Goal: Communication & Community: Answer question/provide support

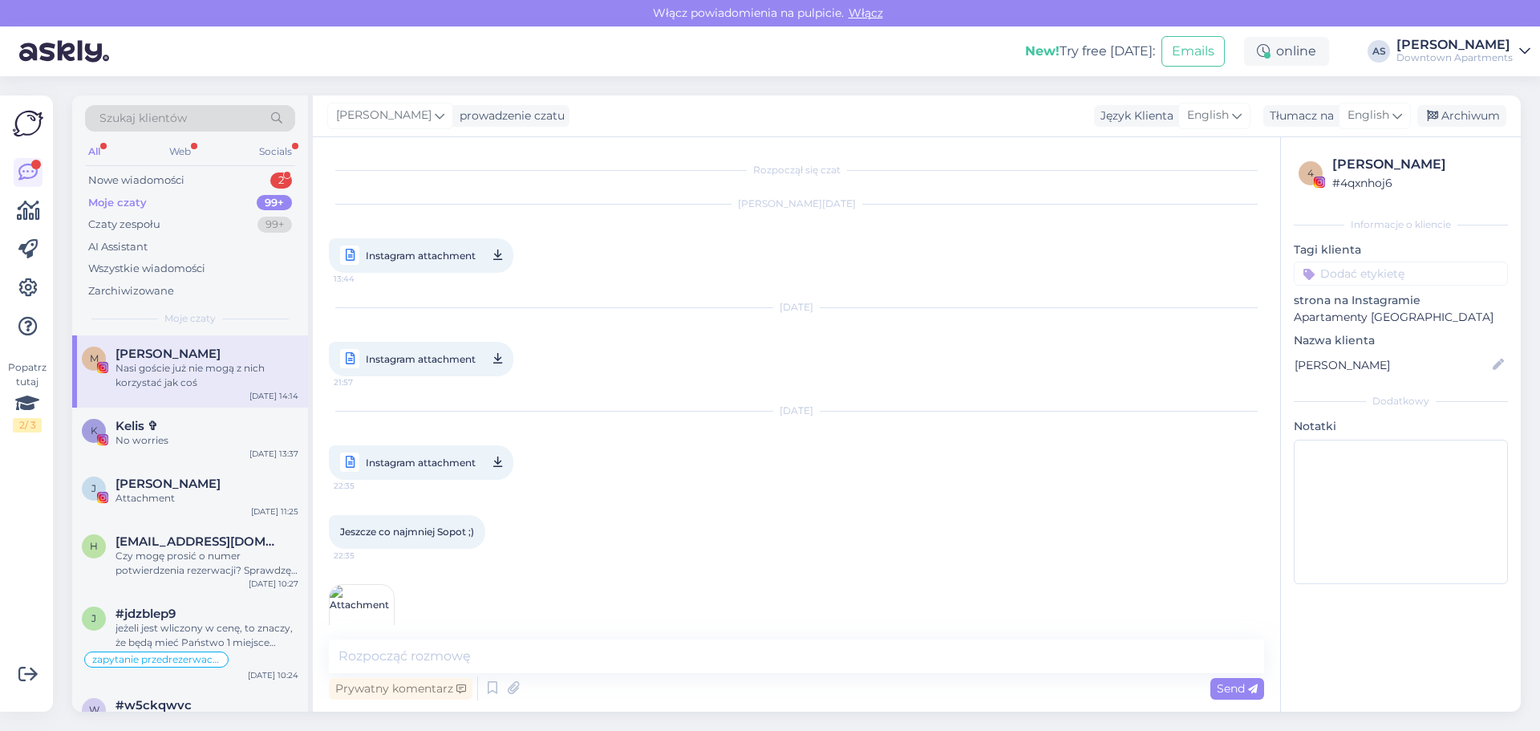
scroll to position [6916, 0]
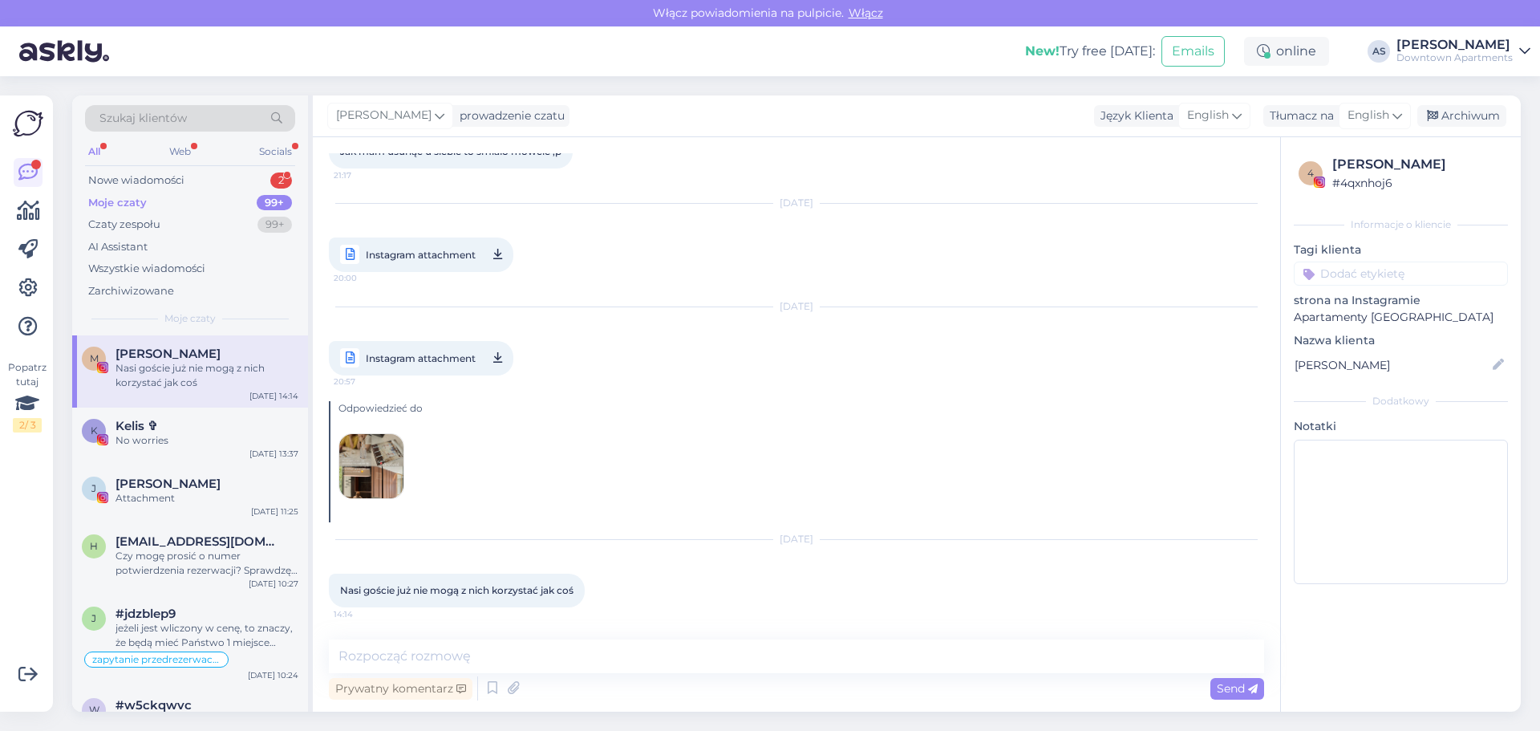
click at [744, 602] on div "Odpowiedzieć do [DATE] Nasi goście już nie mogą z nich korzystać jak coś 14:14" at bounding box center [796, 509] width 935 height 232
click at [416, 658] on textarea at bounding box center [796, 656] width 935 height 34
click at [124, 181] on div "Nowe wiadomości" at bounding box center [136, 180] width 96 height 16
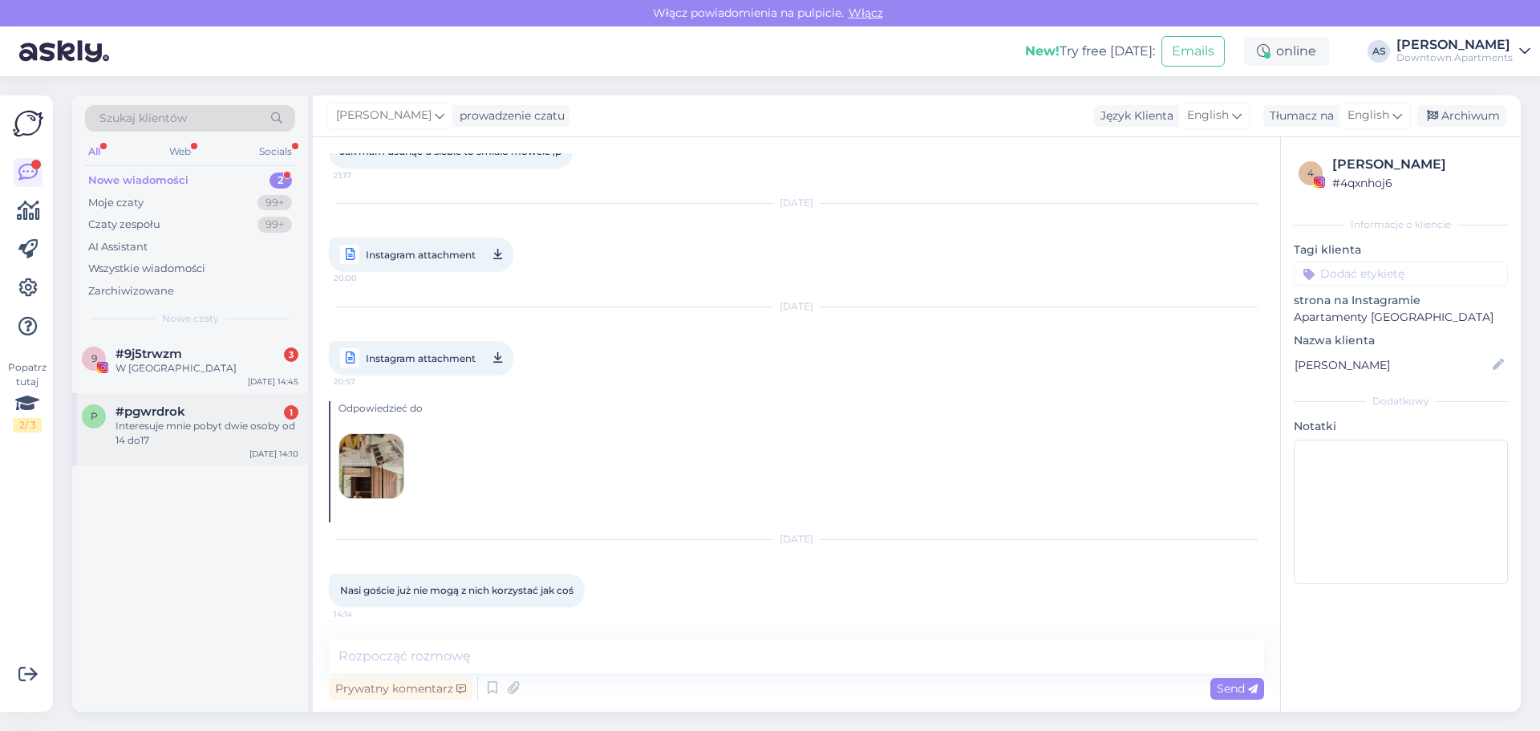
click at [166, 424] on div "Interesuje mnie pobyt dwie osoby od 14 do17" at bounding box center [207, 433] width 183 height 29
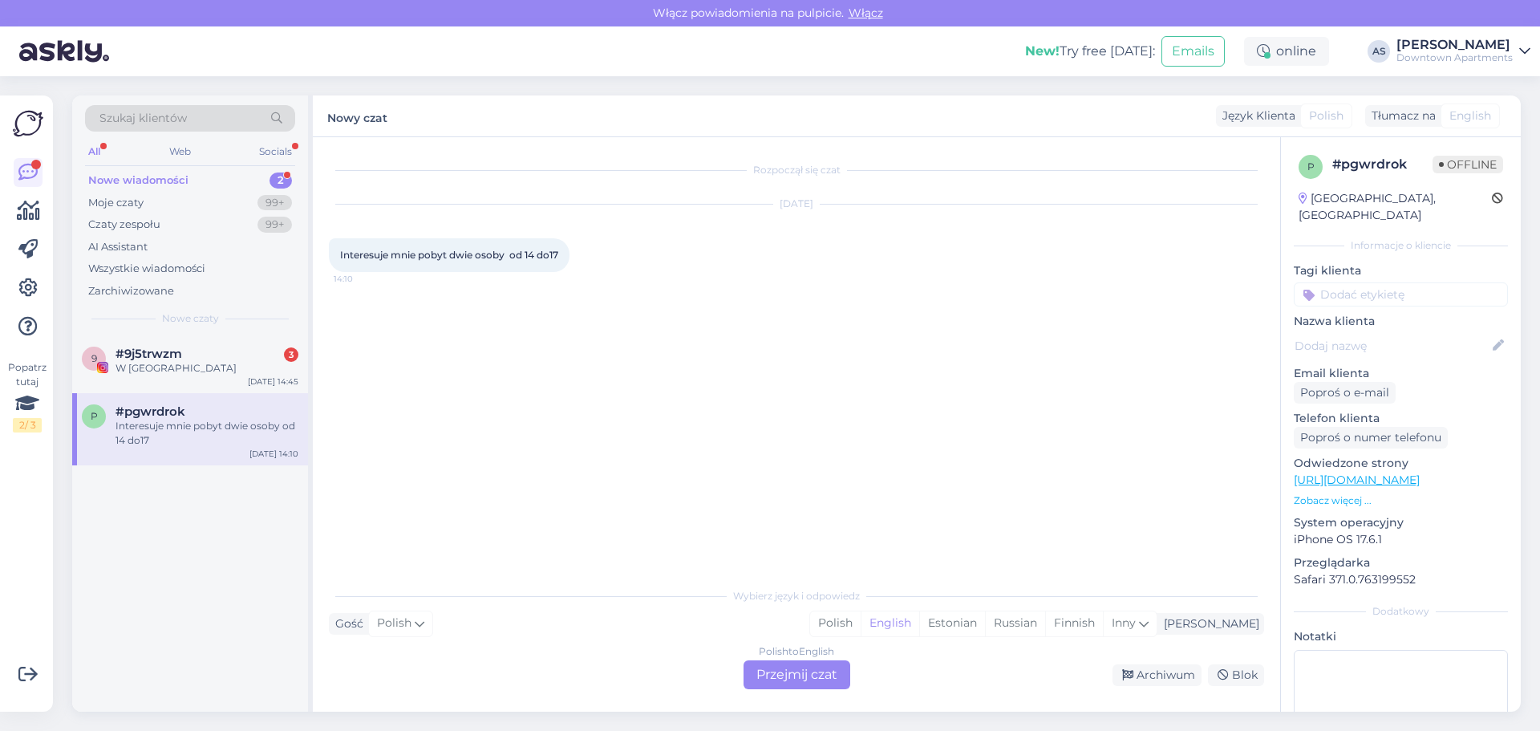
scroll to position [0, 0]
click at [562, 416] on div "Rozpoczął się czat [DATE] Interesuje mnie pobyt dwie osoby od 14 do17 14:10" at bounding box center [804, 359] width 950 height 412
click at [523, 631] on div "Gość Polish Ja Polish English Estonian Russian Finnish Inny" at bounding box center [796, 624] width 935 height 22
click at [501, 653] on div "Wybierz język i odpowiedz Gość Polish Ja Polish English Estonian Russian Finnis…" at bounding box center [796, 634] width 935 height 110
click at [797, 671] on div "Polish to English Przejmij czat" at bounding box center [797, 674] width 107 height 29
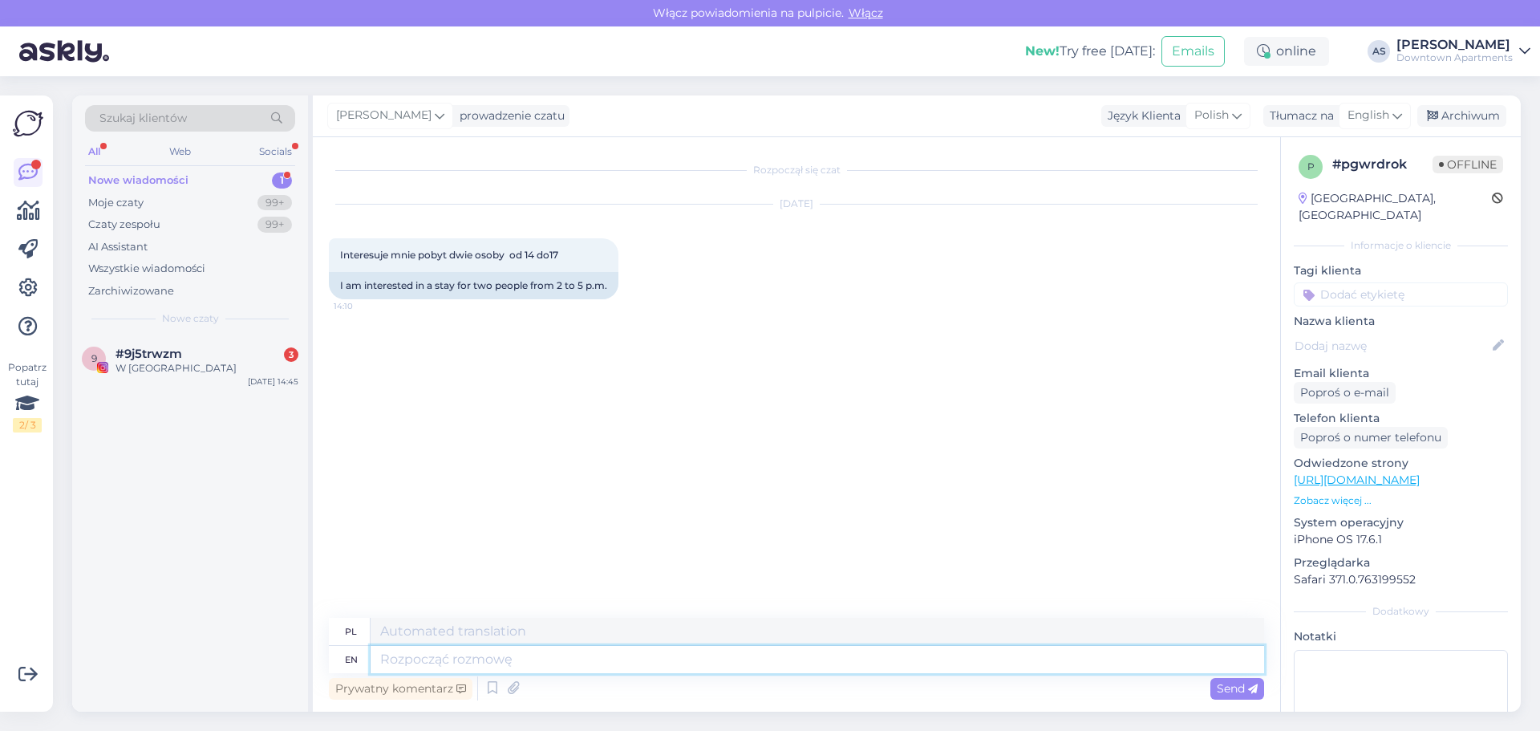
click at [465, 657] on textarea at bounding box center [818, 659] width 894 height 27
click at [456, 631] on textarea at bounding box center [818, 631] width 894 height 27
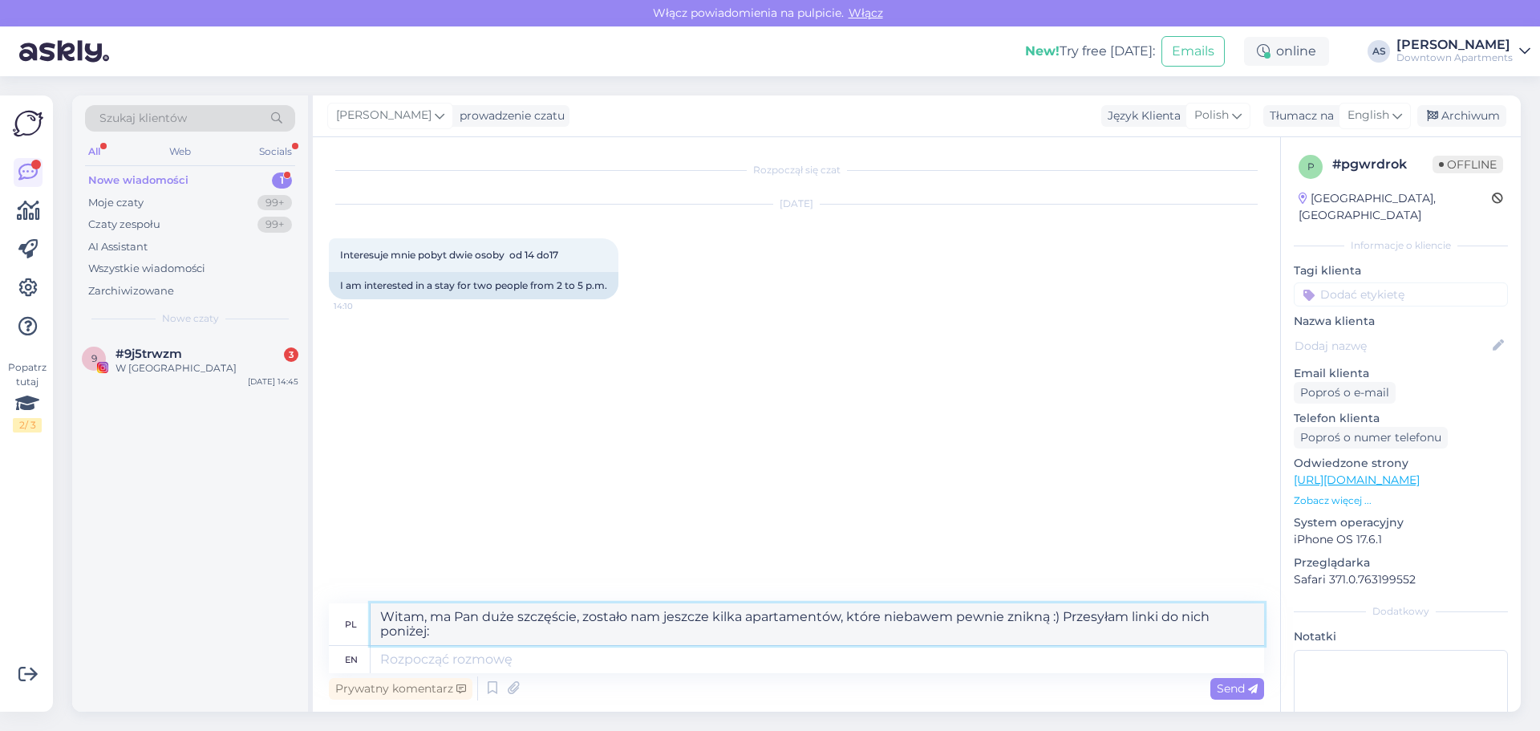
type textarea "Witam, ma Pan duże szczęście, zostało nam jeszcze kilka apartamentów, które nie…"
click at [1244, 700] on div "Prywatny komentarz Send" at bounding box center [796, 688] width 935 height 30
click at [1233, 688] on span "Send" at bounding box center [1237, 688] width 41 height 14
drag, startPoint x: 436, startPoint y: 641, endPoint x: 377, endPoint y: 611, distance: 65.7
click at [377, 611] on textarea "Witam, ma Pan duże szczęście, zostało nam jeszcze kilka apartamentów, które nie…" at bounding box center [818, 624] width 894 height 42
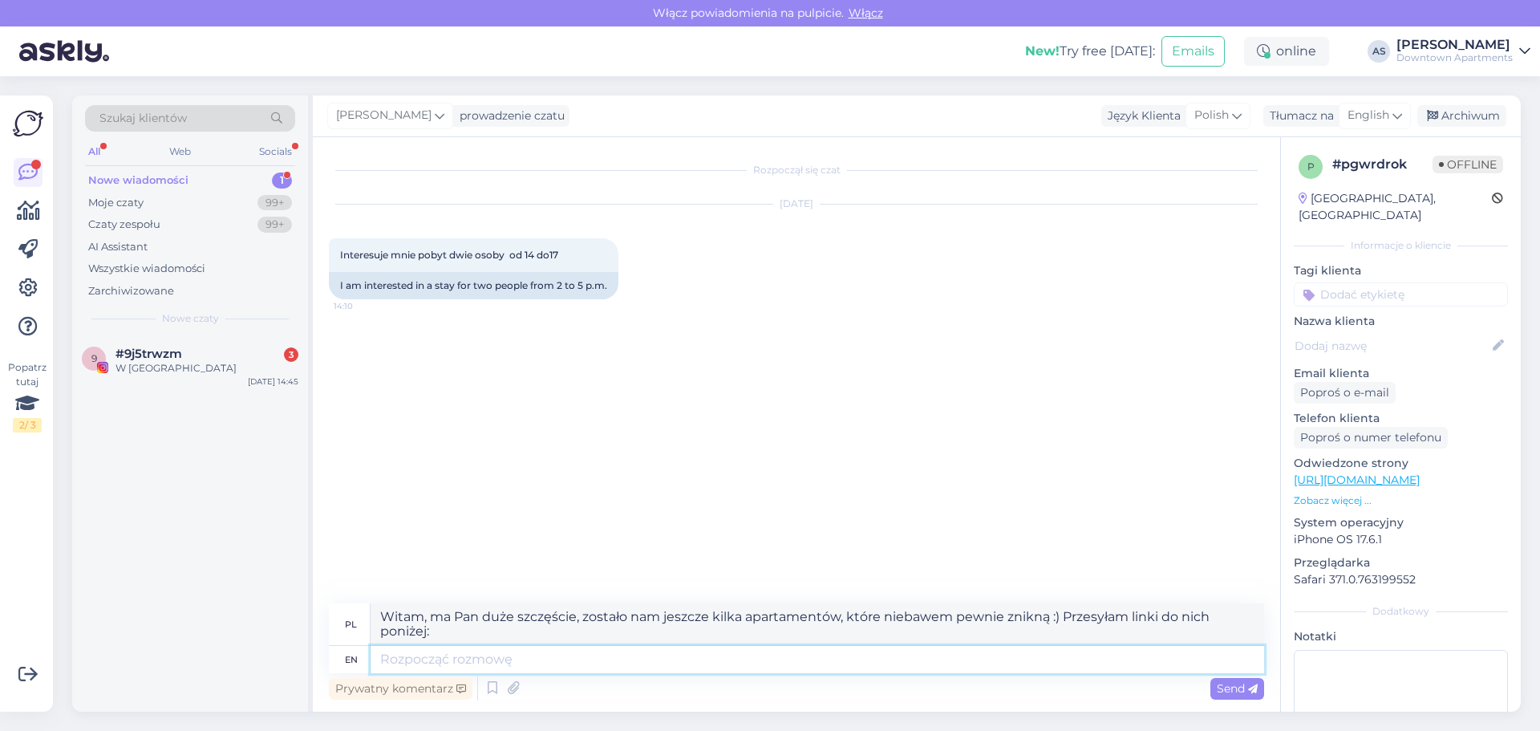
click at [419, 659] on textarea at bounding box center [818, 659] width 894 height 27
paste textarea "Witam, ma Pan duże szczęście, zostało nam jeszcze kilka apartamentów, które nie…"
type textarea "Witam, ma Pan duże szczęście, zostało nam jeszcze kilka apartamentów, które nie…"
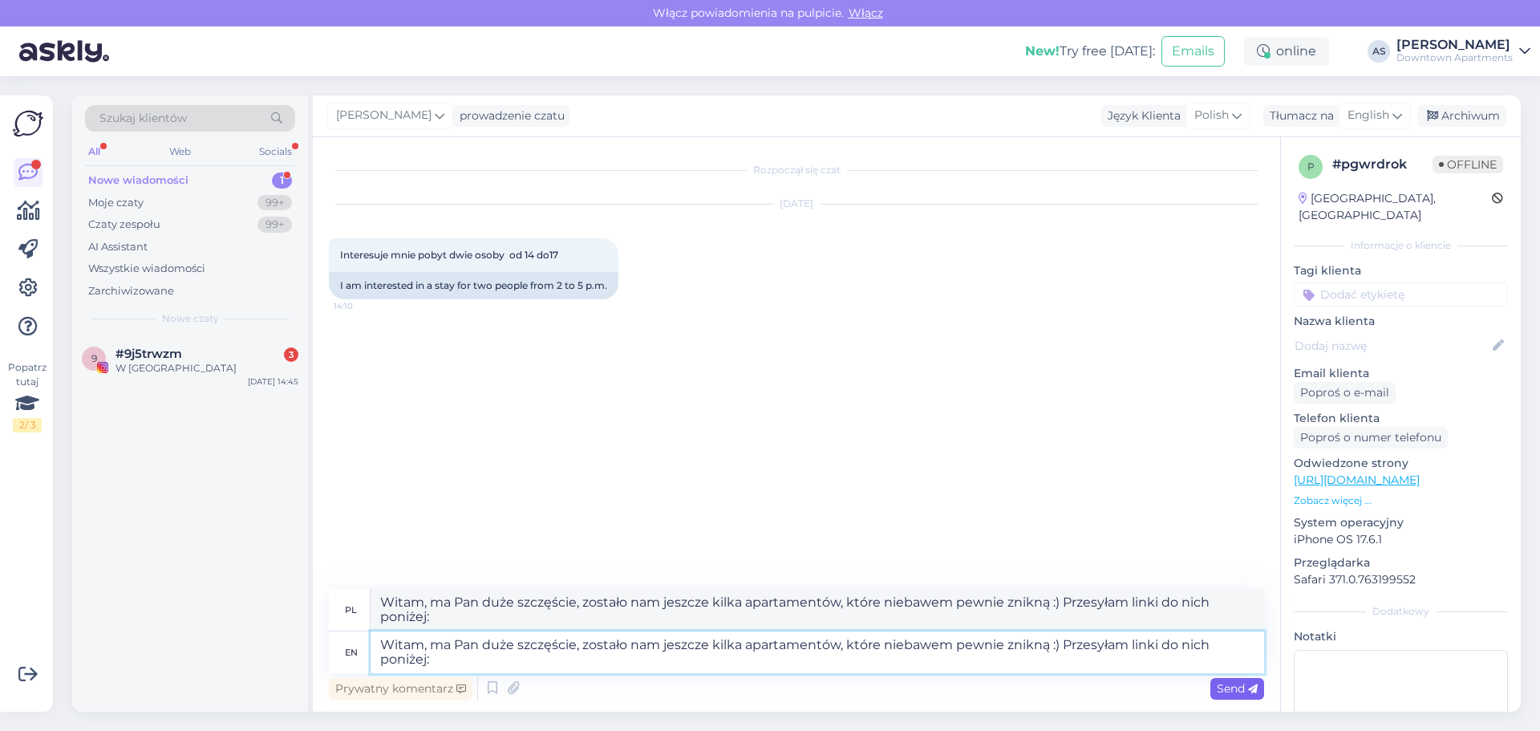
type textarea "Witam, ma Pan duże szczęście, dostęp nam jeszcze kilka apartamentów, które wkró…"
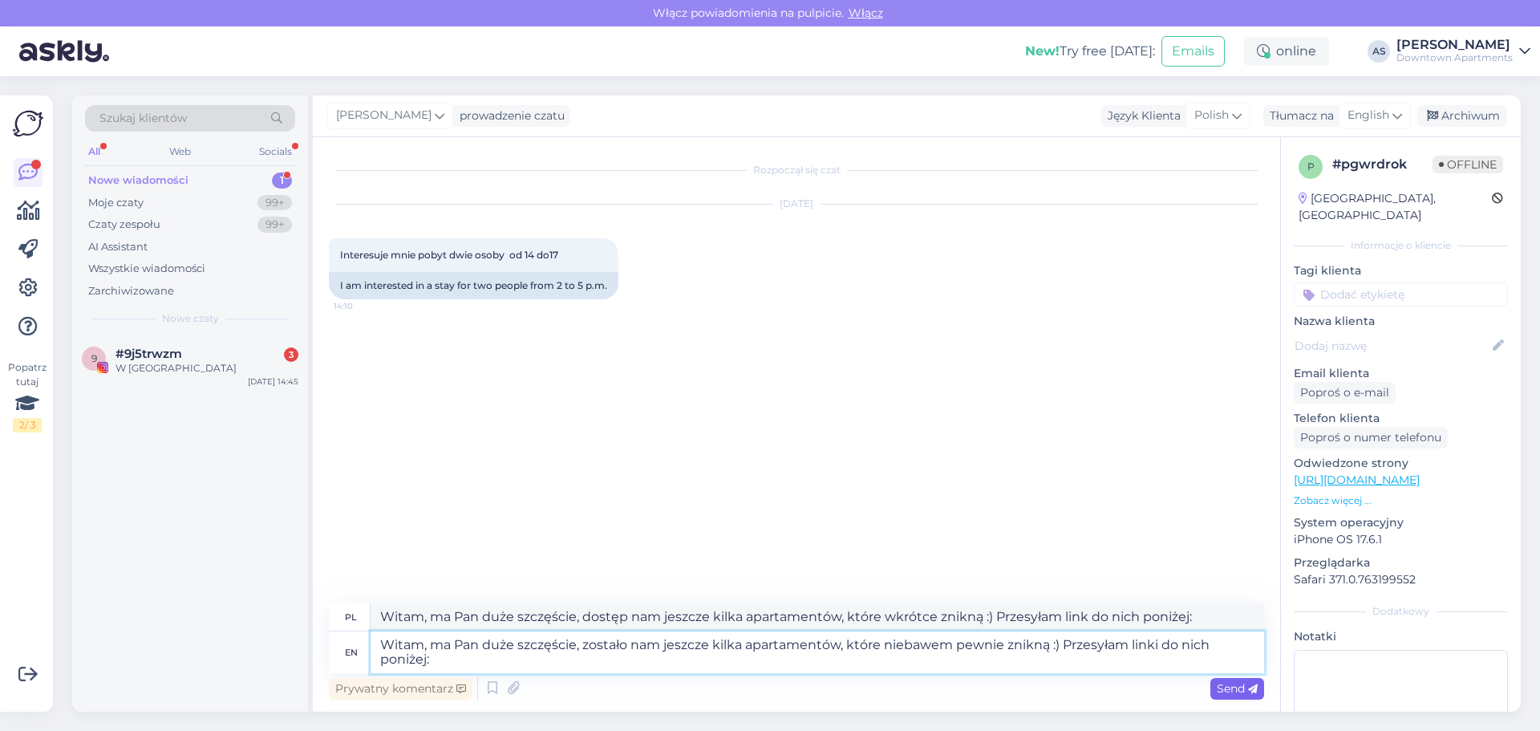
type textarea "Witam, ma Pan duże szczęście, zostało nam jeszcze kilka apartamentów, które nie…"
click at [1223, 683] on span "Send" at bounding box center [1237, 688] width 41 height 14
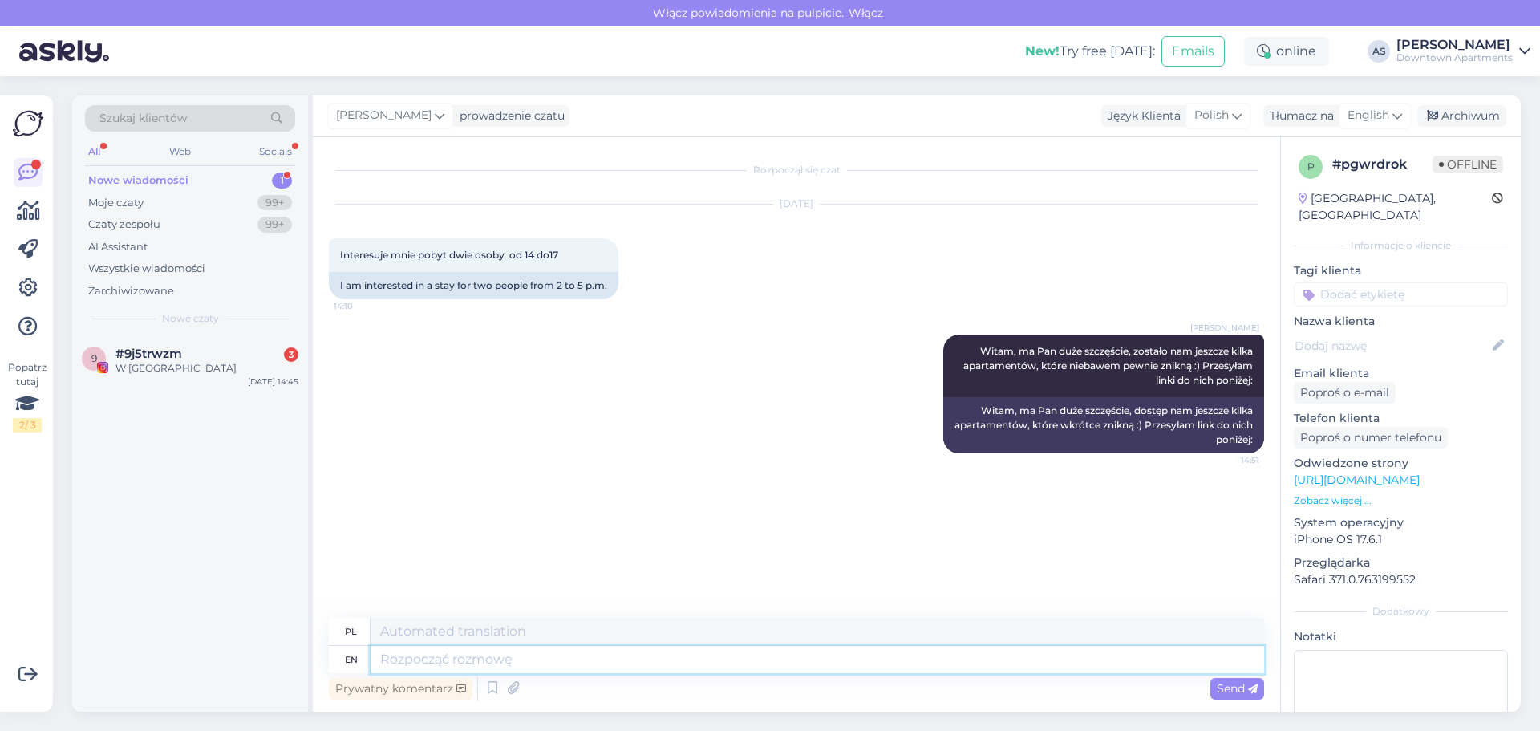
click at [448, 651] on textarea at bounding box center [818, 659] width 894 height 27
click at [447, 659] on textarea at bounding box center [818, 659] width 894 height 27
paste textarea "[URL][DOMAIN_NAME]"
type textarea "[URL][DOMAIN_NAME]"
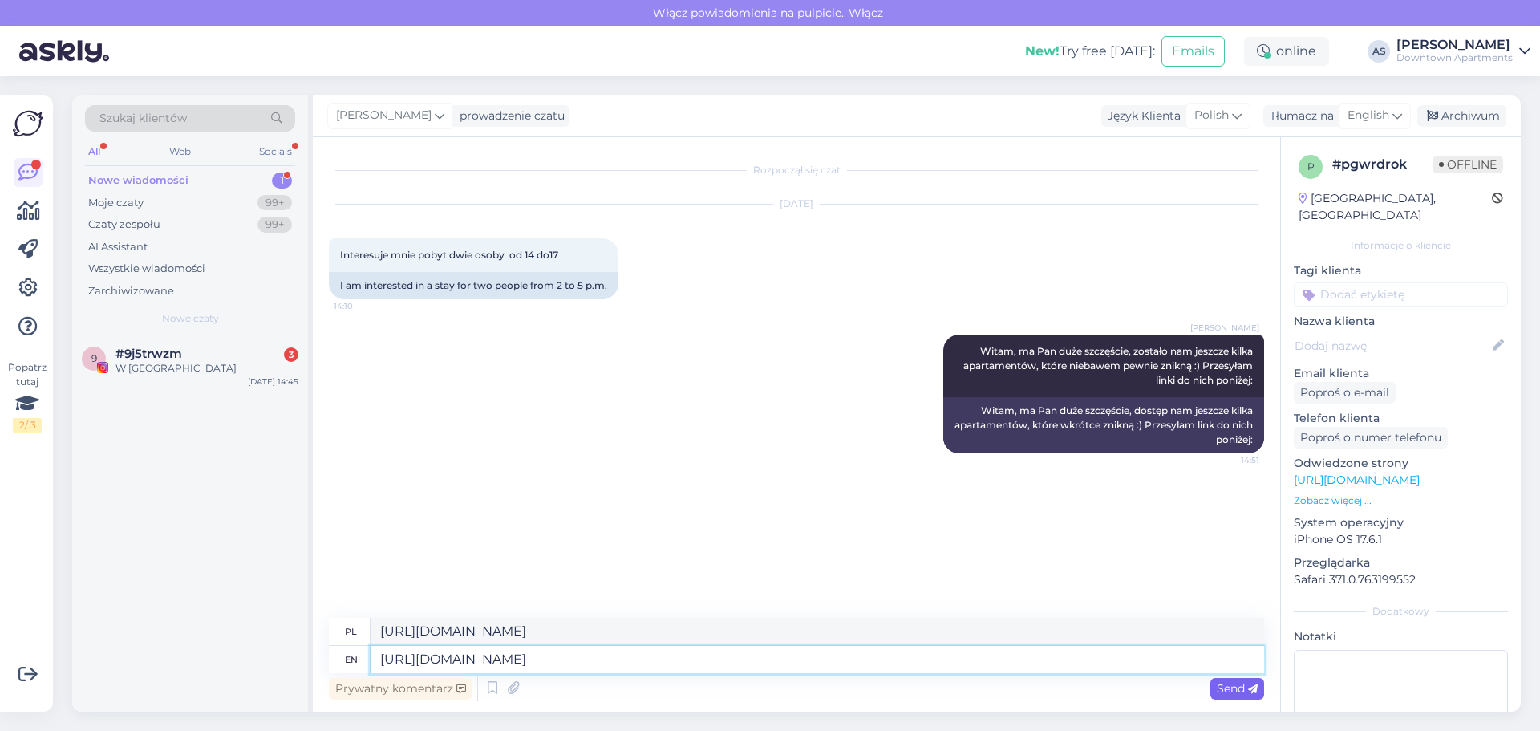
type textarea "[URL][DOMAIN_NAME]"
click at [1225, 686] on span "Send" at bounding box center [1237, 688] width 41 height 14
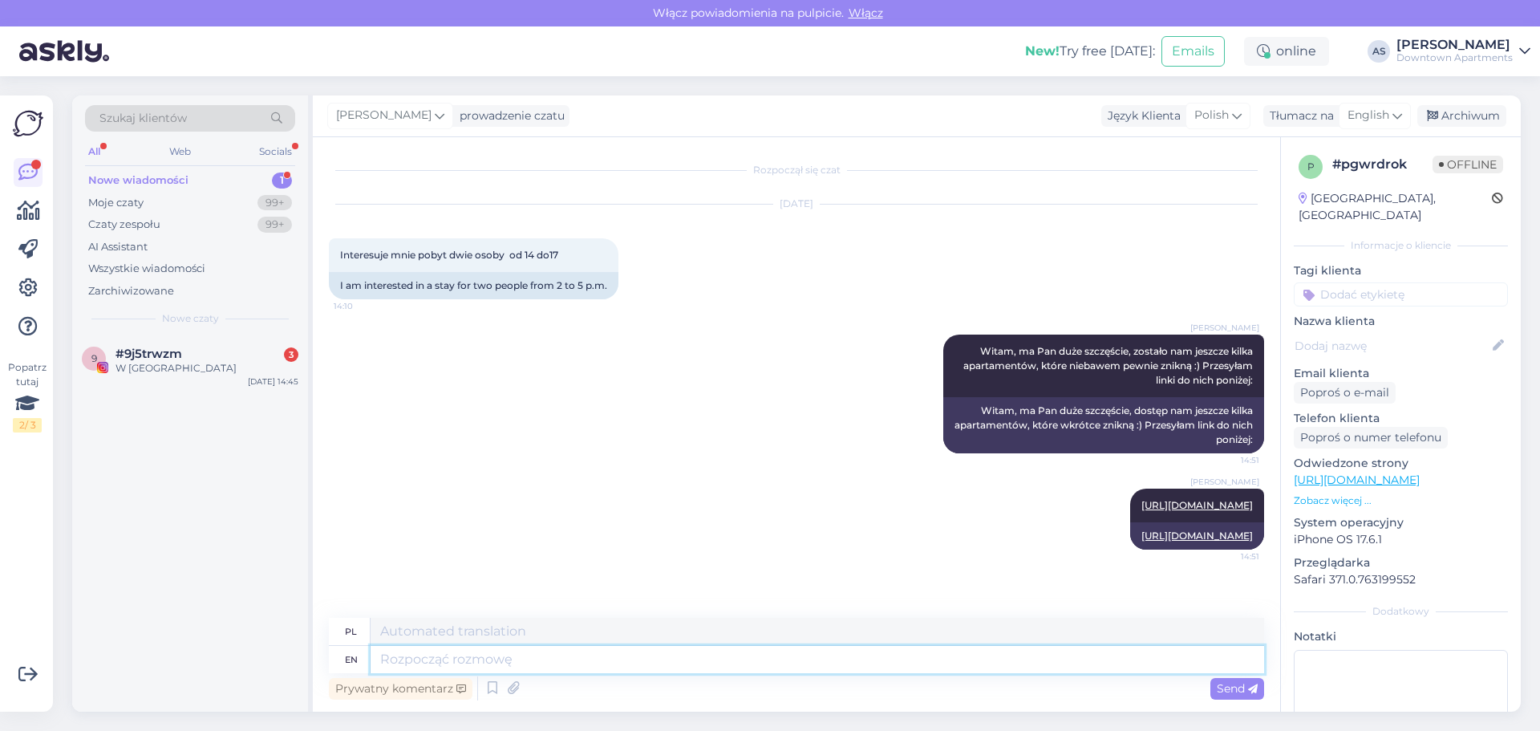
click at [515, 655] on textarea at bounding box center [818, 659] width 894 height 27
paste textarea "[URL][DOMAIN_NAME]"
type textarea "[URL][DOMAIN_NAME]"
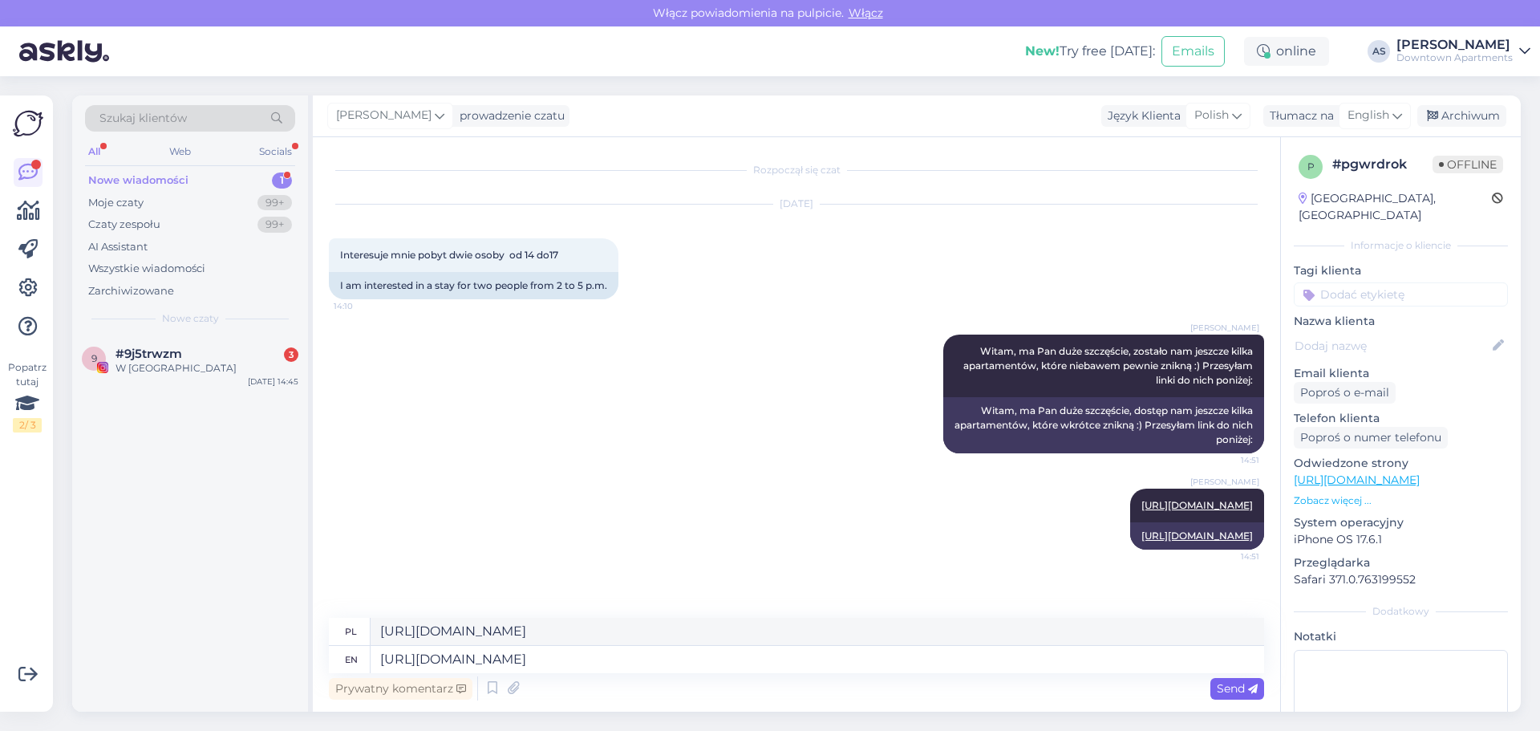
click at [1227, 686] on span "Send" at bounding box center [1237, 688] width 41 height 14
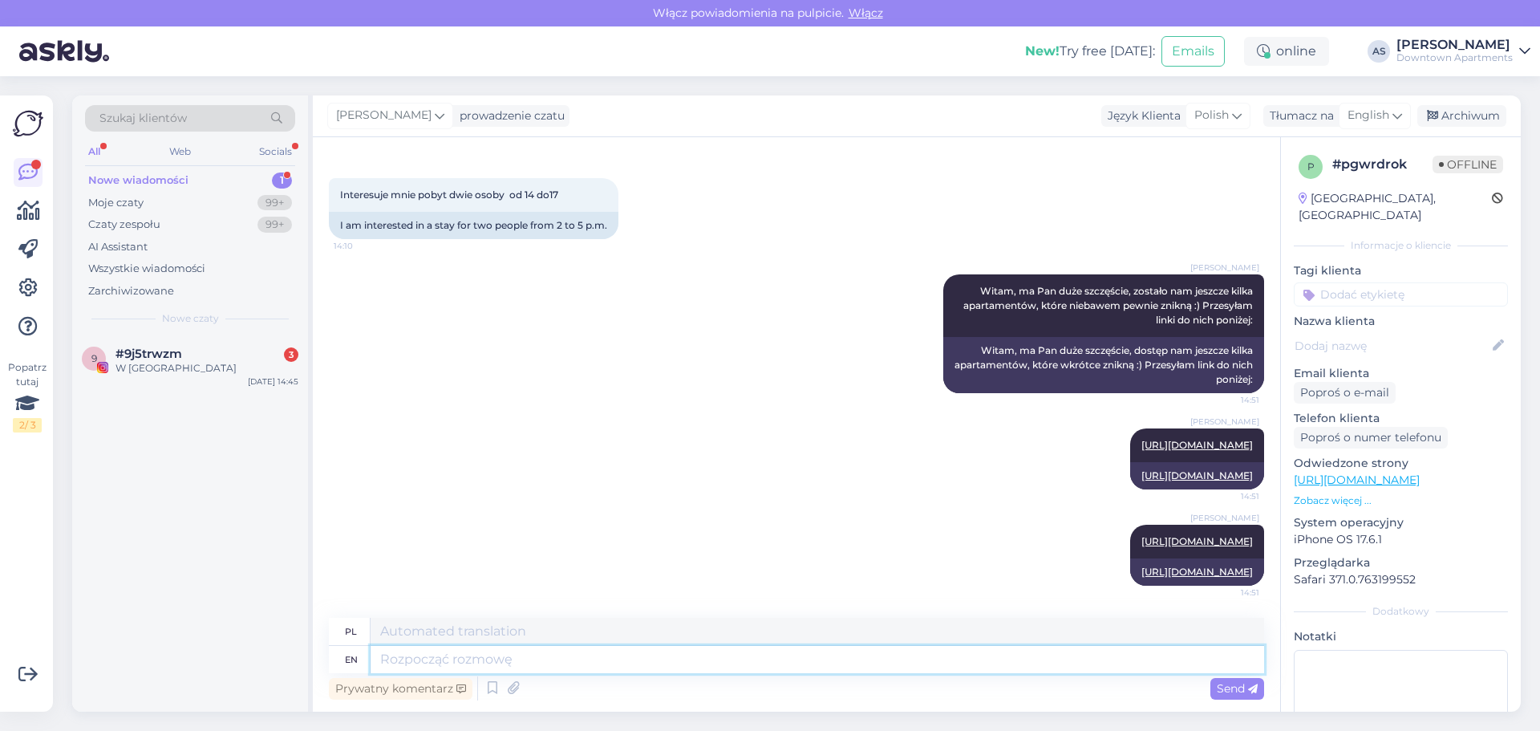
click at [495, 654] on textarea at bounding box center [818, 659] width 894 height 27
paste textarea "[URL][DOMAIN_NAME]"
type textarea "[URL][DOMAIN_NAME]"
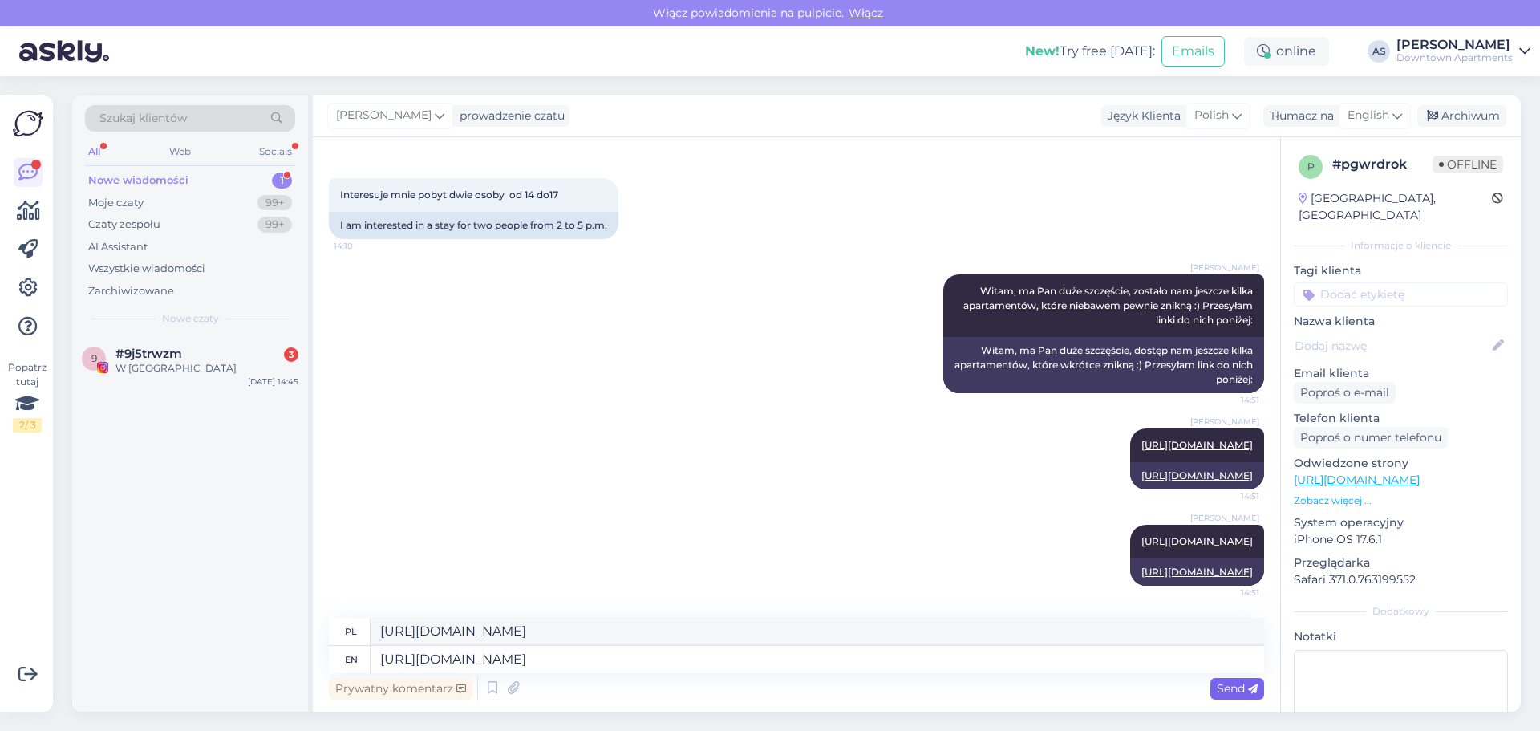
click at [1222, 692] on span "Send" at bounding box center [1237, 688] width 41 height 14
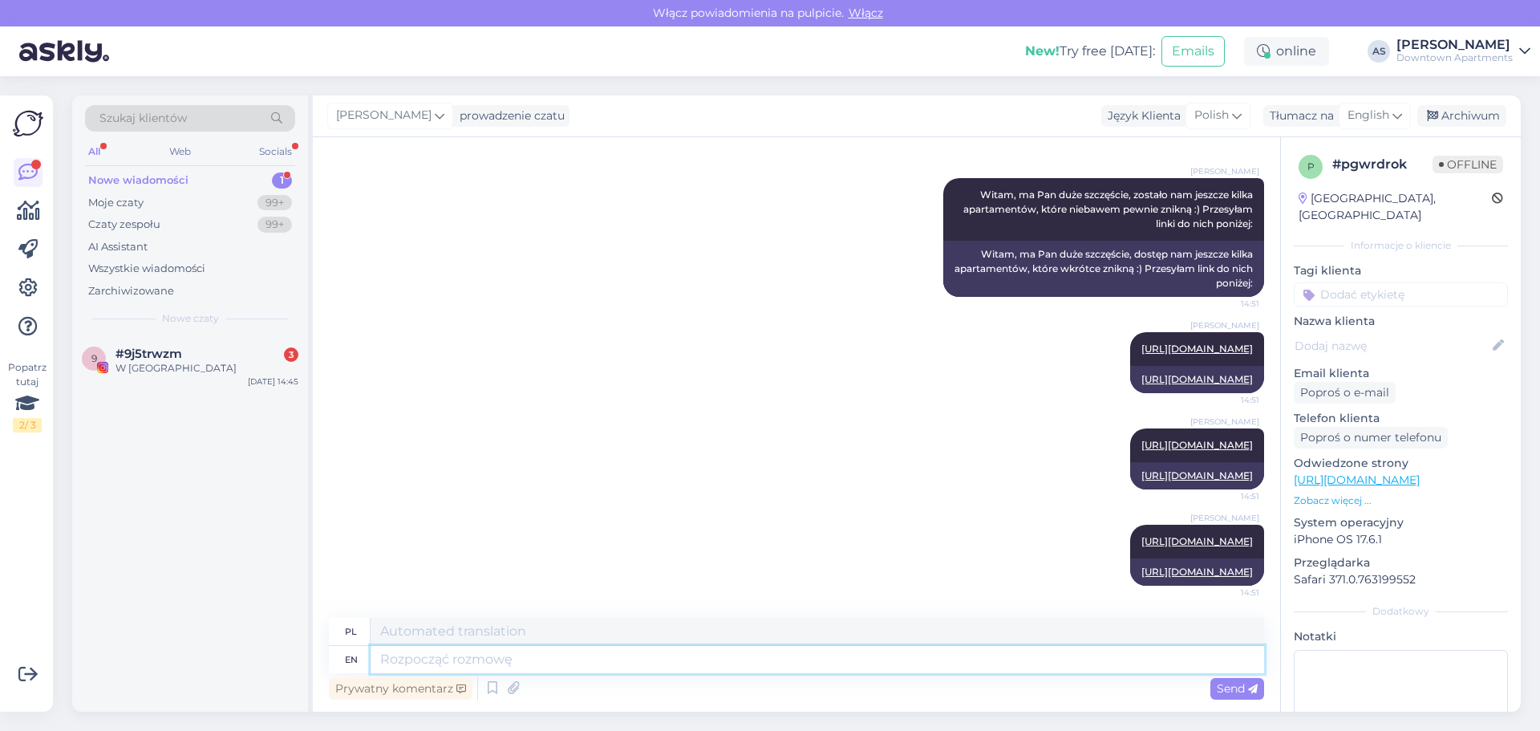
click at [477, 659] on textarea at bounding box center [818, 659] width 894 height 27
paste textarea "[URL][DOMAIN_NAME]"
type textarea "[URL][DOMAIN_NAME]"
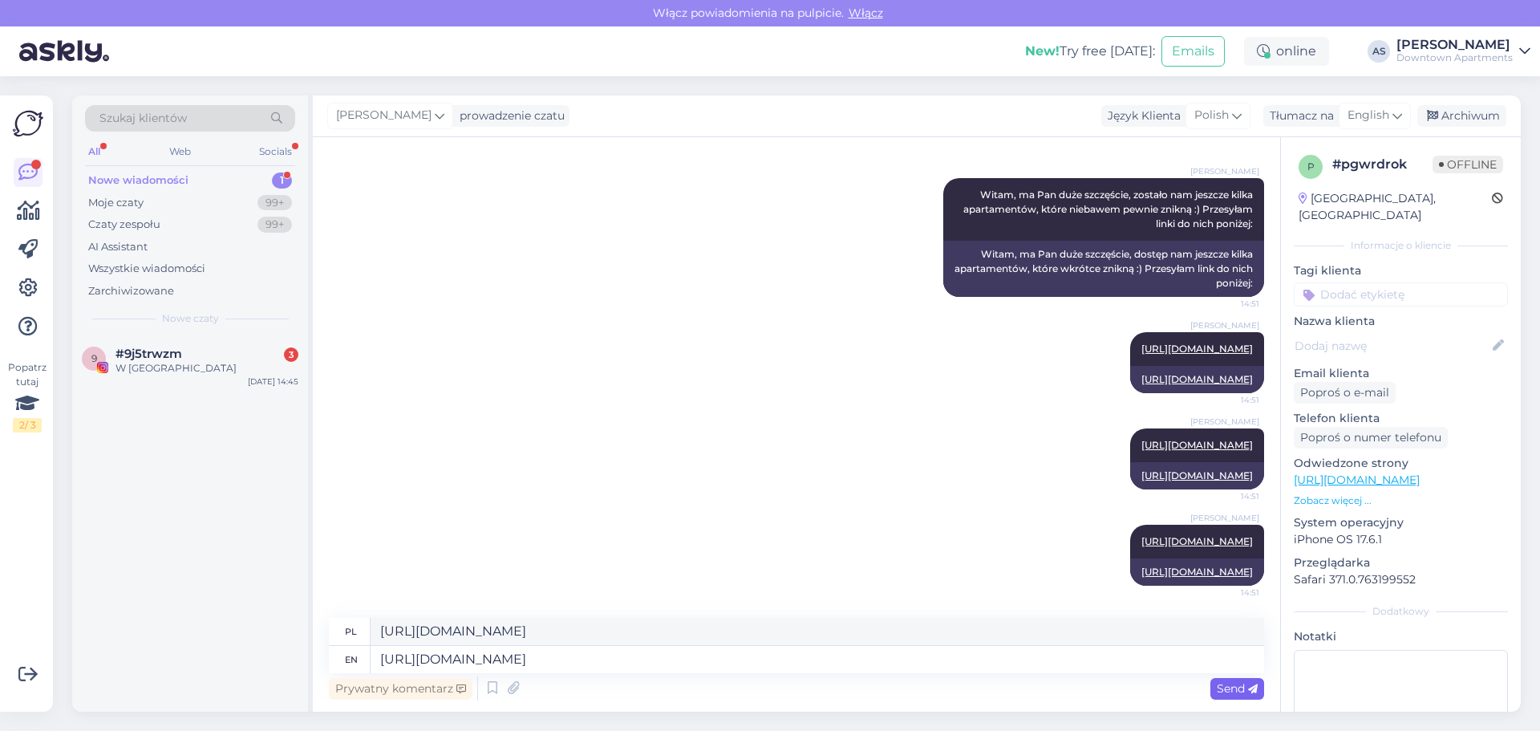
click at [1231, 690] on span "Send" at bounding box center [1237, 688] width 41 height 14
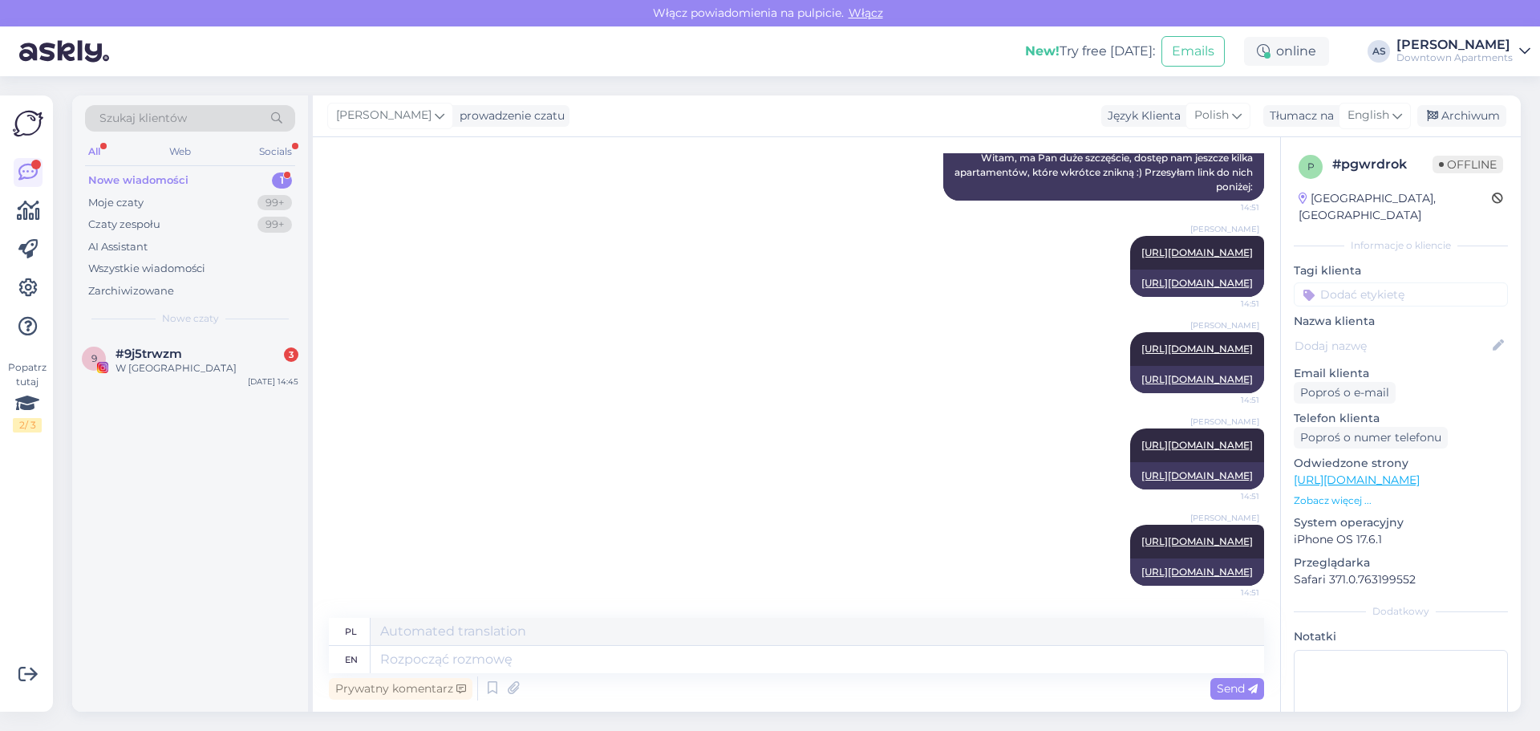
scroll to position [368, 0]
click at [492, 658] on textarea at bounding box center [818, 659] width 894 height 27
type textarea "Rezrwacje"
type textarea "Rezrwacje trzeba"
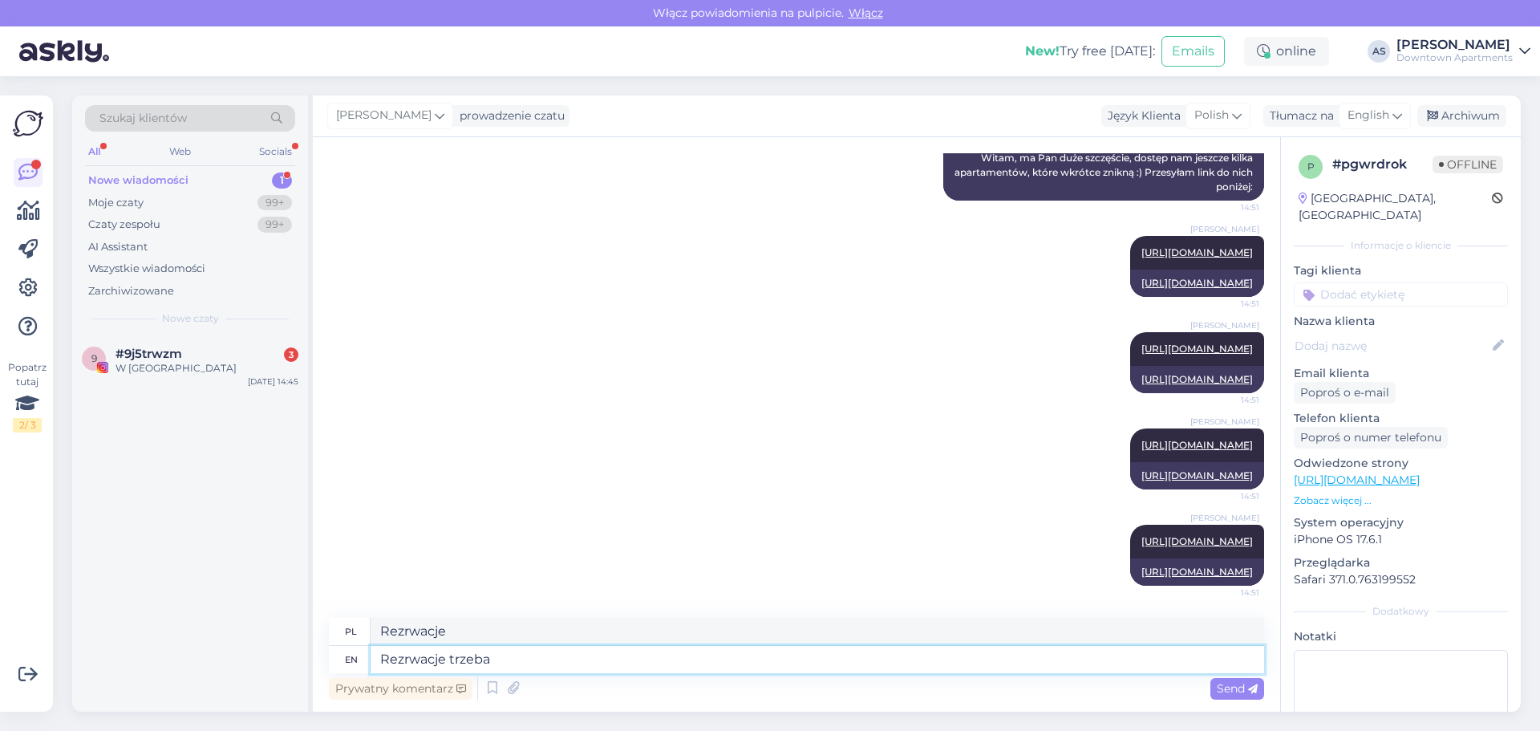
type textarea "Rezrwacje trzeba"
type textarea "Rezrwacje trzeba założyć"
type textarea "Rezrwacje trzeba zrealizować"
type textarea "Rezrwacje trzeba założyć samodzielnie o"
type textarea "Rezracje wymagają samodzielnego"
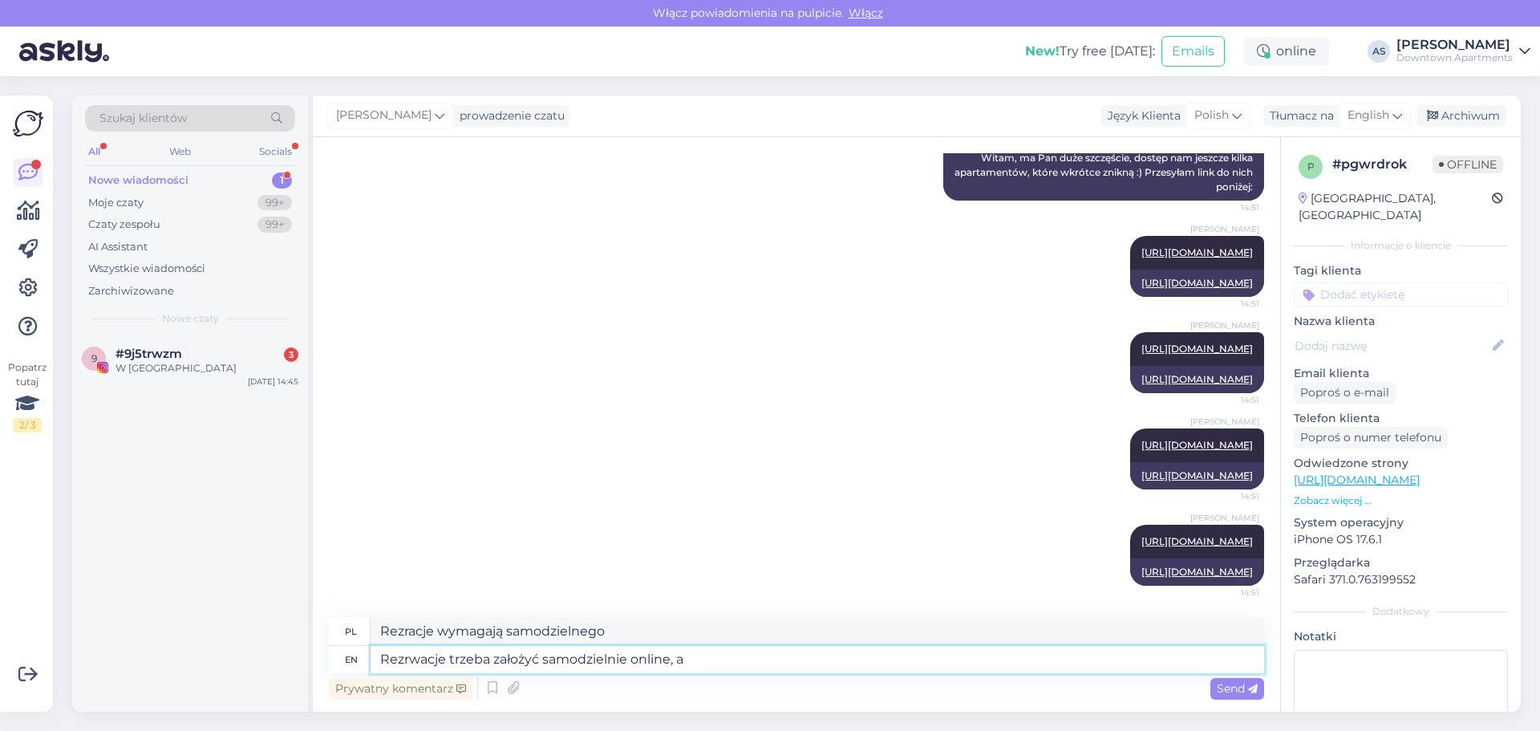
type textarea "Rezrwacje trzeba założyć samodzielnie online, al"
type textarea "Rezracje trzeba samodzielnie online,"
type textarea "Rezrwacje trzeba założyć samodzielnie online, ale o"
type textarea "Rezracje trzeba samodzielnie online, ale"
type textarea "Rezrwacje trzeba założyć samodzielnie online, ale oczywiście"
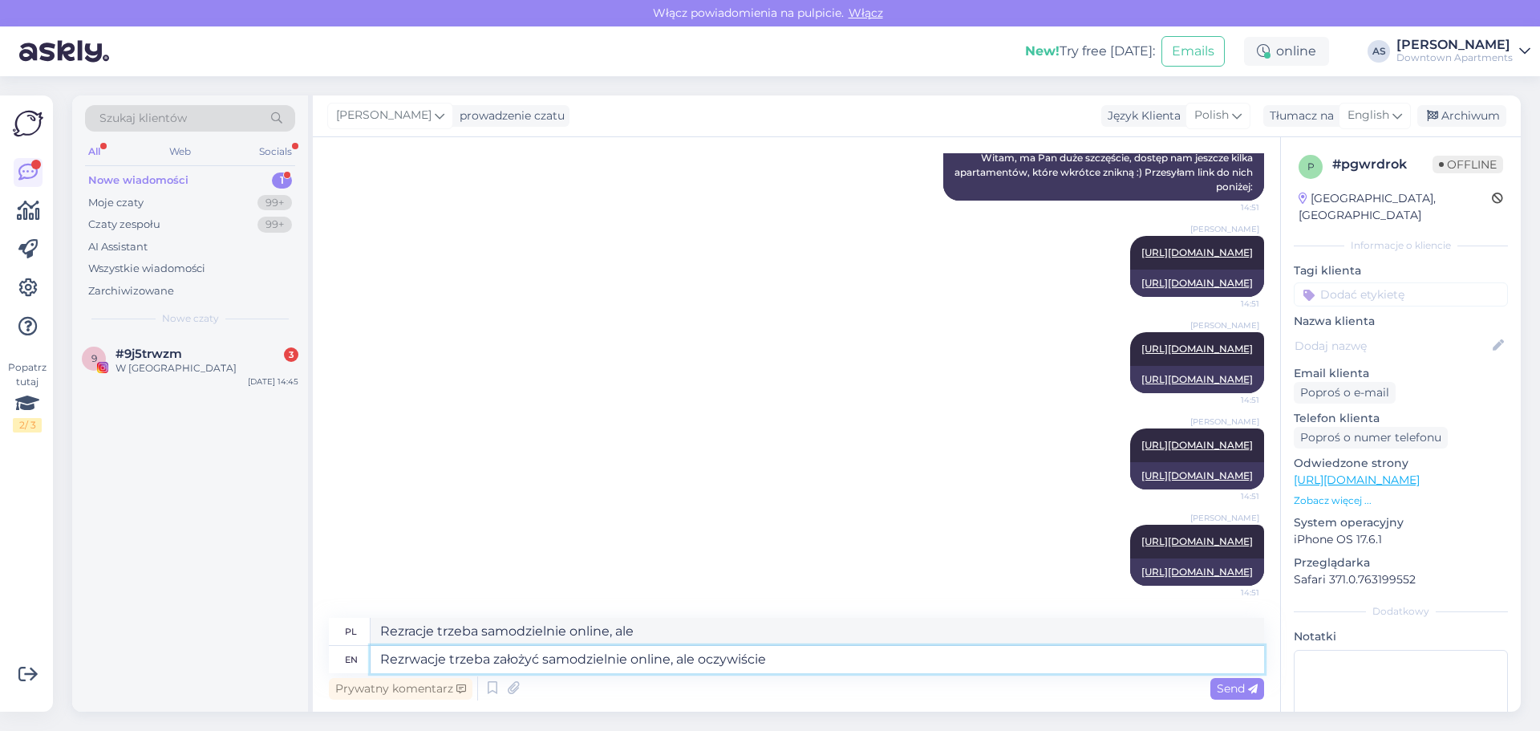
type textarea "Rezracje wymagają samodzielnego działania online, ale oczywiście"
type textarea "Rezrwacje trzeba założyć samodzielnie online, ale oczywiście w ra"
type textarea "Rezracje wymagają samodzielnego działania online, ale oczywiście w"
type textarea "Rezrwacje trzeba założyć samodzielnie online, ale oczywiście w razie p"
type textarea "Rezracje wymagają samodzielnego działania, ale oczywiście w razie potrzeby"
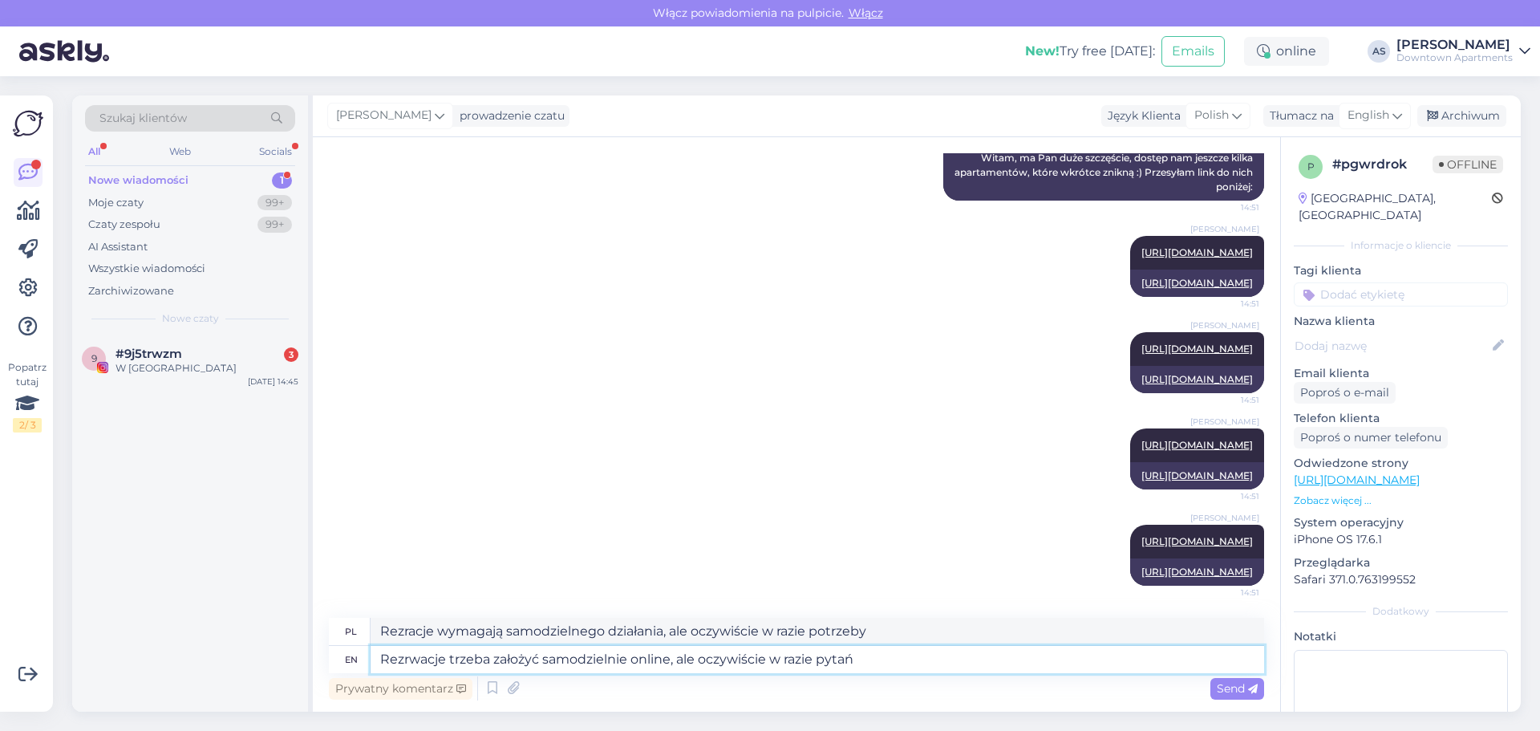
type textarea "Rezrwacje trzeba założyć samodzielnie online, ale oczywiście w razie pytań j"
type textarea "Rezracje wymagają samodzielnego online, ale oczywiście w razie pytań"
type textarea "Rezrwacje trzeba założyć samodzielnie online, ale oczywiście w razie pytań jest…"
type textarea "Rezracje muszą być samodzielne online, ale oczywiście w razie pytań jestem"
type textarea "Rezrwacje trzeba założyć samodzielnie online, ale oczywiście w razie pytań jest…"
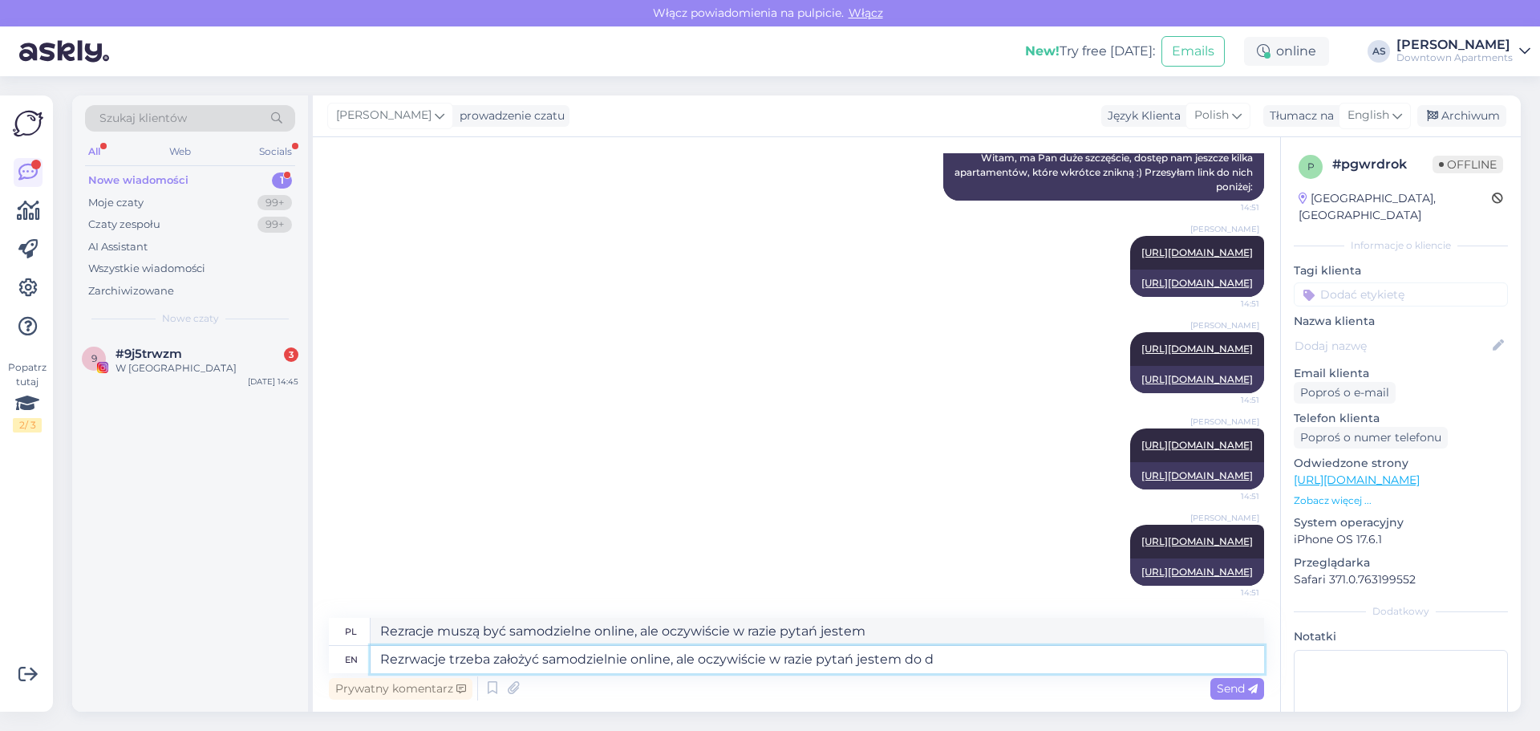
type textarea "Rezracje muszą być samodzielne online, ale oczywiście w razie pytań jestem do"
type textarea "Rezrwacje trzeba założyć samodzielnie online, ale oczywiście w razie pytań jest…"
type textarea "Rezracje muszą być samodzielne online, ale oczywiście w razie pytań jestem do d…"
type textarea "Rezrwacje trzeba założyć samodzielnie online, ale oczywiście w razie pytań jest…"
type textarea "Rezracje konieczne samodzielnie online, ale oczywiście w razie pytań jestem do …"
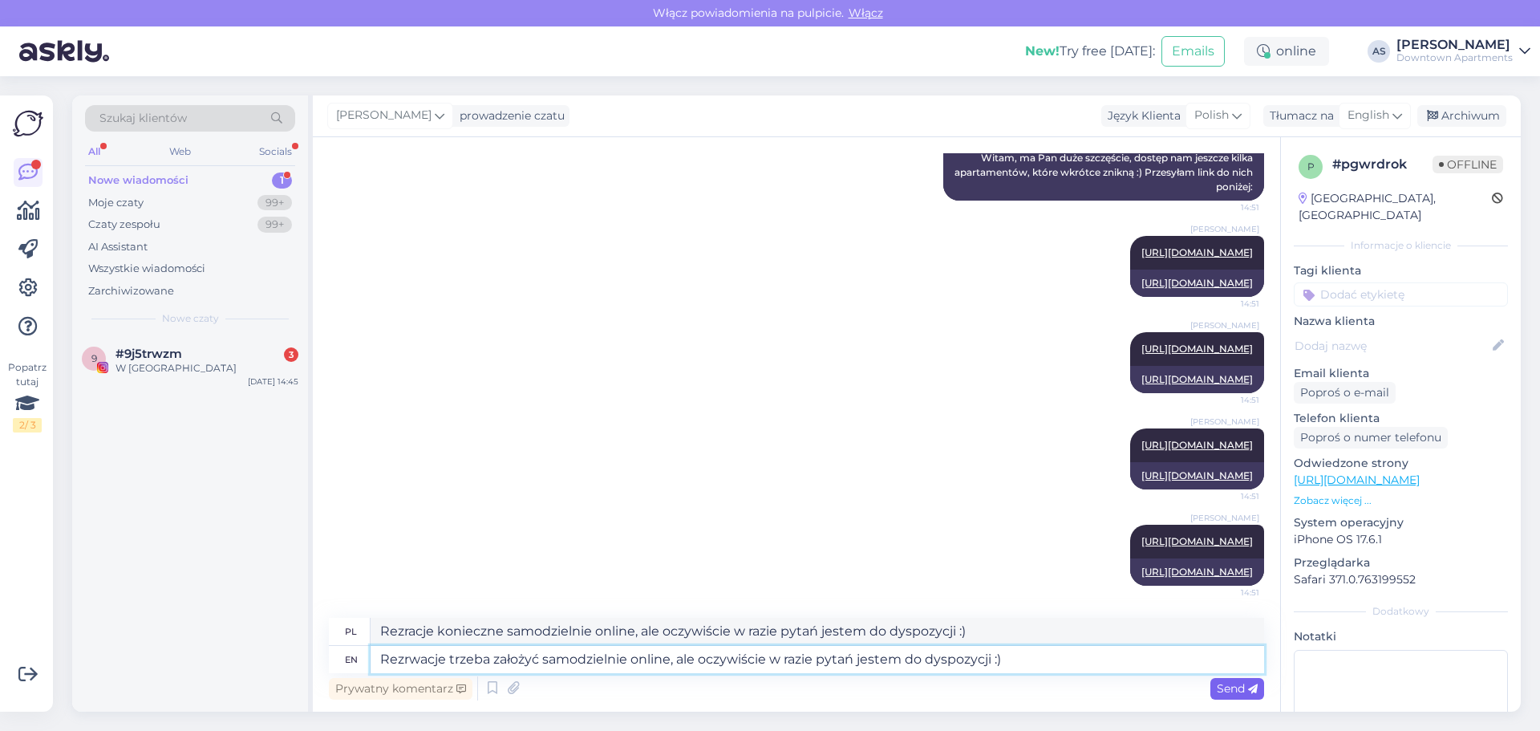
type textarea "Rezrwacje trzeba założyć samodzielnie online, ale oczywiście w razie pytań jest…"
click at [1230, 679] on div "Send" at bounding box center [1238, 689] width 54 height 22
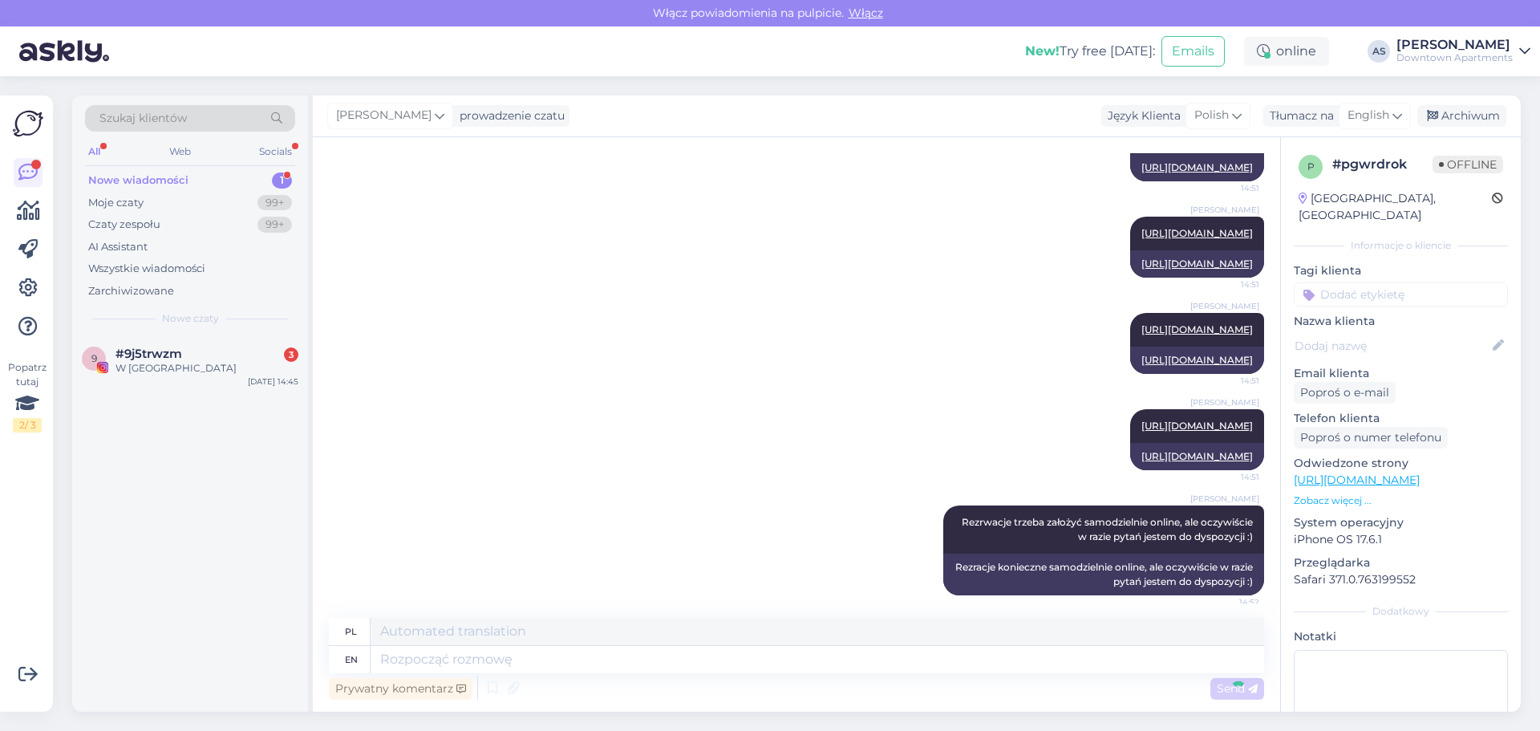
scroll to position [493, 0]
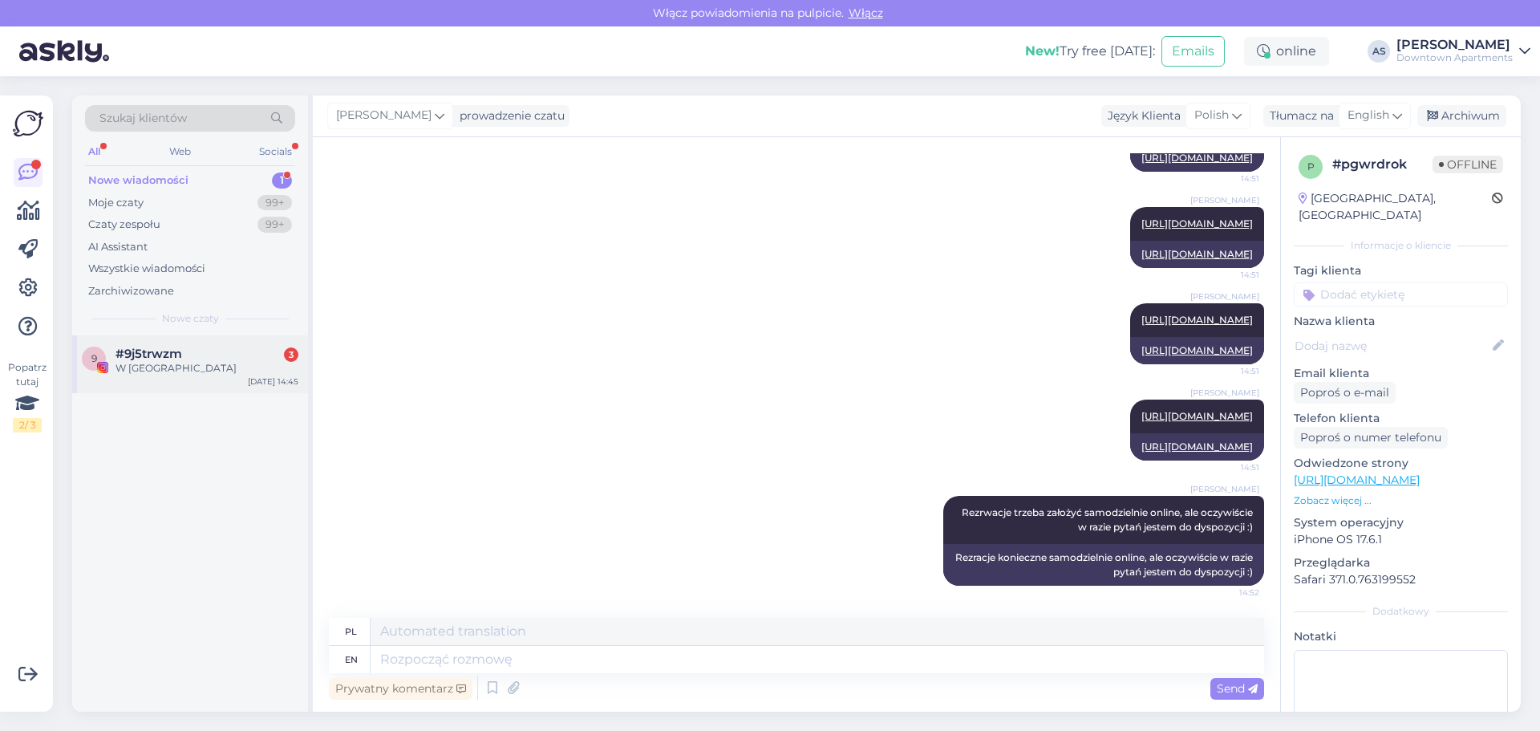
click at [150, 367] on div "W [GEOGRAPHIC_DATA]" at bounding box center [207, 368] width 183 height 14
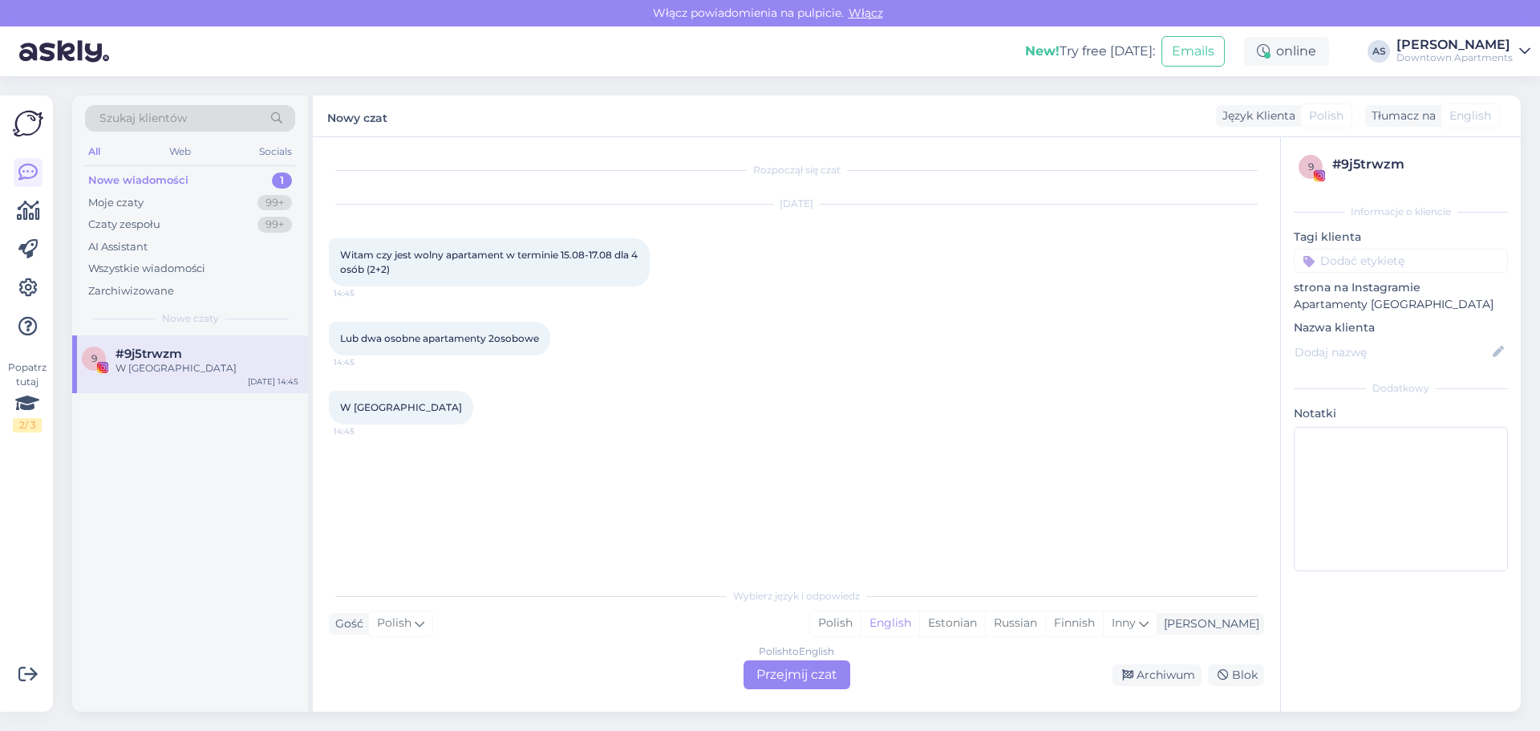
scroll to position [0, 0]
click at [752, 674] on div "Polish to English Przejmij czat" at bounding box center [797, 674] width 107 height 29
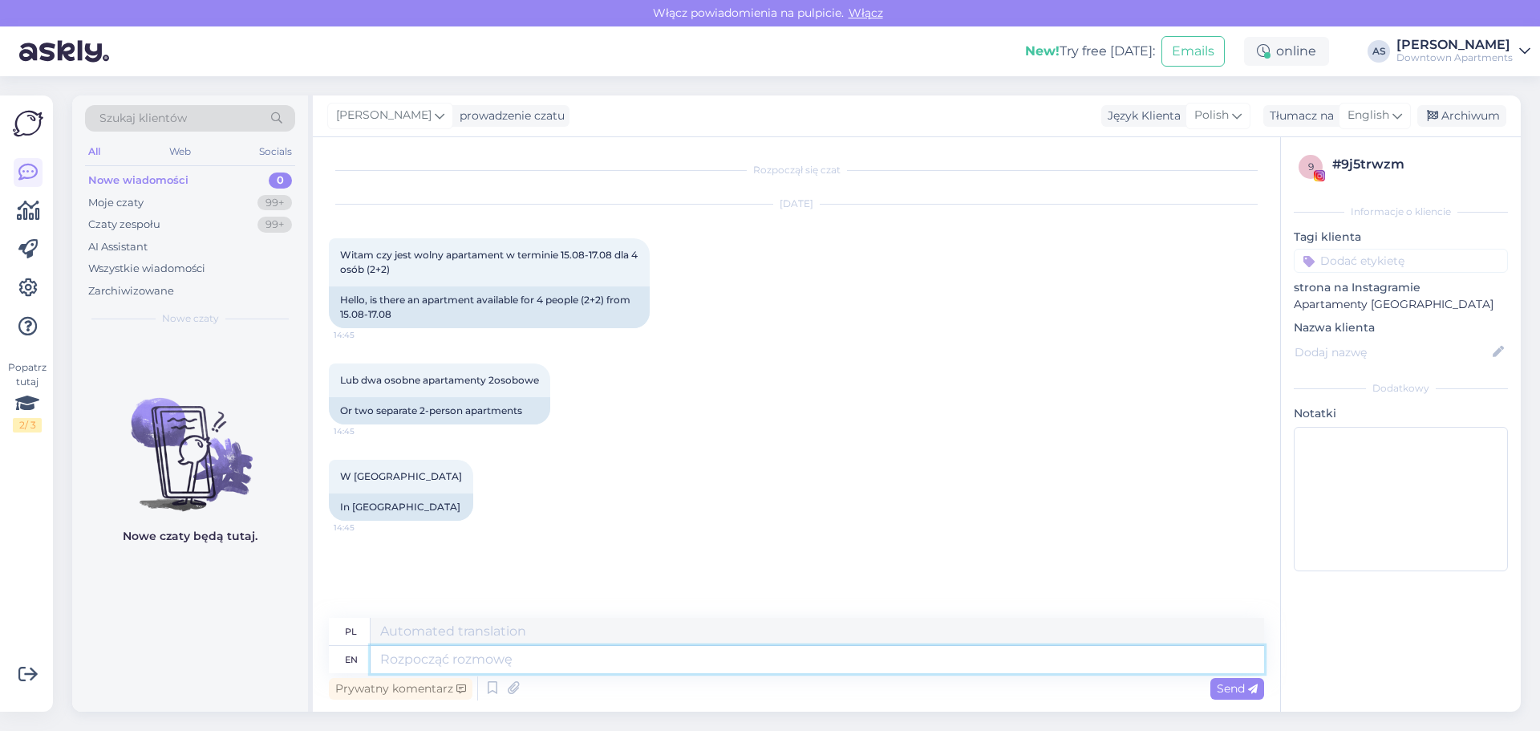
click at [497, 657] on textarea at bounding box center [818, 659] width 894 height 27
type textarea "Witam,"
type textarea "Witam, pozostały n"
type textarea "Witam, witam"
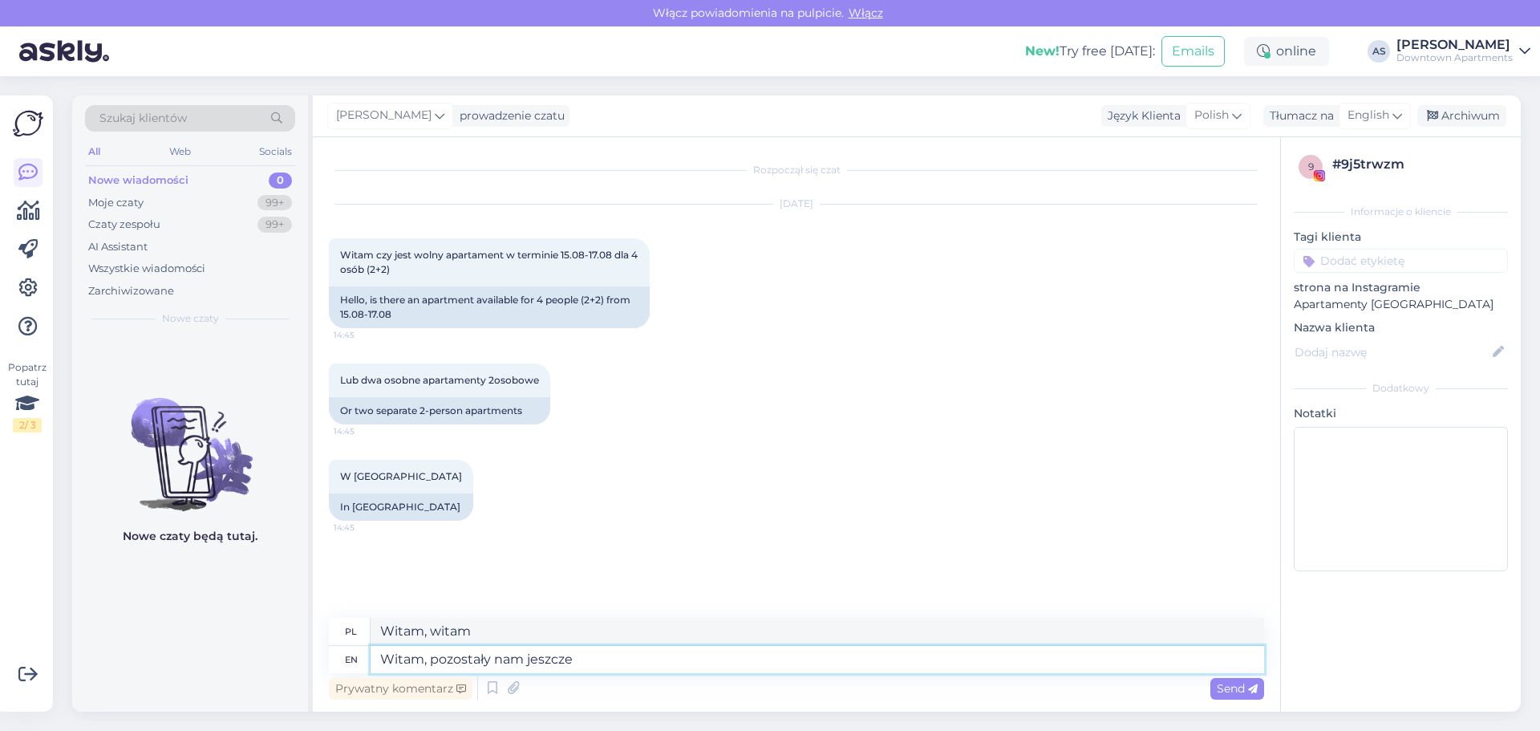
type textarea "Witam, pozostały nam jeszcze w"
type textarea "Witam, witam jeszcze"
type textarea "Witam, pozostały nam jeszcze wolne w"
type textarea "Witam, poza nam jeszcze wolne"
type textarea "Witam, pozostały nam jeszcze wolne większe a"
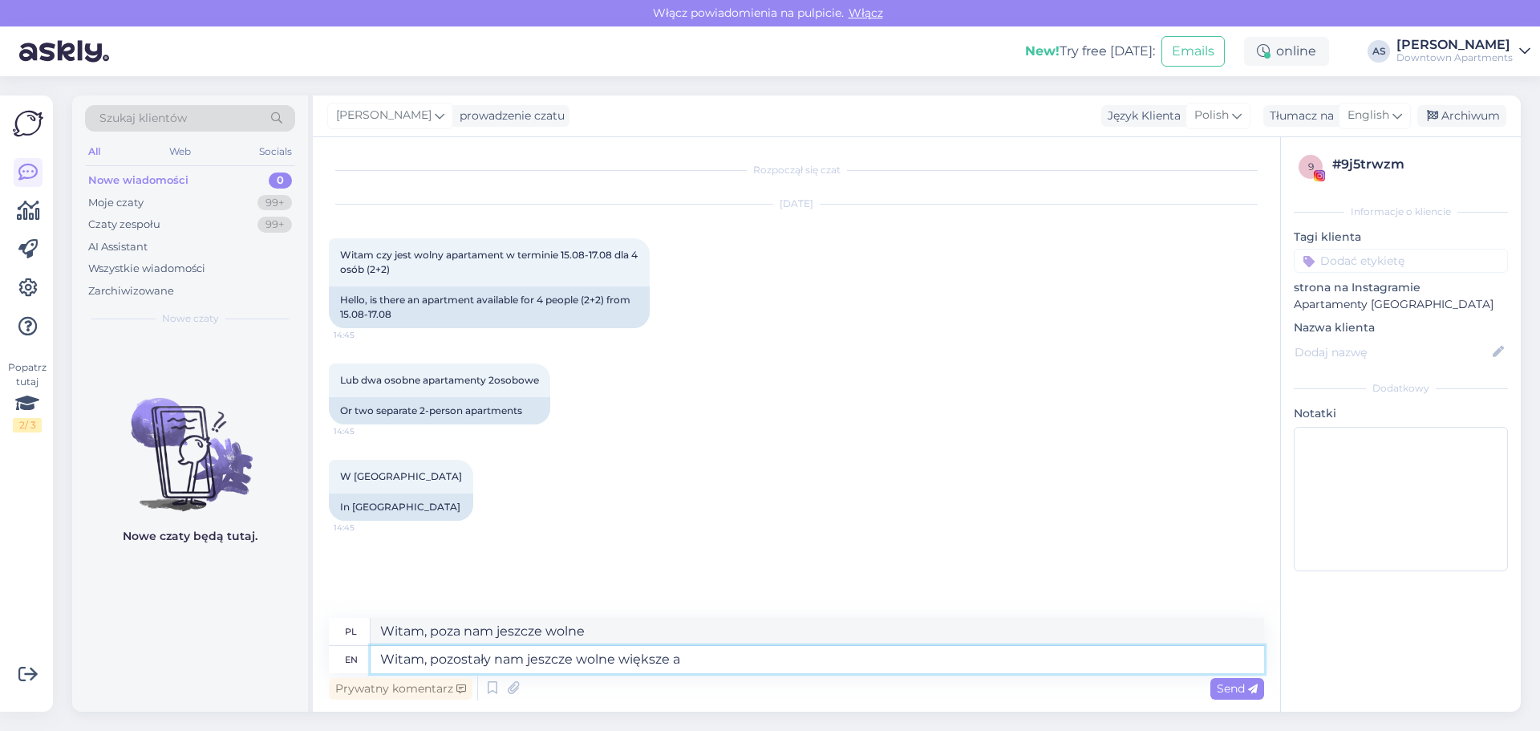
type textarea "Witam, poza nami jeszcze większe"
type textarea "Witam, pozostały nam jeszcze wolne większe apartamenty:"
type textarea "Witam, poza nami jeszcze większe wolne apartamenty:"
type textarea "Witam, pozostały nam jeszcze wolne większe apartamenty:"
click at [1227, 691] on span "Send" at bounding box center [1237, 688] width 41 height 14
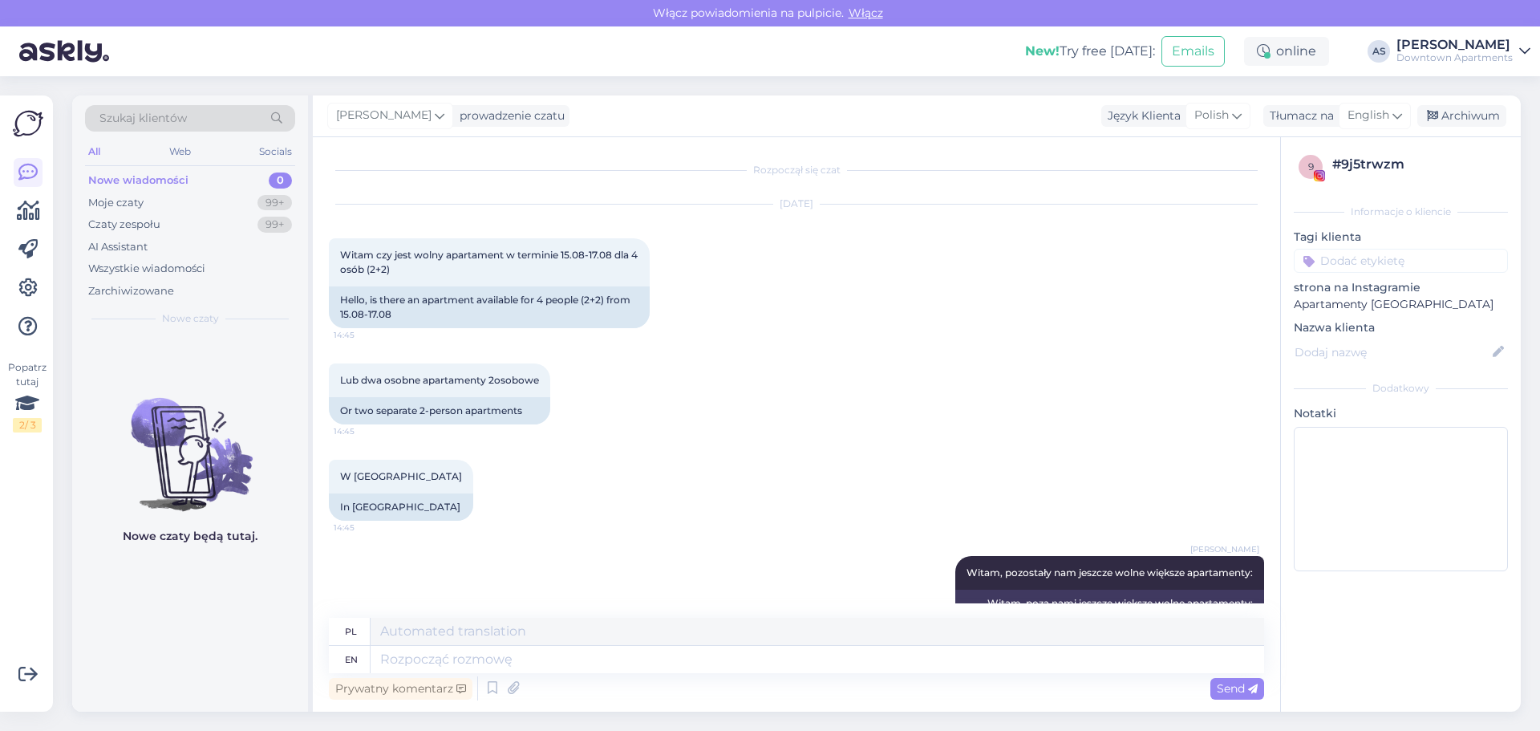
scroll to position [31, 0]
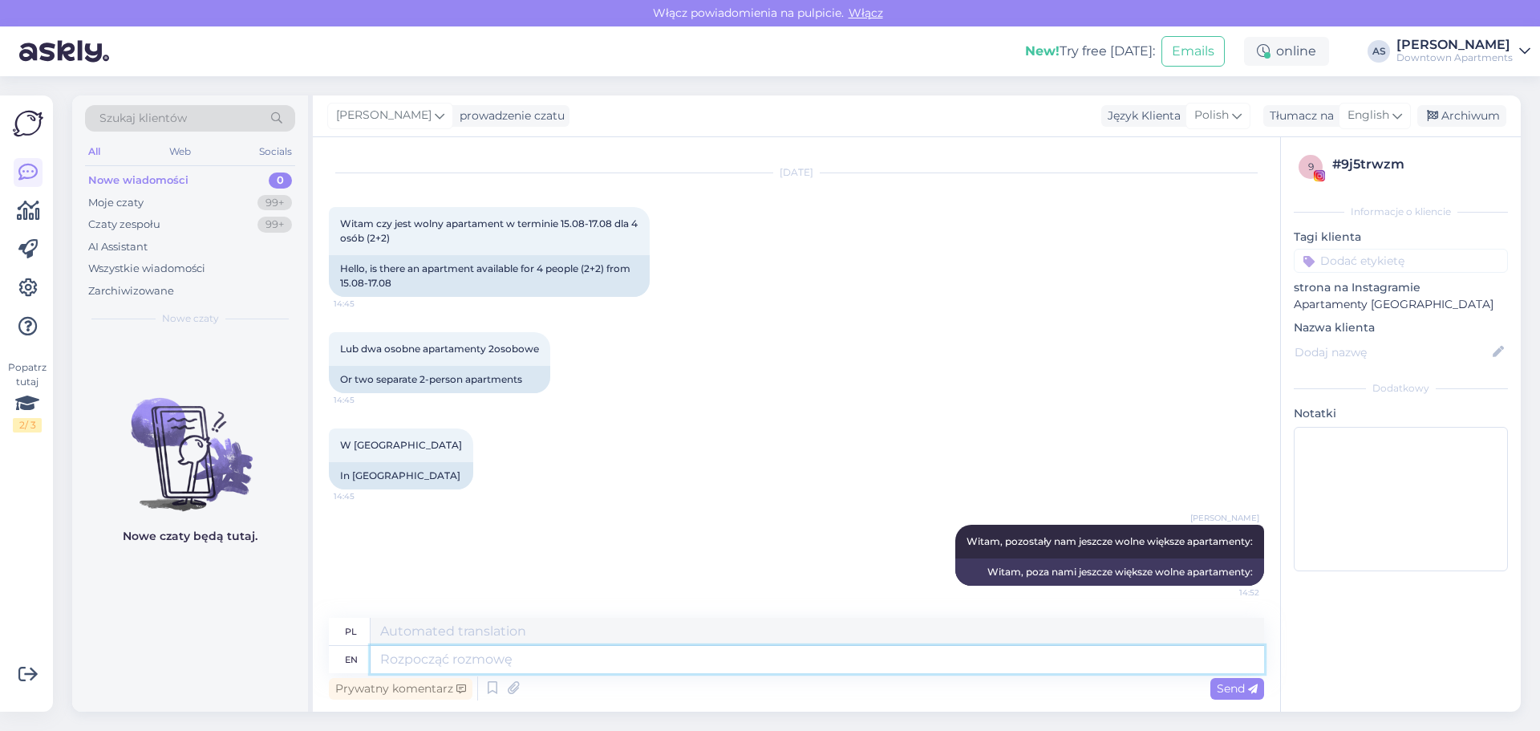
click at [474, 656] on textarea at bounding box center [818, 659] width 894 height 27
paste textarea "[URL][DOMAIN_NAME]"
type textarea "[URL][DOMAIN_NAME]"
click at [1235, 692] on span "Send" at bounding box center [1237, 688] width 41 height 14
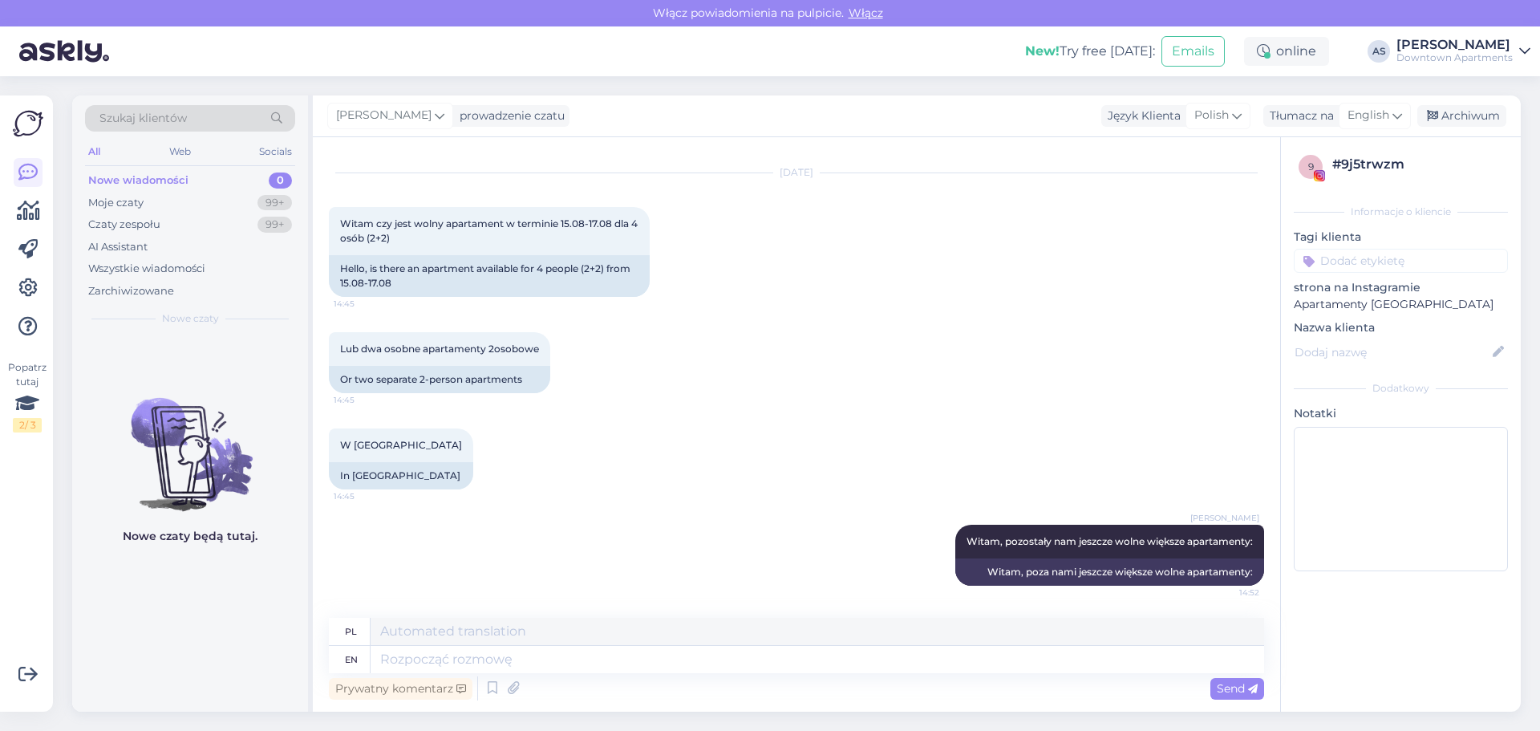
scroll to position [156, 0]
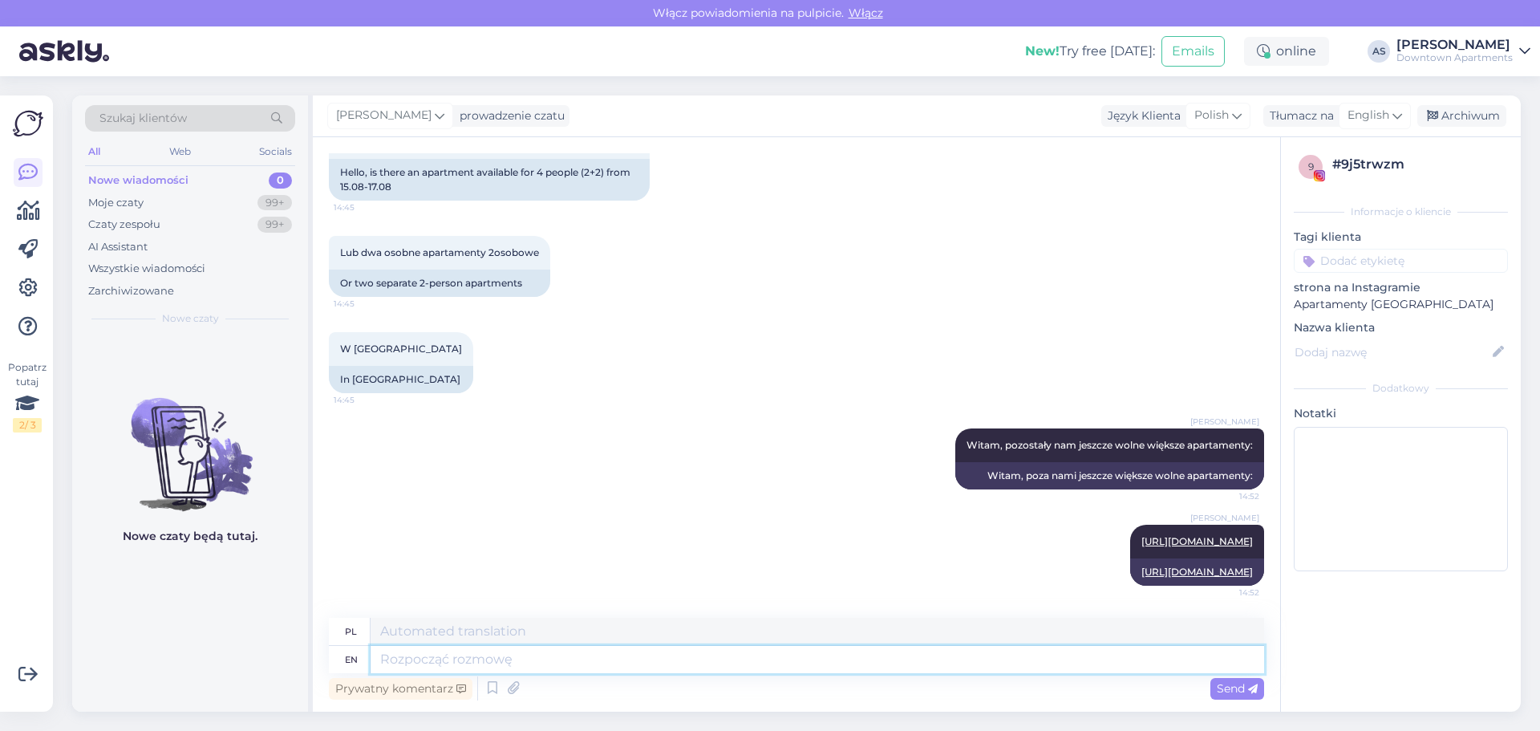
click at [440, 655] on textarea at bounding box center [818, 659] width 894 height 27
paste textarea "[URL][DOMAIN_NAME]"
type textarea "[URL][DOMAIN_NAME]"
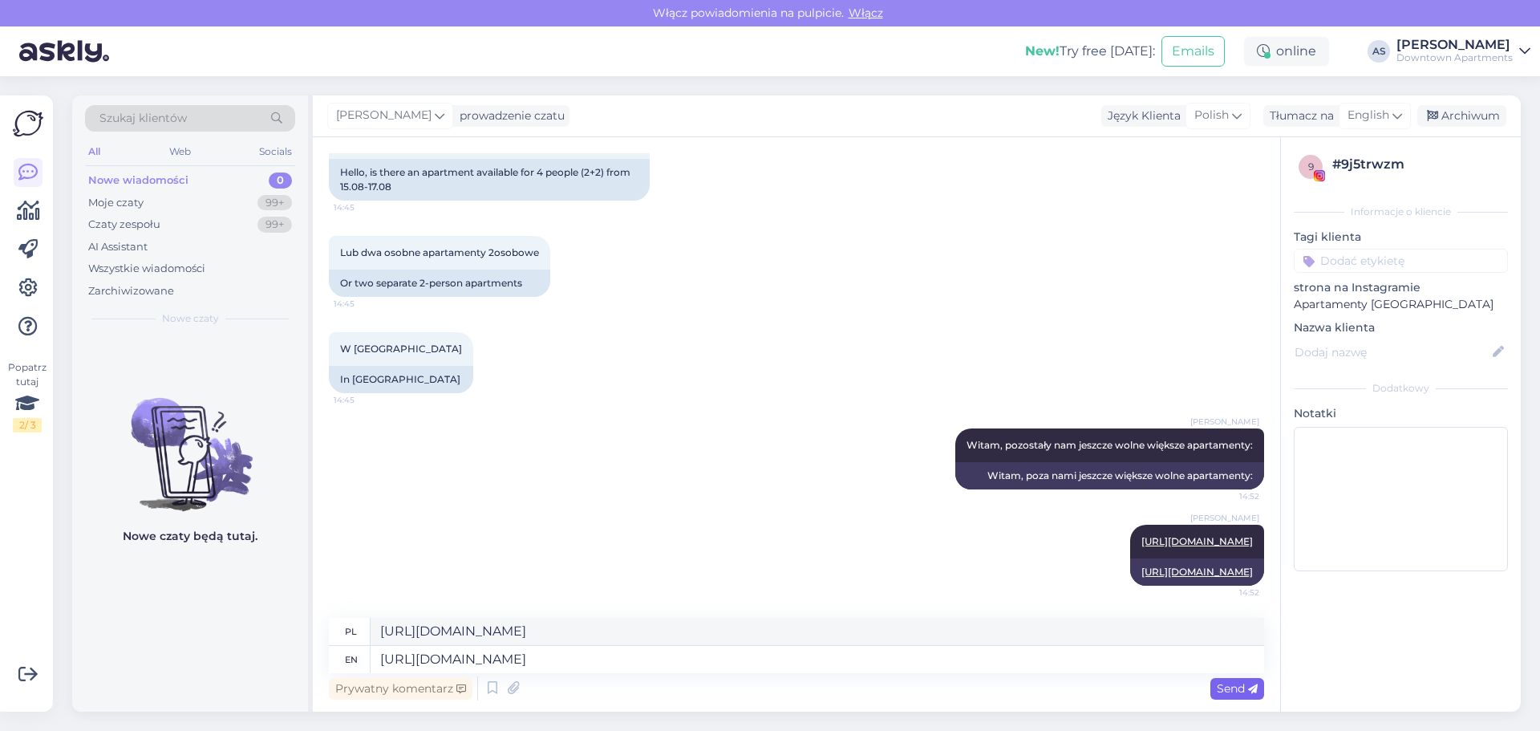
click at [1233, 686] on span "Send" at bounding box center [1237, 688] width 41 height 14
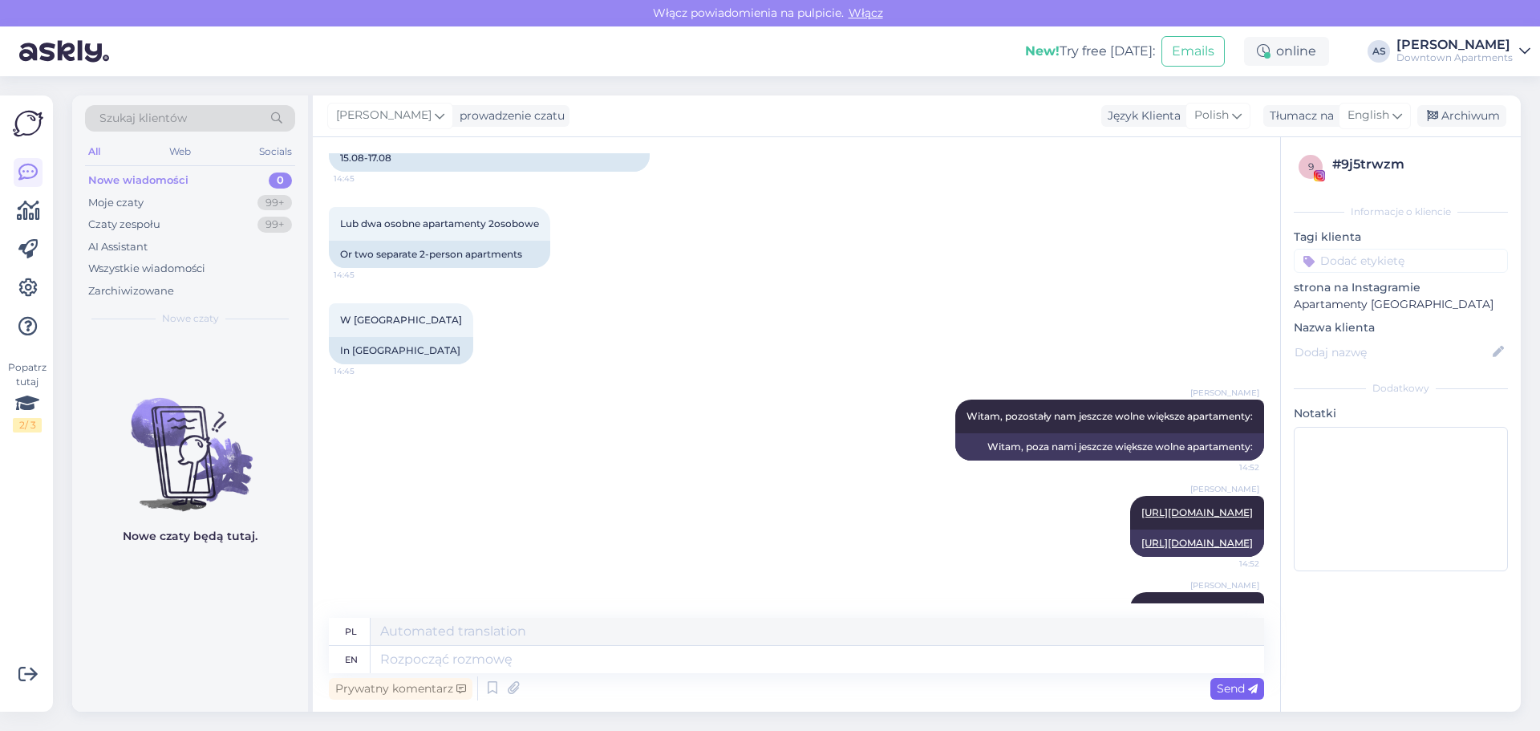
scroll to position [282, 0]
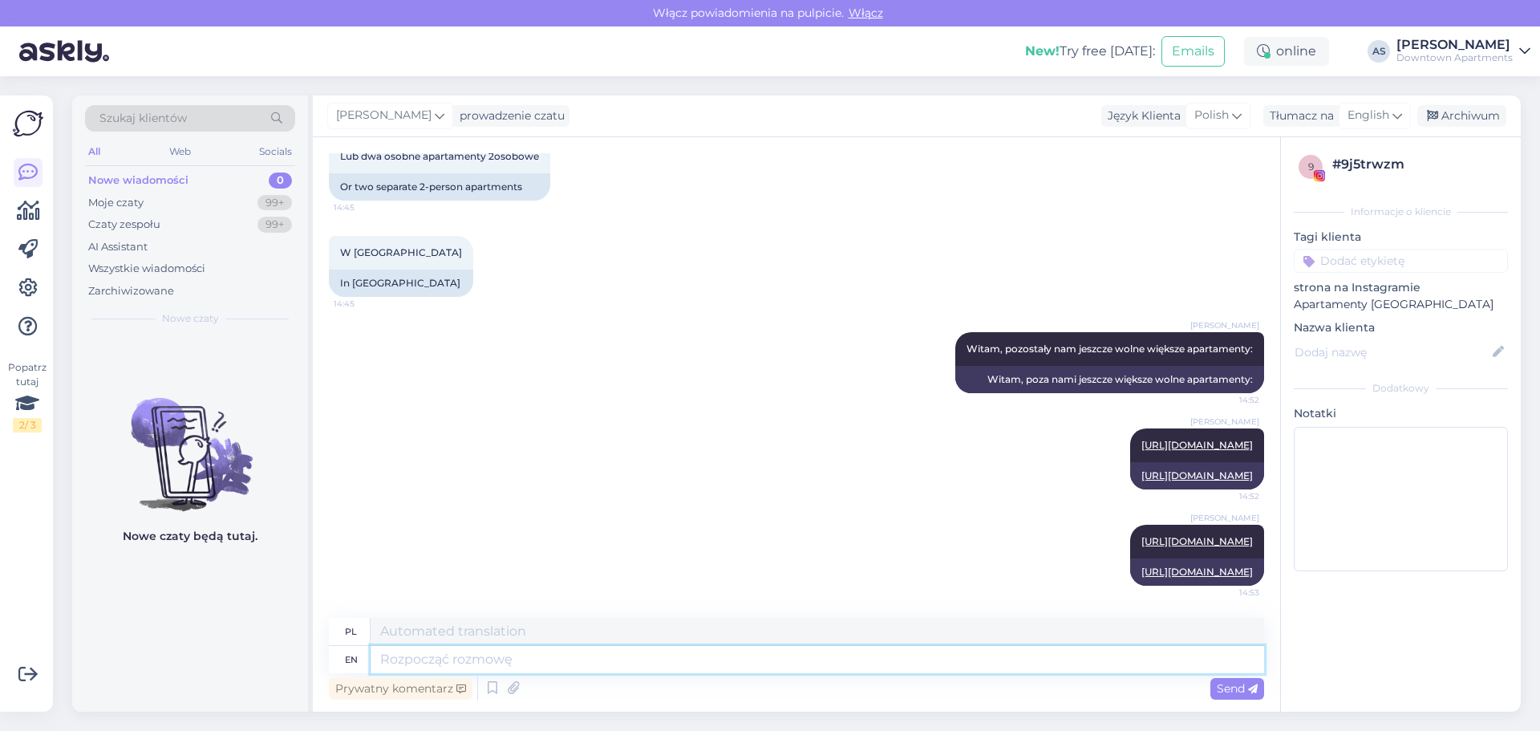
click at [470, 657] on textarea at bounding box center [818, 659] width 894 height 27
paste textarea "[URL][DOMAIN_NAME]"
type textarea "[URL][DOMAIN_NAME]"
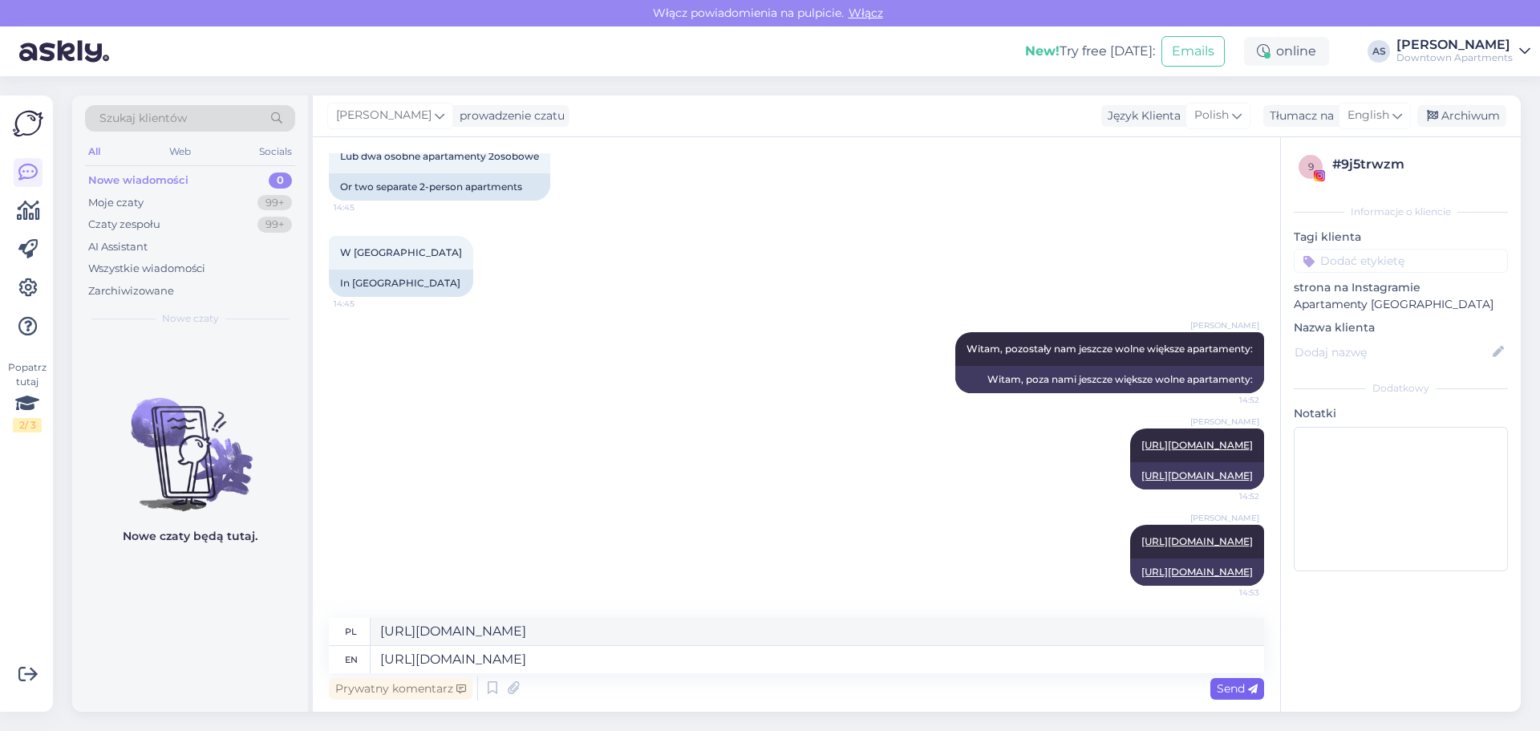
click at [1235, 681] on span "Send" at bounding box center [1237, 688] width 41 height 14
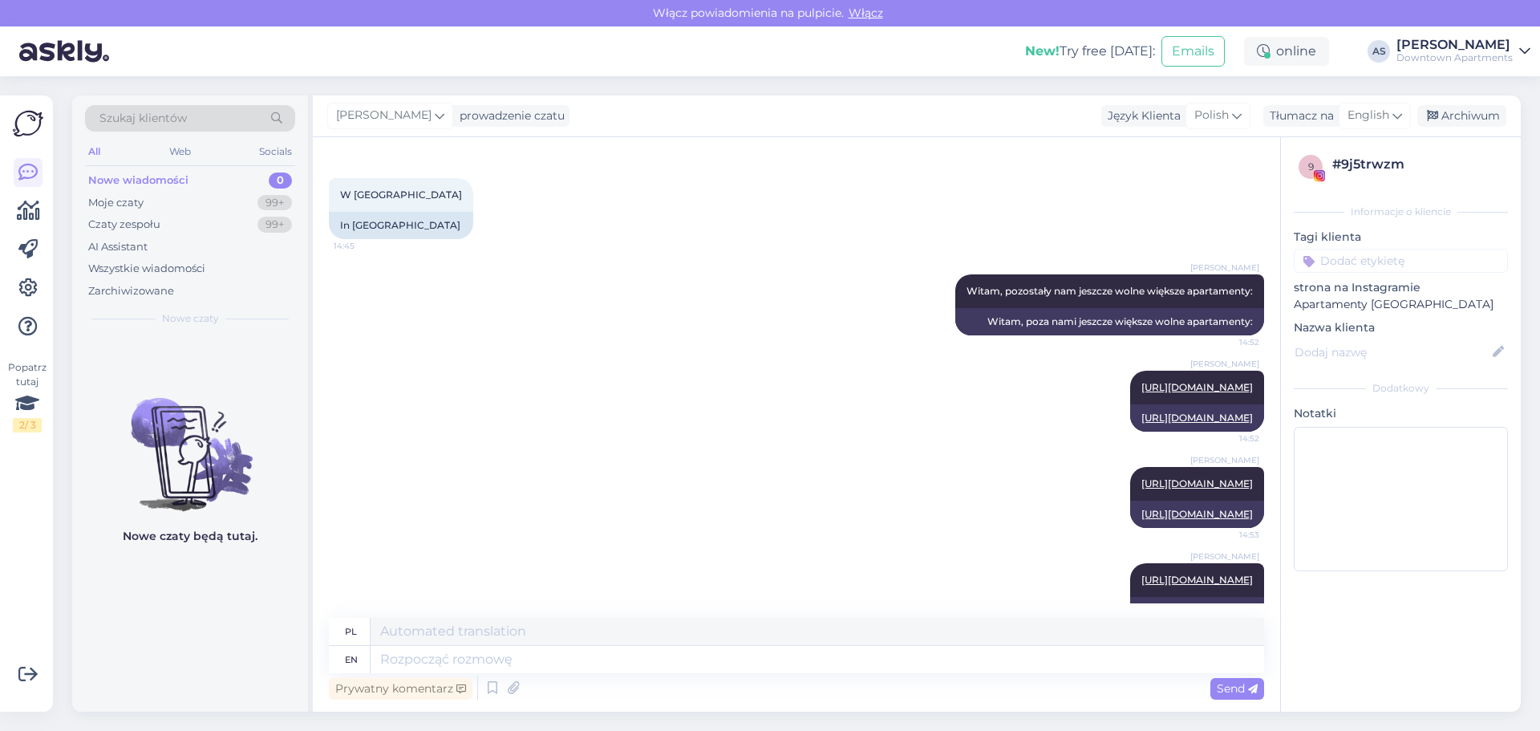
scroll to position [407, 0]
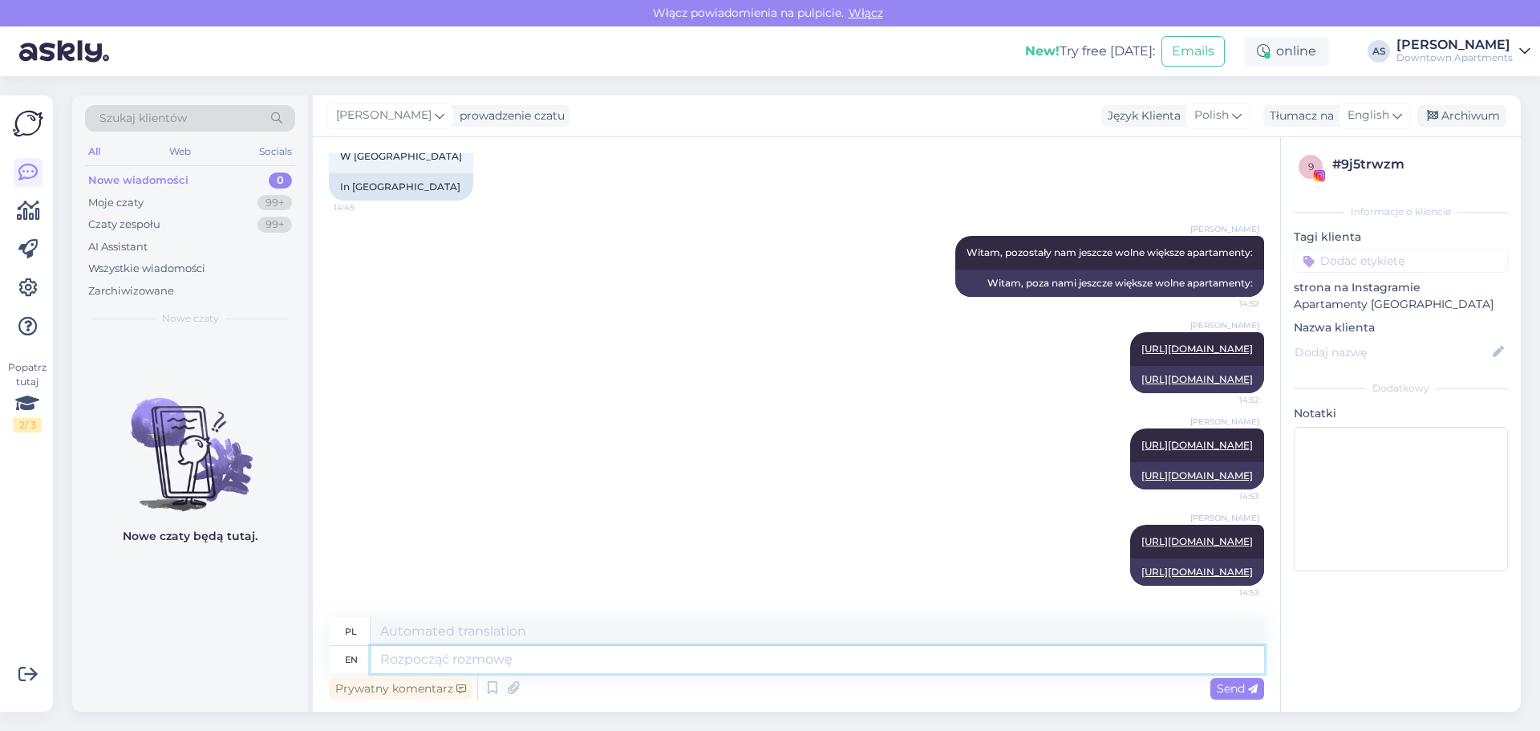
paste textarea "[URL][DOMAIN_NAME]"
type textarea "[URL][DOMAIN_NAME]"
click at [1235, 691] on span "Send" at bounding box center [1237, 688] width 41 height 14
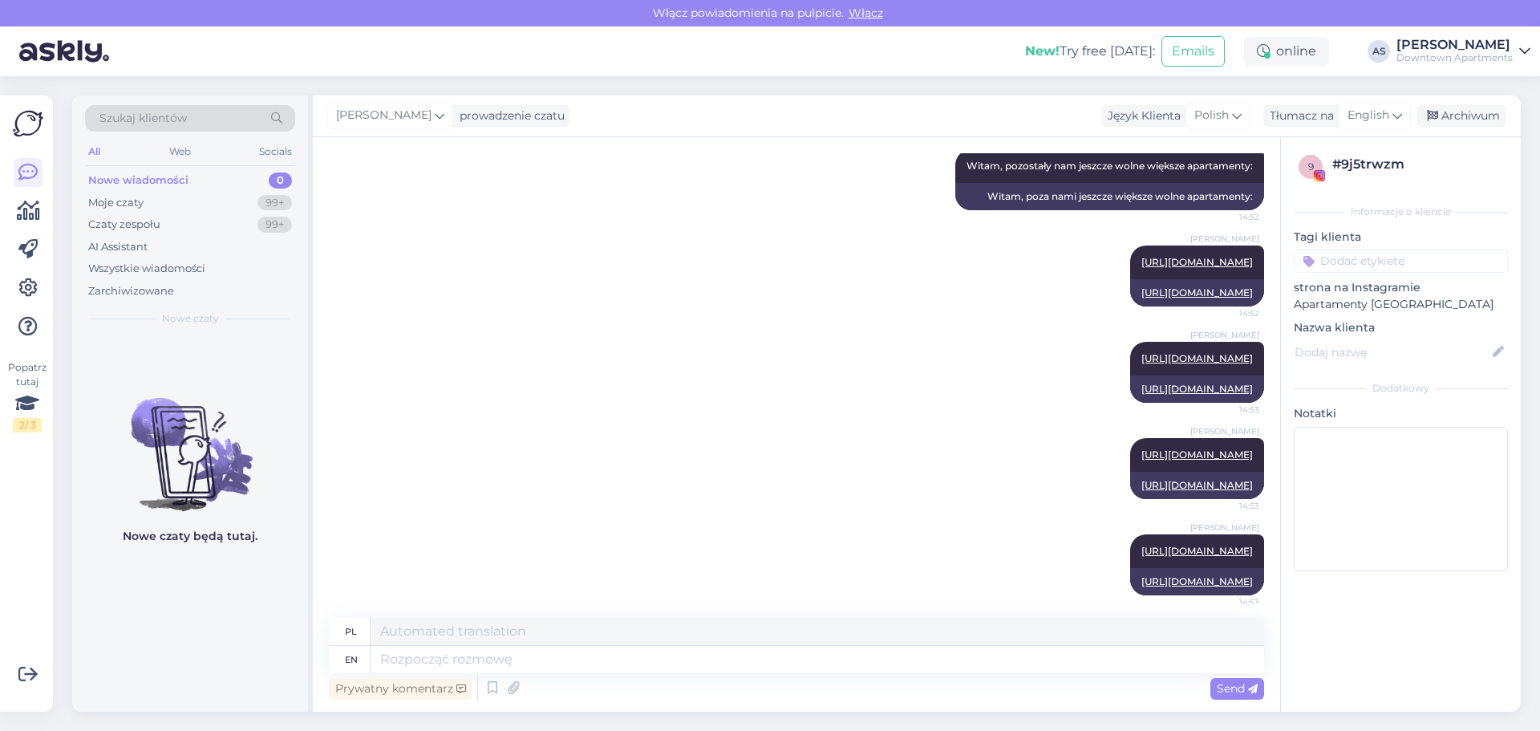
scroll to position [532, 0]
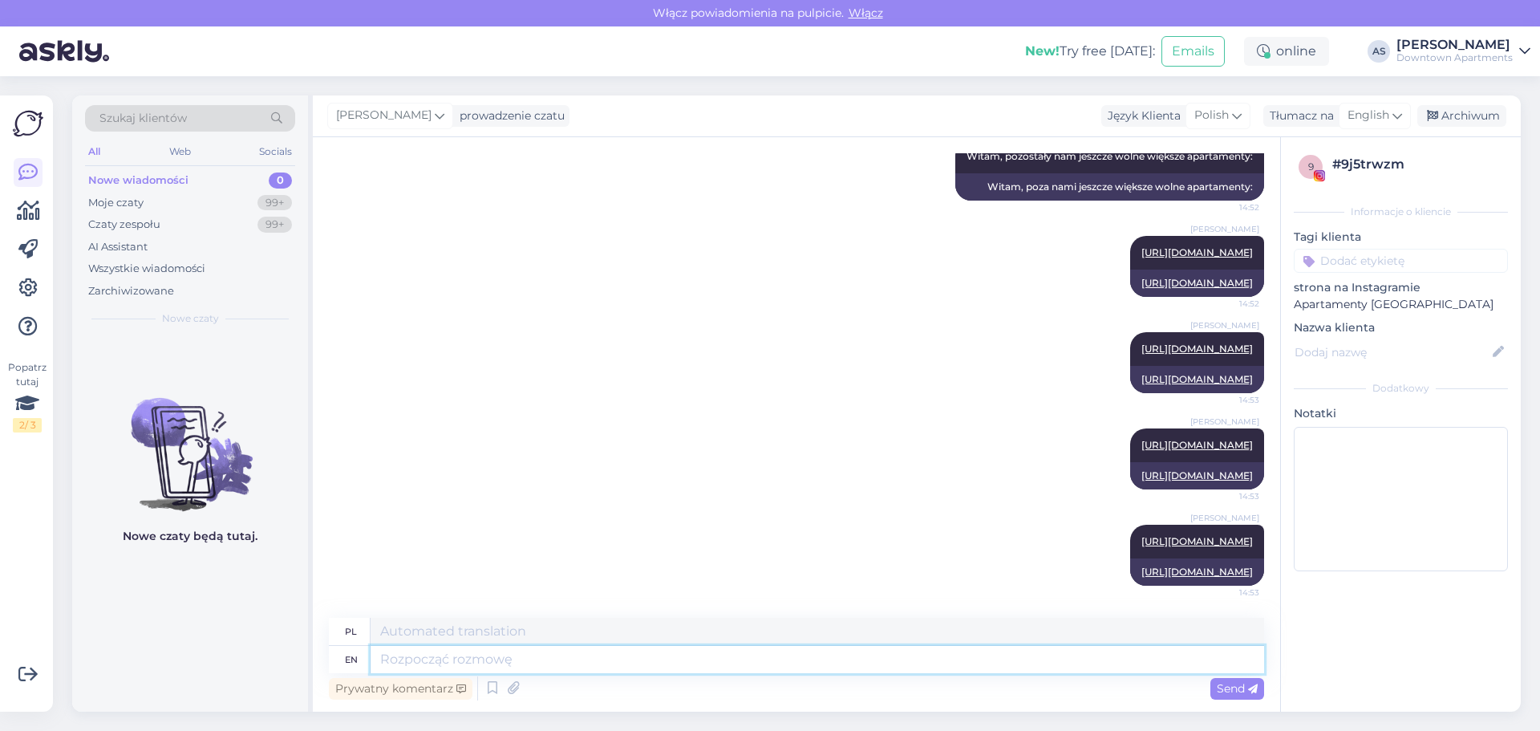
click at [582, 663] on textarea at bounding box center [818, 659] width 894 height 27
type textarea "Te"
type textarea "Te są o"
type textarea "Te są"
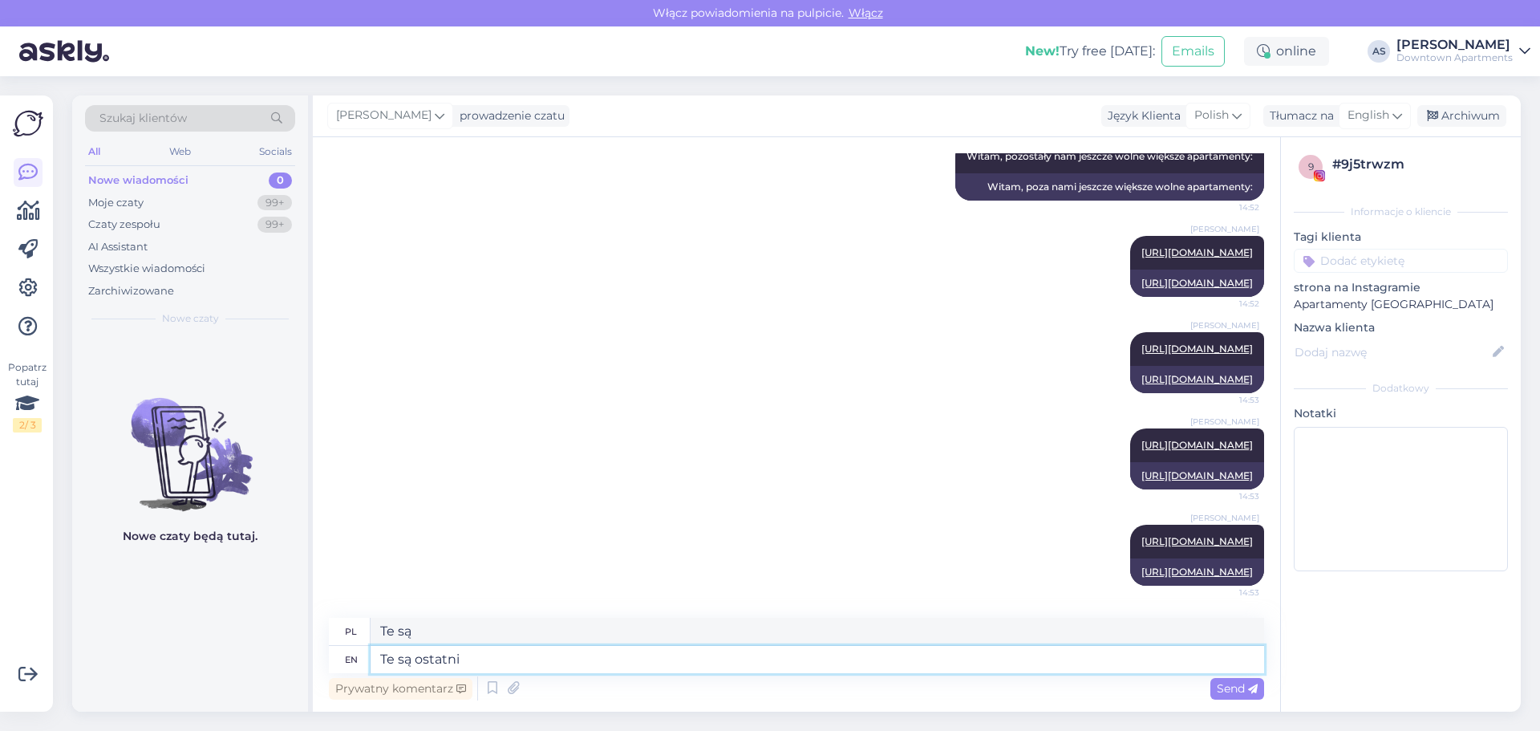
type textarea "Te są ostatnie"
type textarea "Te są ostatnie,"
type textarea "Te są ostatnie, rezerwację"
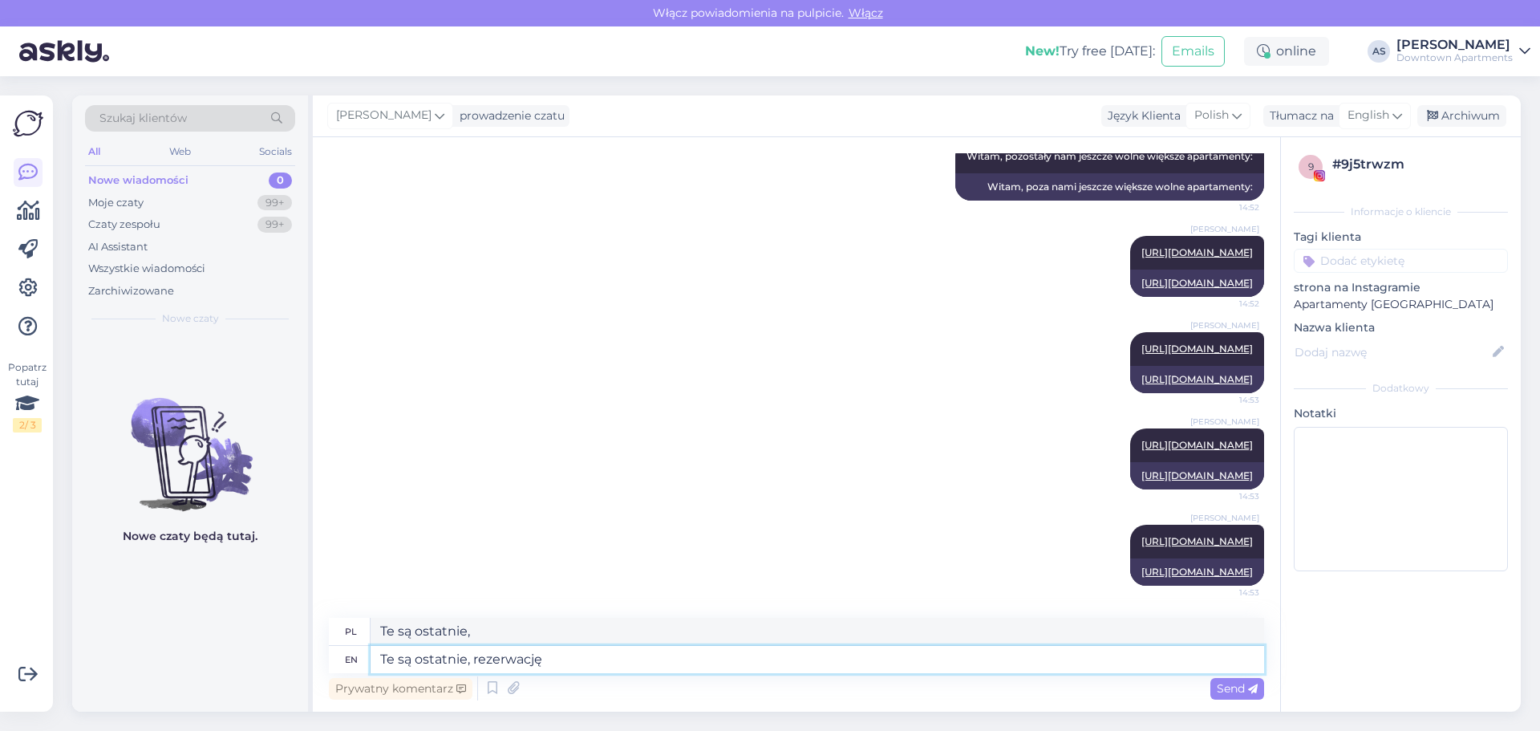
type textarea "Te są ostatnie, rezerwację"
type textarea "Te są ostatnie, rezerwację należy z"
type textarea "Te są ostatnie, rezerwacja należy"
type textarea "Te są ostatnie, rezerwację należy założyć"
type textarea "Te są ostatnie, rezerwacja uwzględniana"
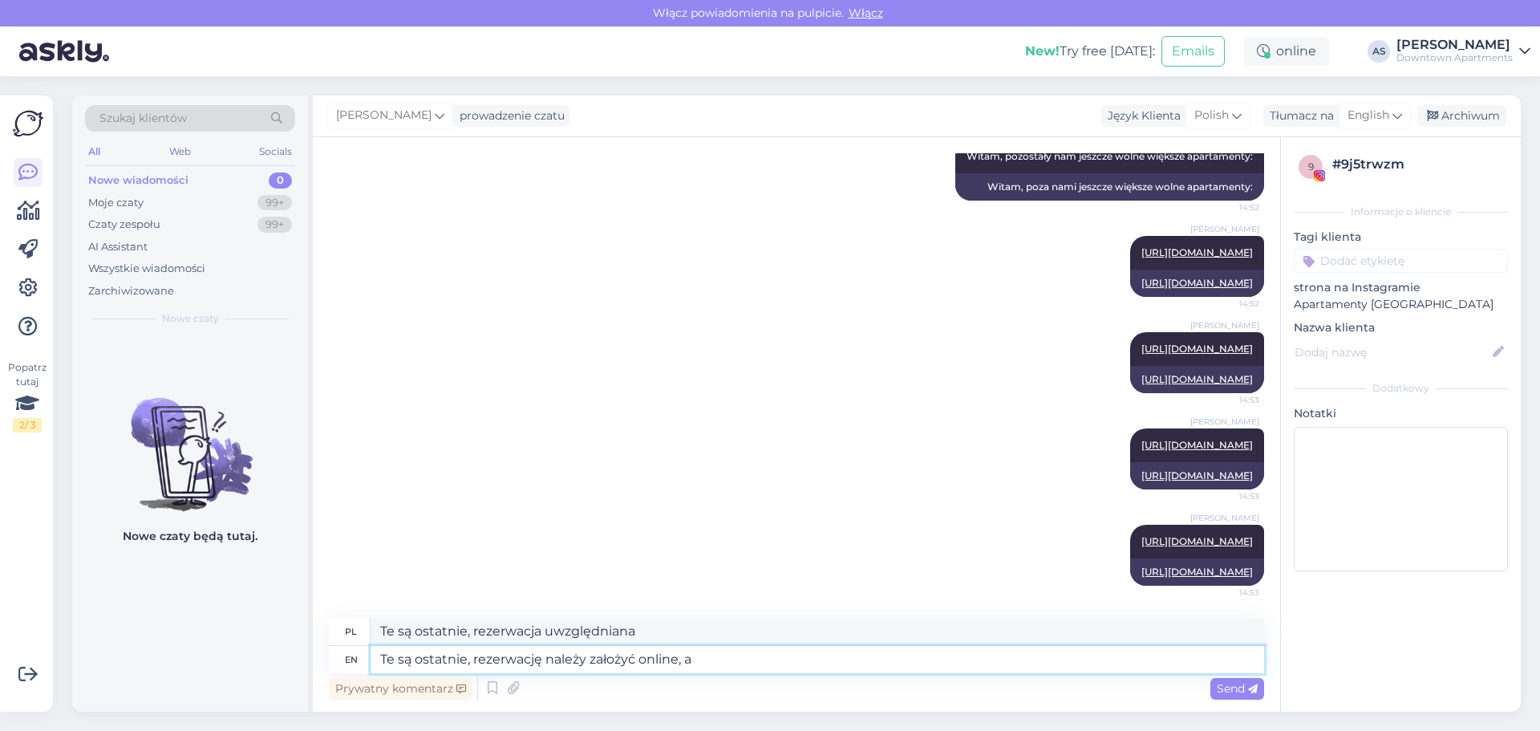
type textarea "Te są ostatnie, rezerwację należy założyć online, al"
type textarea "Te są ostatnie, rezerwacja należy do online,"
type textarea "Te są ostatnie, rezerwację należy założyć online, ale w"
type textarea "Te są ostatnie, rezerwacja uwzględnia online, ale"
type textarea "Te są ostatnie, rezerwację należy założyć online, ale w"
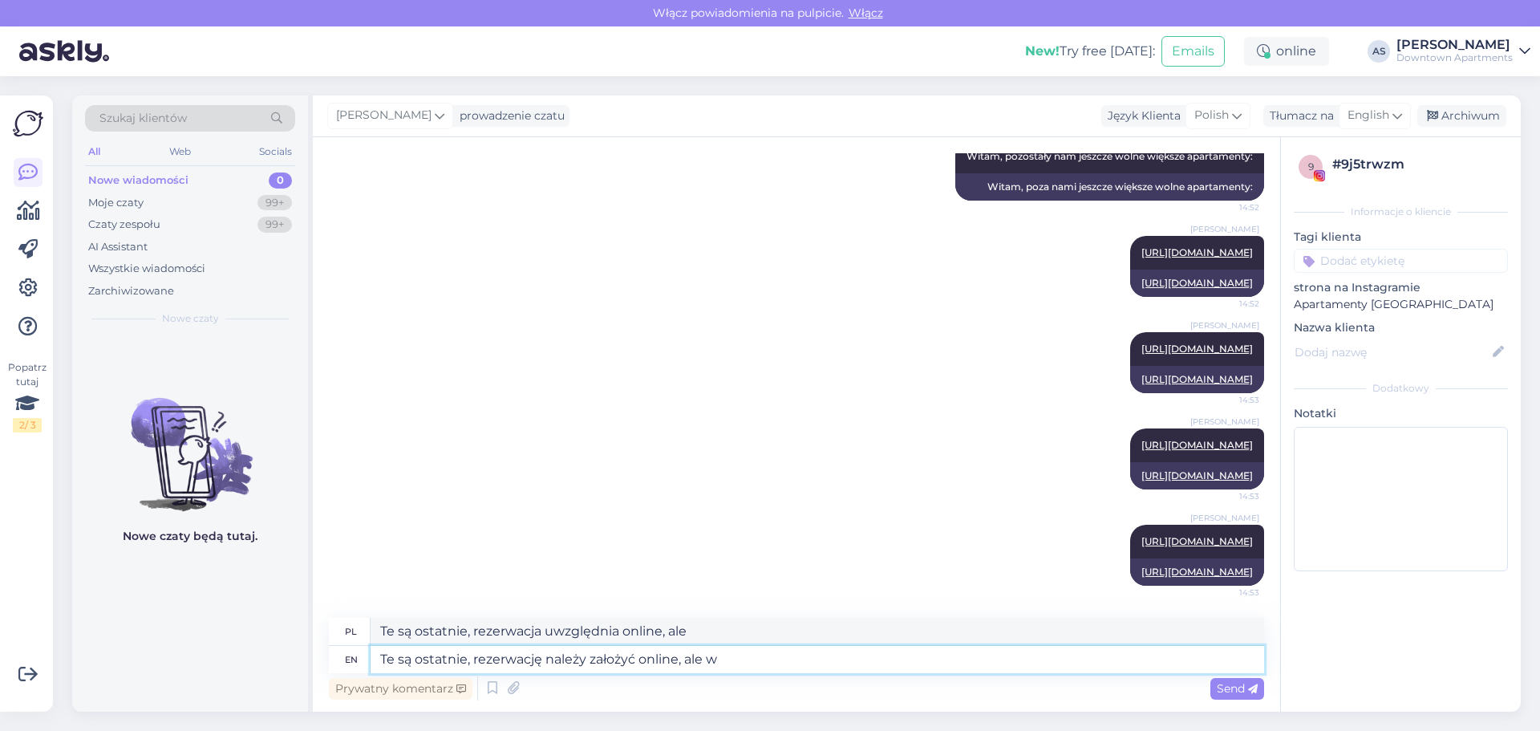
type textarea "Te są ostatnie, rezerwacja uwzględnia online, ale w"
type textarea "Te są ostatnie, rezerwację należy założyć online, ale w razie"
type textarea "Te są ostatnie, rezerwacja należy uwzględnić online, ale w razie"
type textarea "Te są ostatnie, rezerwację należy założyć online, ale w razie pytań j"
type textarea "Te są ostatnie, rezerwacja należy uwzględnić online, ale w razie pytań"
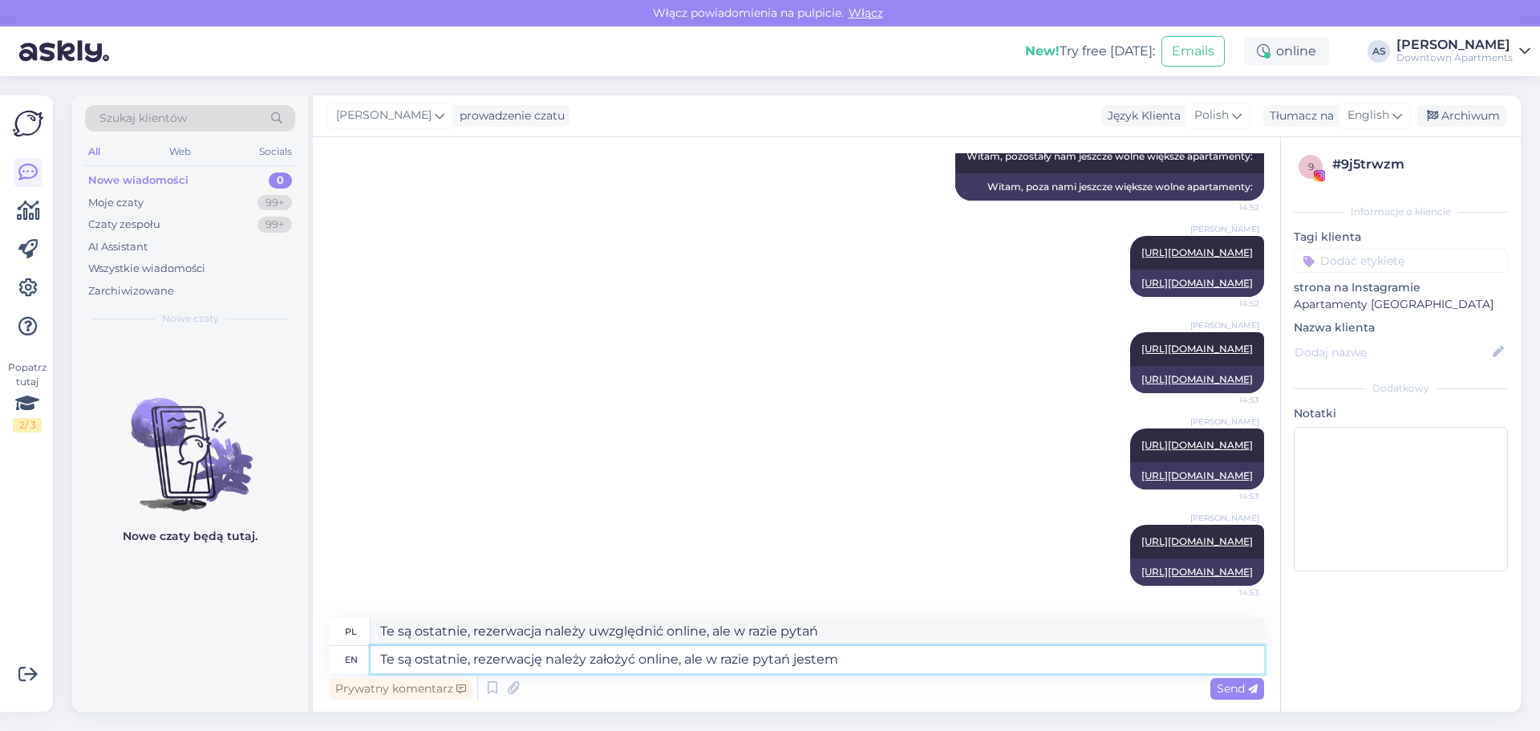
type textarea "Te są ostatnie, rezerwację należy założyć online, ale w razie pytań jestem d"
type textarea "Te są ostatnie, rezerwacja należy uwzględnić online, ale w razie pytań jestem"
type textarea "Te są ostatnie, rezerwację należy założyć online, ale w razie pytań jestem do"
type textarea "Te są ostatnie, rezerwacja należy uwzględnić online, ale w razie pytań jestem do"
type textarea "Te są ostatnie, rezerwację należy założyć online, ale w razie pytań jestem do d…"
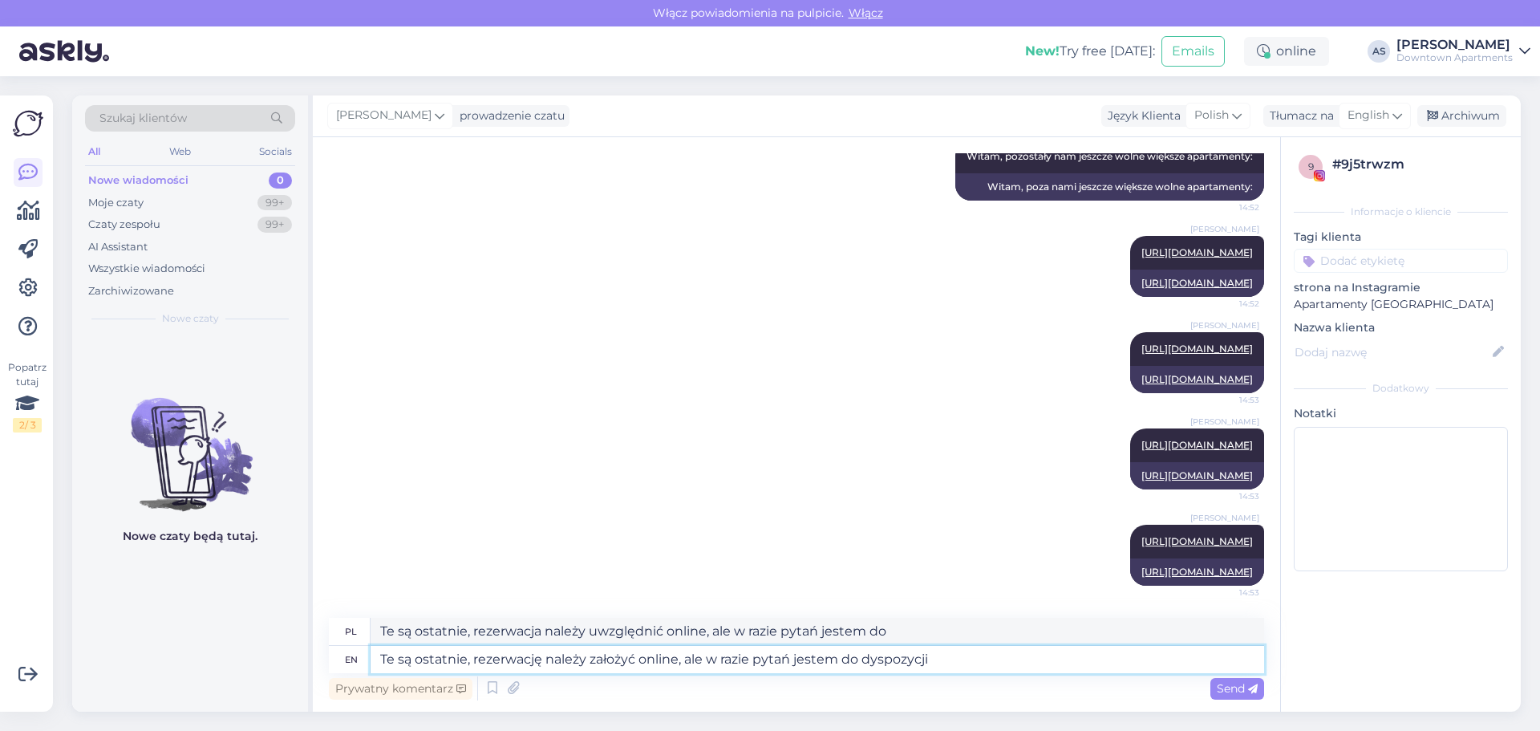
type textarea "Te są ostatnie, rezerwacja należy uwzględnić online, ale w razie pytań jestem d…"
type textarea "Te są ostatnie, rezerwację należy założyć online, ale w razie pytań jestem do d…"
type textarea "Te są ostatnie, rezerwacja należy uwzględnić online, ale w razie pytań jestem d…"
type textarea "Te są ostatnie, rezerwację należy założyć online, ale w razie pytań jestem do d…"
click at [1230, 691] on span "Send" at bounding box center [1237, 688] width 41 height 14
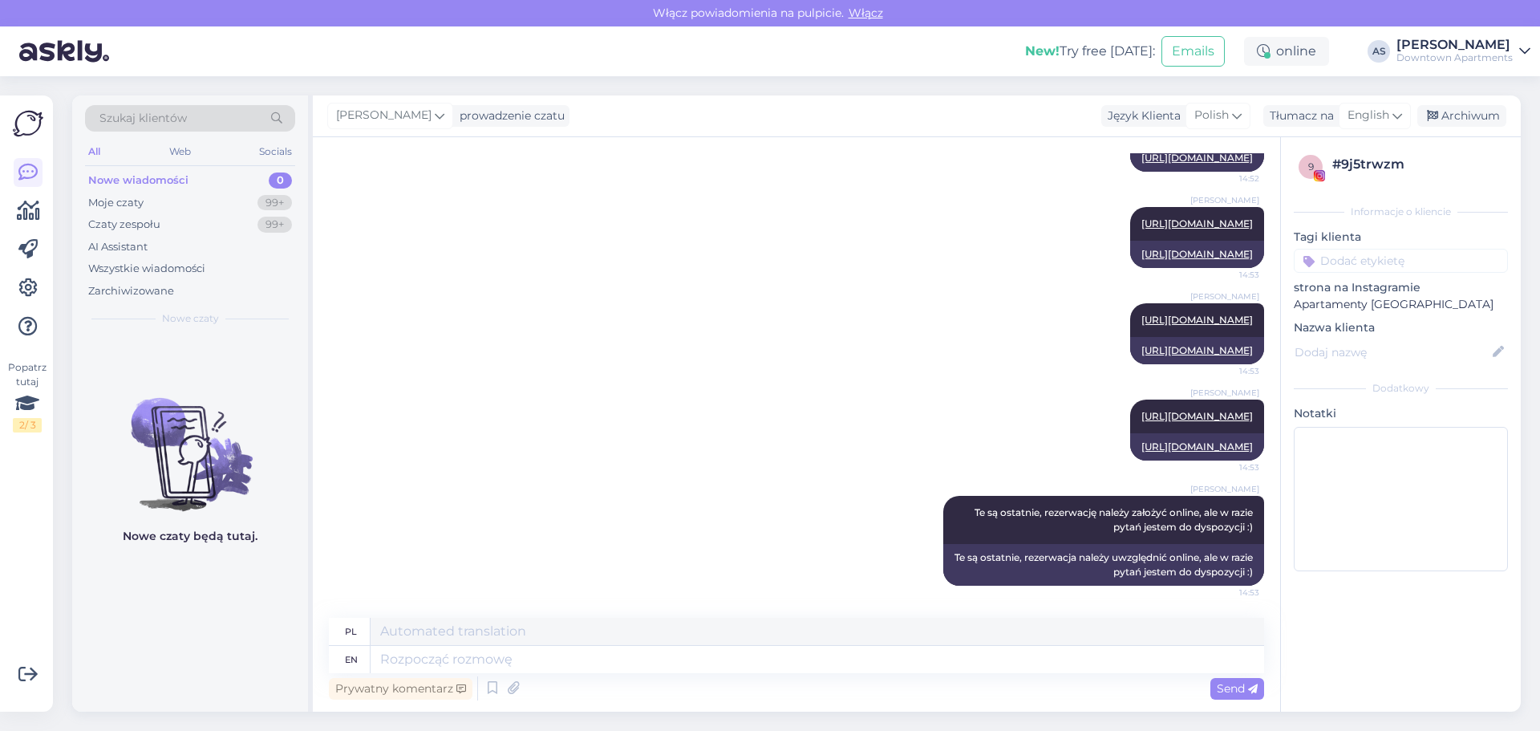
scroll to position [657, 0]
click at [494, 116] on div "prowadzenie czatu" at bounding box center [509, 115] width 112 height 17
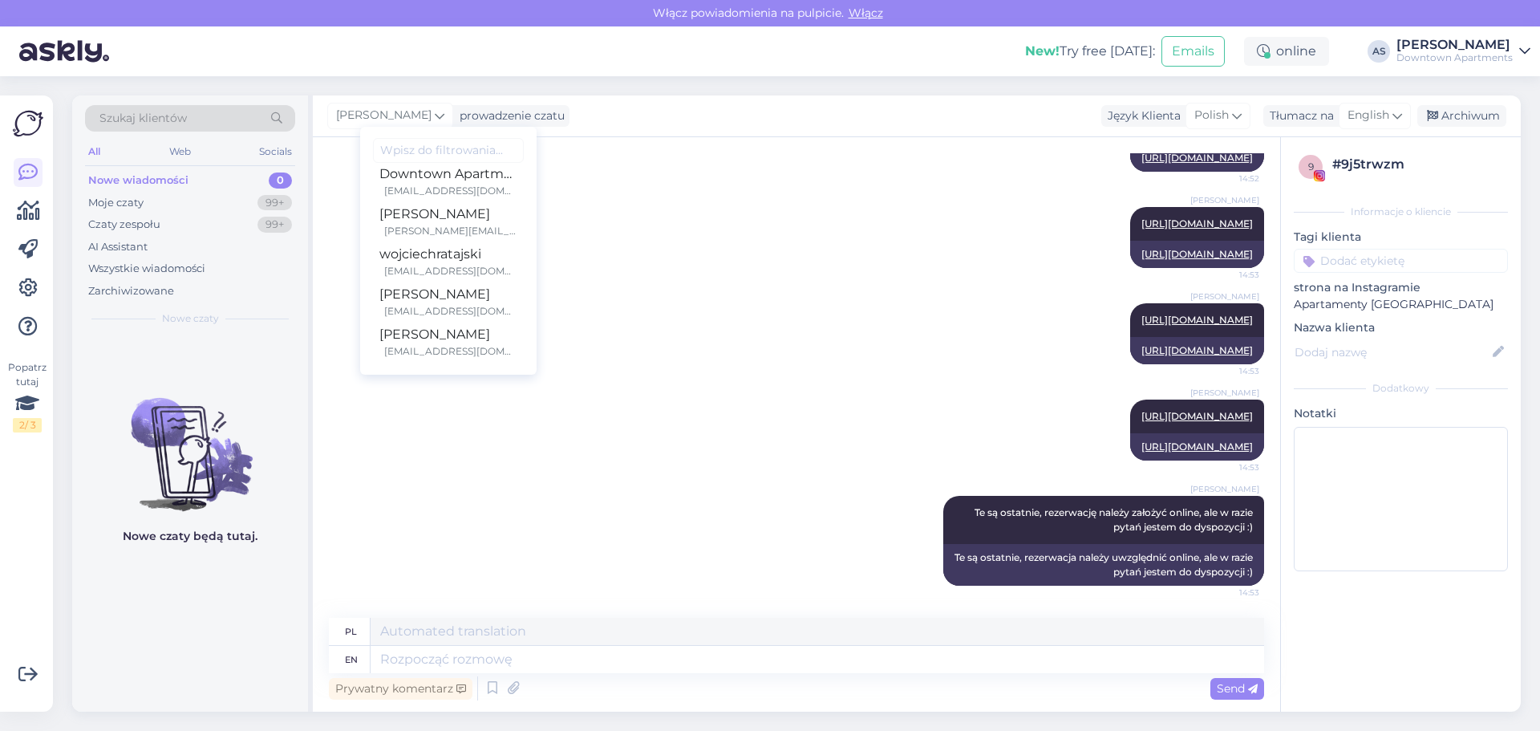
scroll to position [0, 0]
click at [684, 286] on div "[PERSON_NAME] [URL][DOMAIN_NAME] 14:53 [URL][DOMAIN_NAME]" at bounding box center [796, 334] width 935 height 96
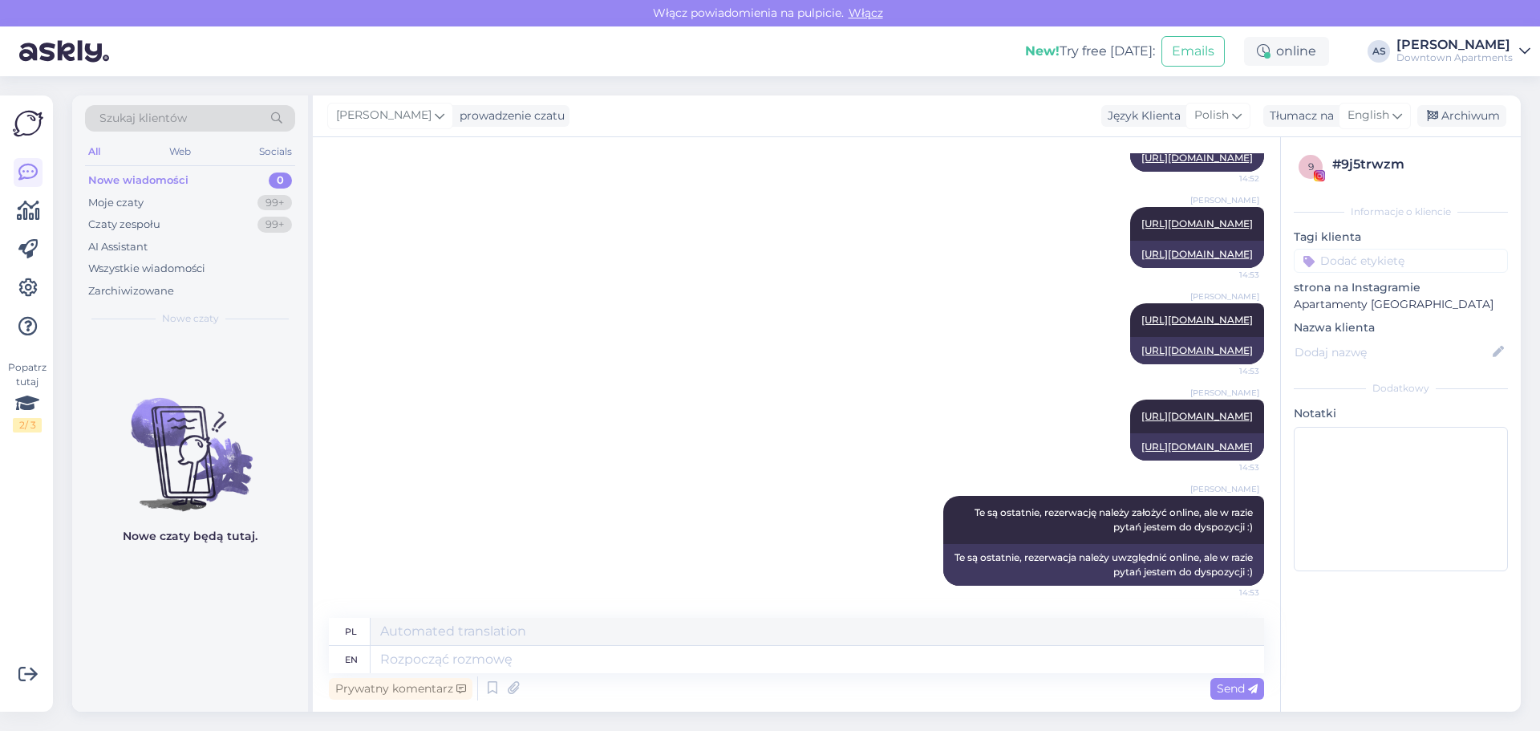
scroll to position [657, 0]
click at [509, 325] on div "[PERSON_NAME] [URL][DOMAIN_NAME] 14:53 [URL][DOMAIN_NAME]" at bounding box center [796, 334] width 935 height 96
click at [183, 180] on div "Nowe wiadomości" at bounding box center [138, 180] width 100 height 16
click at [169, 199] on div "Moje czaty 99+" at bounding box center [190, 203] width 210 height 22
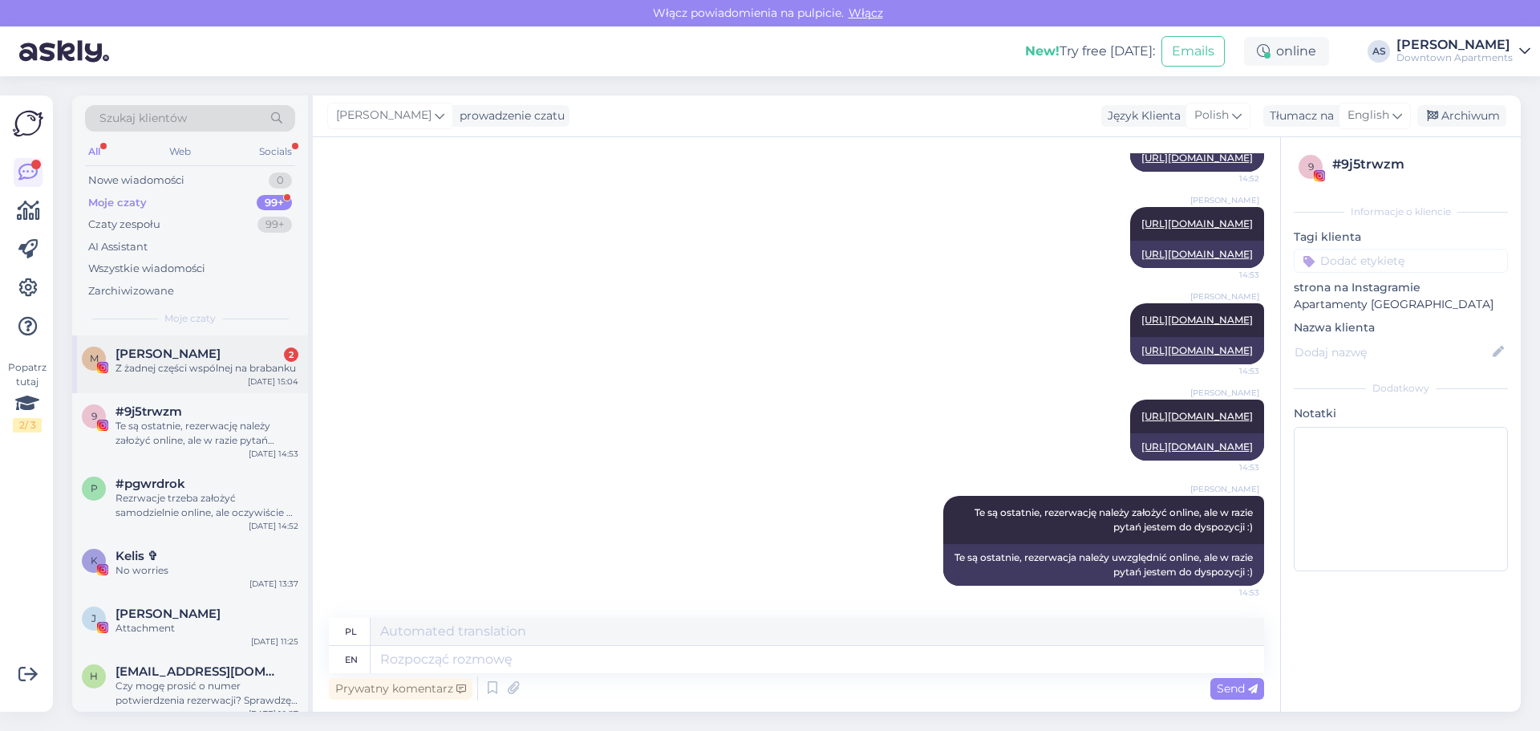
click at [175, 363] on div "Z żadnej części wspólnej na brabanku" at bounding box center [207, 368] width 183 height 14
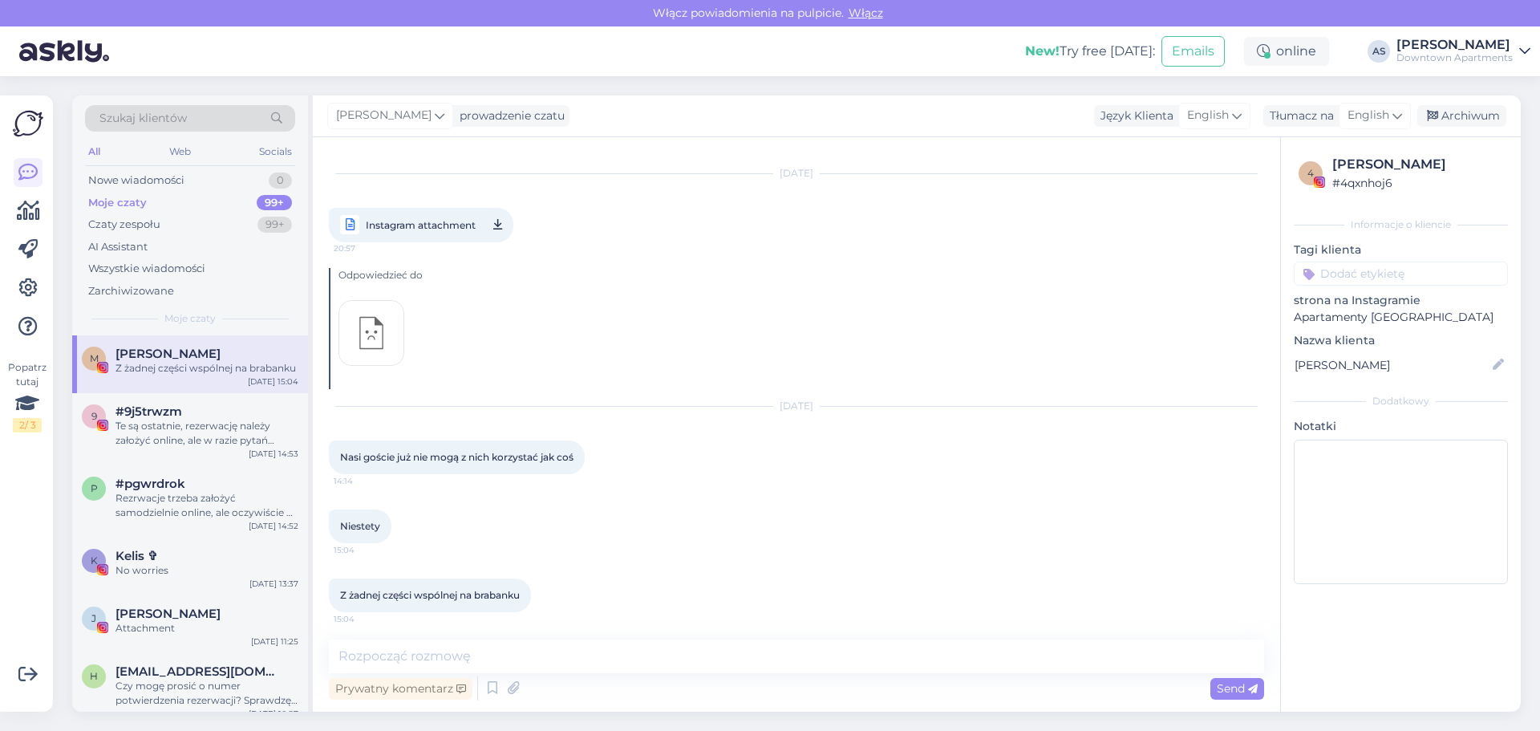
scroll to position [7054, 0]
click at [720, 522] on div "Niestety 15:04" at bounding box center [796, 521] width 935 height 69
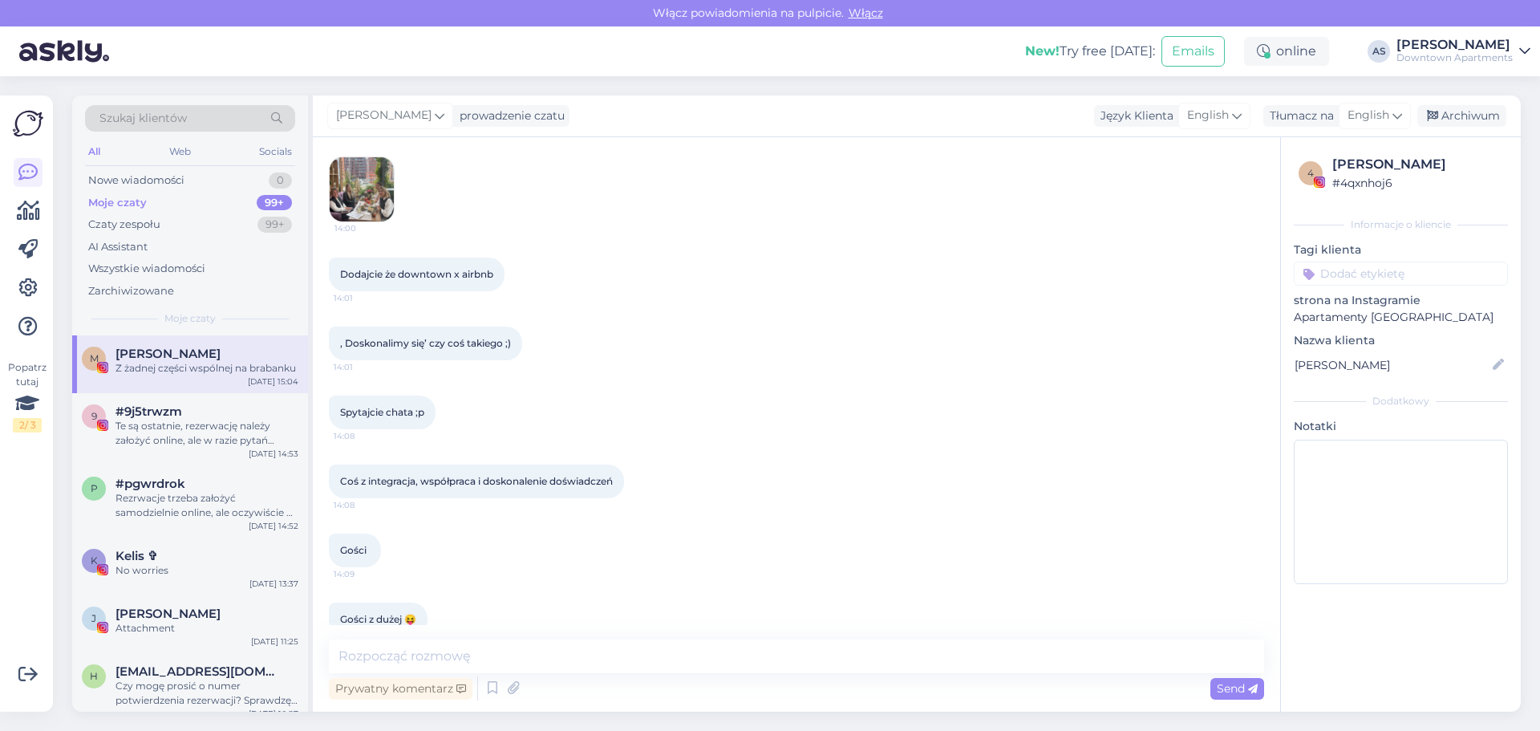
scroll to position [6091, 0]
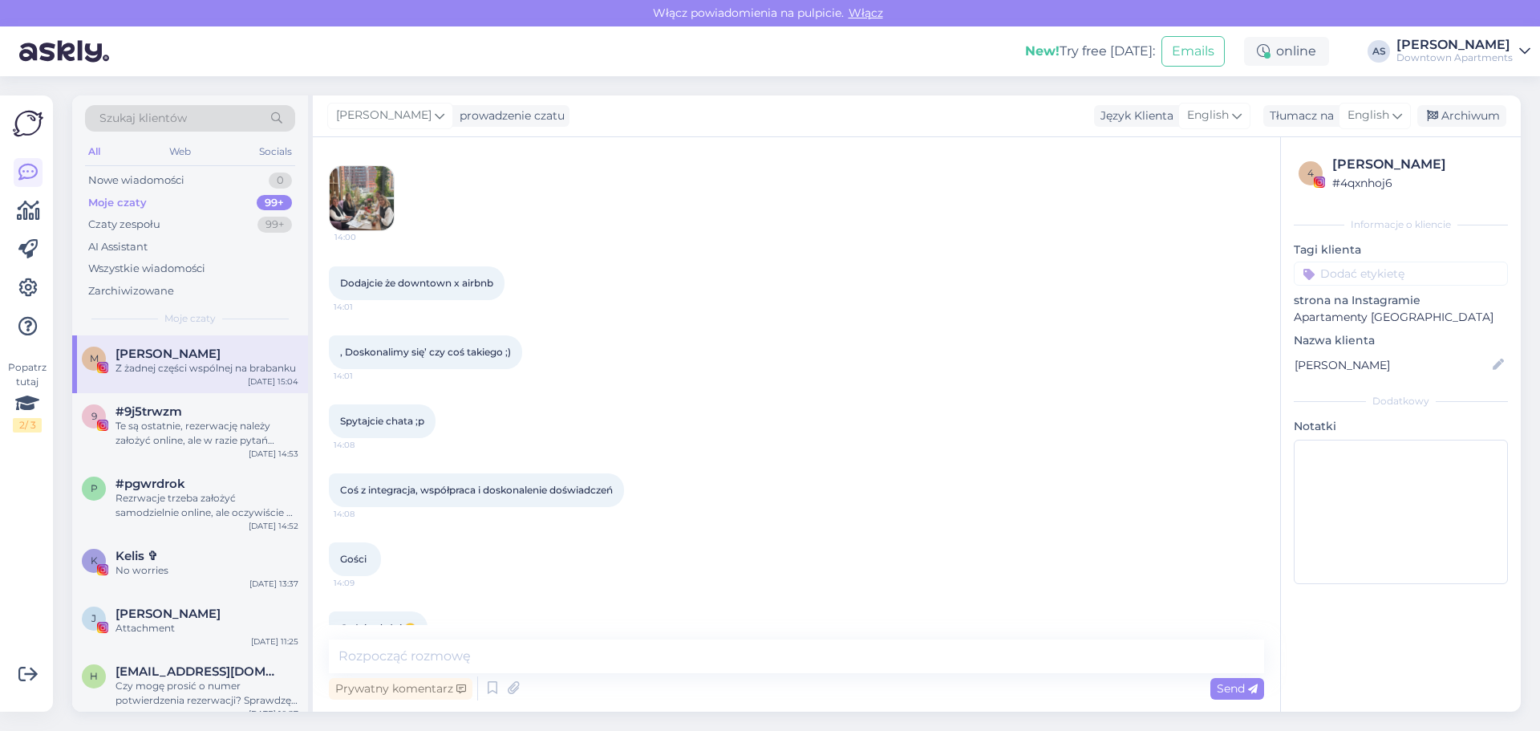
click at [367, 230] on img at bounding box center [362, 198] width 64 height 64
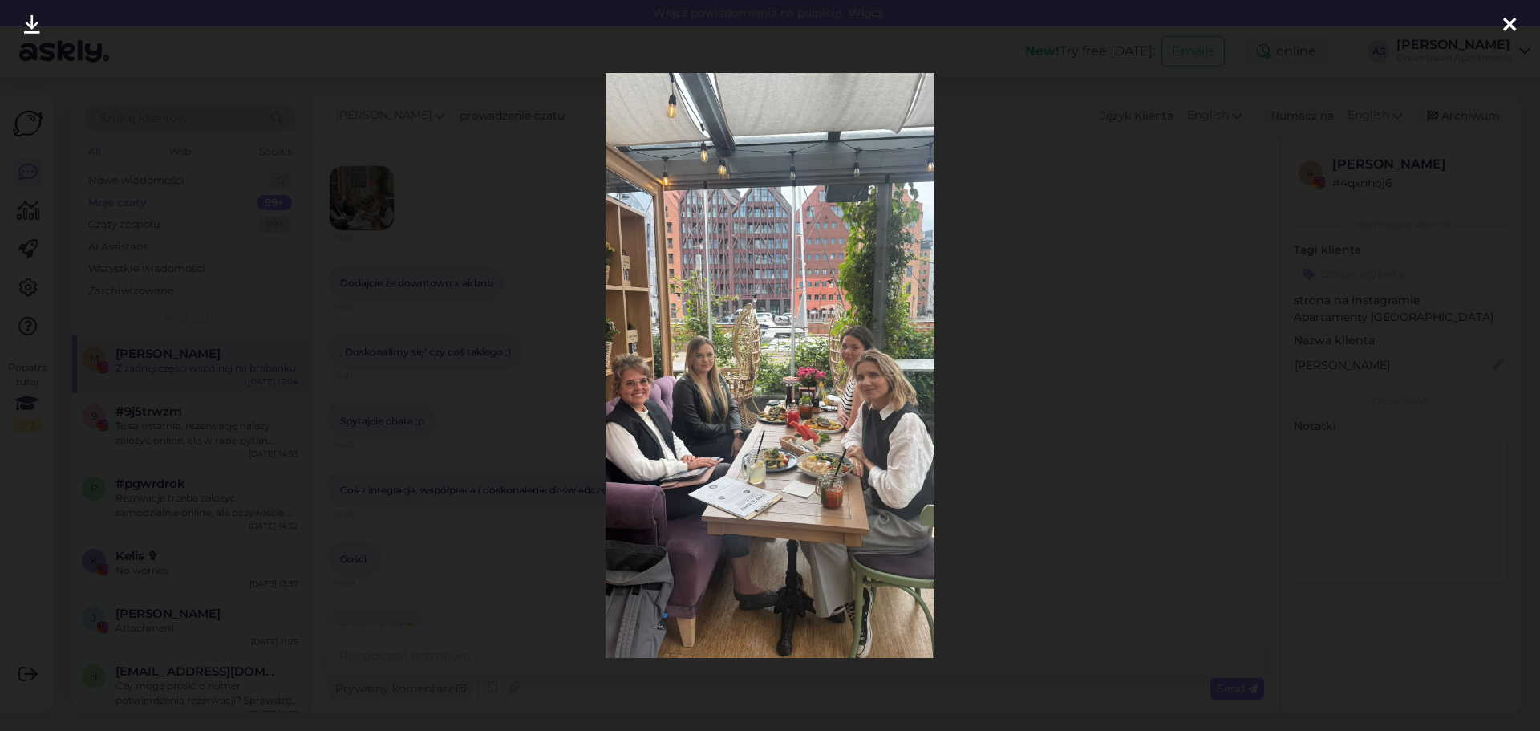
click at [1510, 22] on icon at bounding box center [1509, 25] width 13 height 21
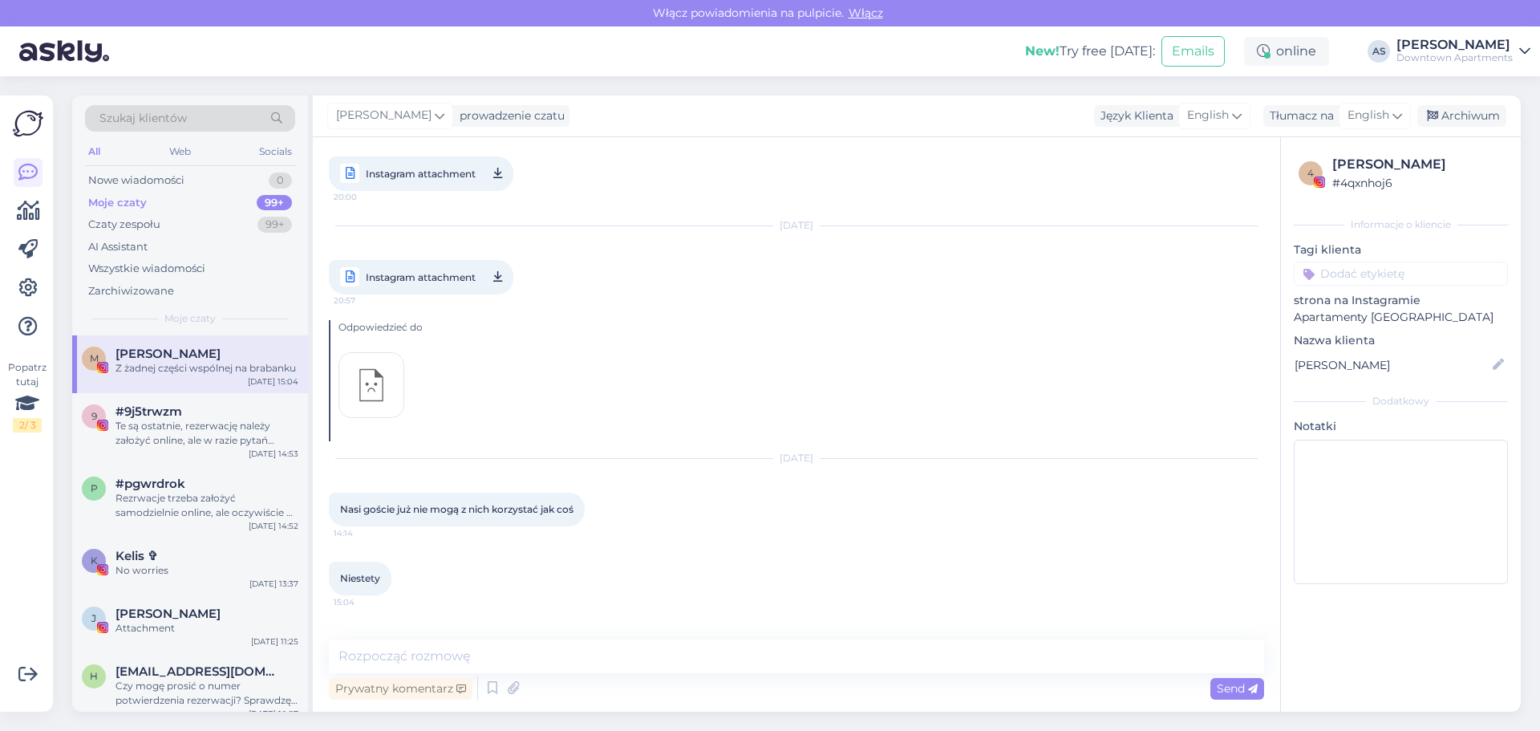
scroll to position [7054, 0]
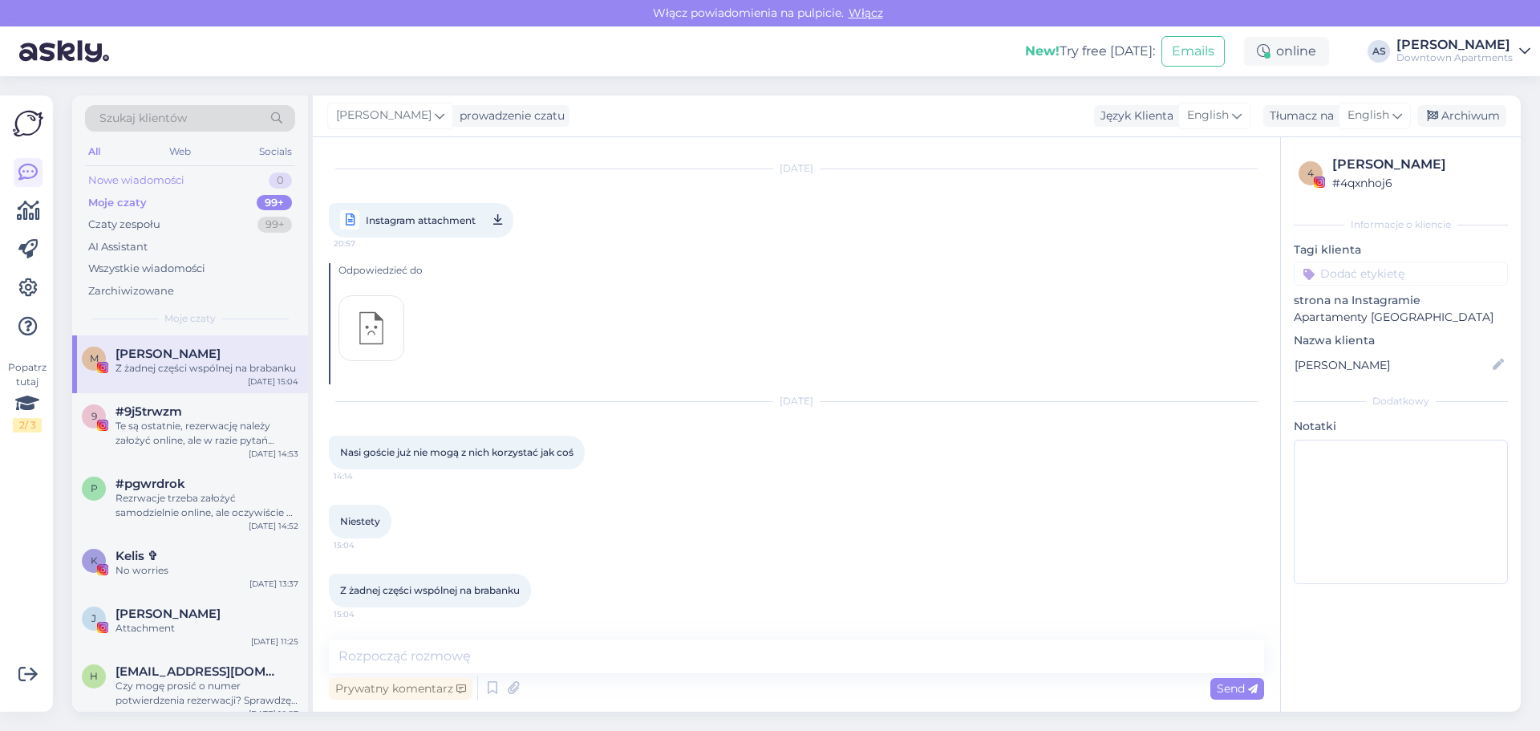
click at [151, 170] on div "Nowe wiadomości 0" at bounding box center [190, 180] width 210 height 22
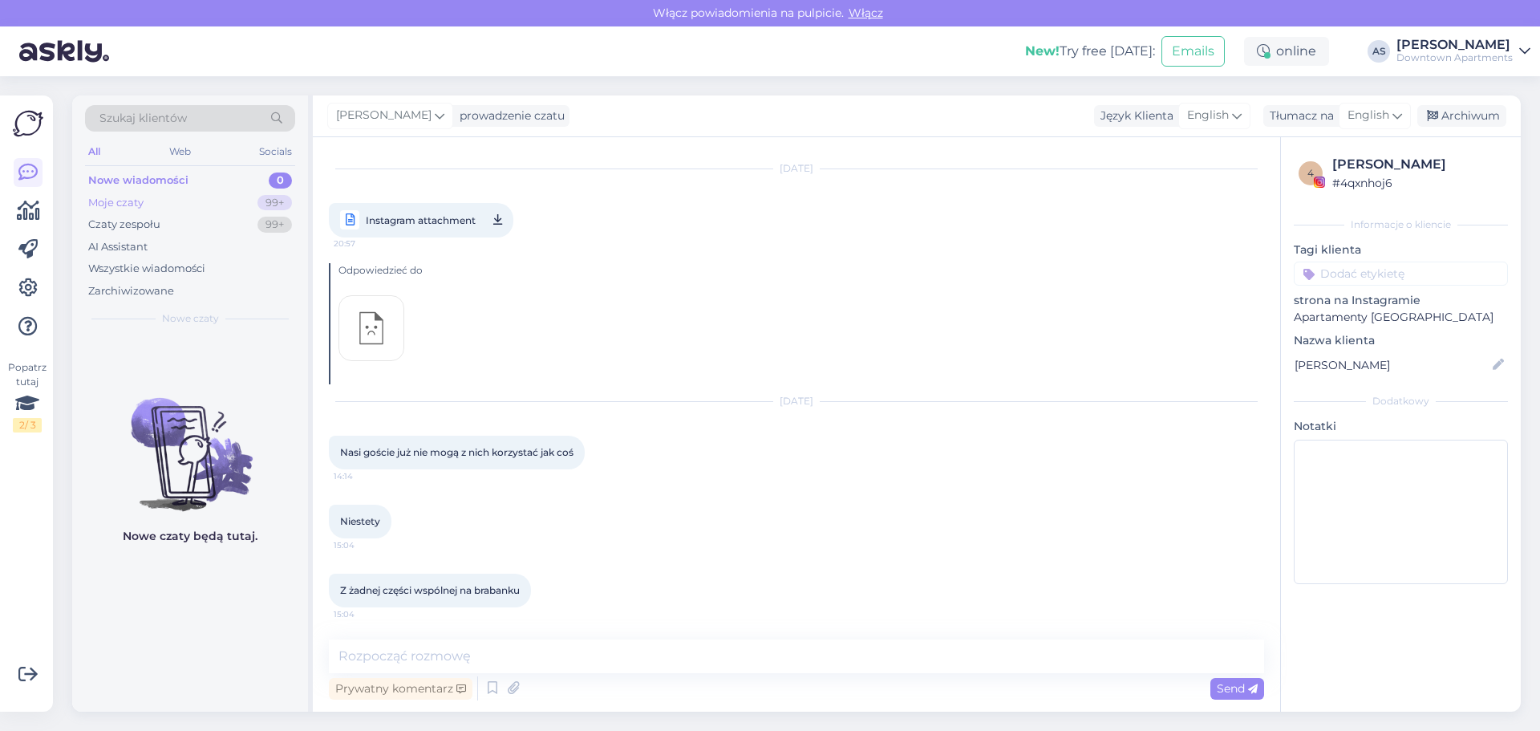
click at [136, 200] on div "Moje czaty" at bounding box center [115, 203] width 55 height 16
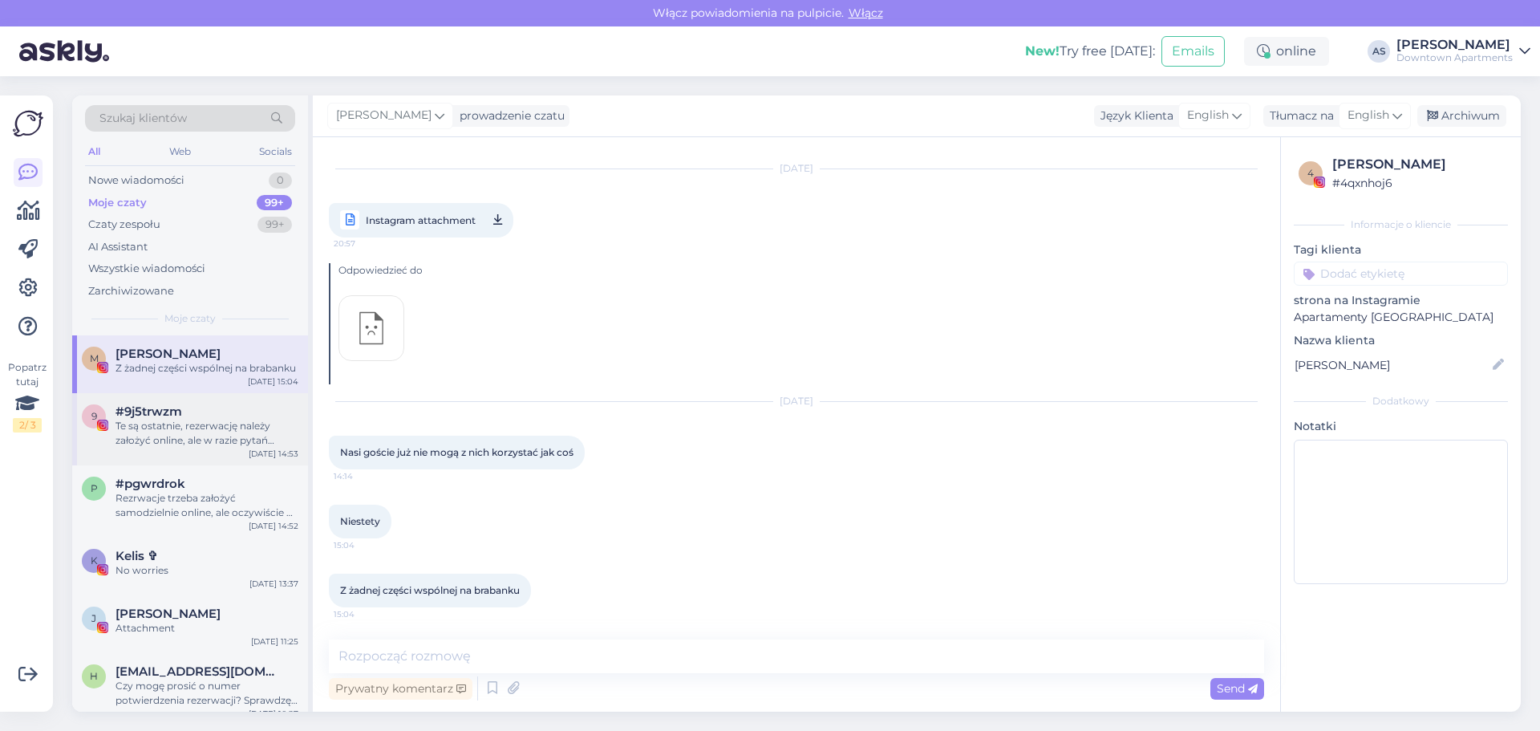
click at [168, 429] on div "Te są ostatnie, rezerwację należy założyć online, ale w razie pytań jestem do d…" at bounding box center [207, 433] width 183 height 29
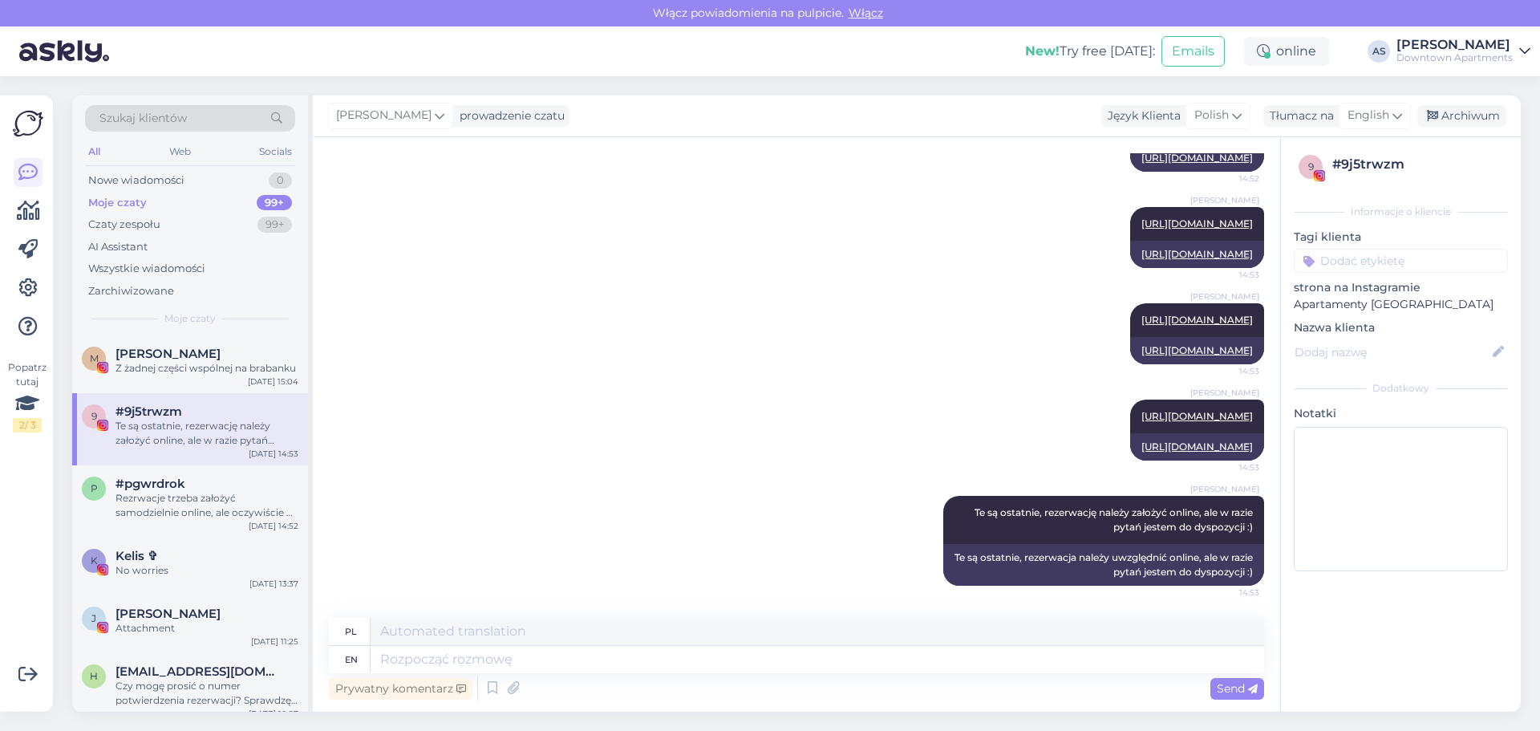
scroll to position [657, 0]
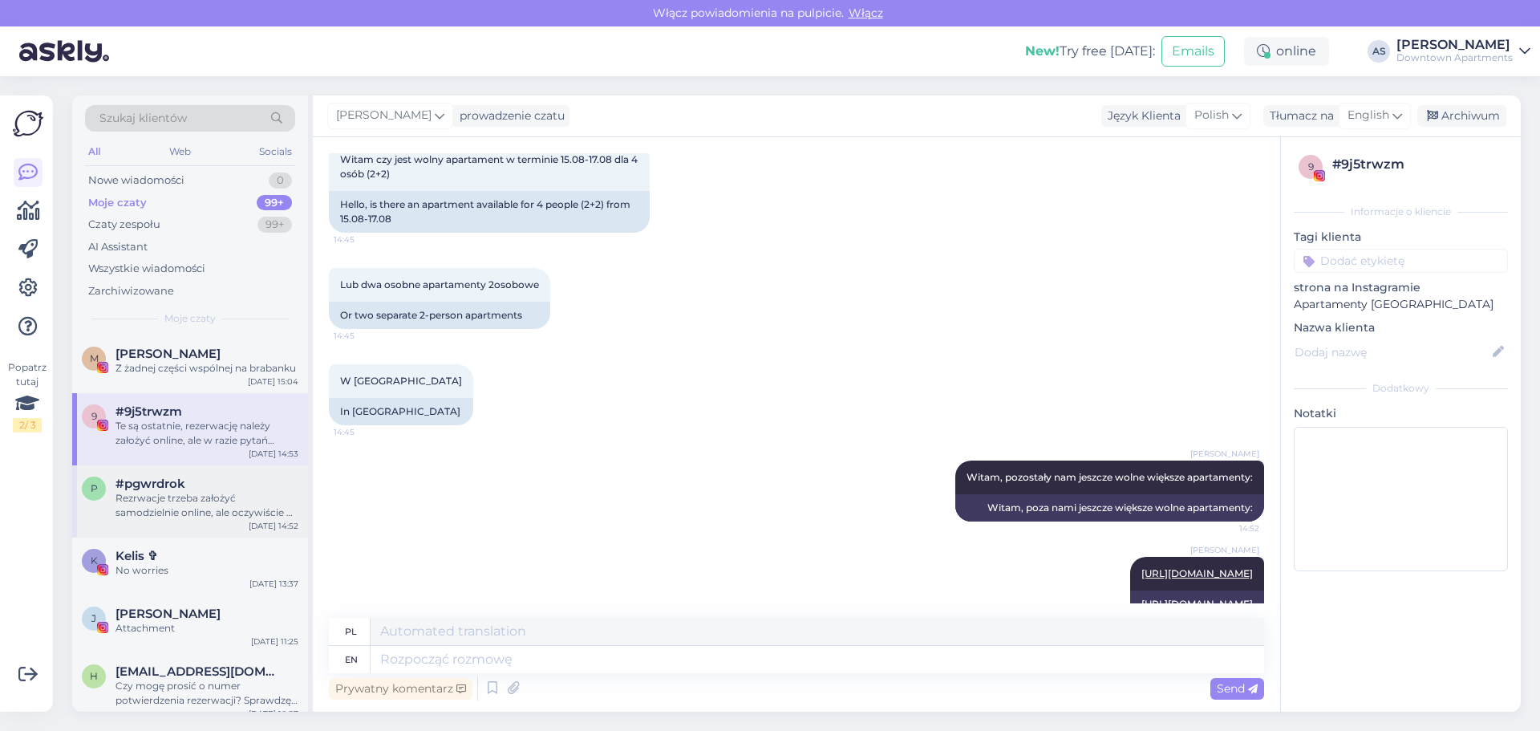
click at [178, 509] on div "Rezrwacje trzeba założyć samodzielnie online, ale oczywiście w razie pytań jest…" at bounding box center [207, 505] width 183 height 29
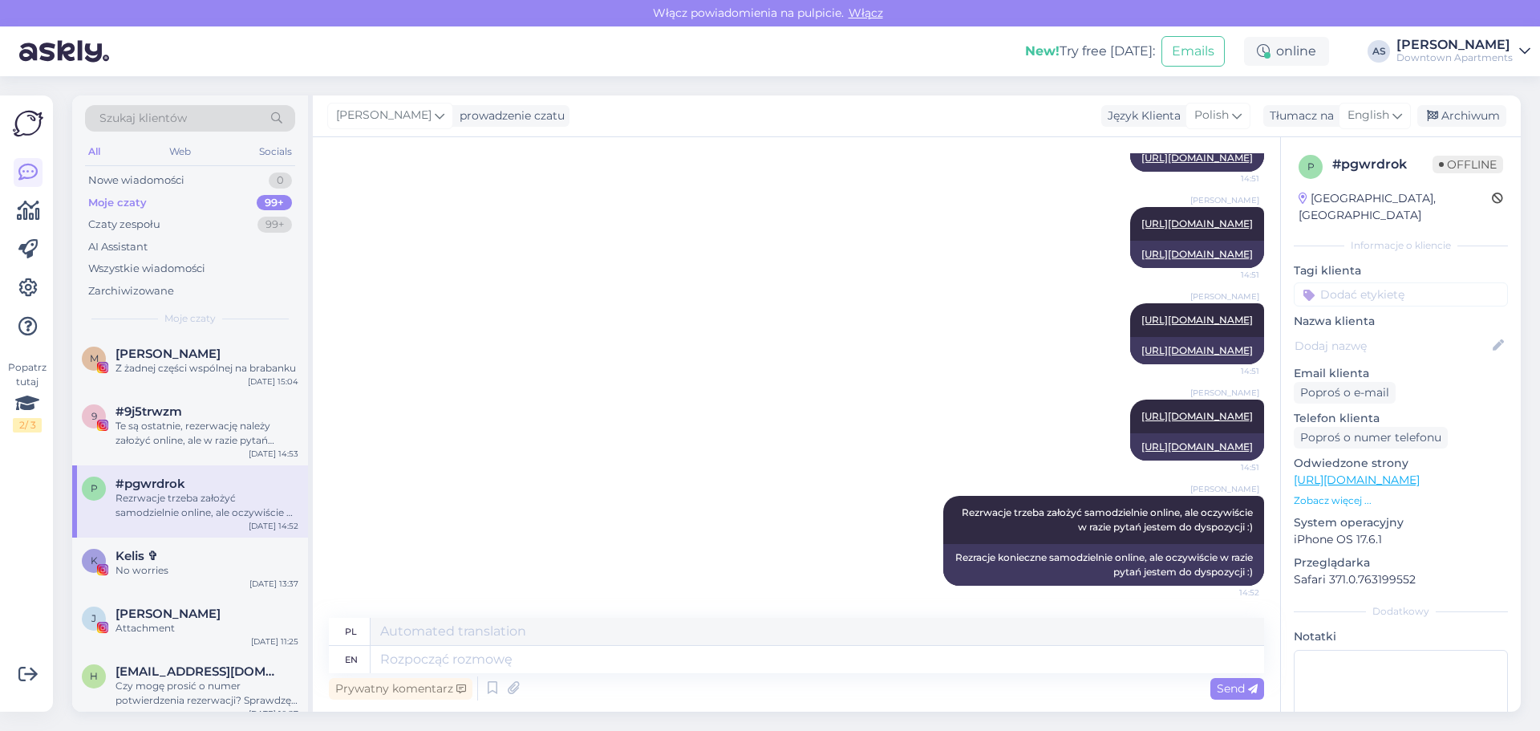
click at [523, 448] on div "[PERSON_NAME] [URL][DOMAIN_NAME] 14:51 [URL][DOMAIN_NAME]" at bounding box center [796, 430] width 935 height 96
click at [184, 434] on div "Te są ostatnie, rezerwację należy założyć online, ale w razie pytań jestem do d…" at bounding box center [207, 433] width 183 height 29
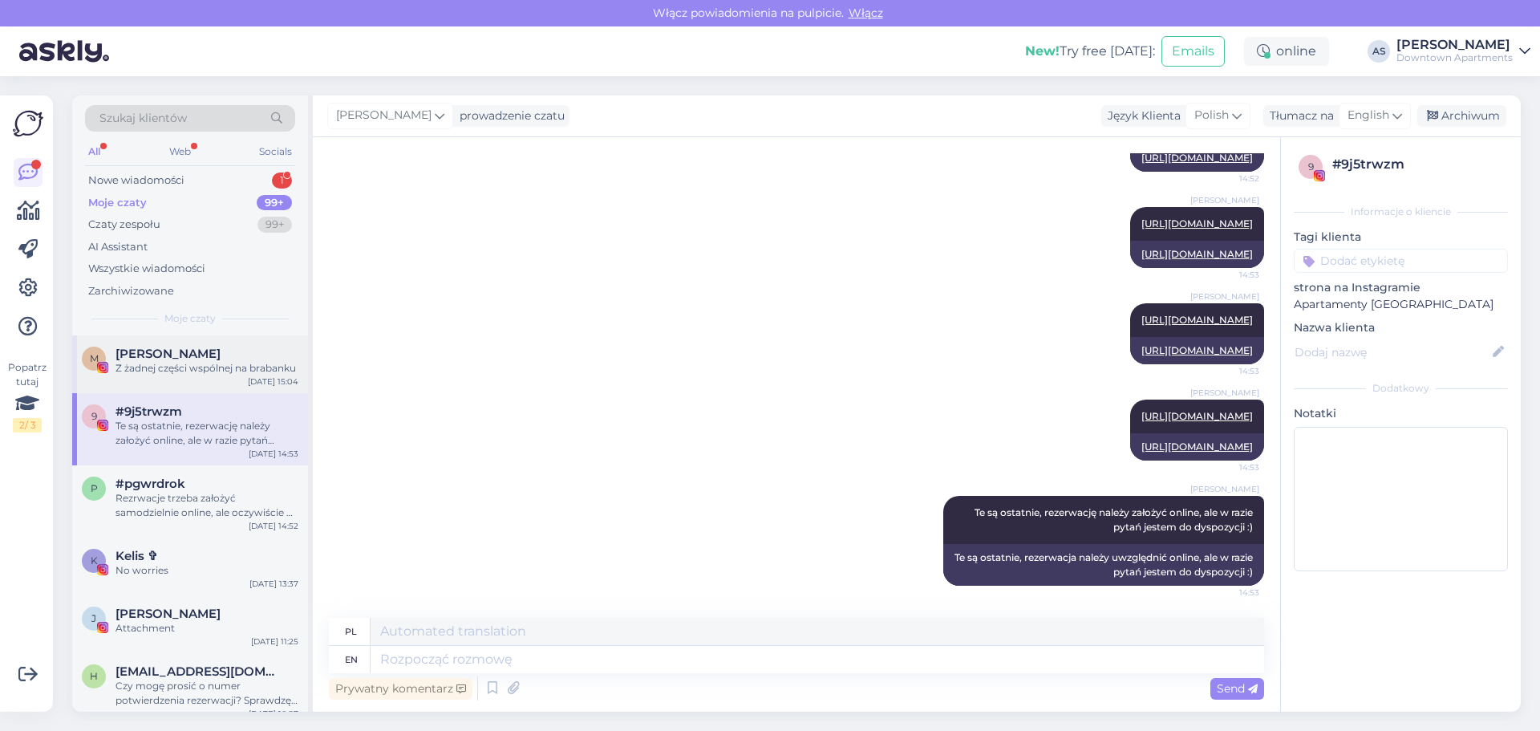
click at [172, 387] on div "M [PERSON_NAME] Z żadnej części wspólnej na brabanku [DATE] 15:04" at bounding box center [190, 364] width 236 height 58
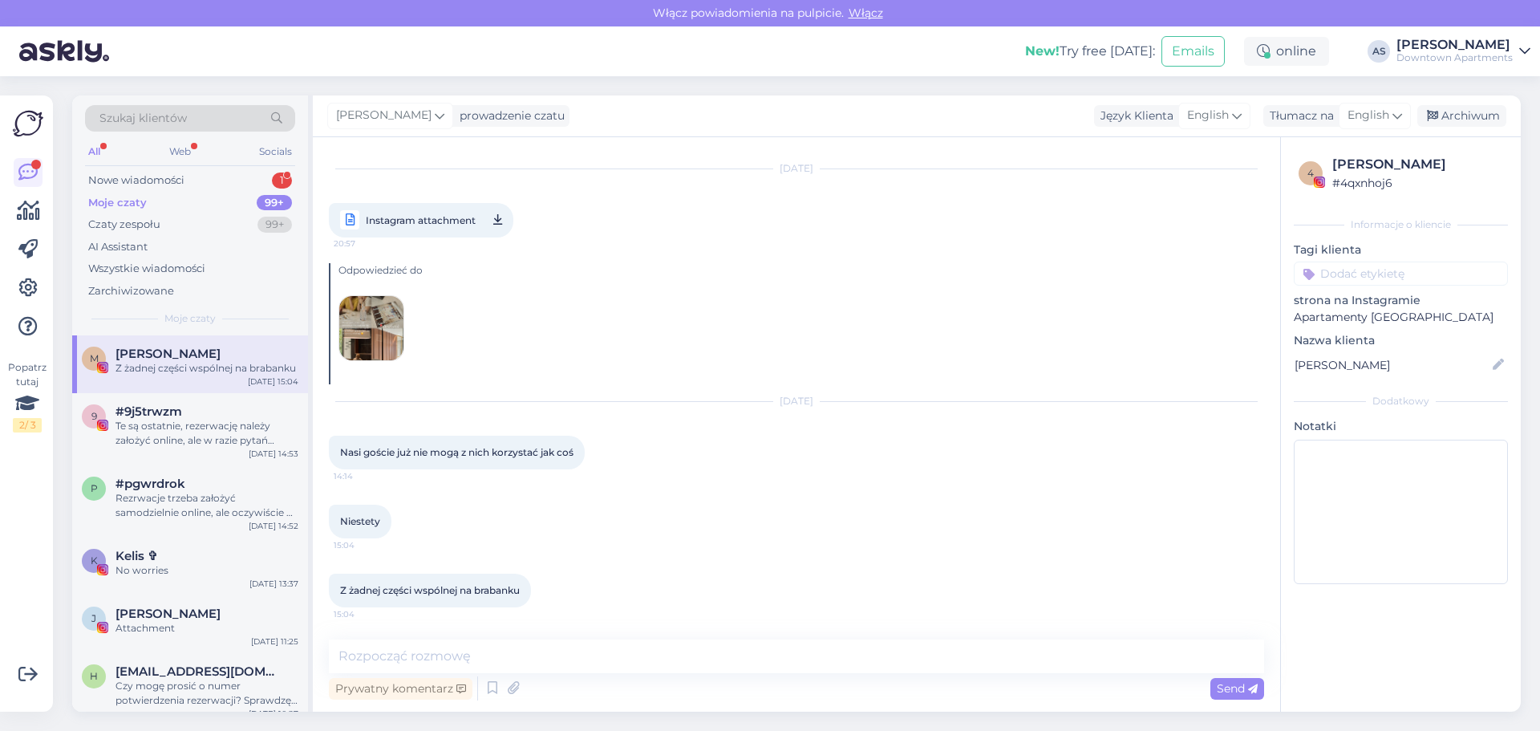
scroll to position [7054, 0]
click at [168, 180] on div "Nowe wiadomości" at bounding box center [136, 180] width 96 height 16
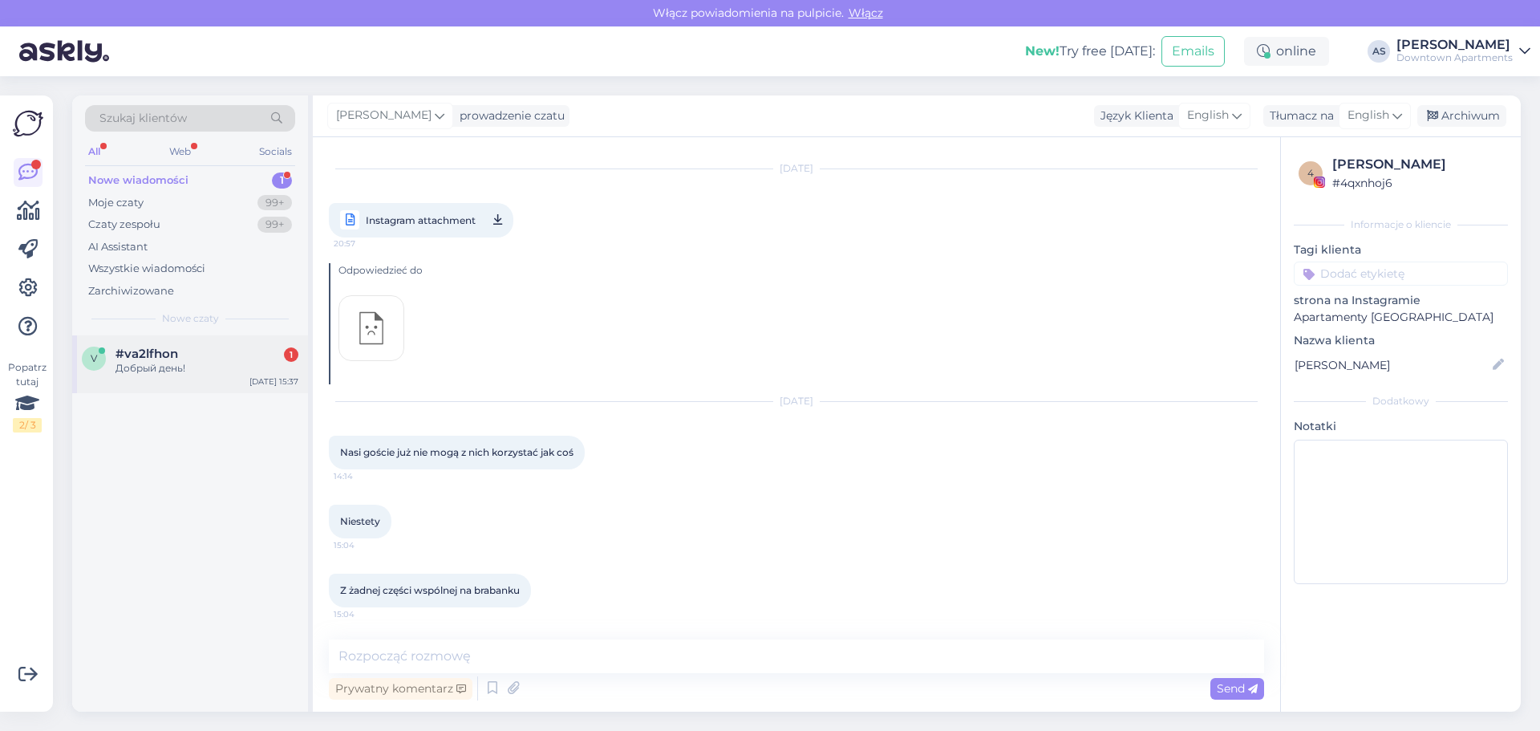
click at [148, 367] on div "Добрый день!" at bounding box center [207, 368] width 183 height 14
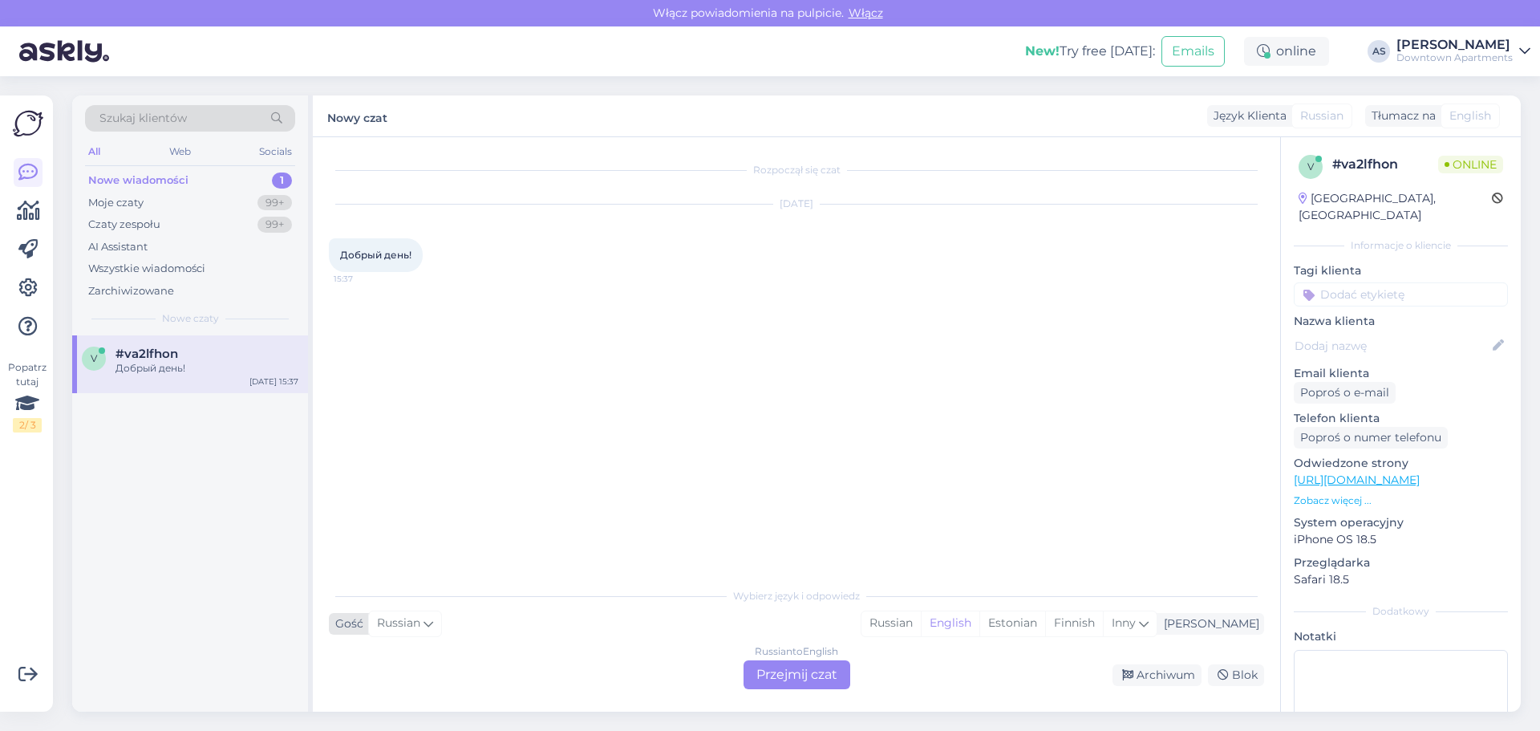
click at [417, 627] on span "Russian" at bounding box center [398, 623] width 43 height 18
click at [979, 627] on div "English" at bounding box center [950, 623] width 59 height 24
click at [807, 679] on div "Russian to English Przejmij czat" at bounding box center [797, 674] width 107 height 29
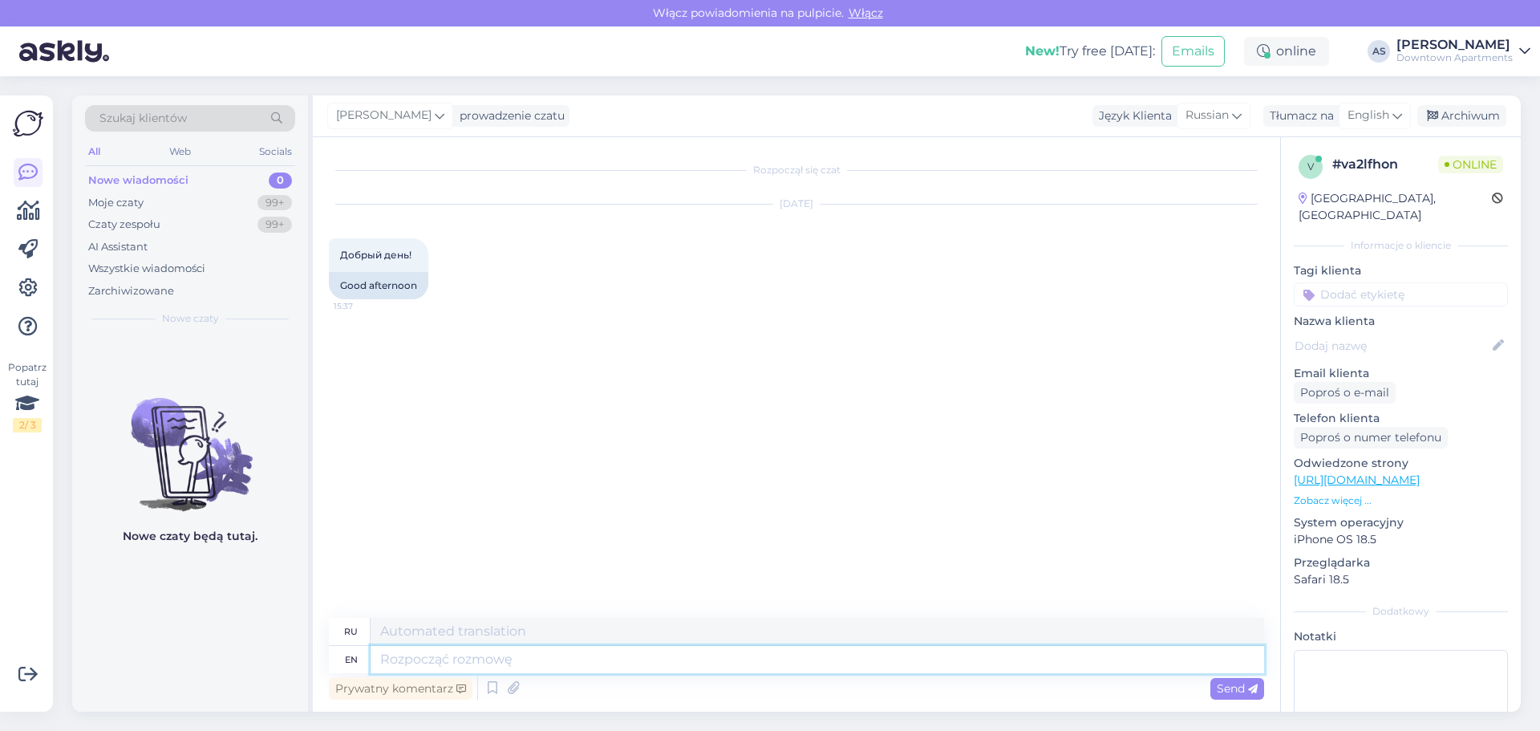
click at [480, 659] on textarea at bounding box center [818, 659] width 894 height 27
type textarea "Hello"
type textarea "Привет"
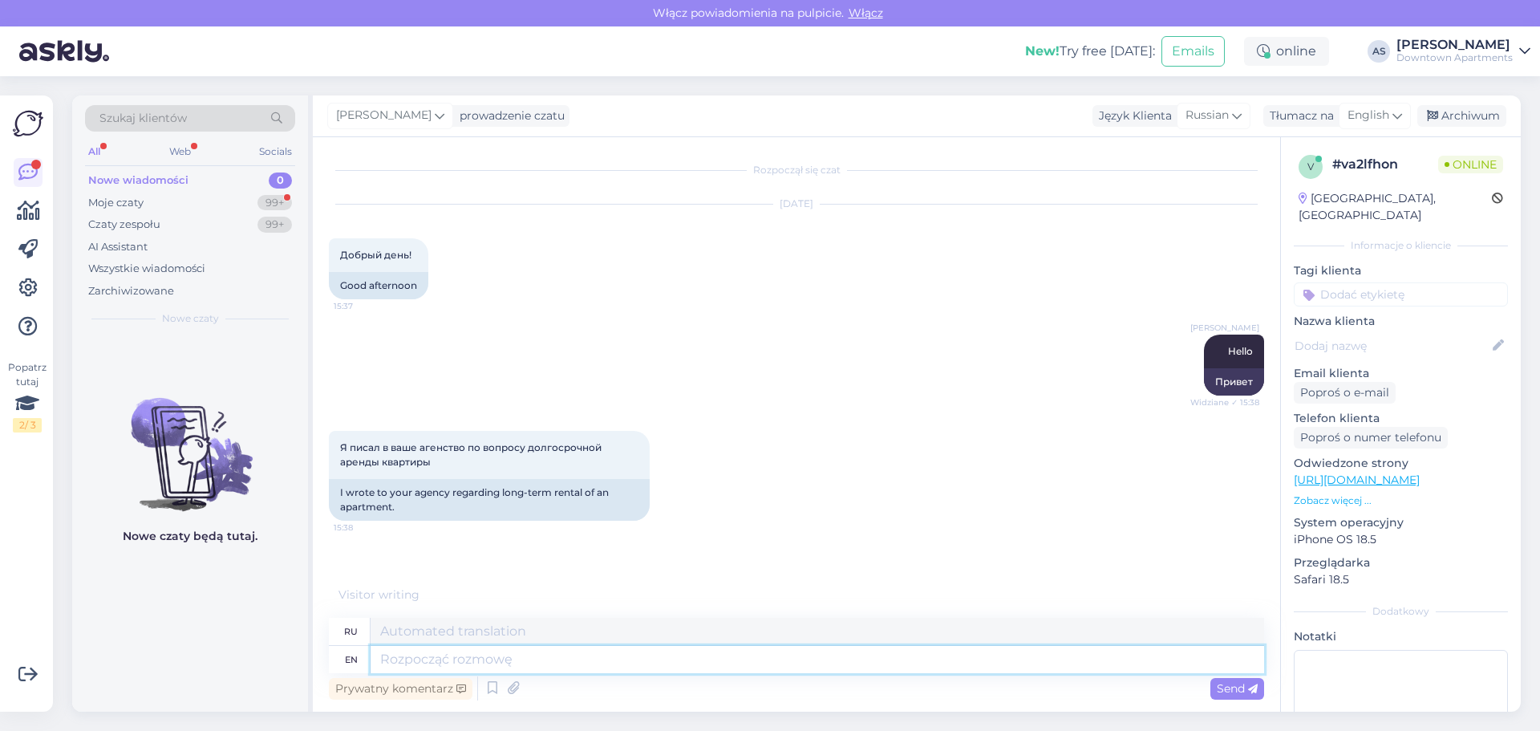
click at [452, 664] on textarea at bounding box center [818, 659] width 894 height 27
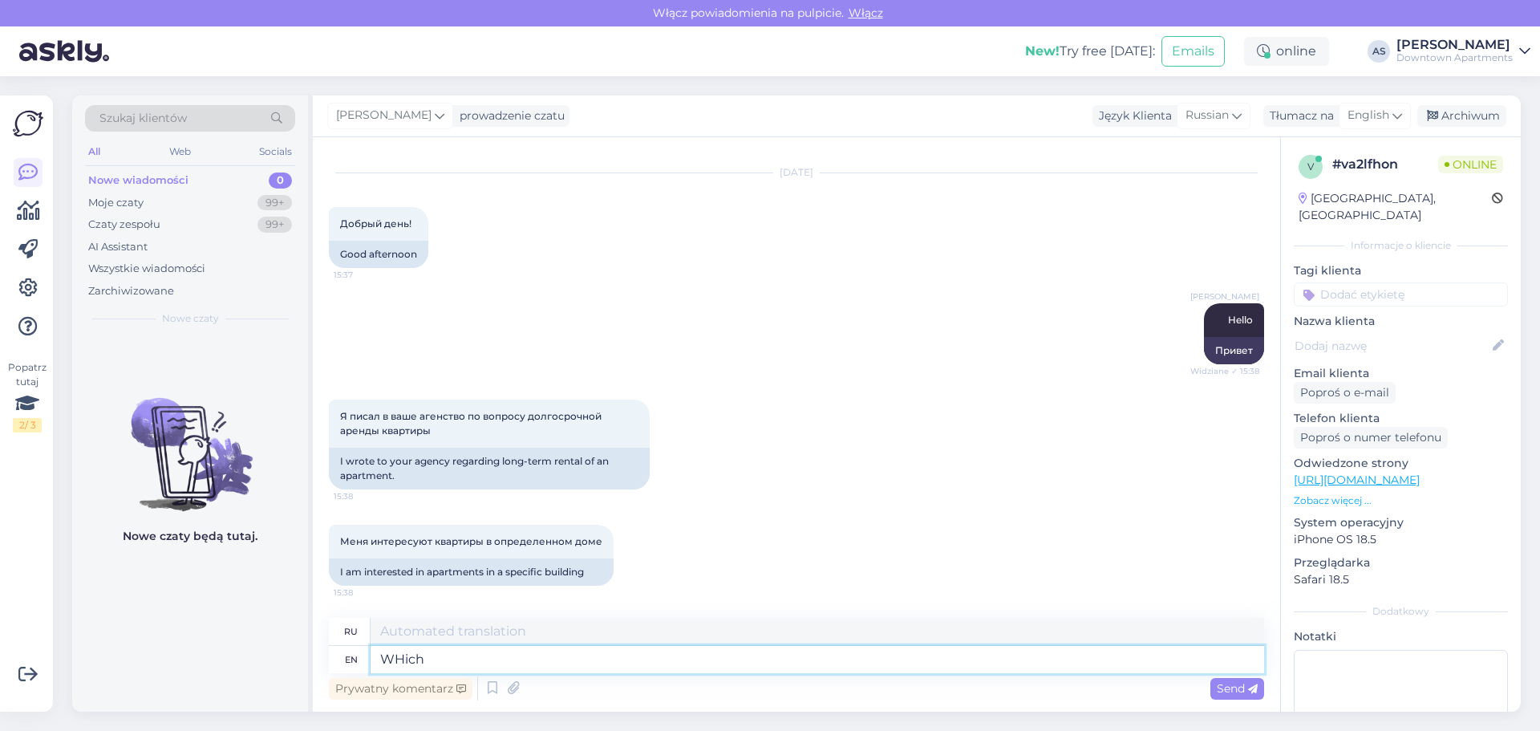
type textarea "WHich"
type textarea "Который"
type textarea "WHich one?"
type textarea "Который из?"
type textarea "WHich one? Just"
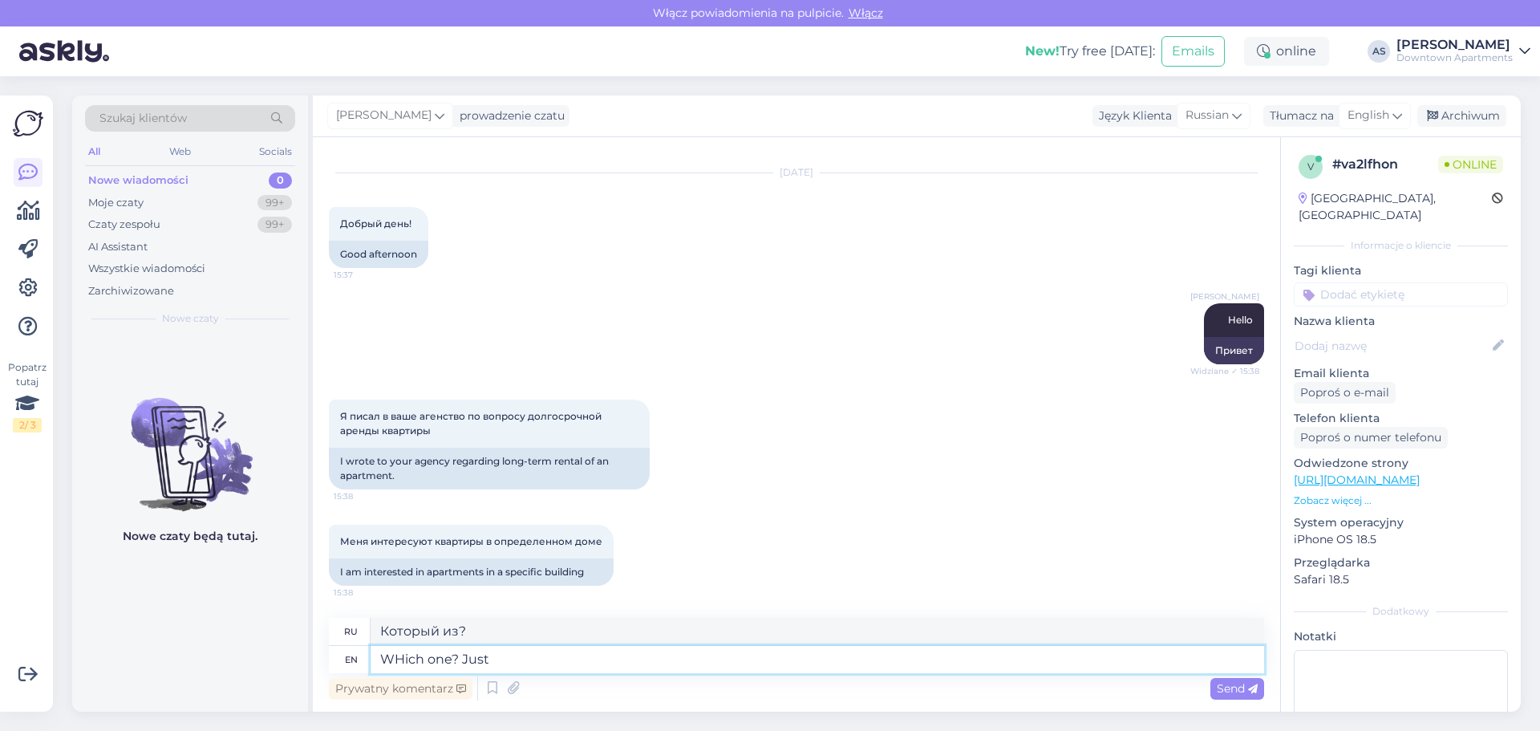
type textarea "Какой? Просто"
type textarea "WHich one? Just for"
type textarea "Какой? Просто для"
type textarea "WHich one? Just for Your"
type textarea "Какой? Просто для вашего"
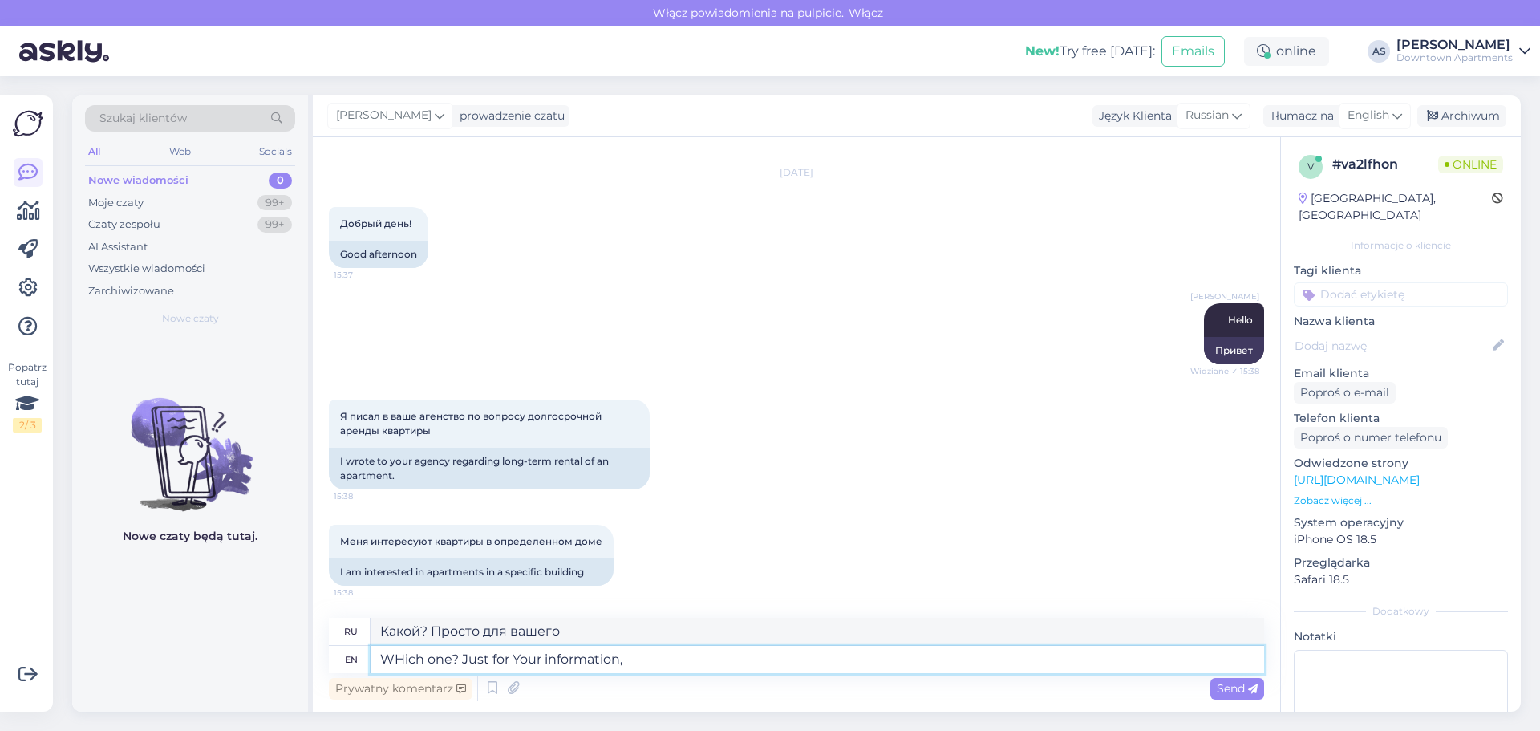
type textarea "WHich one? Just for Your information,"
type textarea "Какой? Просто для вашего сведения,"
type textarea "WHich one? Just for Your information, at"
type textarea "Какой? Просто для вашего сведения, на"
type textarea "WHich one? Just for Your information, at the moment"
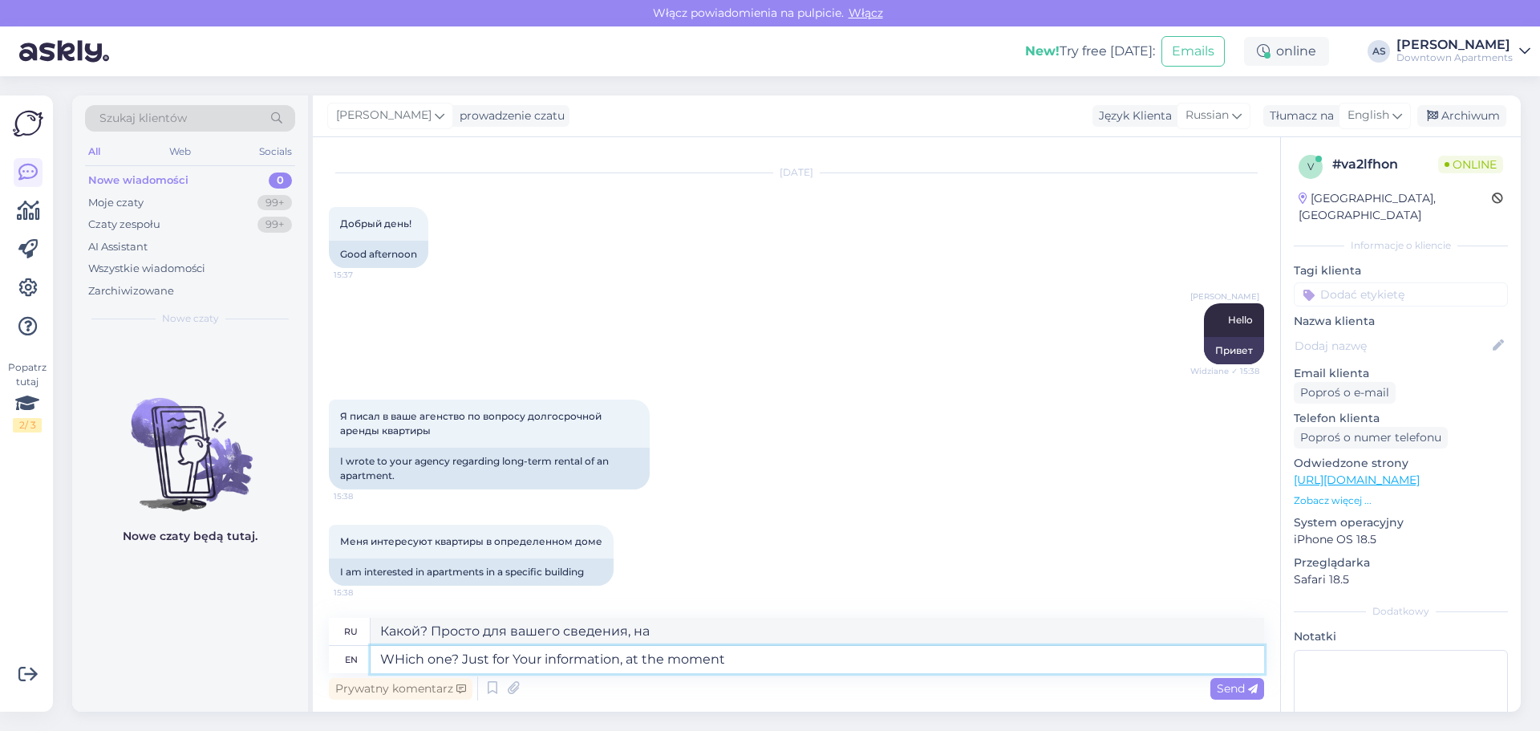
type textarea "Какой? Просто для информации, на данный момент"
type textarea "WHich one? Just for Your information, at the moment we h"
type textarea "Какой? Просто для вашего сведения, на данный момент мы"
type textarea "WHich one? Just for Your information, at the moment we have"
type textarea "Какой? Просто для вашего сведения, на данный момент у нас есть"
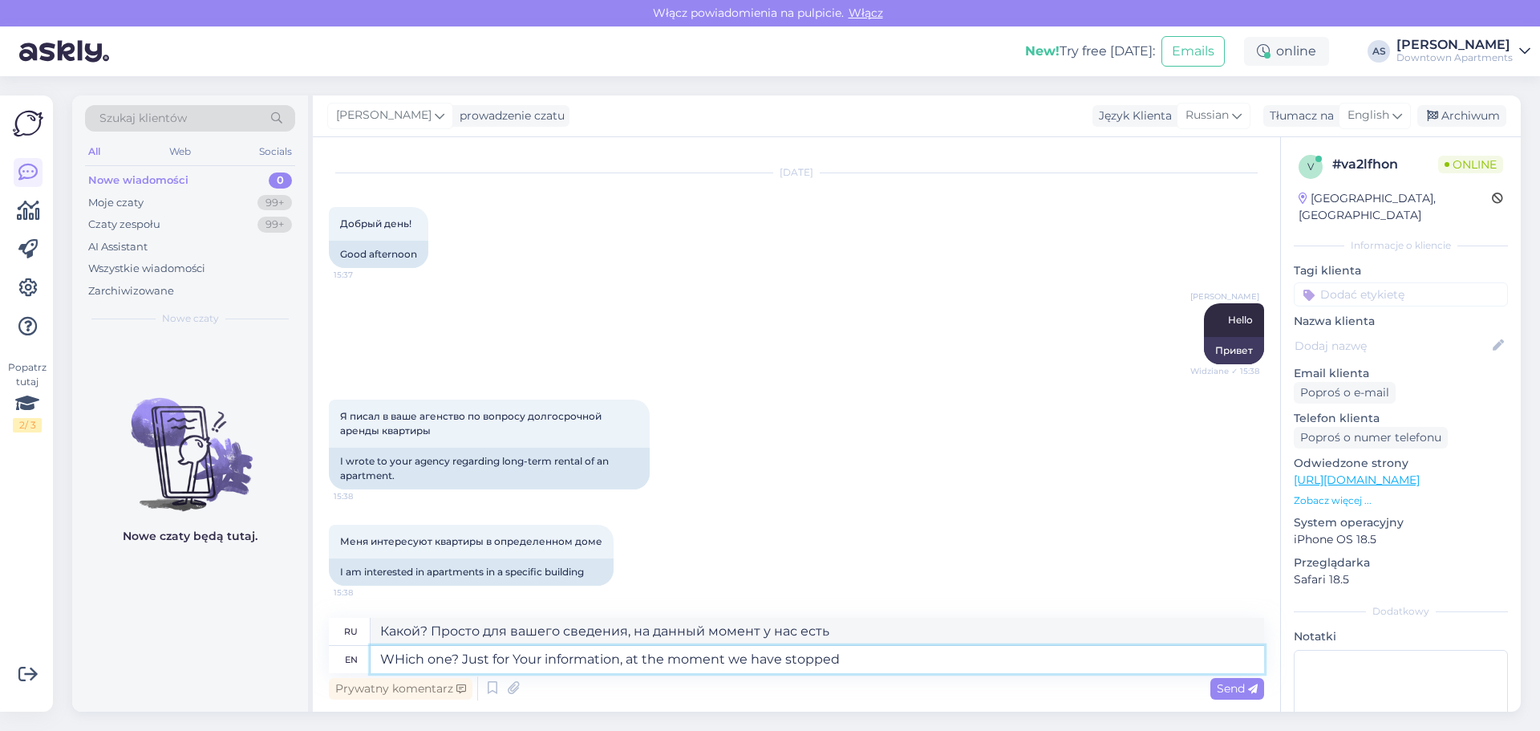
type textarea "WHich one? Just for Your information, at the moment we have stopped"
type textarea "Какой? Просто для вашего сведения, на данный момент мы остановились."
type textarea "WHich one? Just for Your information, at the moment we have stopped long"
type textarea "Какой? Просто для вашего сведения, в данный момент мы давно остановились."
type textarea "WHich one? Just for Your information, at the moment we have stopped long term"
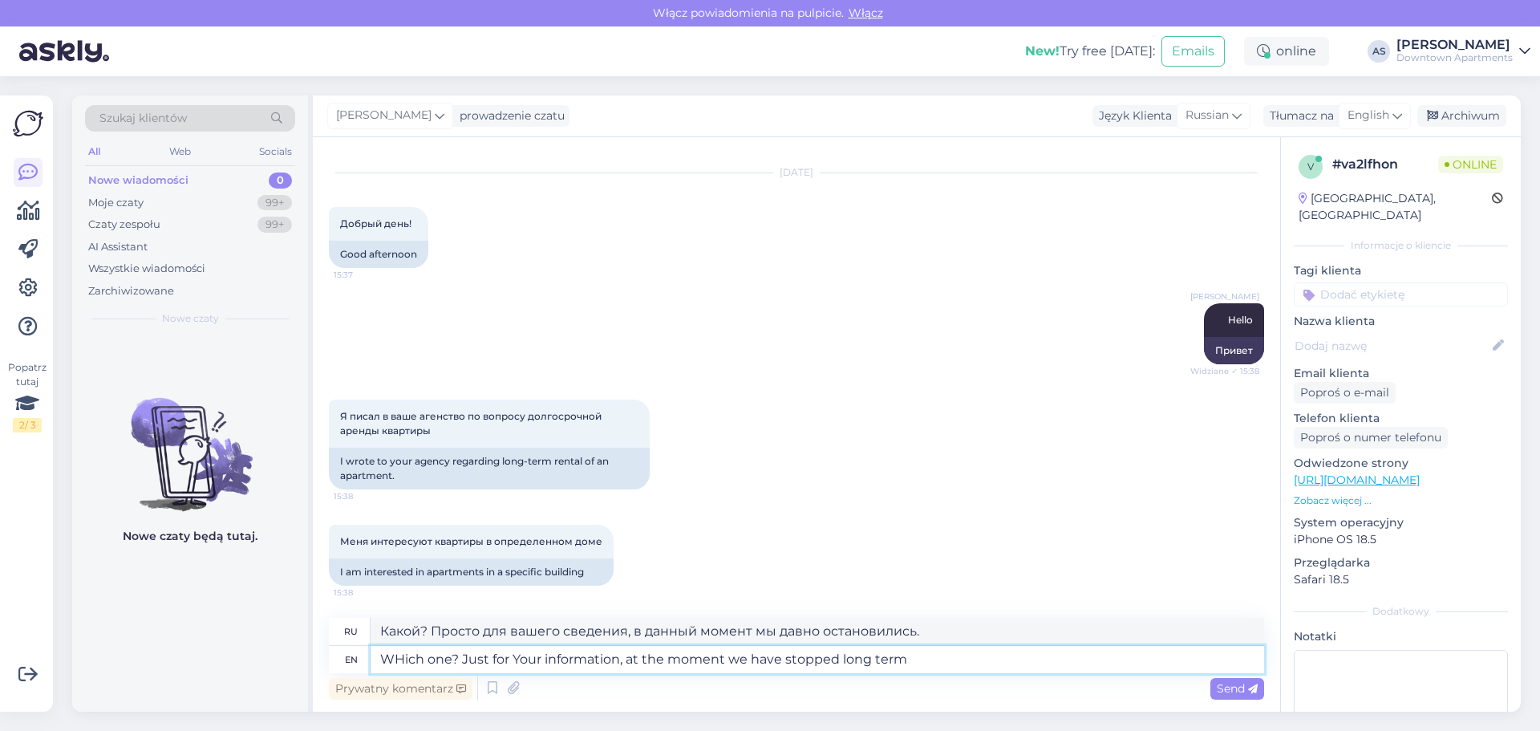
type textarea "Какой? Просто для вашего сведения, на данный момент мы прекратили долгосрочные"
type textarea "WHich one? Just for Your information, at the moment we have stopped long term r…"
type textarea "Какой? Просто для вашего сведения: в настоящее время мы приостановили долгосроч…"
type textarea "WHich one? Just for Your information, at the moment we have stopped long term r…"
type textarea "Какой? Просто для вашего сведения: в настоящее время мы прекратили долгосрочную…"
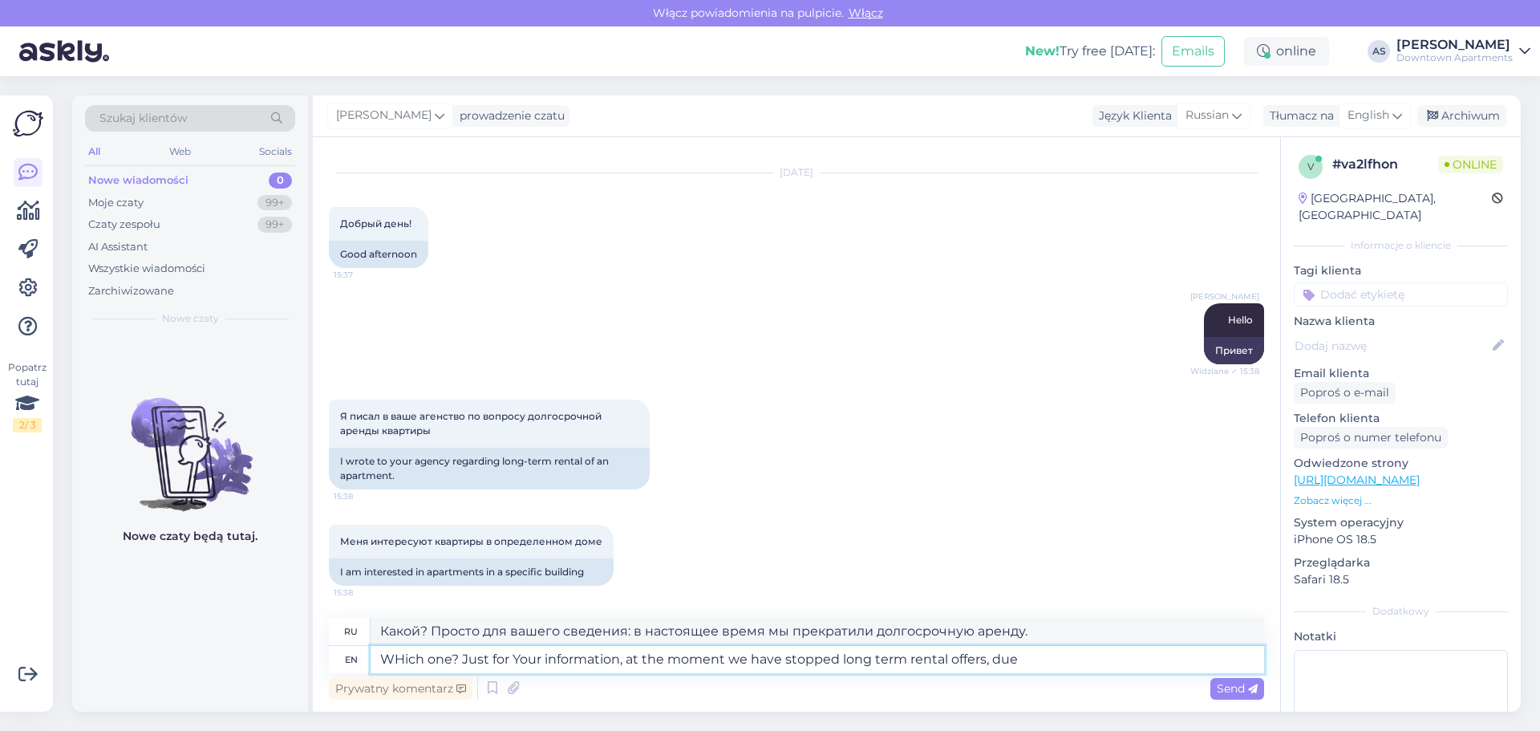
type textarea "WHich one? Just for Your information, at the moment we have stopped long term r…"
type textarea "К какому? Просто для вашего сведения: в настоящее время мы прекратили долгосроч…"
type textarea "WHich one? Just for Your information, at the moment we have stopped long term r…"
type textarea "Какой? Просто для вашего сведения: в настоящее время мы прекратили долгосрочную…"
type textarea "WHich one? Just for Your information, at the moment we have stopped long term r…"
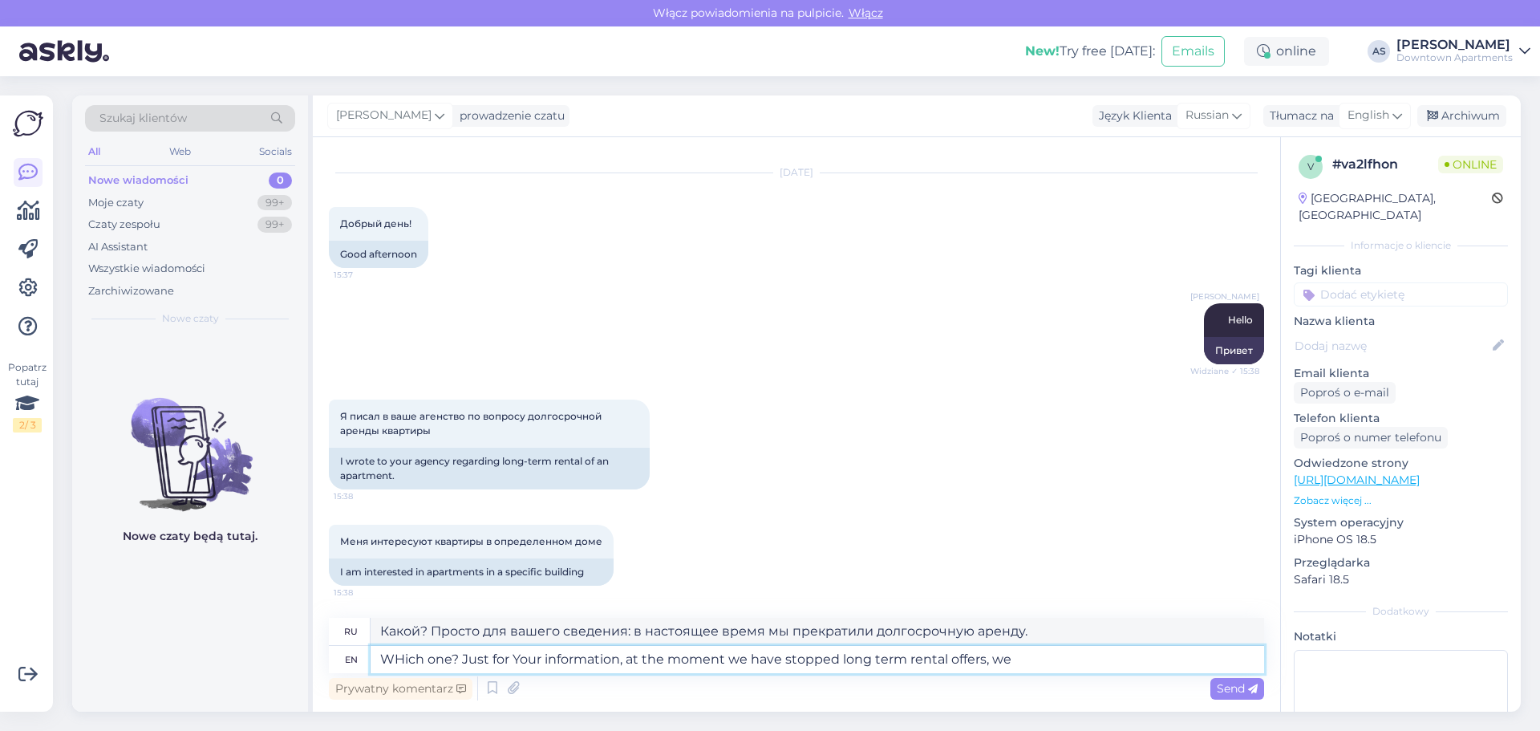
type textarea "К какому? Просто для вашего сведения: в настоящее время мы прекратили долгосроч…"
type textarea "WHich one? Just for Your information, at the moment we have stopped long term r…"
type textarea "К какому? Просто для вашего сведения: в настоящее время мы прекратили долгосроч…"
type textarea "WHich one? Just for Your information, at the moment we have stopped long term r…"
type textarea "Какой? Просто для вашего сведения: в настоящее время мы прекратили долгосрочную…"
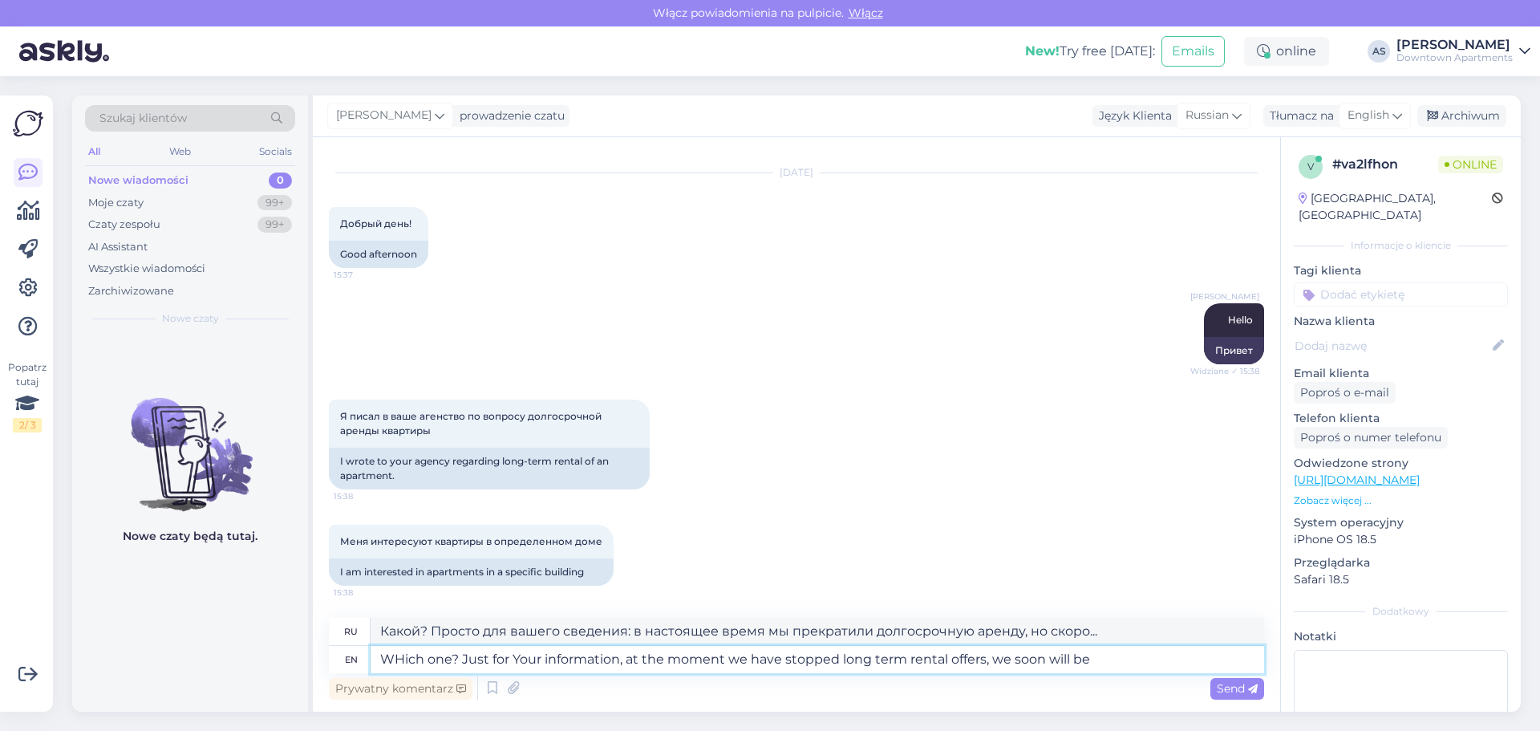
type textarea "WHich one? Just for Your information, at the moment we have stopped long term r…"
type textarea "Какой? Просто для вашего сведения: в настоящее время мы прекратили долгосрочную…"
type textarea "WHich one? Just for Your information, at the moment we have stopped long term r…"
type textarea "Какой? Просто для вашего сведения: сейчас мы приостановили долгосрочную аренду,…"
type textarea "WHich one? Just for Your information, at the moment we have stopped long term r…"
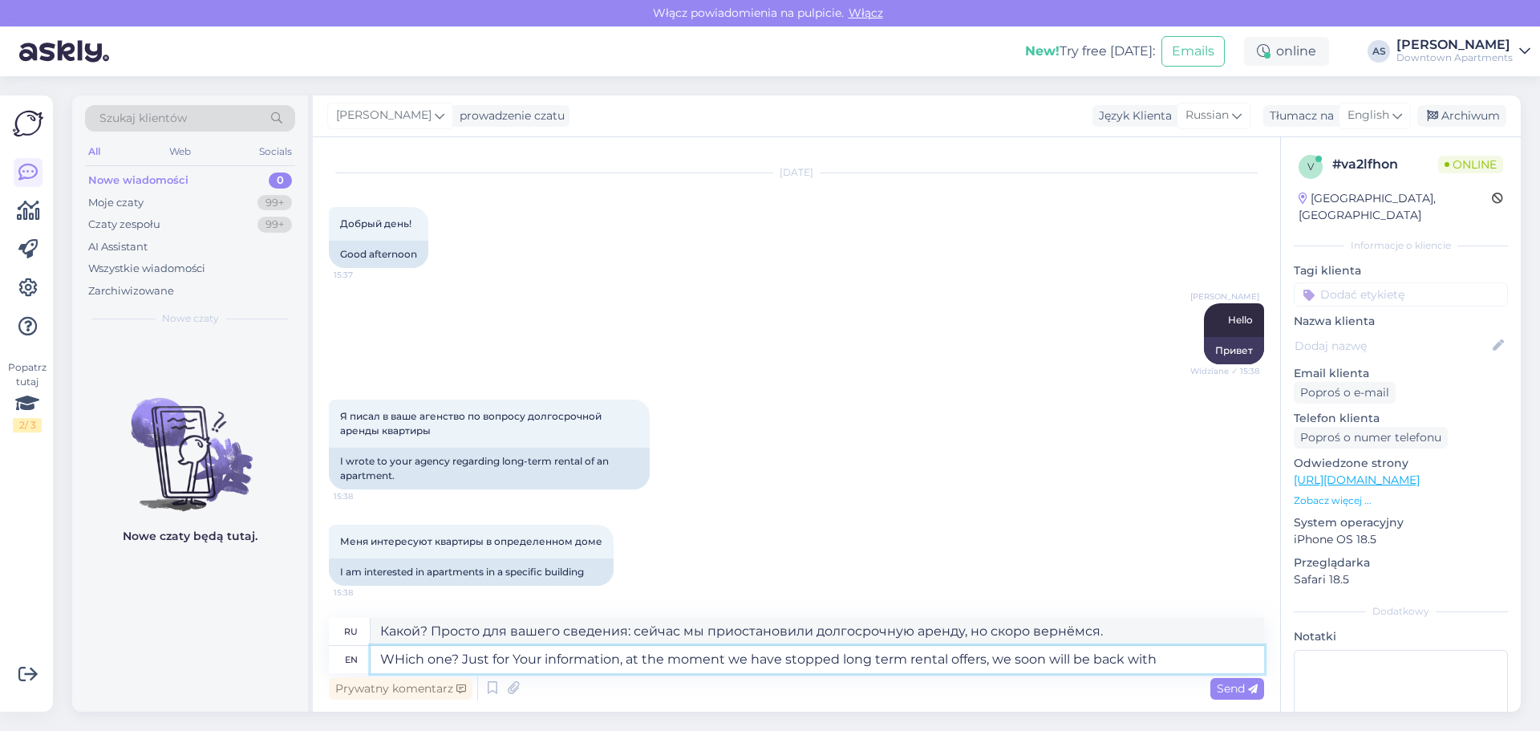
type textarea "Какой? Просто для вашего сведения: в настоящее время мы приостановили долгосроч…"
type textarea "WHich one? Just for Your information, at the moment we have stopped long term r…"
type textarea "Какой? Просто для вашего сведения: сейчас мы приостановили долгосрочную аренду,…"
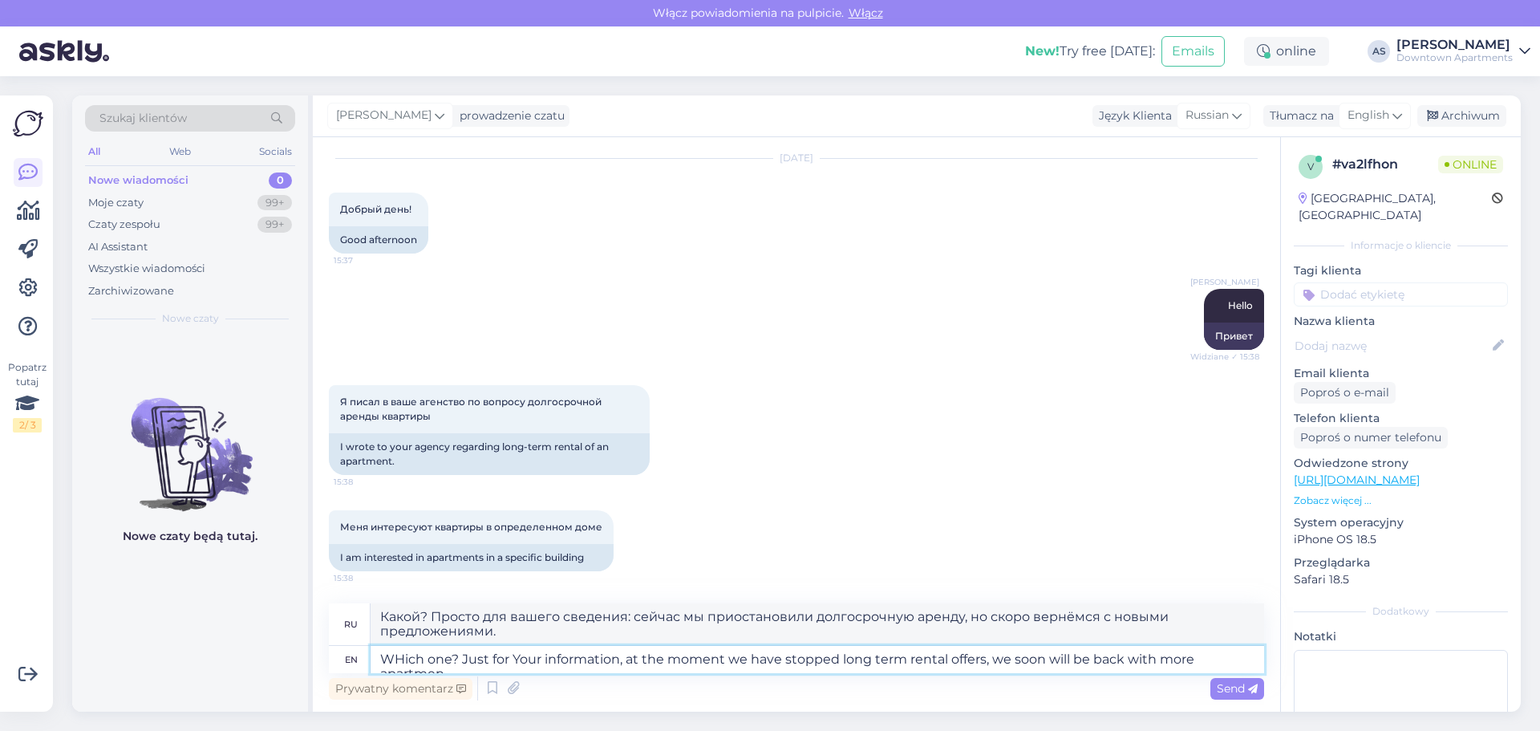
scroll to position [48, 0]
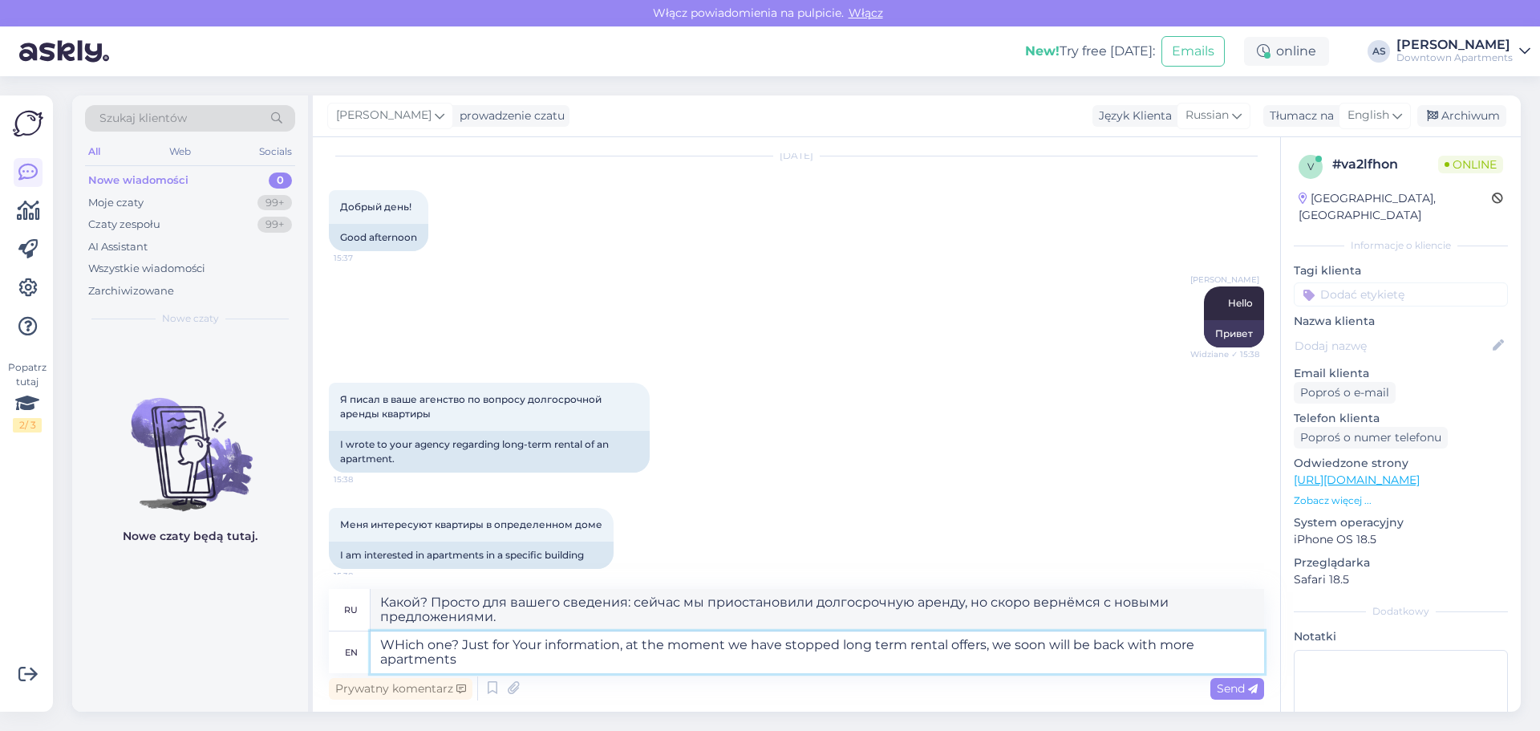
type textarea "WHich one? Just for Your information, at the moment we have stopped long term r…"
type textarea "Какой? Просто для вашего сведения: сейчас мы приостановили долгосрочную аренду,…"
type textarea "WHich one? Just for Your information, at the moment we have stopped long term r…"
type textarea "К какому именно? К вашему сведению: сейчас мы приостановили долгосрочную аренду…"
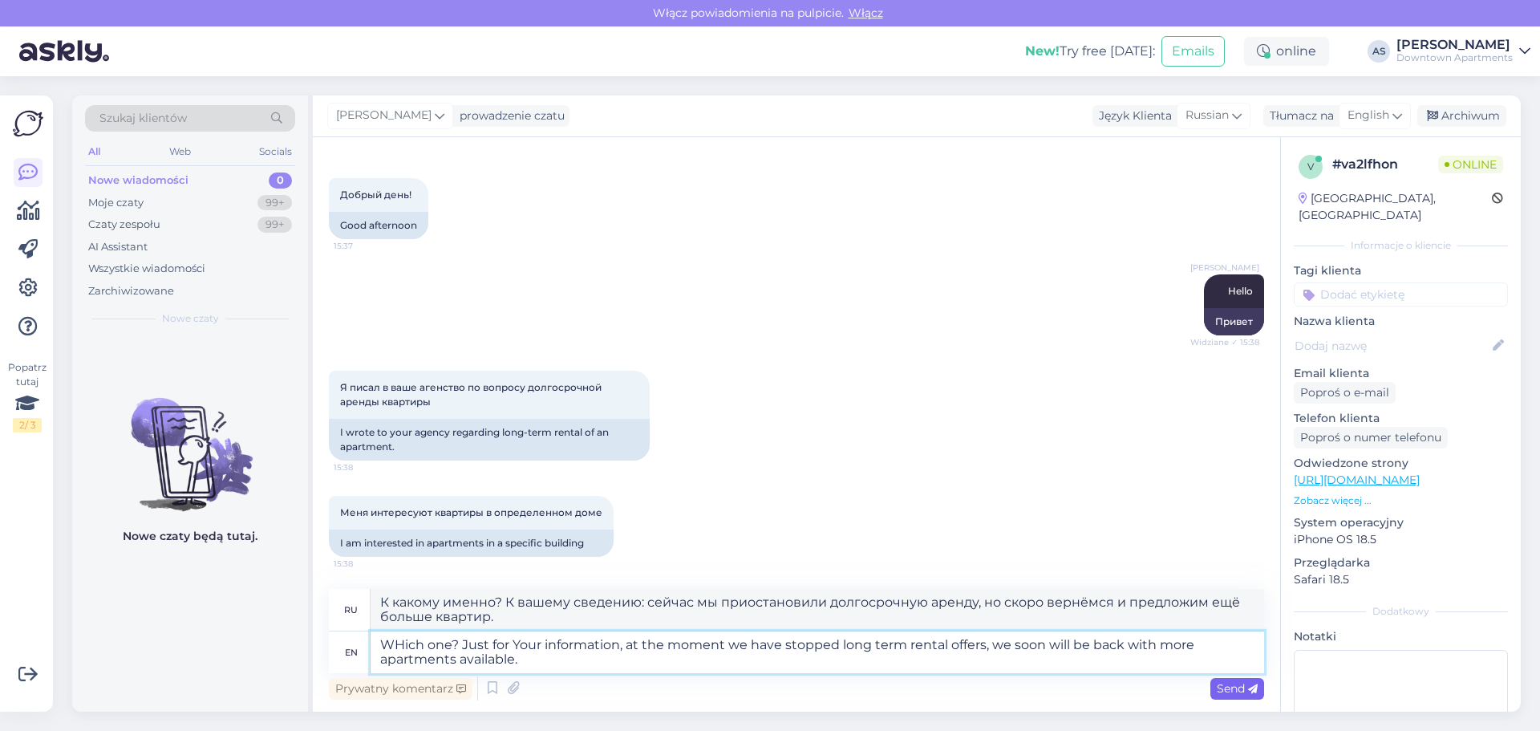
type textarea "WHich one? Just for Your information, at the moment we have stopped long term r…"
click at [1252, 687] on icon at bounding box center [1253, 689] width 10 height 10
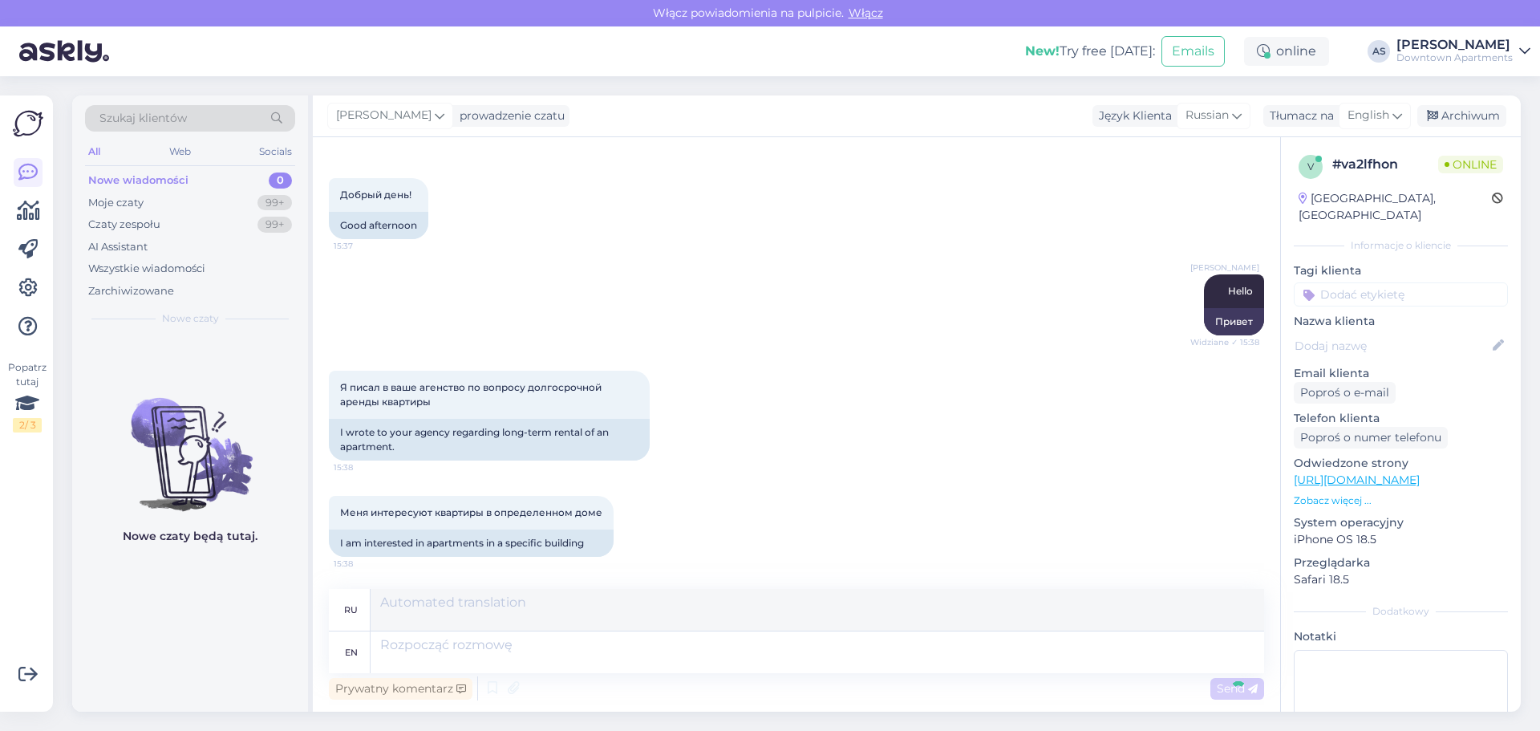
scroll to position [185, 0]
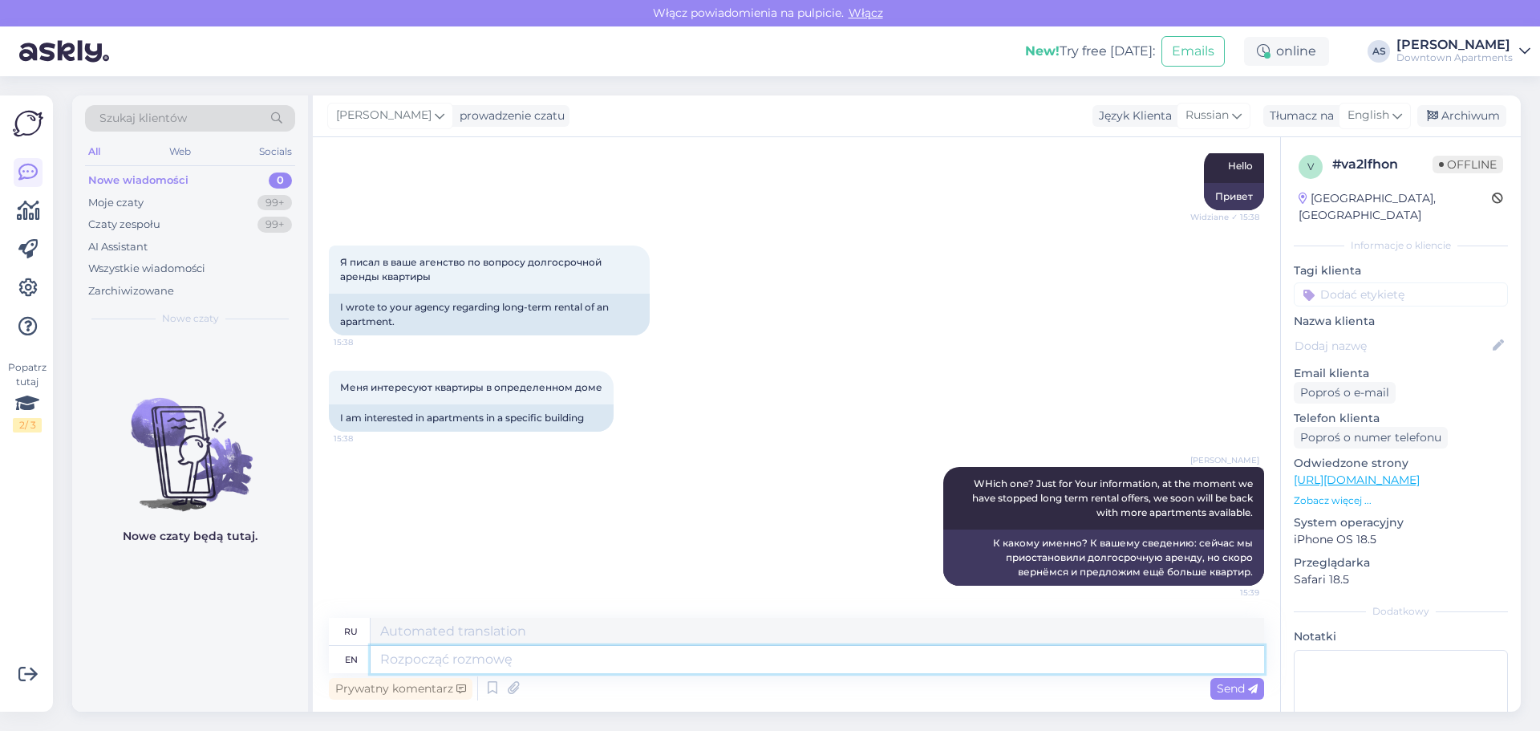
click at [495, 661] on textarea at bounding box center [818, 659] width 894 height 27
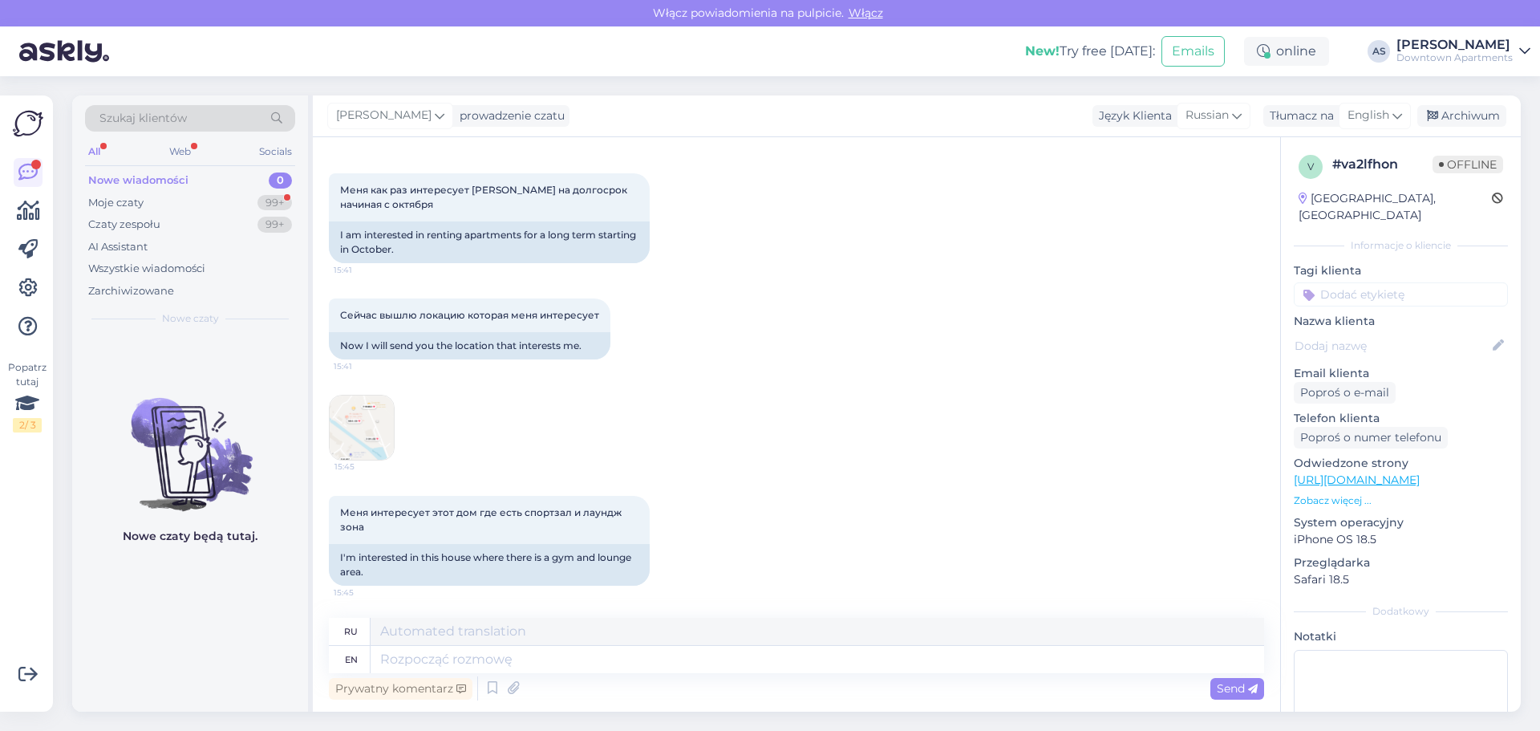
click at [792, 504] on div "Меня интересует этот дом где есть спортзал и лаундж зона 15:45 I'm interested i…" at bounding box center [796, 540] width 935 height 125
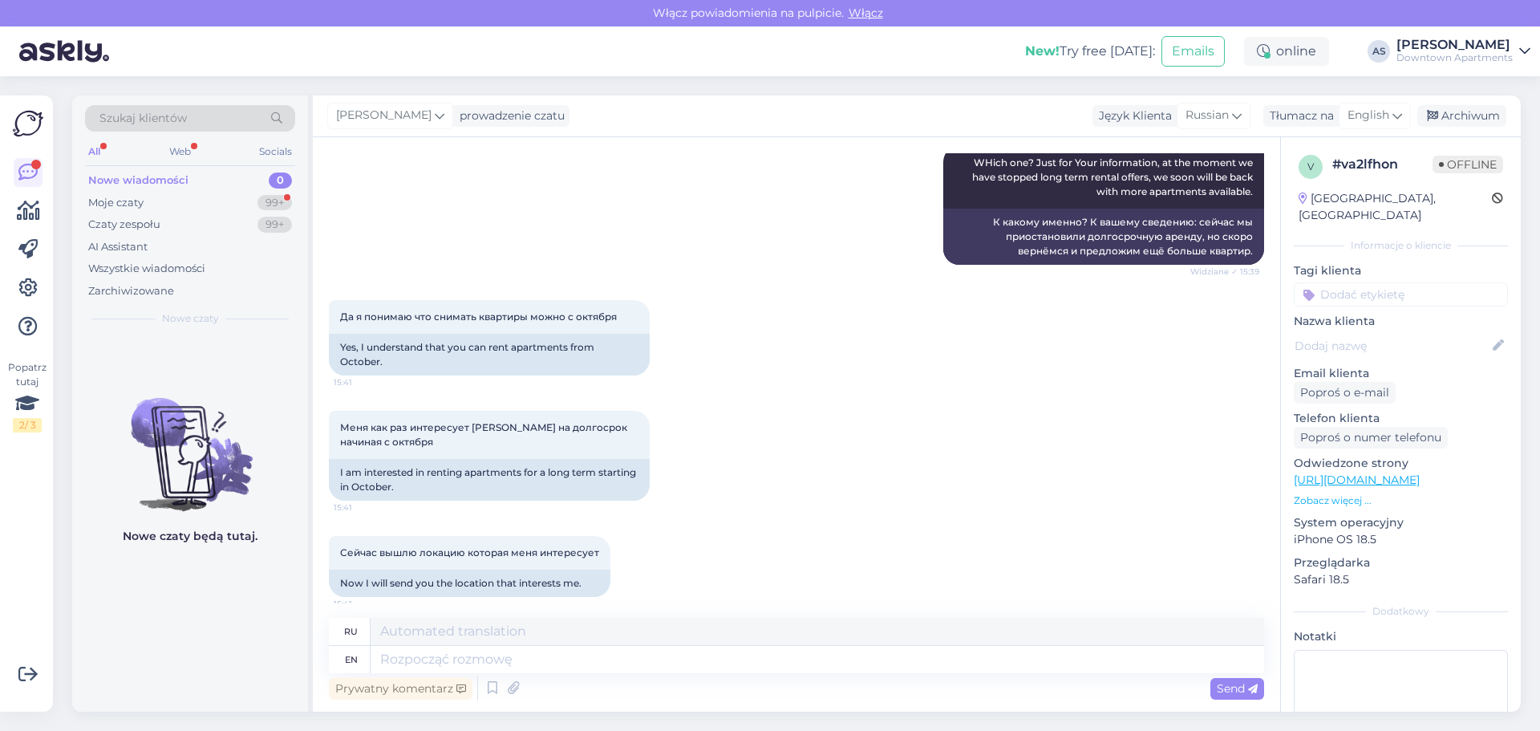
scroll to position [503, 0]
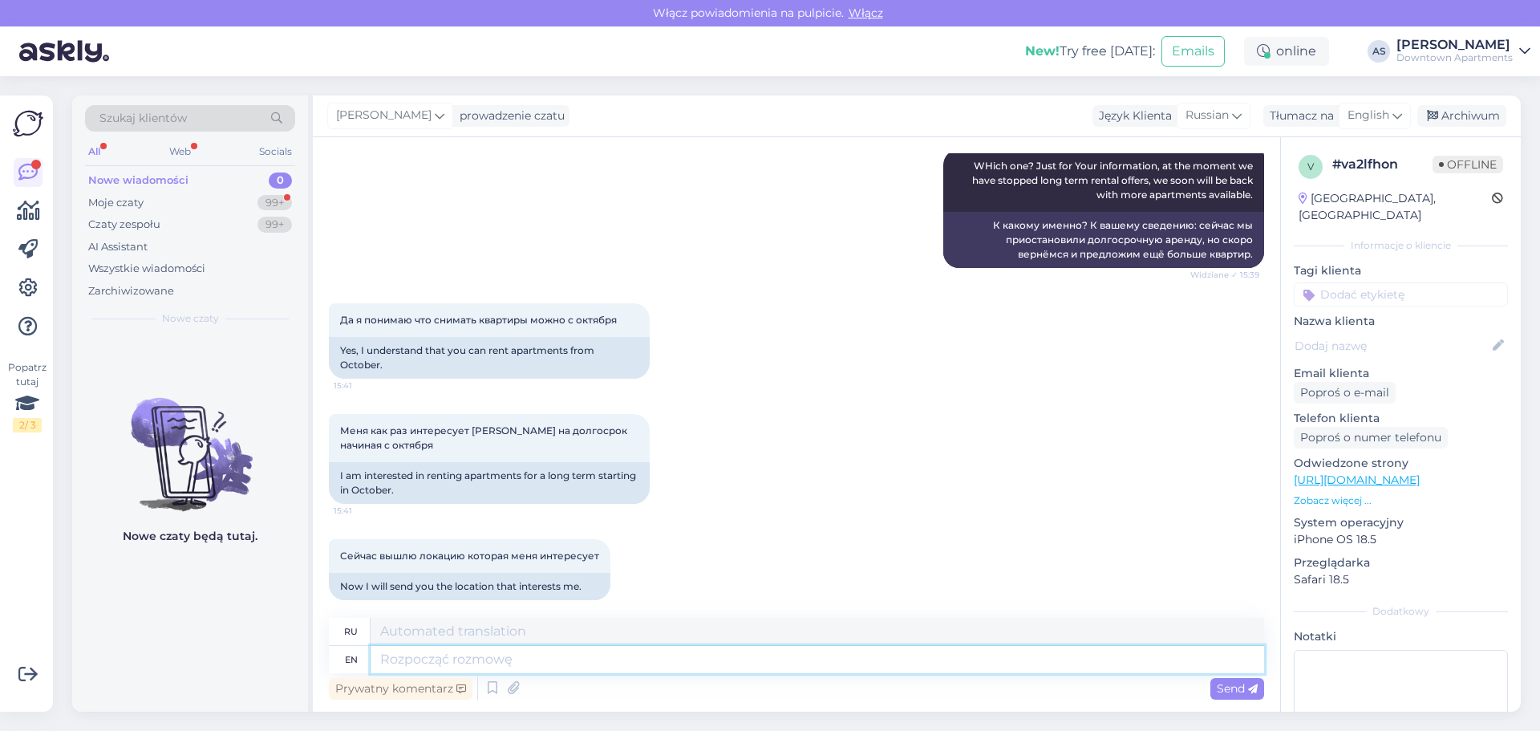
drag, startPoint x: 474, startPoint y: 657, endPoint x: 374, endPoint y: 638, distance: 102.1
click at [473, 657] on textarea at bounding box center [818, 659] width 894 height 27
type textarea "Yes,"
type textarea "Да,"
type textarea "Yes, please"
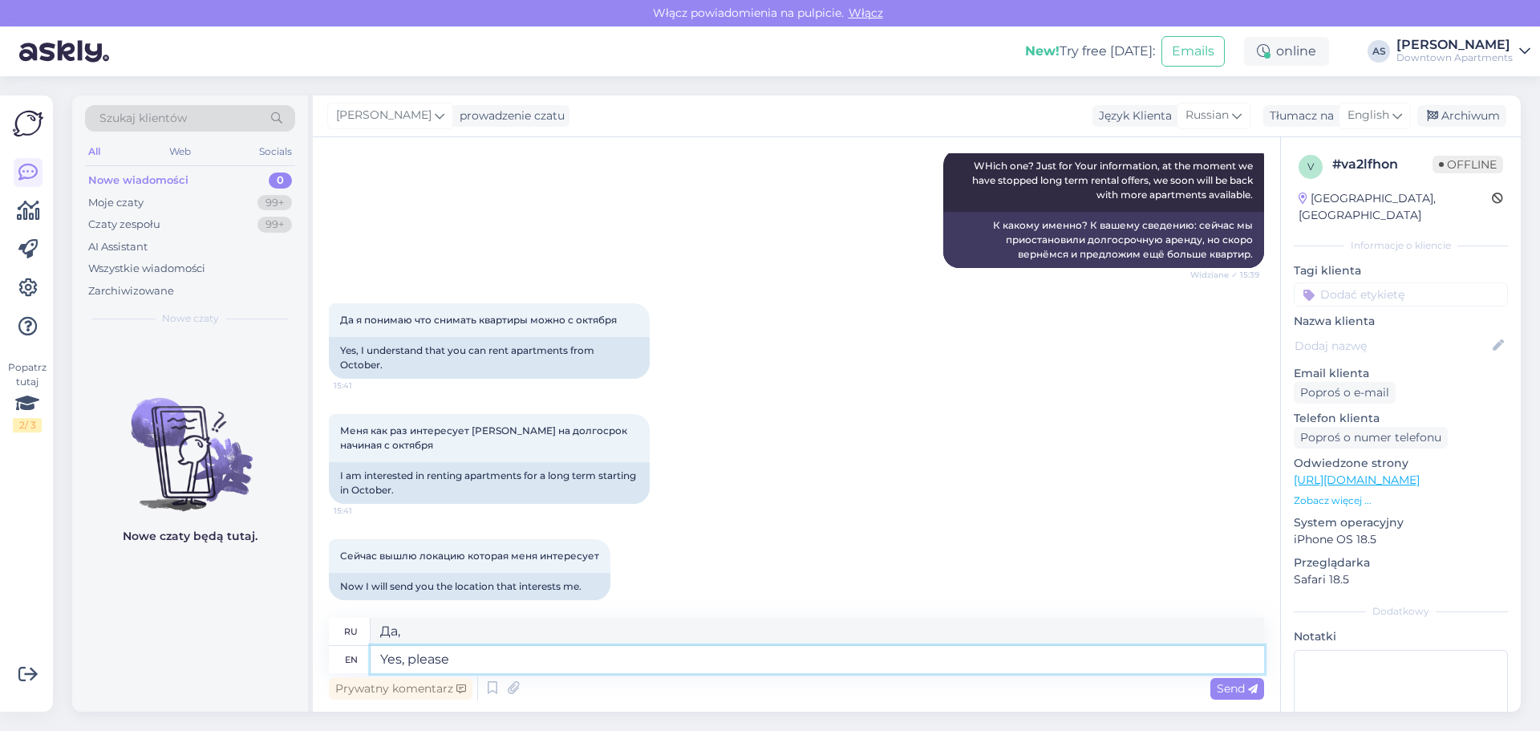
type textarea "Да, пожалуйста."
type textarea "Yes, please send"
type textarea "Да, пожалуйста, отправьте"
type textarea "Yes, please send :)"
type textarea "Да, пожалуйста, отправьте :)"
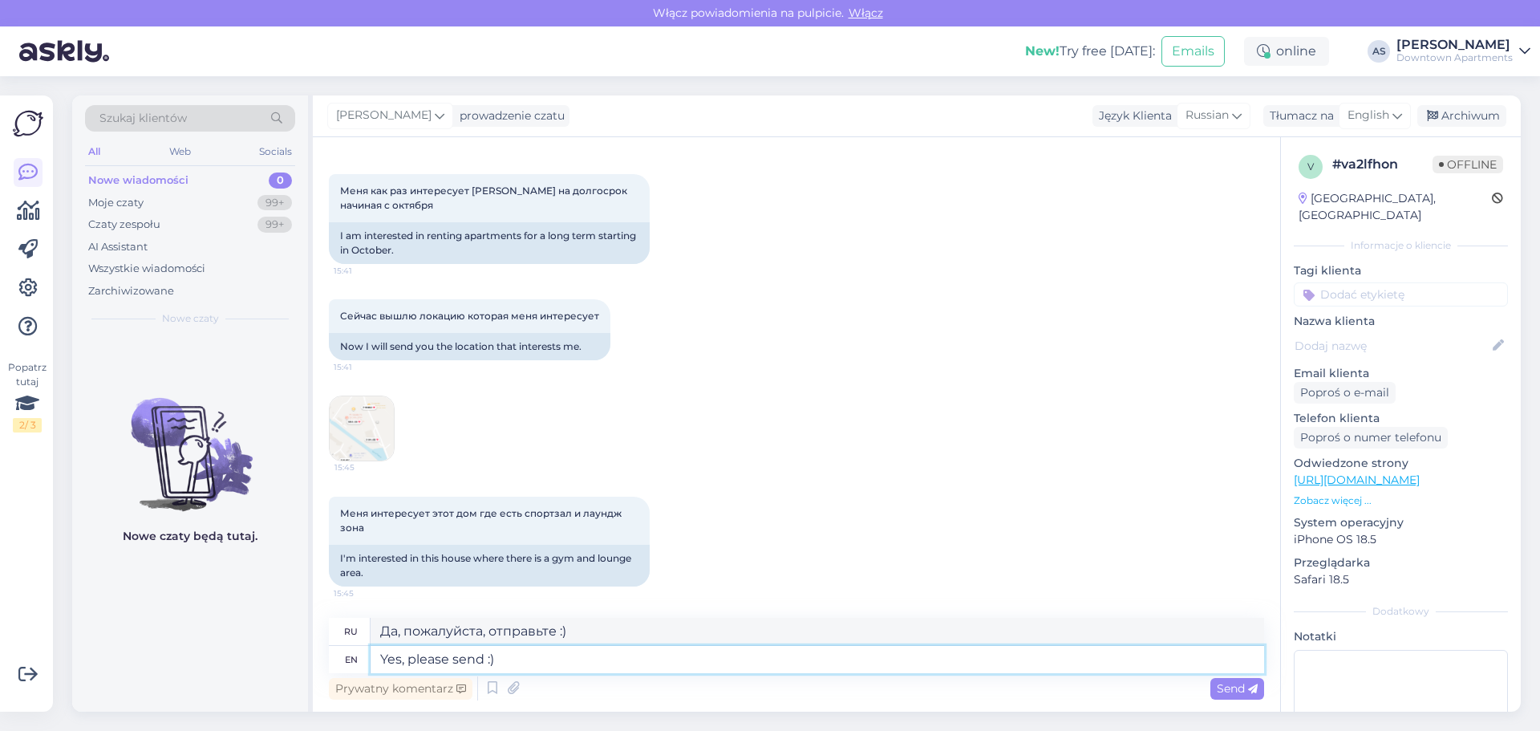
scroll to position [744, 0]
drag, startPoint x: 524, startPoint y: 669, endPoint x: 249, endPoint y: 620, distance: 278.7
click at [249, 620] on div "Szukaj klientów All Web Socials Nowe wiadomości 0 Moje czaty 99+ Czaty zespołu …" at bounding box center [796, 403] width 1449 height 616
click at [371, 424] on img at bounding box center [362, 427] width 64 height 64
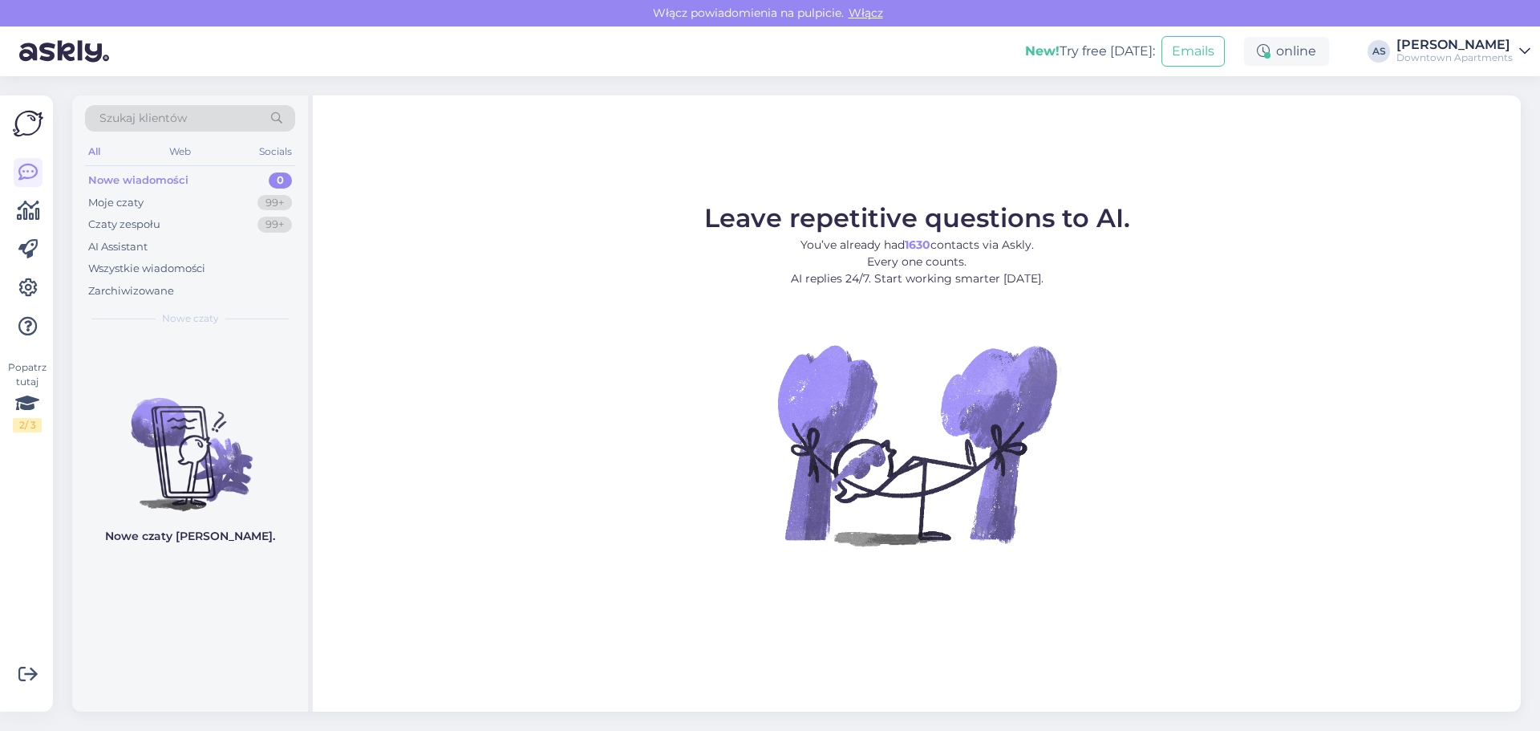
click at [201, 175] on div "Nowe wiadomości 0" at bounding box center [190, 180] width 210 height 22
click at [109, 197] on div "Moje czaty" at bounding box center [115, 203] width 55 height 16
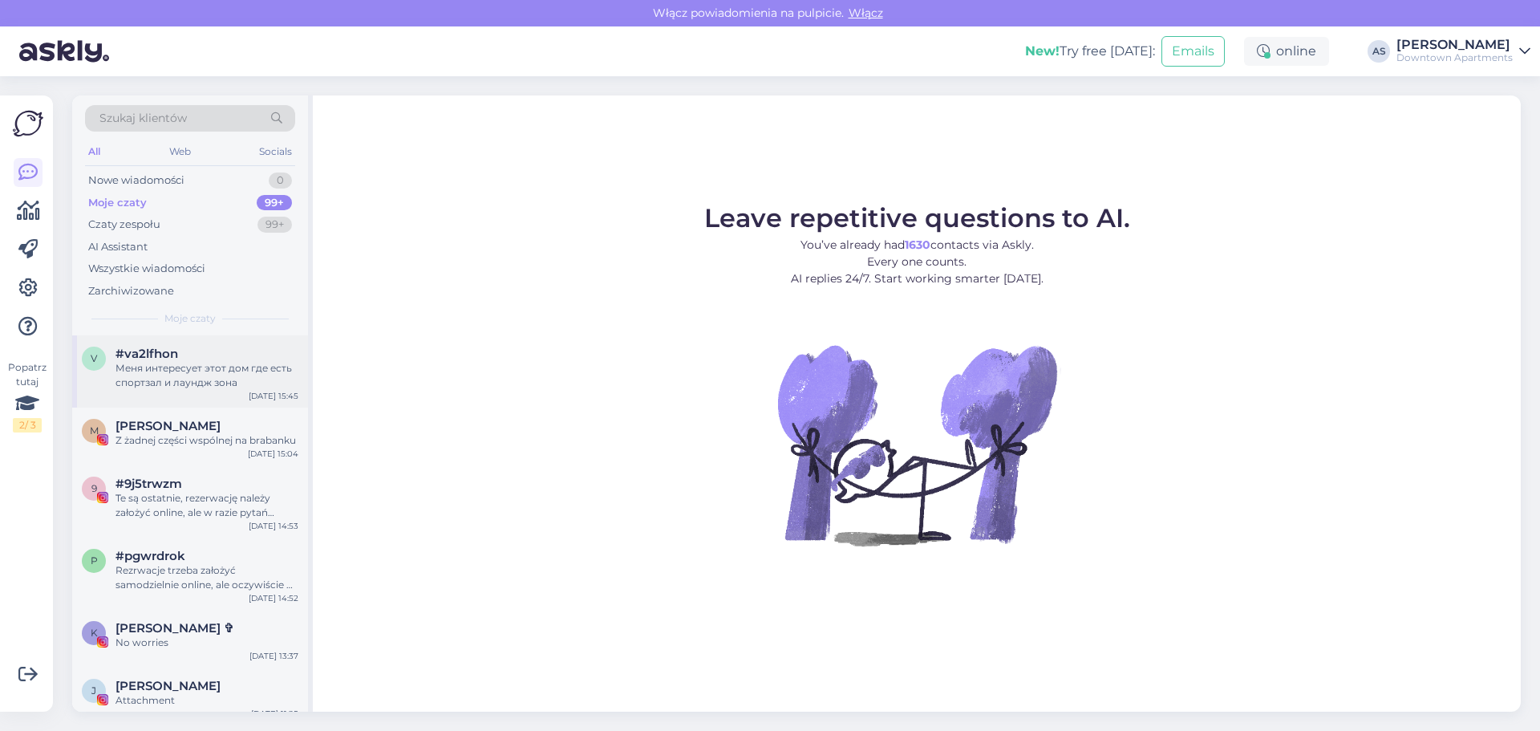
click at [169, 371] on div "Меня интересует этот дом где есть спортзал и лаундж зона" at bounding box center [207, 375] width 183 height 29
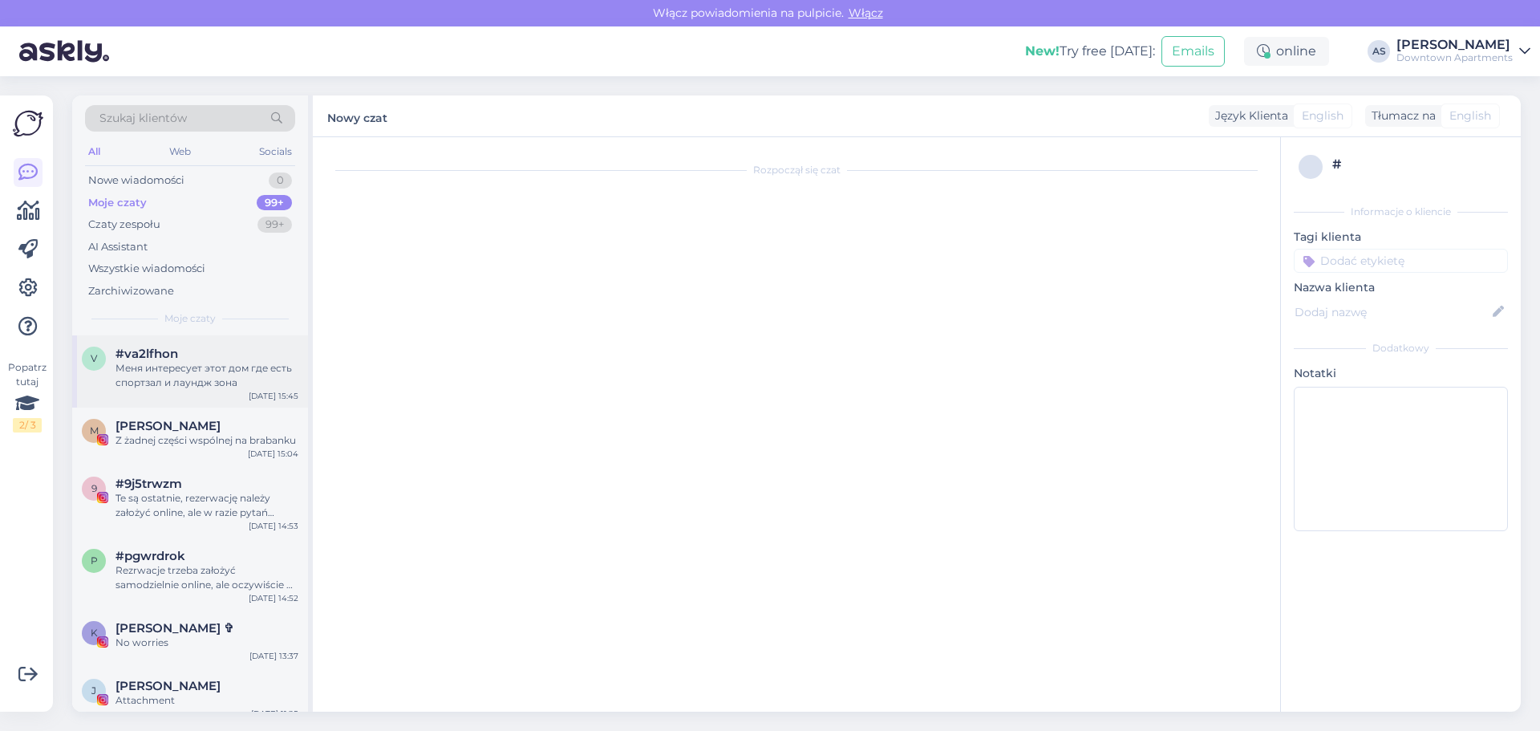
scroll to position [744, 0]
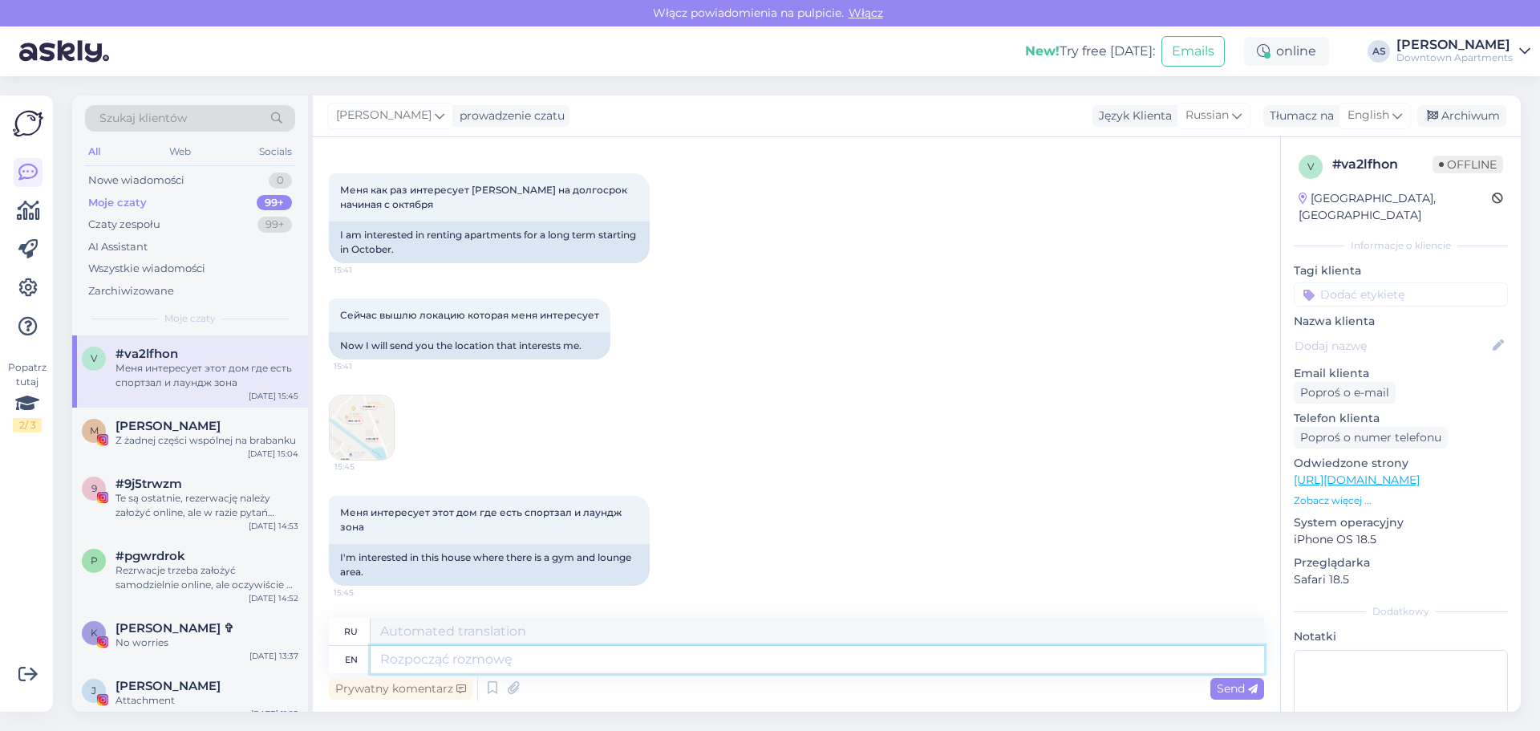
click at [503, 662] on textarea at bounding box center [818, 659] width 894 height 27
type textarea "I s"
type textarea "я"
type textarea "I see,"
type textarea "Я понимаю,"
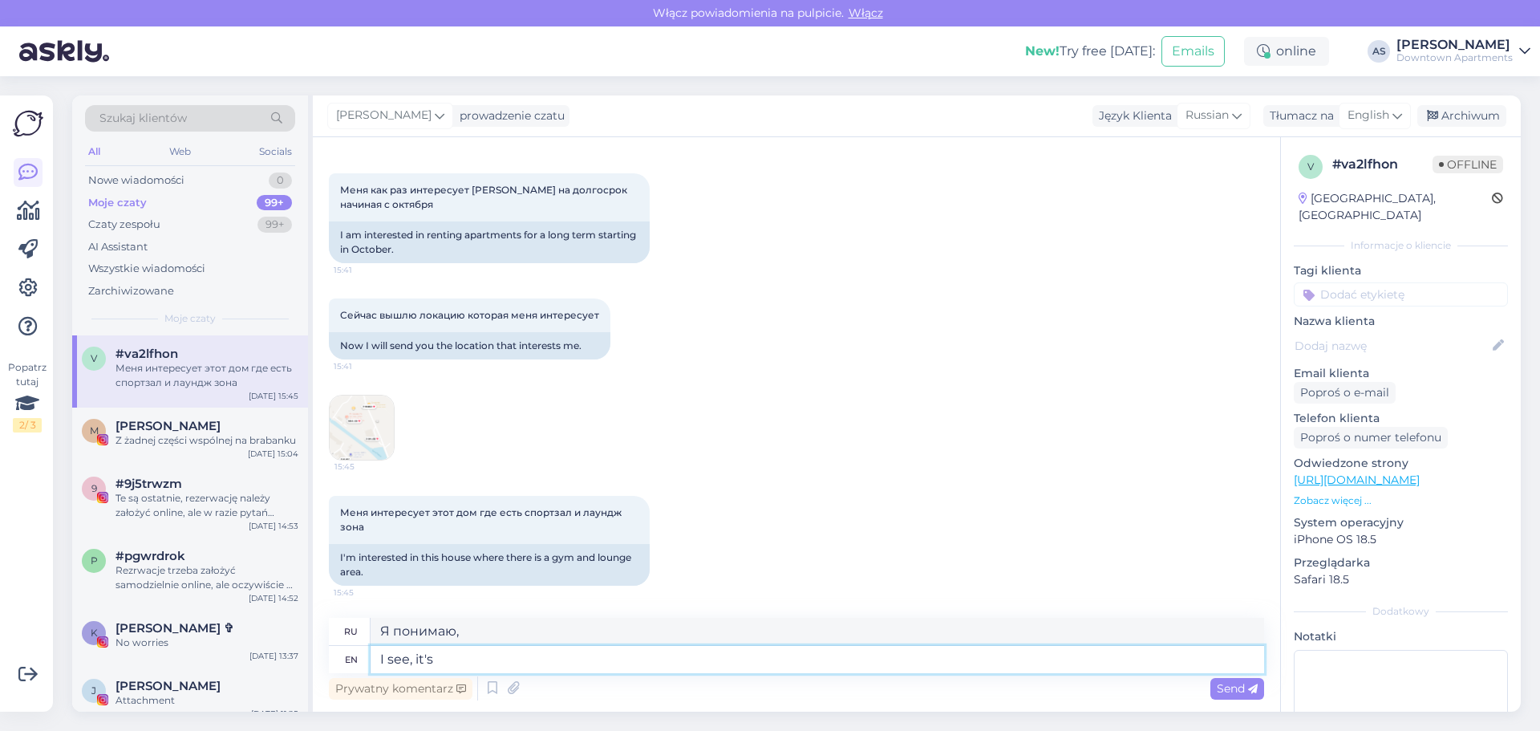
type textarea "I see, it's a"
type textarea "Я вижу, это"
type textarea "I see, it's a very"
type textarea "Я вижу, это очень"
type textarea "I see, it's a very nic"
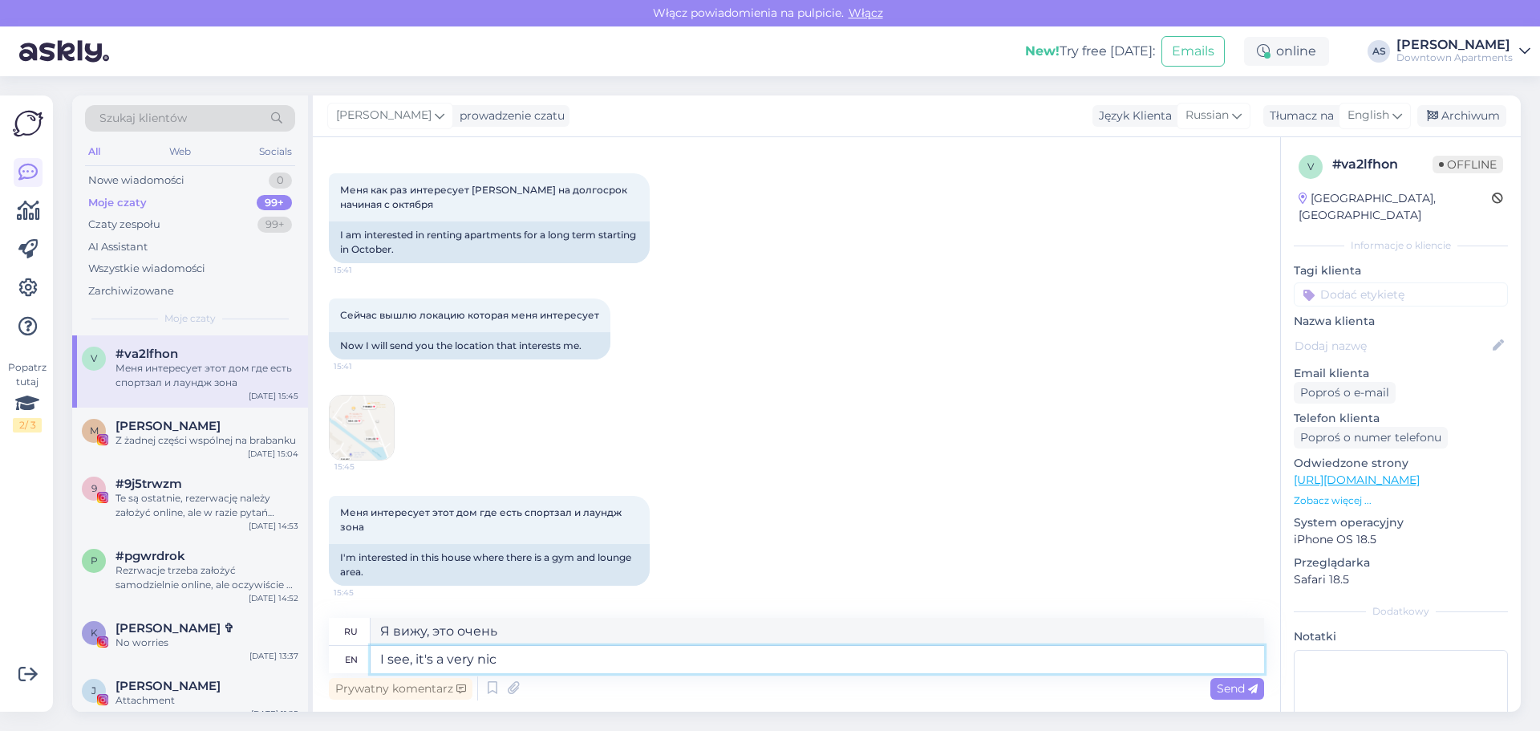
type textarea "Я вижу, это очень мило."
type textarea "I see, it's a very nic location"
type textarea "Ясно, это очень красивое место."
type textarea "I see, it's a very nic location,."
type textarea "Ясно, это очень красивое место,"
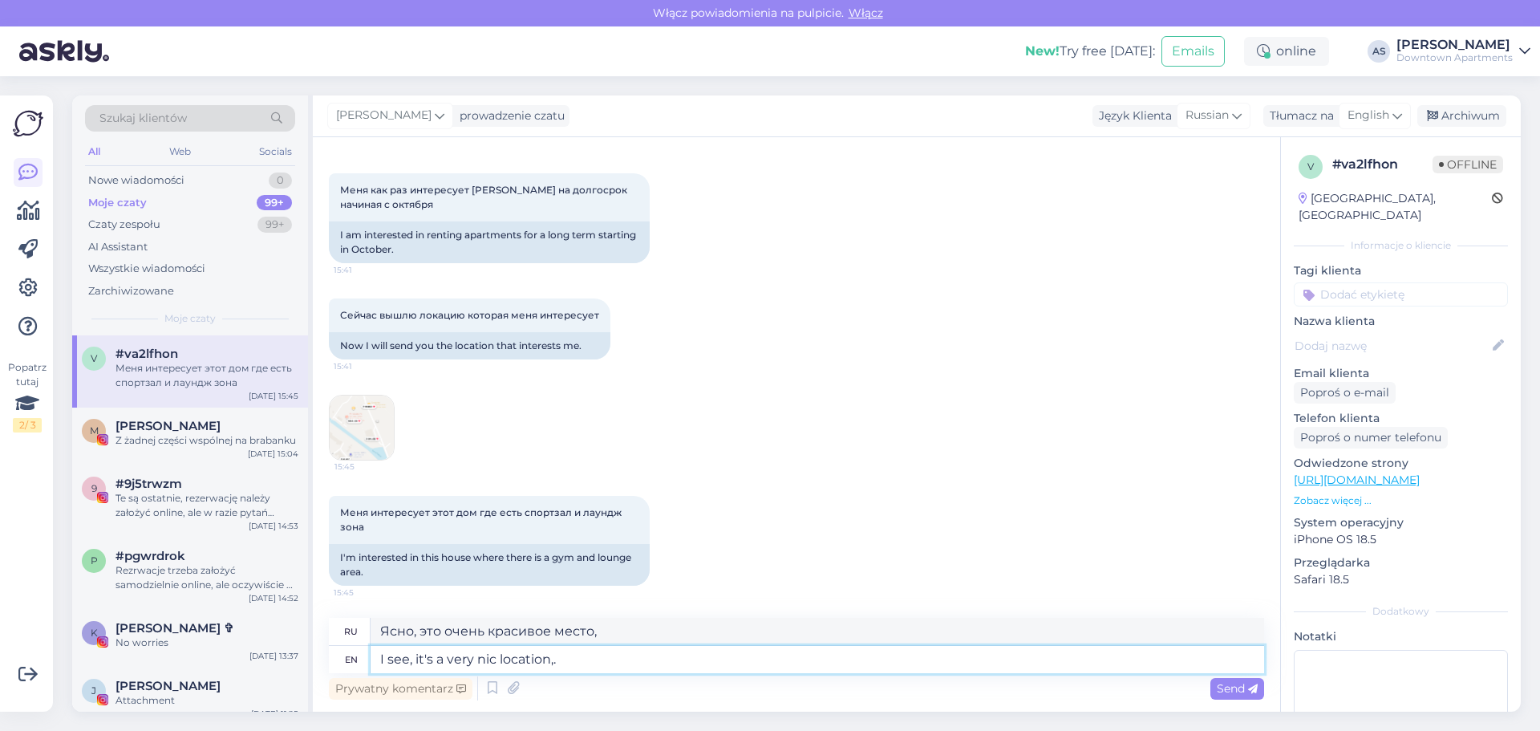
type textarea "I see, it's a very nic location,."
type textarea "Ясно, это очень красивое место."
click at [559, 658] on textarea "I see, it's a very nic location." at bounding box center [818, 659] width 894 height 27
type textarea "I see, it's a very nic location. Probably s"
type textarea "Ясно, очень красивое место. Наверное."
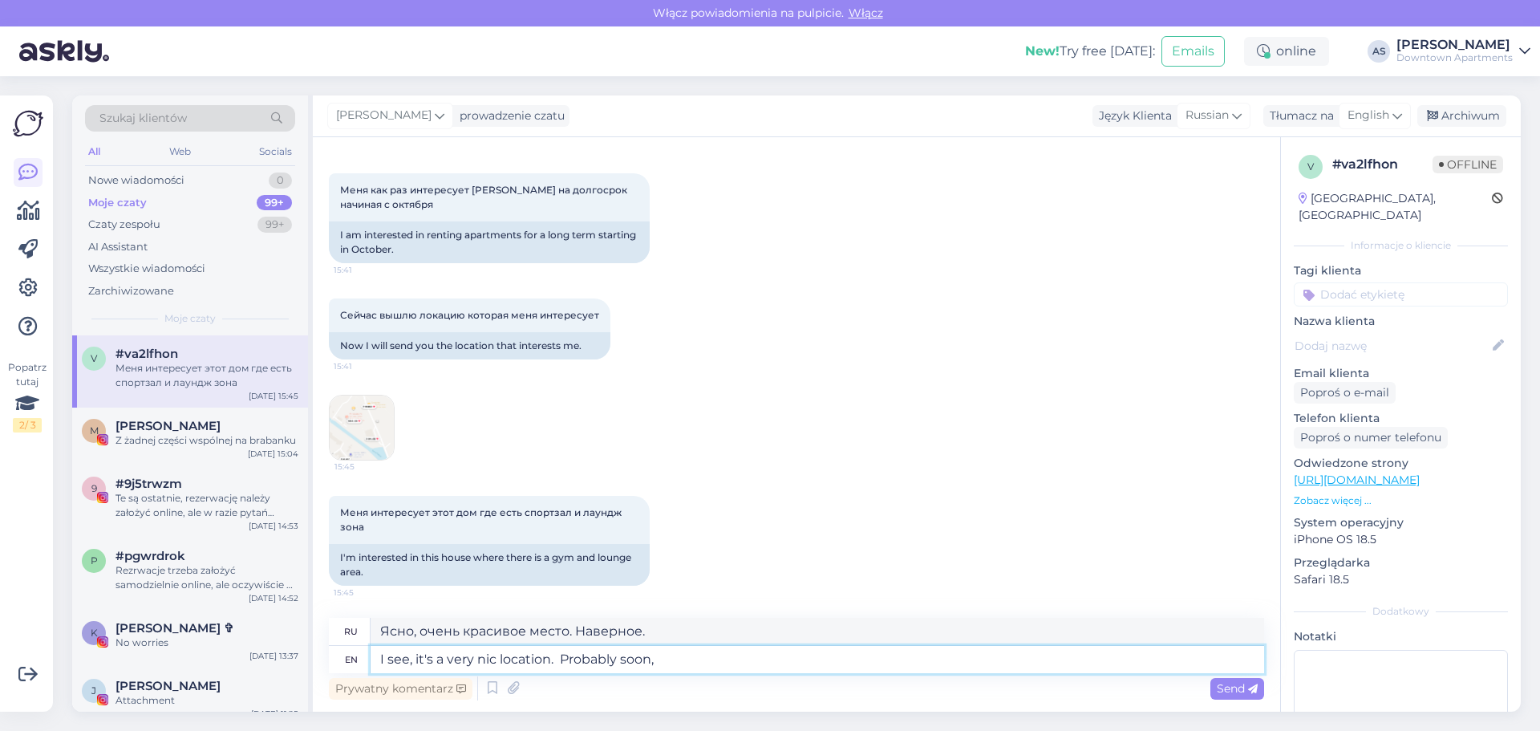
type textarea "I see, it's a very nic location. Probably soon,"
type textarea "Ясно, это очень красивое место. Возможно, скоро"
type textarea "I see, it's a very nic location. Probably soon, we w"
type textarea "Ясно, это очень красивое место. Возможно, скоро мы"
type textarea "I see, it's a very nic location. Probably soon, we will gain b"
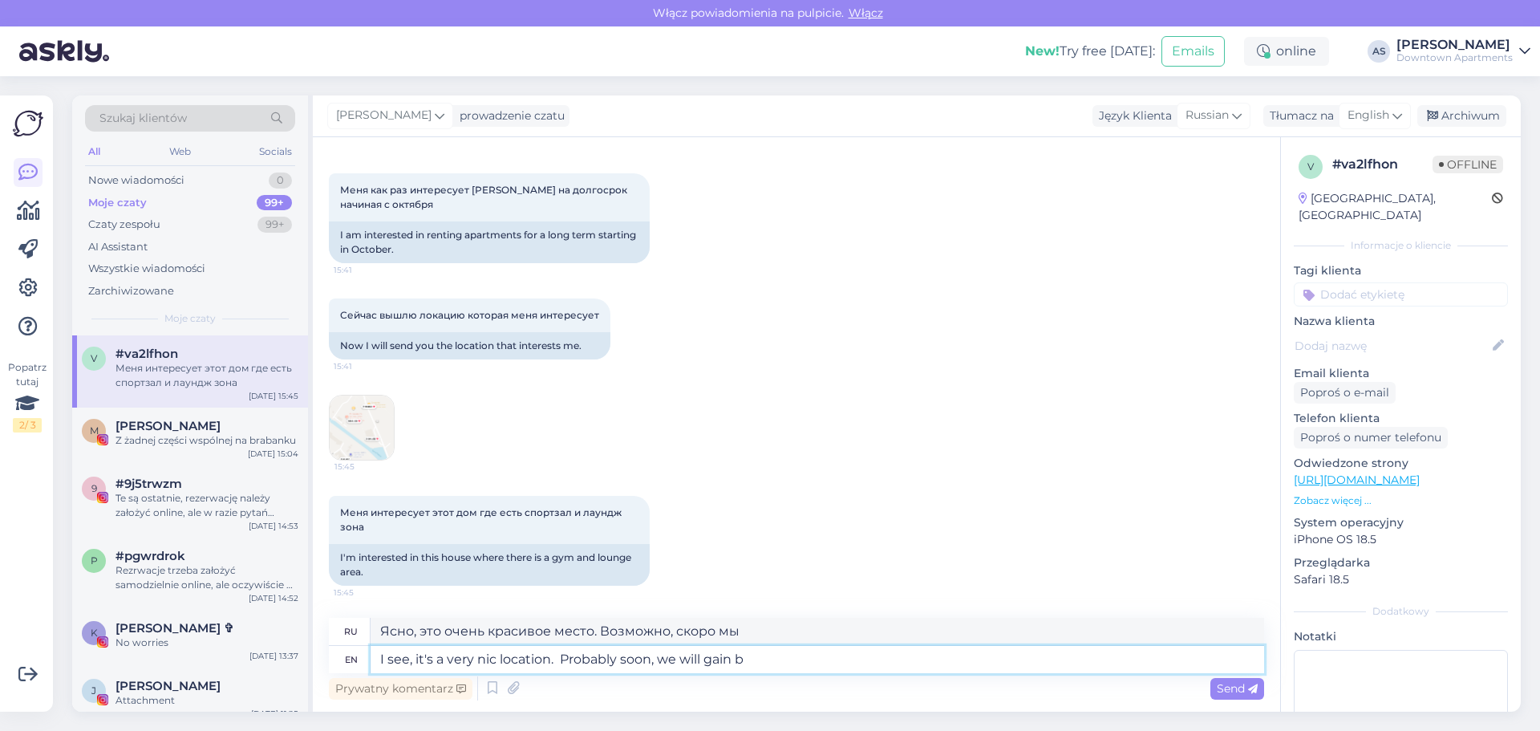
type textarea "Ясно, это очень красивое место. Возможно, скоро мы доберемся"
type textarea "I see, it's a very nic location. Probably soon, we will gain back"
type textarea "Ясно, очень красивое место. Возможно, скоро мы вернёмся."
type textarea "I see, it's a very nic location. Probably soon, we will gain back the a"
type textarea "Ясно, это очень красивое место. Возможно, скоро мы вернём себе"
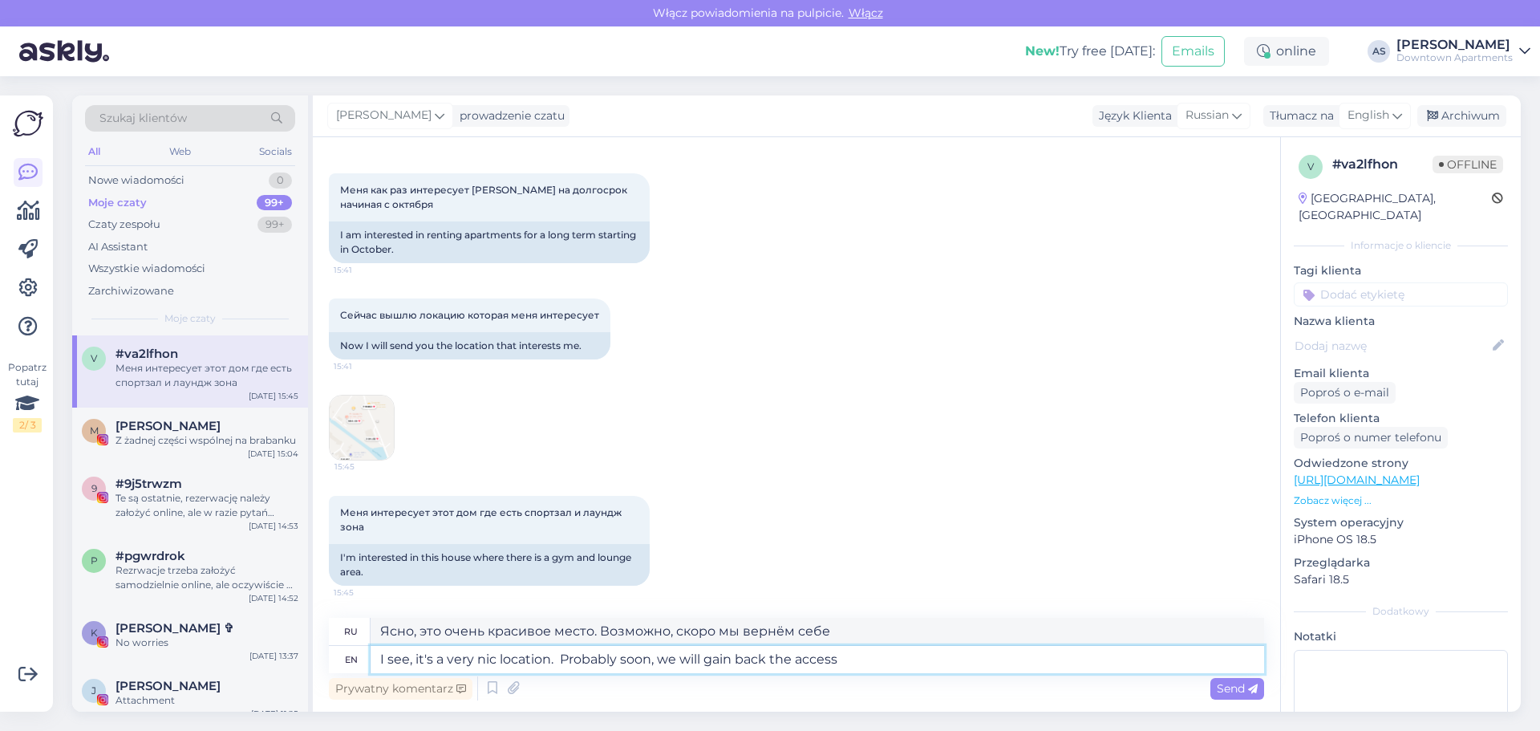
type textarea "I see, it's a very nic location. Probably soon, we will gain back the access"
type textarea "Понятно, это очень красивое место. Возможно, скоро мы снова получим доступ."
type textarea "I see, it's a very nic location. Probably soon, we will gain back the access to…"
type textarea "Понятно, это очень красивое место. Возможно, скоро мы снова получим доступ к"
type textarea "I see, it's a very nic location. Probably soon, we will gain back the access to…"
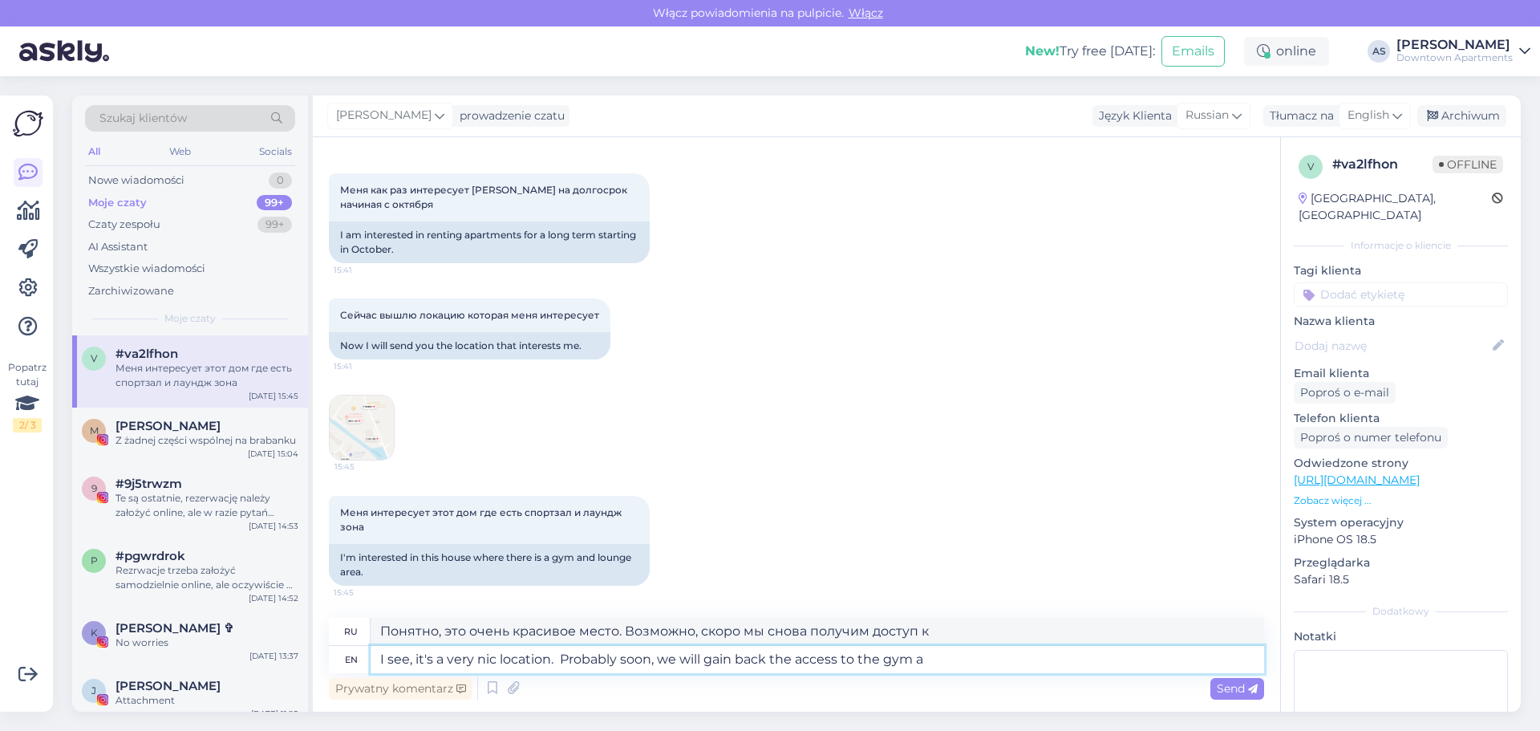
type textarea "Понятно, очень хорошее место. Возможно, скоро мы снова получим доступ к спортза…"
type textarea "I see, it's a very nic location. Probably soon, we will gain back the access to…"
type textarea "Понятно, очень хорошее место. Возможно, скоро мы снова получим доступ к спортза…"
type textarea "I see, it's a very nic location. Probably soon, we will gain back the access to…"
type textarea "Понятно, очень хорошее место. Возможно, скоро мы снова получим доступ к спортза…"
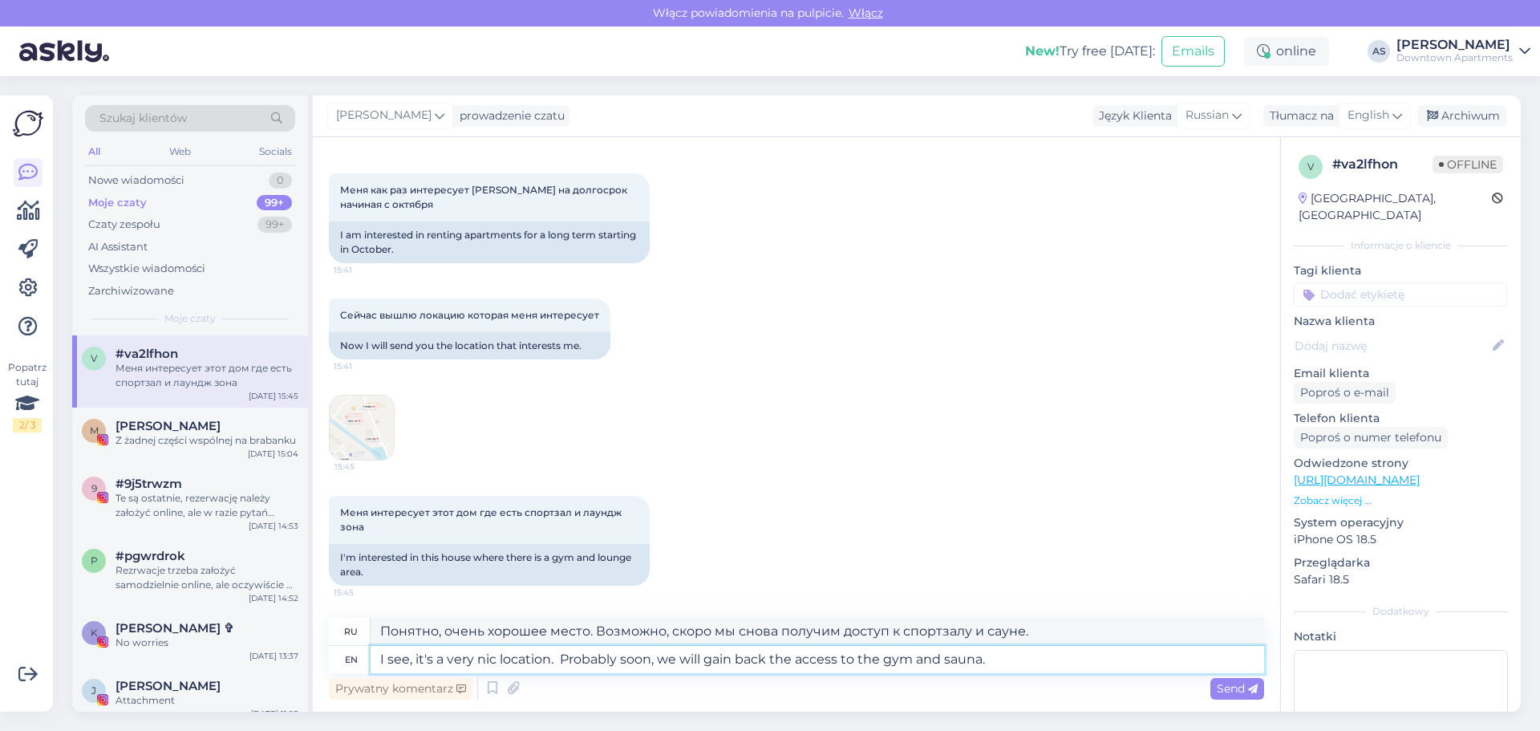
type textarea "I see, it's a very nic location. Probably soon, we will gain back the access to…"
type textarea "Понятно, очень хорошее место. Возможно, скоро мы снова получим доступ к тренажё…"
type textarea "I see, it's a very nic location. Probably soon, we will gain back the access to…"
type textarea "Понятно, очень хорошее место. Возможно, скоро мы снова получим доступ к тренажё…"
type textarea "I see, it's a very nic location. Probably soon, we will gain back the access to…"
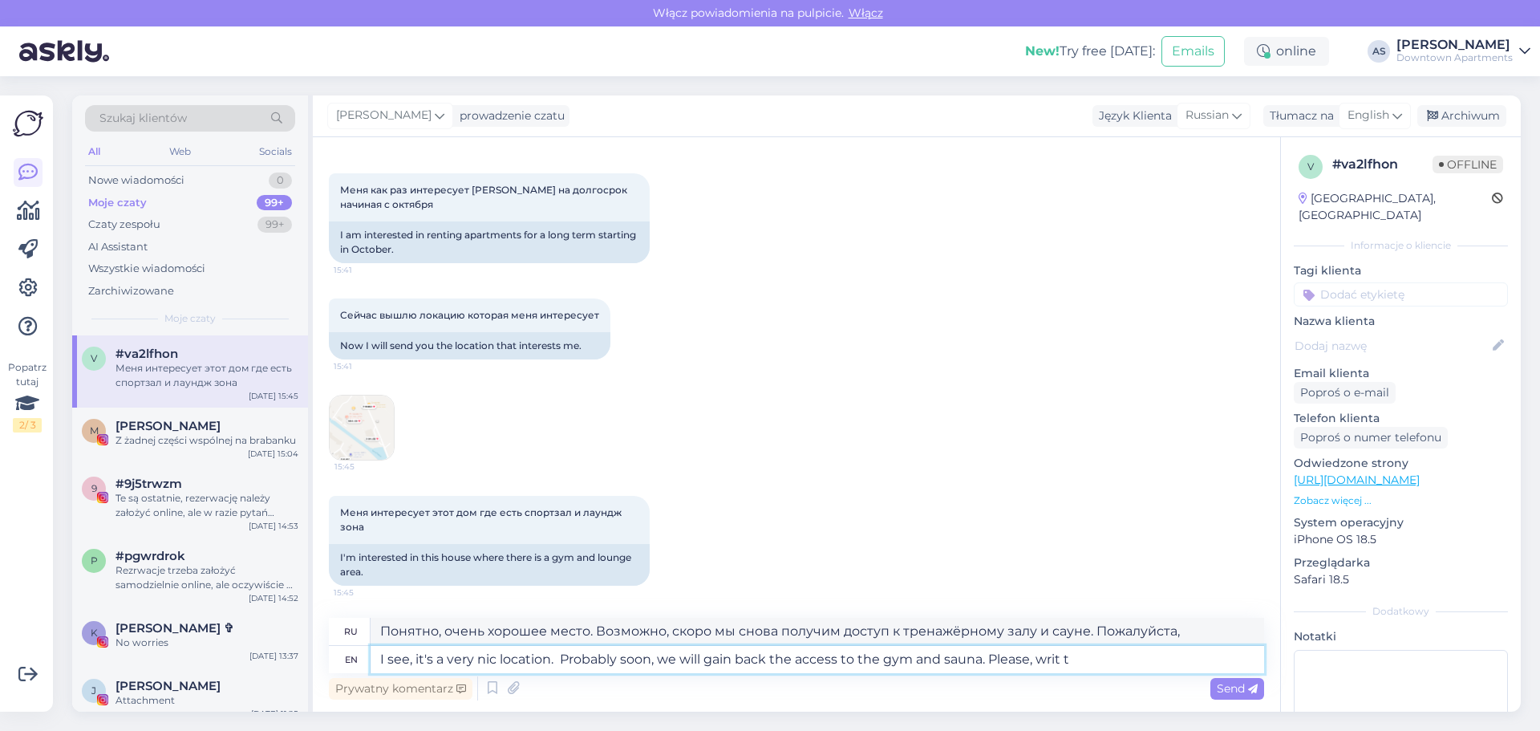
type textarea "Понятно, очень хорошее место. Возможно, скоро мы снова сможем посещать спортзал…"
type textarea "I see, it's a very nic location. Probably soon, we will gain back the access to…"
type textarea "Понятно, очень хорошее место. Возможно, скоро мы снова сможем посещать спортзал…"
type textarea "I see, it's a very nic location. Probably soon, we will gain back the access to…"
type textarea "Понятно, очень хорошее место. Возможно, скоро мы снова сможем посещать спортзал…"
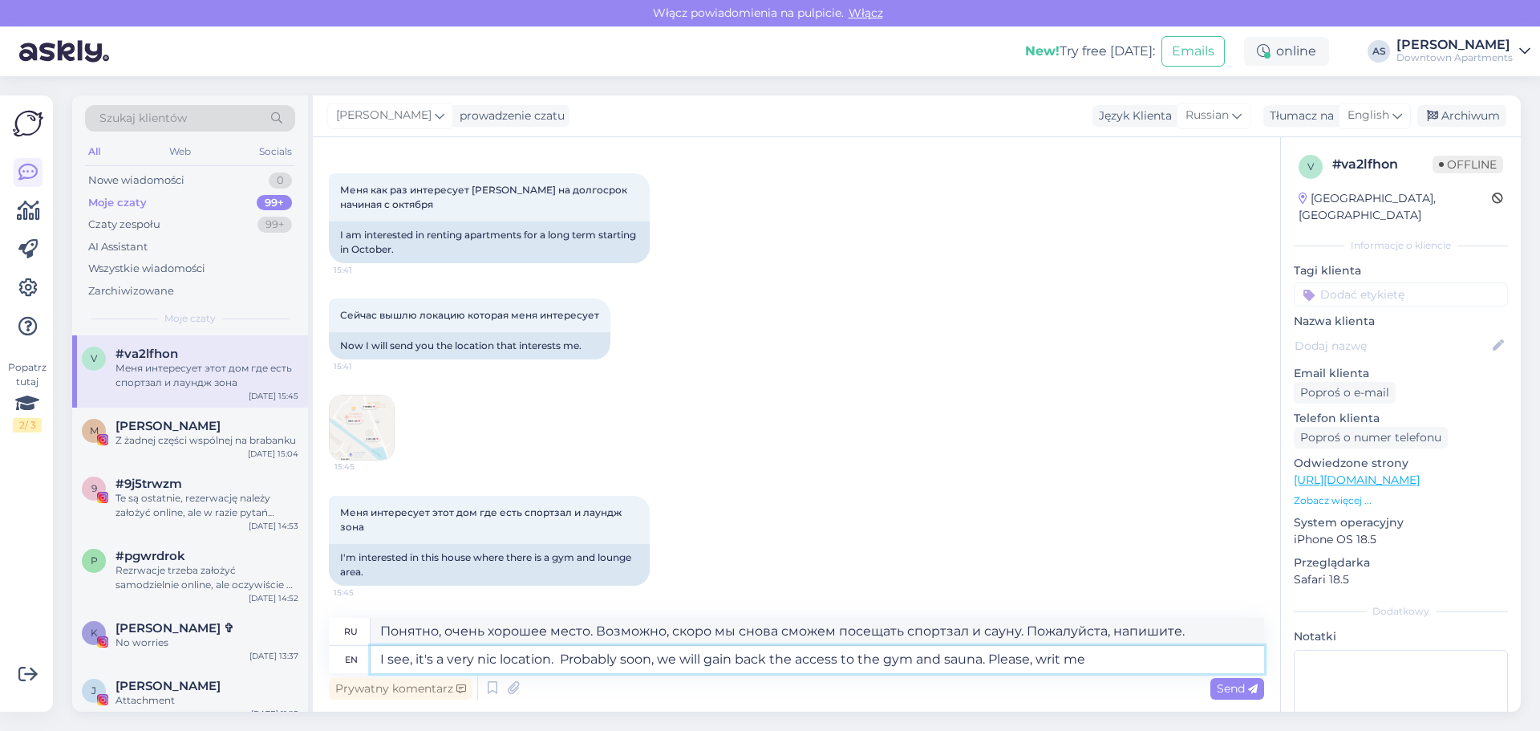
type textarea "I see, it's a very nic location. Probably soon, we will gain back the access to…"
type textarea "Понятно, очень хорошее место. Возможно, скоро мы снова сможем посещать спортзал…"
type textarea "I see, it's a very nic location. Probably soon, we will gain back the access to…"
type textarea "Понятно, очень хорошее место. Возможно, скоро мы снова сможем посещать спортзал…"
type textarea "I see, it's a very nic location. Probably soon, we will gain back the access to…"
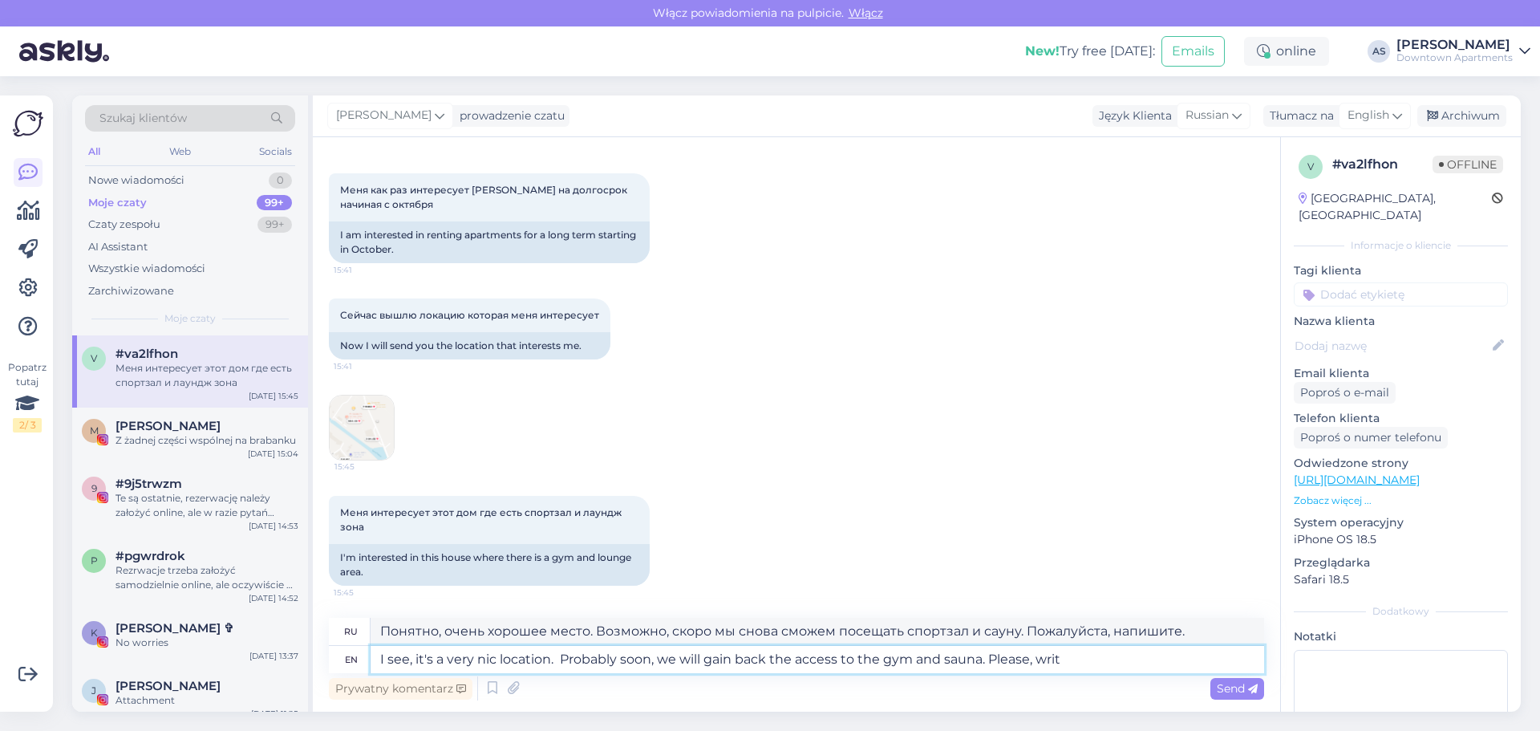
type textarea "Понятно, очень хорошее место. Возможно, скоро мы снова получим доступ к спортза…"
type textarea "I see, it's a very nic location. Probably soon, we will gain back the access to…"
type textarea "Понятно, очень хорошее место. Возможно, скоро мы снова сможем посещать спортзал…"
type textarea "I see, it's a very nic location. Probably soon, we will gain back the access to…"
type textarea "Понятно, очень хорошее место. Возможно, скоро мы снова сможем посещать спортзал…"
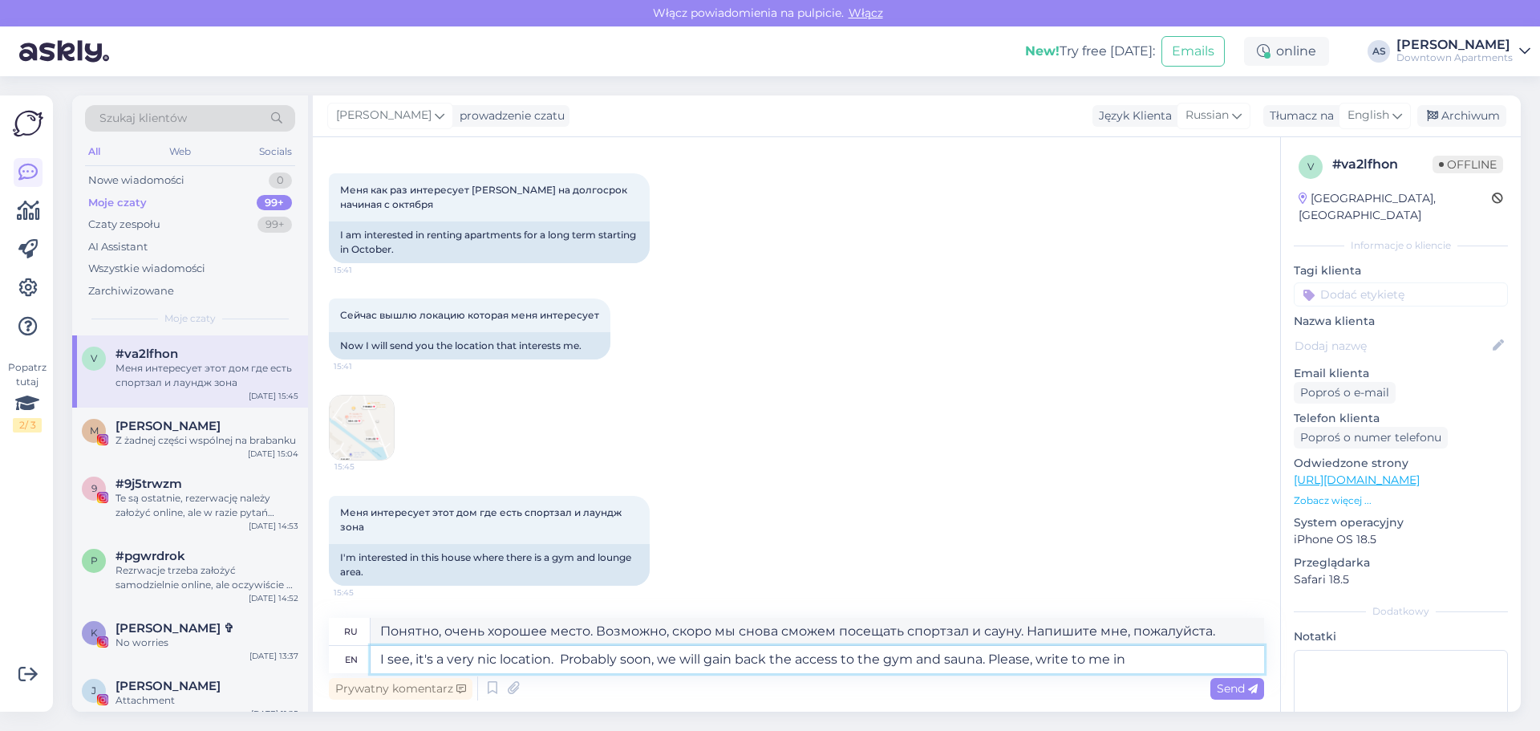
type textarea "I see, it's a very nic location. Probably soon, we will gain back the access to…"
type textarea "Ясно, очень хорошее место. Возможно, скоро мы снова сможем посещать спортзал и …"
type textarea "I see, it's a very nic location. Probably soon, we will gain back the access to…"
type textarea "Понятно, очень хорошее место. Возможно, скоро мы снова сможем посещать спортзал…"
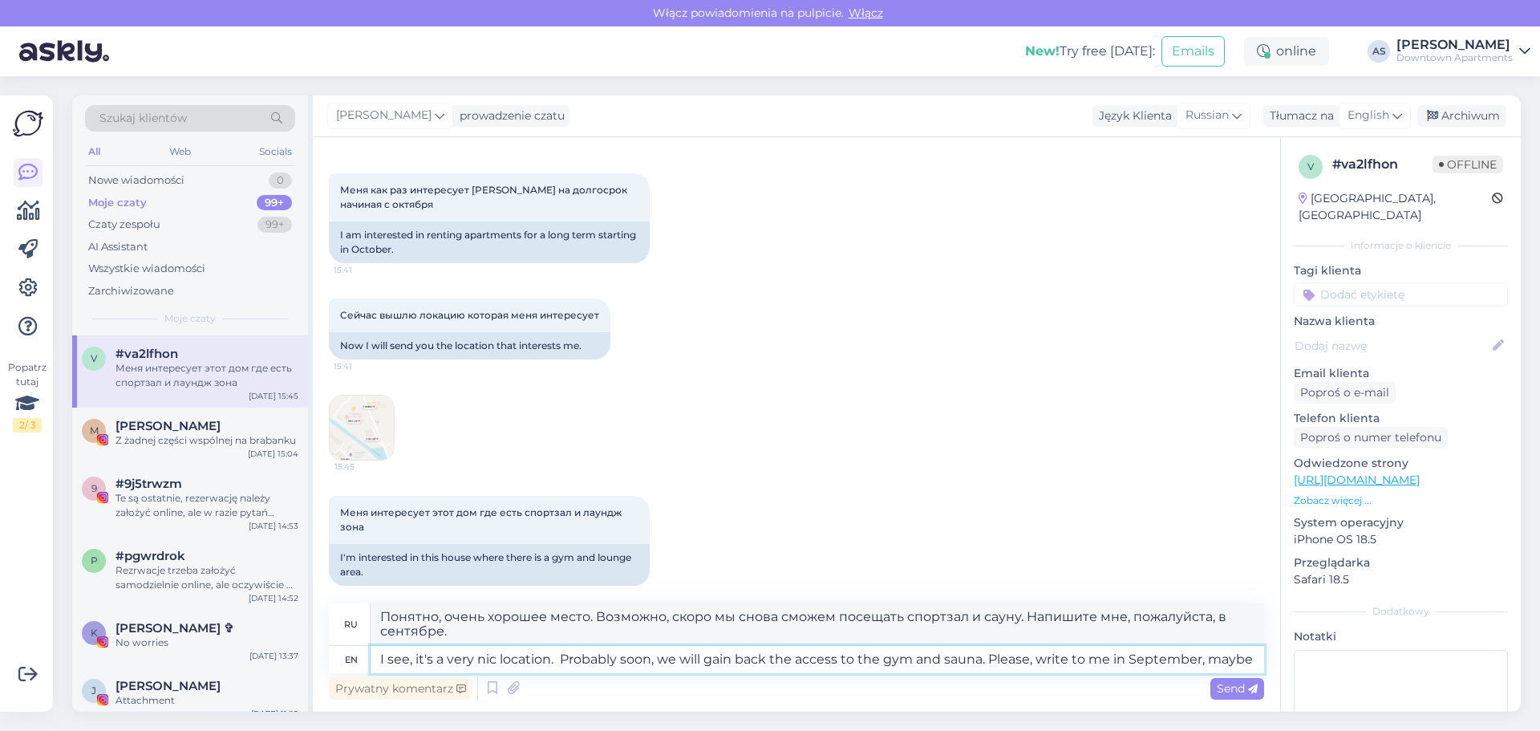
type textarea "I see, it's a very nic location. Probably soon, we will gain back the access to…"
type textarea "Ясно, очень хорошее место. Возможно, скоро мы снова сможем посещать спортзал и …"
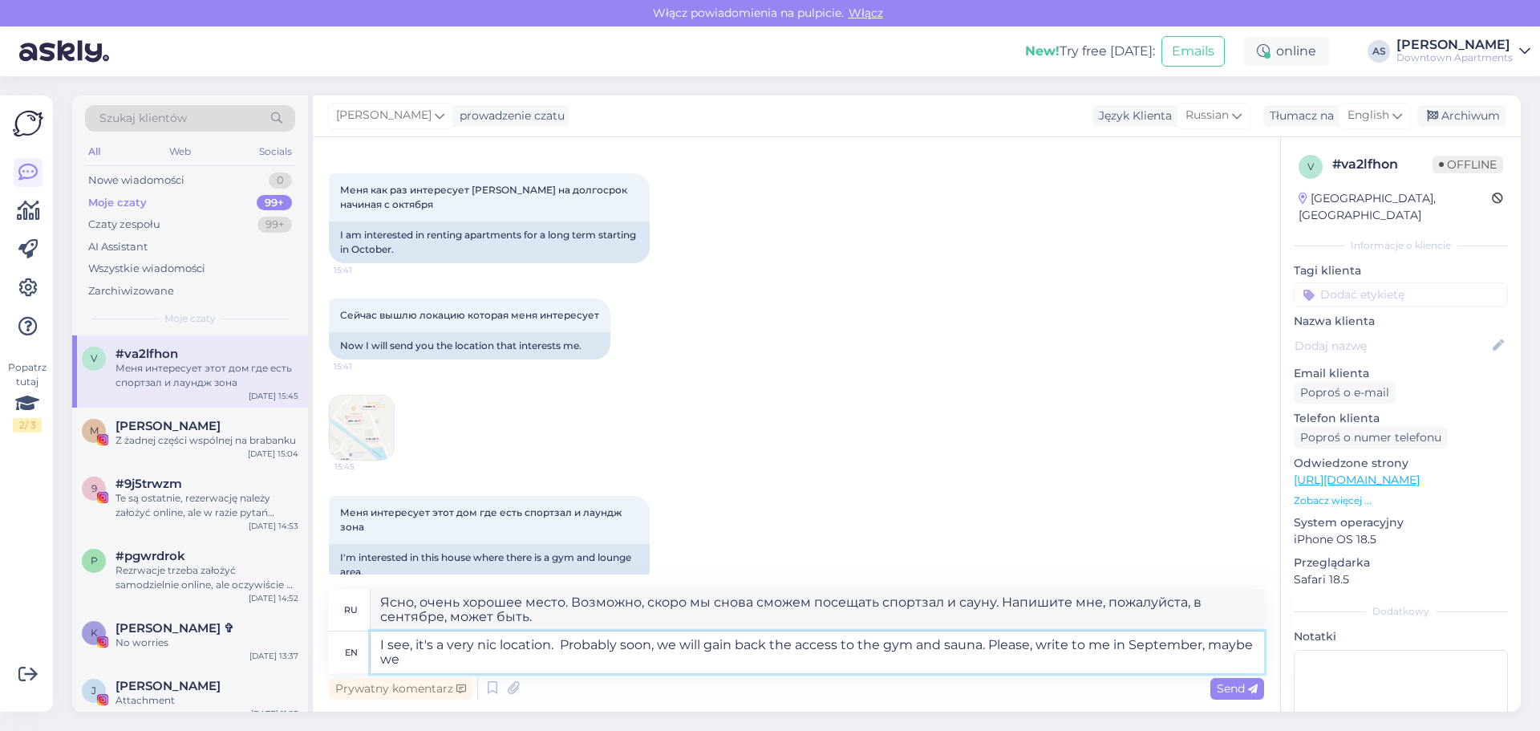
type textarea "I see, it's a very nic location. Probably soon, we will gain back the access to…"
type textarea "Ясно, очень хорошее место. Возможно, скоро мы снова сможем посещать спортзал и …"
type textarea "I see, it's a very nic location. Probably soon, we will gain back the access to…"
type textarea "Ясно, очень хорошее место. Возможно, скоро мы снова сможем посещать спортзал и …"
type textarea "I see, it's a very nic location. Probably soon, we will gain back the access to…"
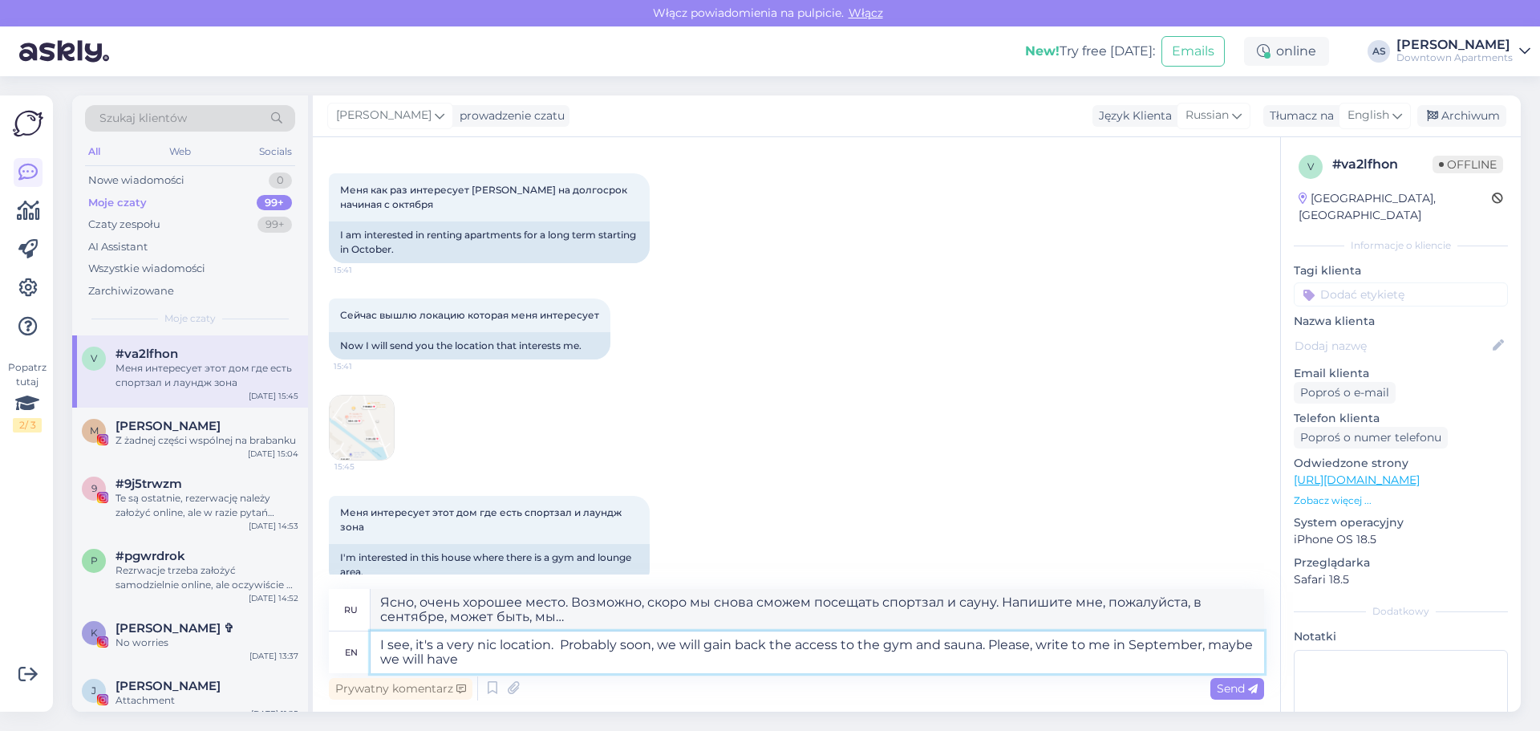
type textarea "Ясно, очень хорошее место. Возможно, скоро мы снова сможем посещать спортзал и …"
type textarea "I see, it's a very nic location. Probably soon, we will gain back the access to…"
type textarea "Ясно, очень хорошее место. Возможно, скоро мы снова сможем посещать спортзал и …"
type textarea "I see, it's a very nic location. Probably soon, we will gain back the access to…"
type textarea "Понятно, очень хорошее место. Возможно, скоро мы снова сможем пользоваться трен…"
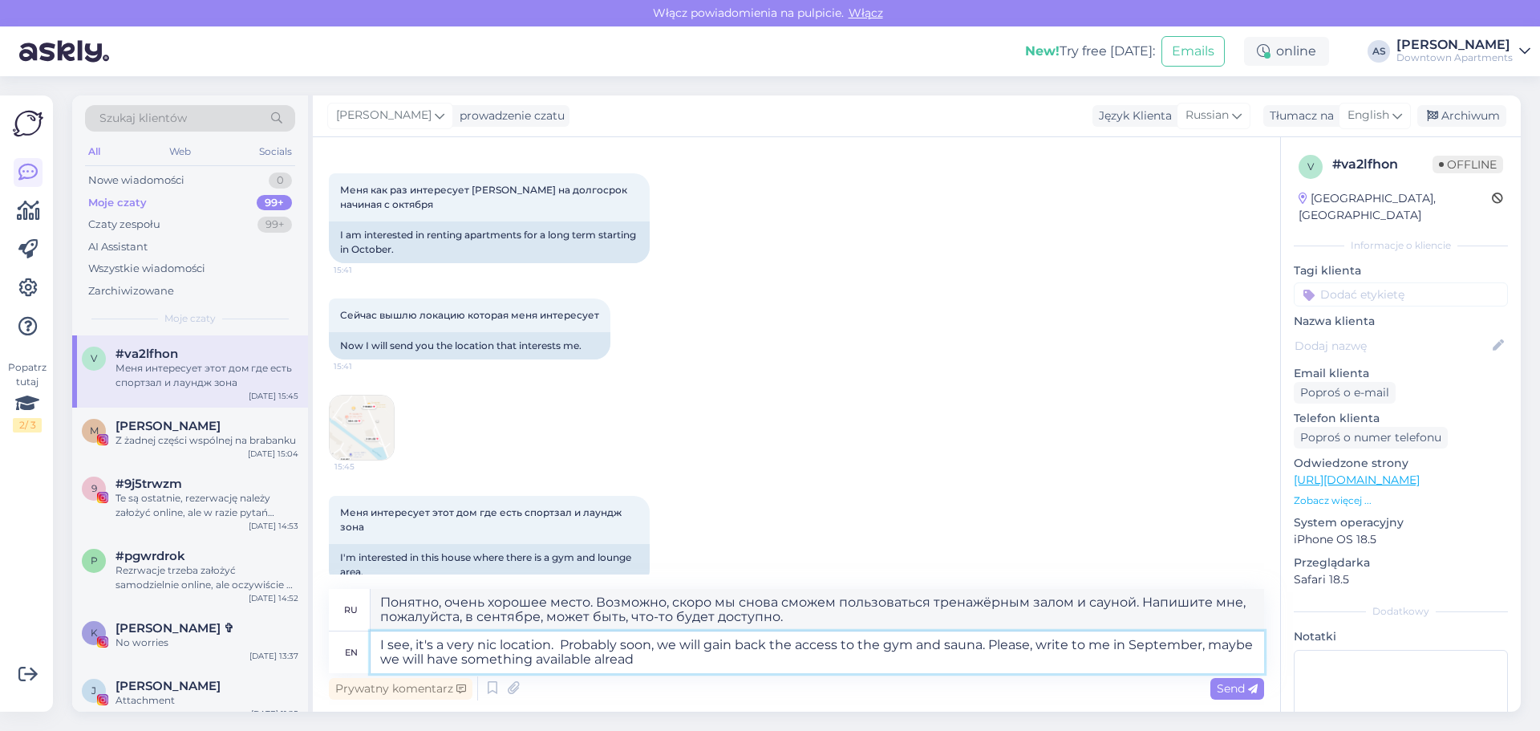
type textarea "I see, it's a very nic location. Probably soon, we will gain back the access to…"
type textarea "Понятно, очень хорошее место. Возможно, скоро мы снова сможем пользоваться трен…"
type textarea "I see, it's a very nic location. Probably soon, we will gain back the access to…"
click at [1235, 687] on span "Send" at bounding box center [1237, 688] width 41 height 14
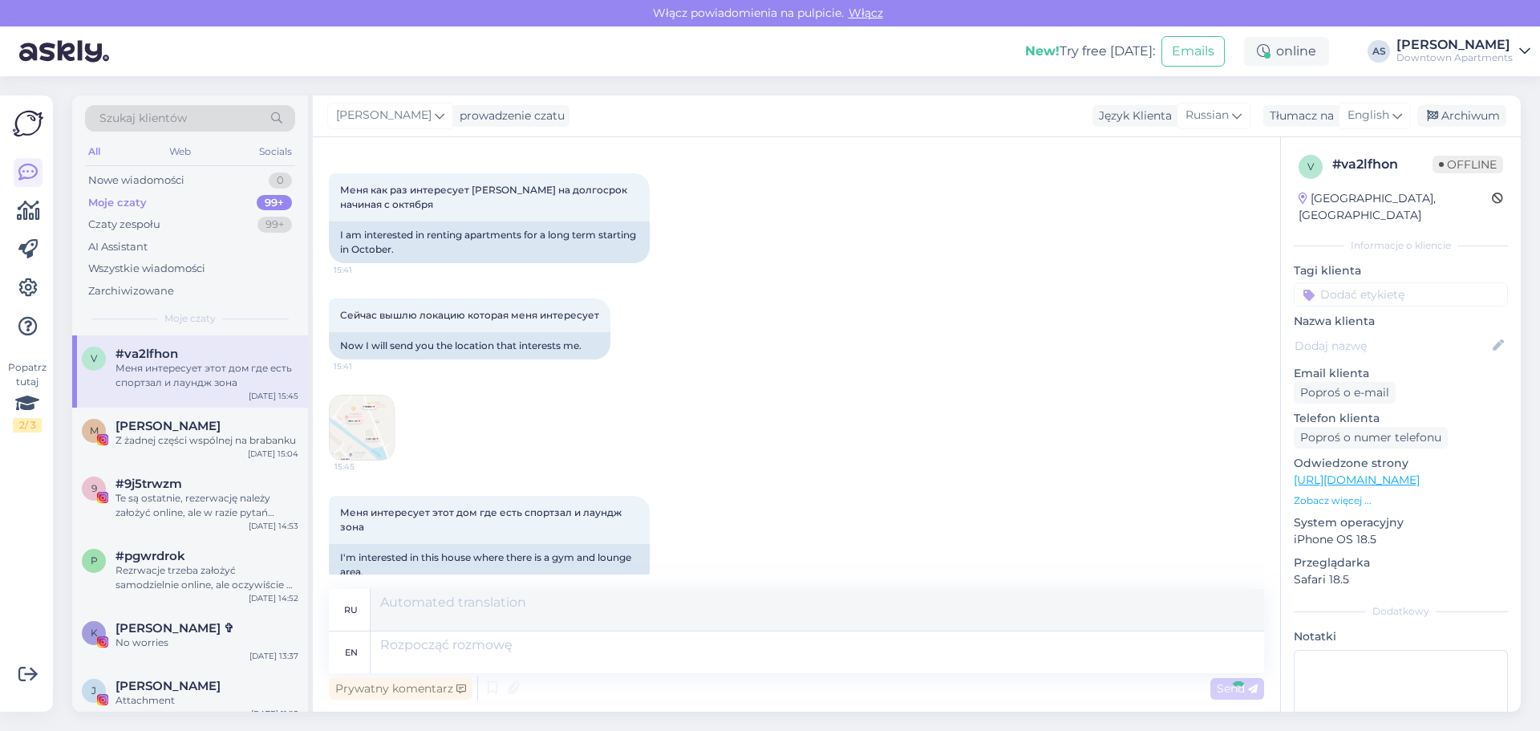
scroll to position [912, 0]
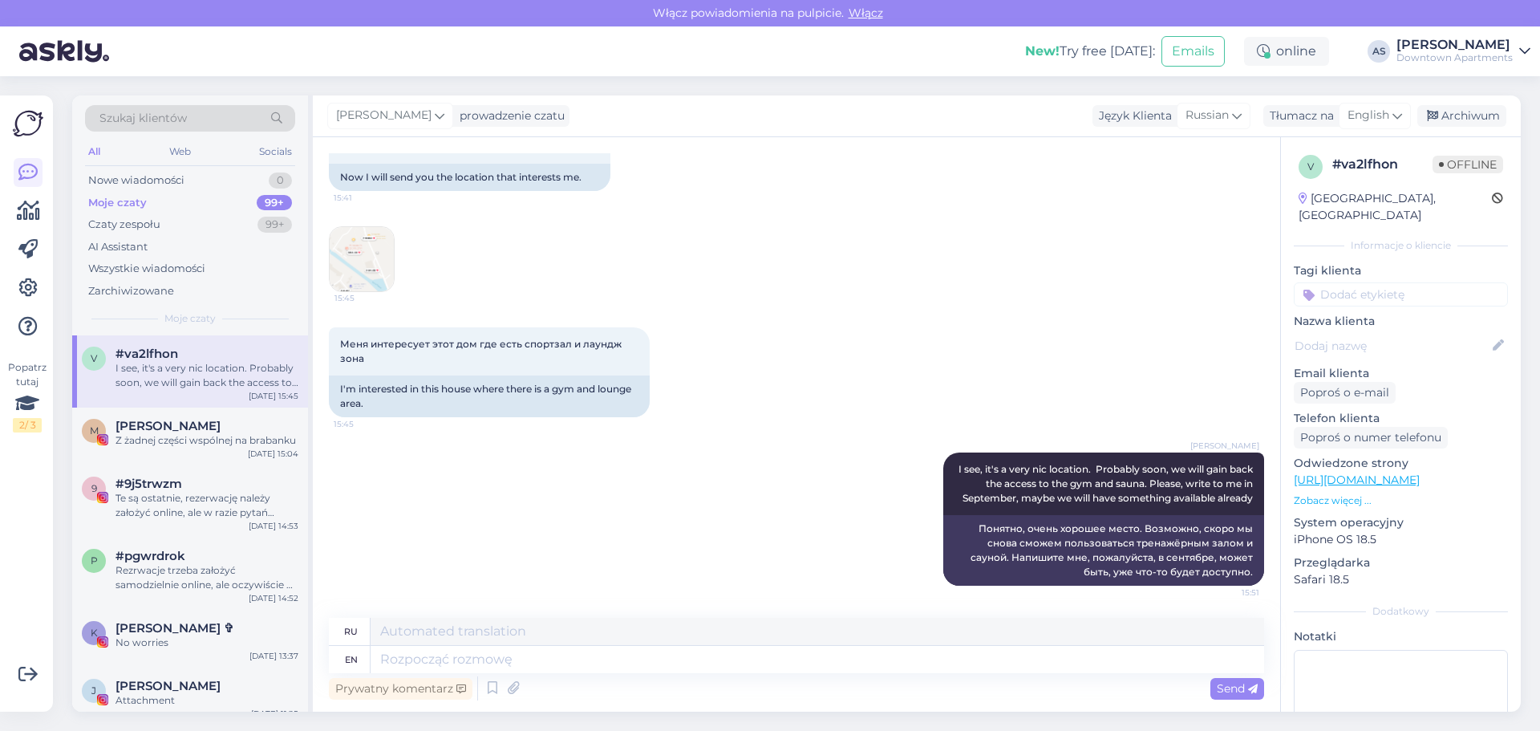
click at [650, 502] on div "Adam Strzelecki I see, it's a very nic location. Probably soon, we will gain ba…" at bounding box center [796, 519] width 935 height 168
click at [535, 508] on div "Adam Strzelecki I see, it's a very nic location. Probably soon, we will gain ba…" at bounding box center [796, 519] width 935 height 168
click at [553, 506] on div "Adam Strzelecki I see, it's a very nic location. Probably soon, we will gain ba…" at bounding box center [796, 519] width 935 height 168
click at [599, 537] on div "Adam Strzelecki I see, it's a very nic location. Probably soon, we will gain ba…" at bounding box center [796, 519] width 935 height 168
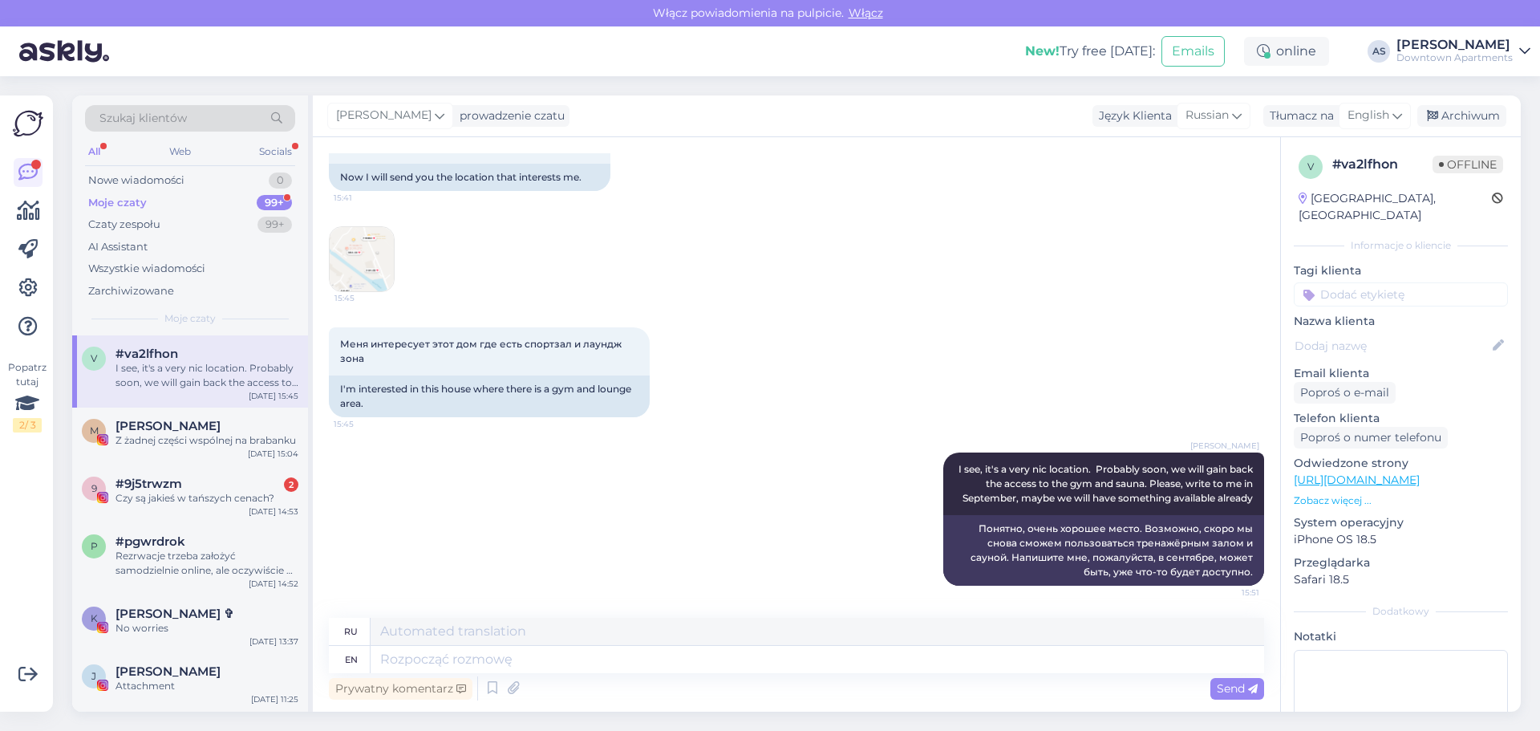
click at [472, 546] on div "Adam Strzelecki I see, it's a very nic location. Probably soon, we will gain ba…" at bounding box center [796, 519] width 935 height 168
click at [209, 493] on div "Czy są jakieś w tańszych cenach?" at bounding box center [207, 498] width 183 height 14
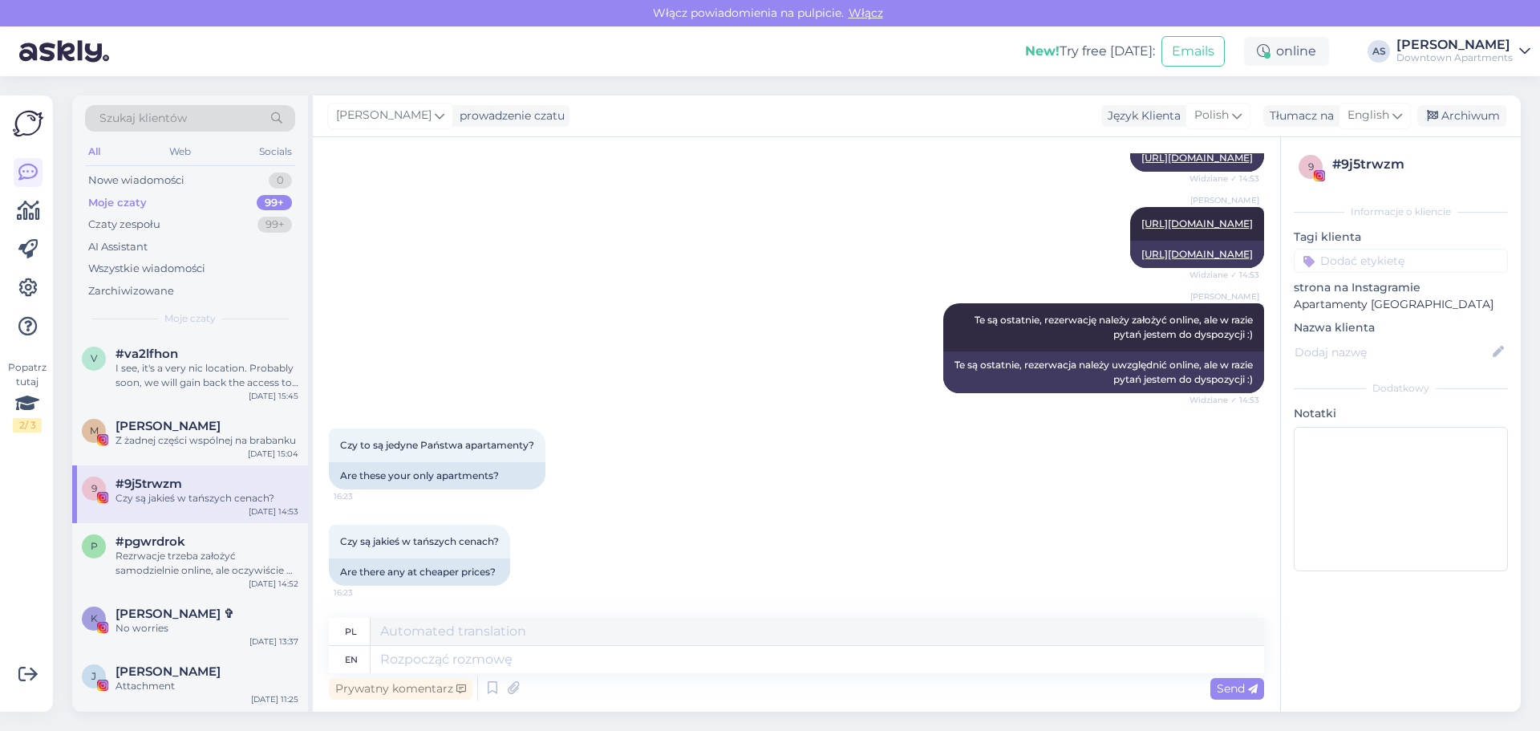
click at [688, 515] on div "Czy są jakieś w tańszych cenach? 16:23 Are there any at cheaper prices?" at bounding box center [796, 555] width 935 height 96
click at [569, 658] on textarea at bounding box center [818, 659] width 894 height 27
type textarea "To s"
type textarea "Do"
type textarea "To są"
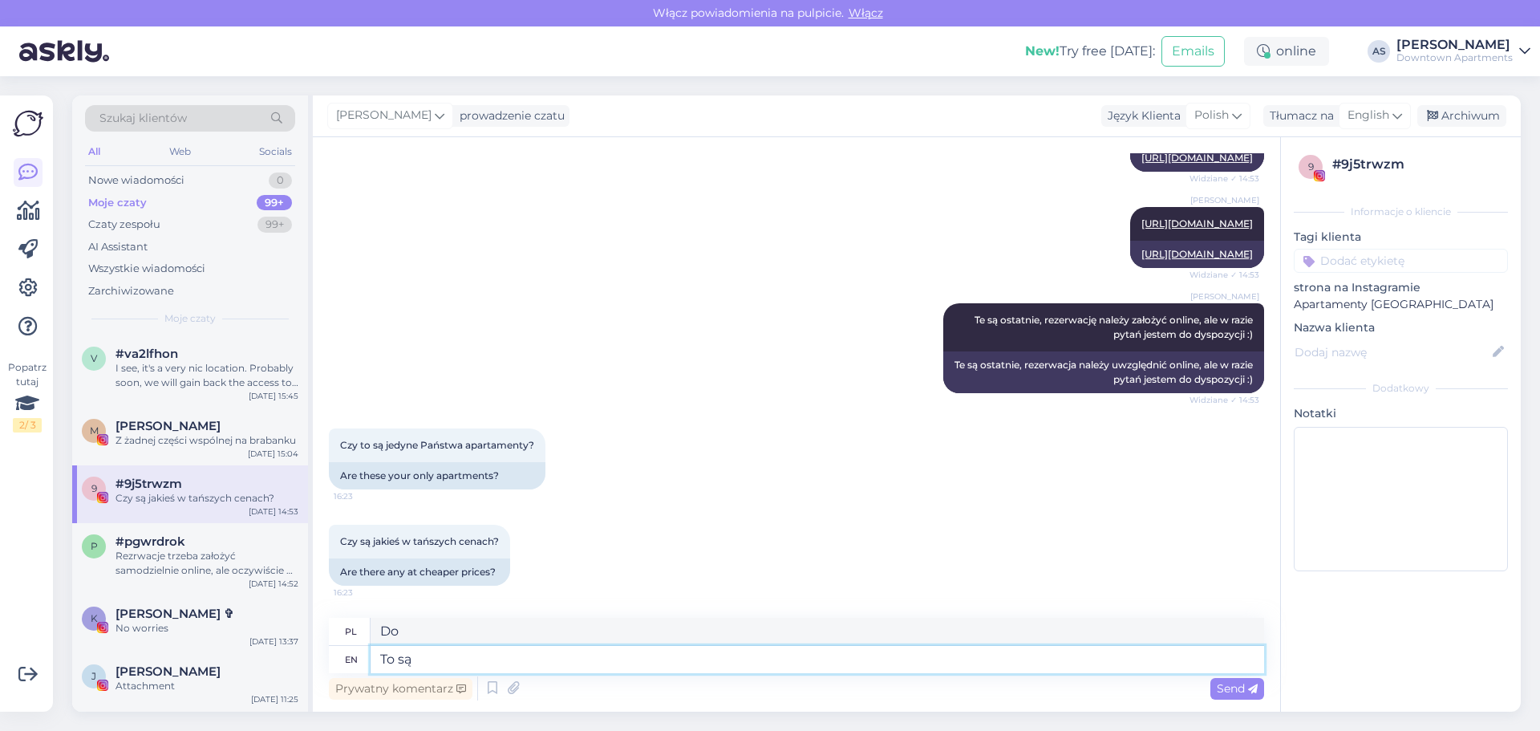
type textarea "To są"
type textarea "To są nasze j"
type textarea "To są nasze"
type textarea "To są nasze jedyne, j"
type textarea "To są nasze jedyne,"
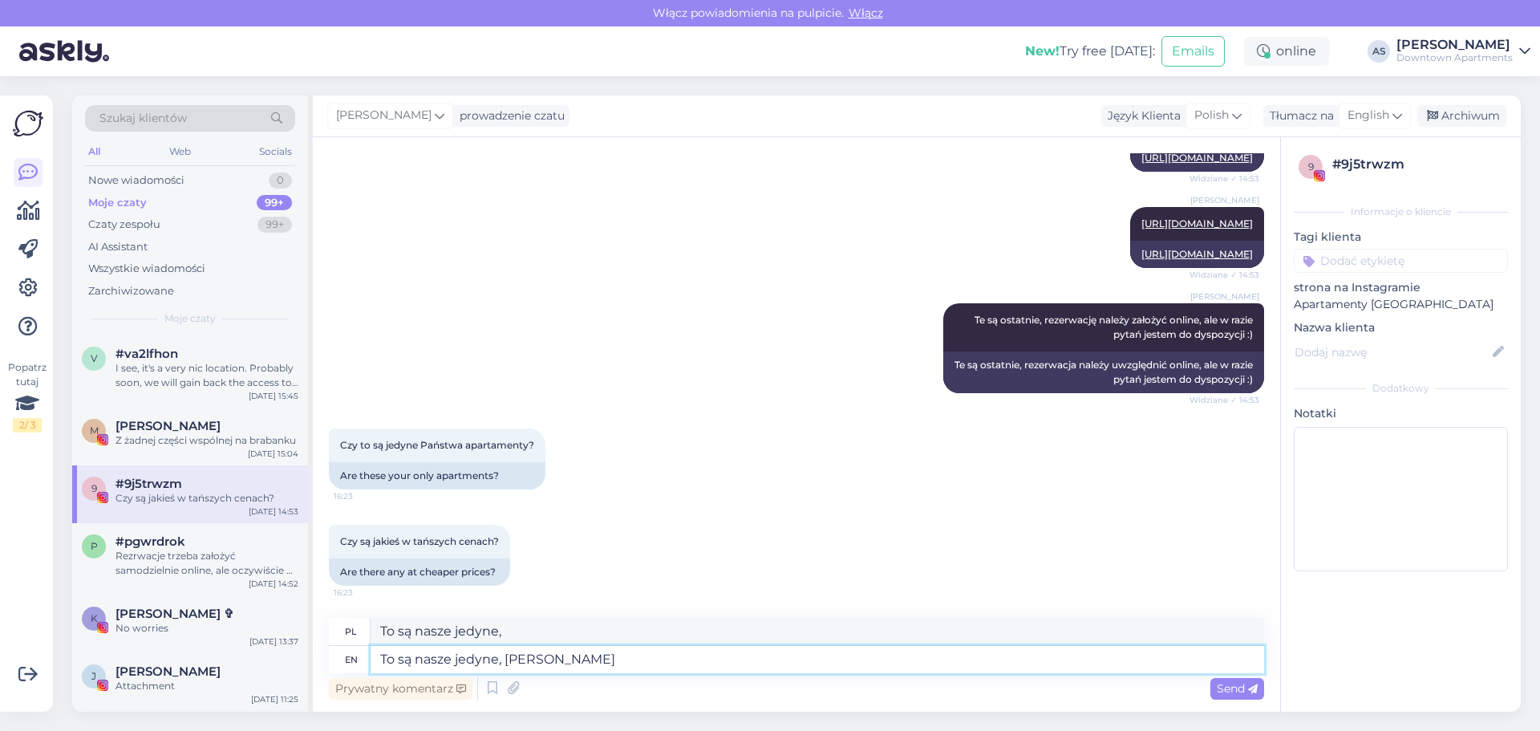
type textarea "To są nasze jedyne, jakie z"
type textarea "To są nasze jedyne, jakie"
type textarea "To są nasze jedyne, jakie zostały w"
type textarea "To są nasze jedyne, jakie są"
type textarea "To są nasze jedyne, jakie zostały wolne n"
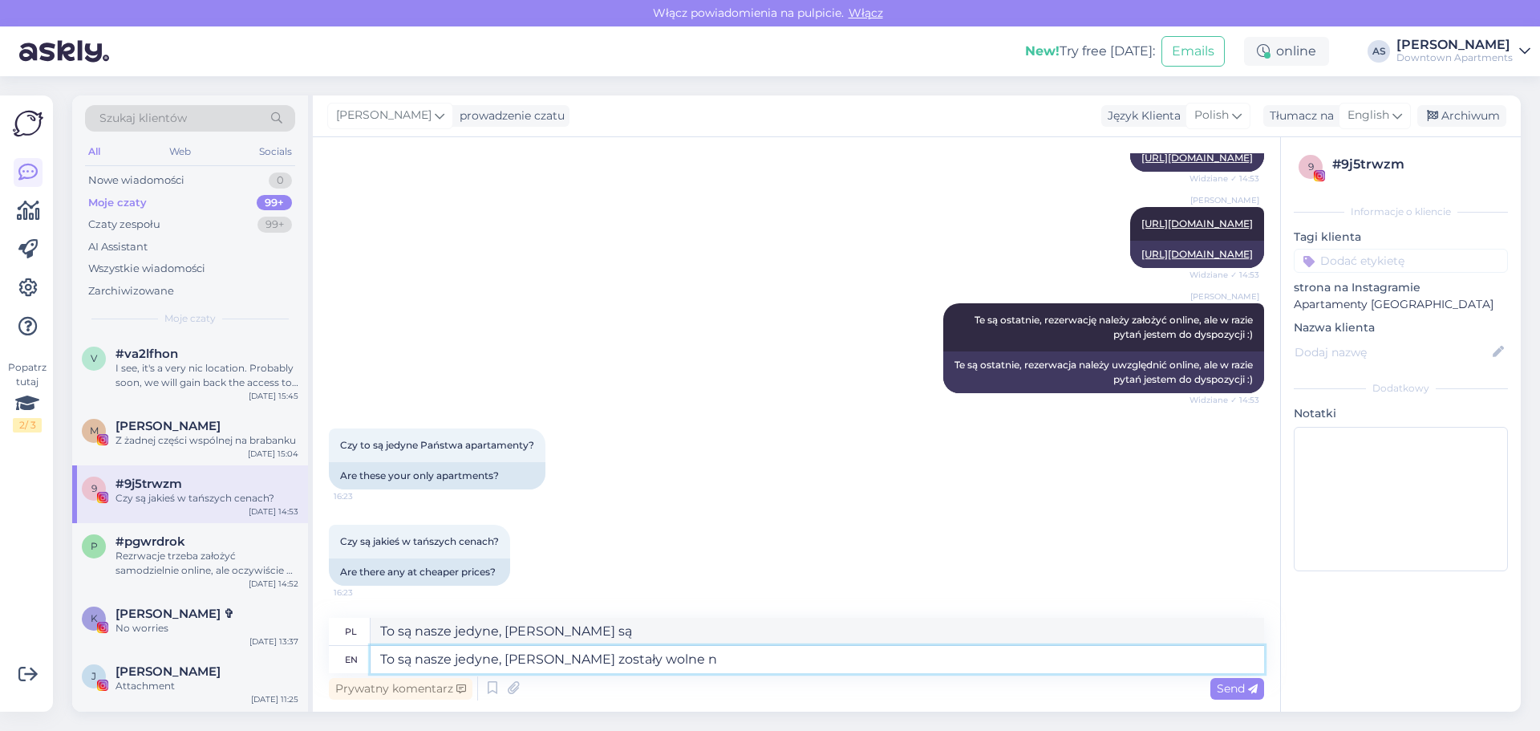
type textarea "To są nasze jedyne, jakie wolne"
type textarea "To są nasze jedyne, jakie zostały wolne na"
type textarea "To są nasze jedyne, jakie są wolne na"
type textarea "To są nasze jedyne, jakie zostały wolne na ten w"
type textarea "To są nasze jedyne, jakie są wolne na dziesięć"
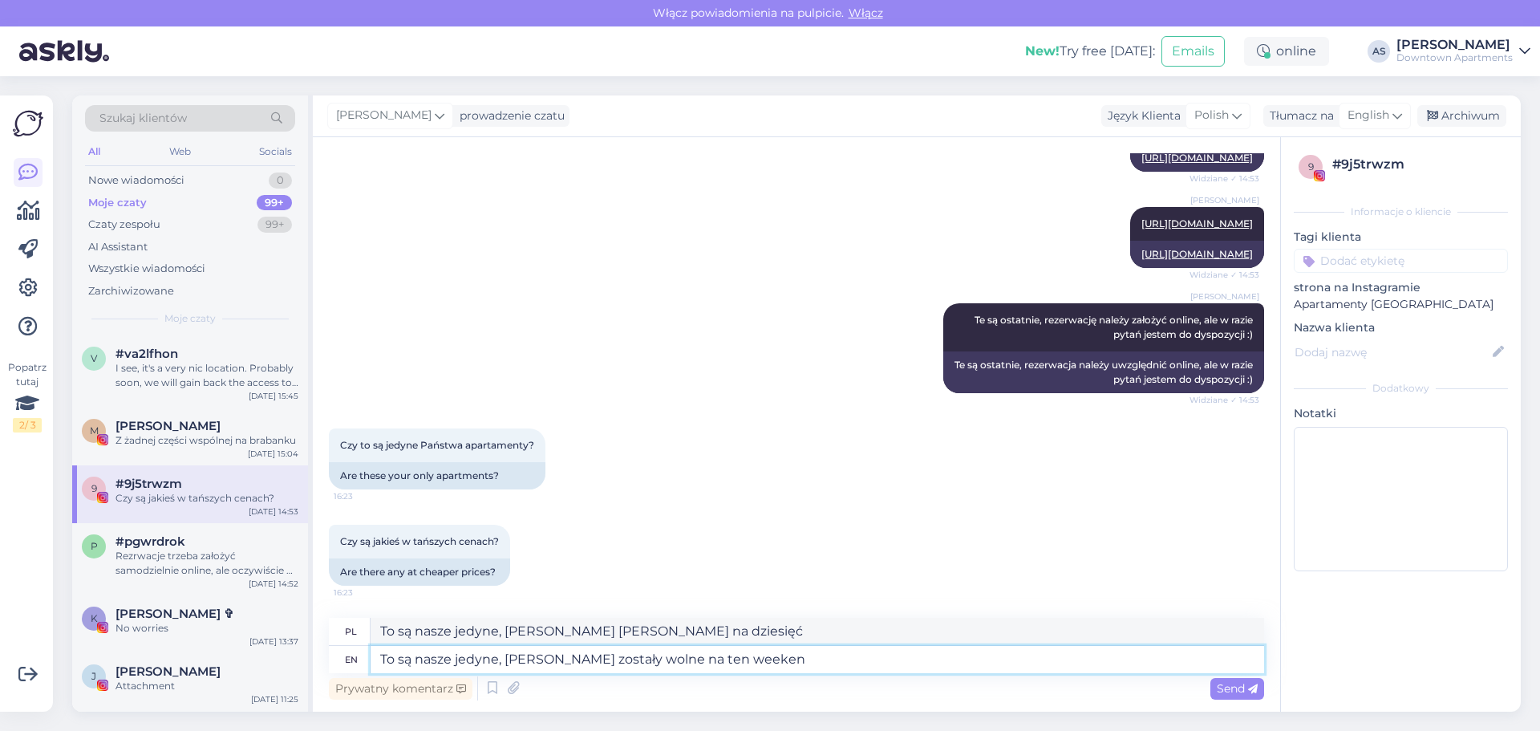
type textarea "To są nasze jedyne, jakie zostały wolne na ten weekend"
type textarea "To są nasze jedyne, jakie są wolne na dziesięć weekendów"
type textarea "To są nasze jedyne, jakie zostały wolne na ten weekend"
click at [1222, 688] on span "Send" at bounding box center [1237, 688] width 41 height 14
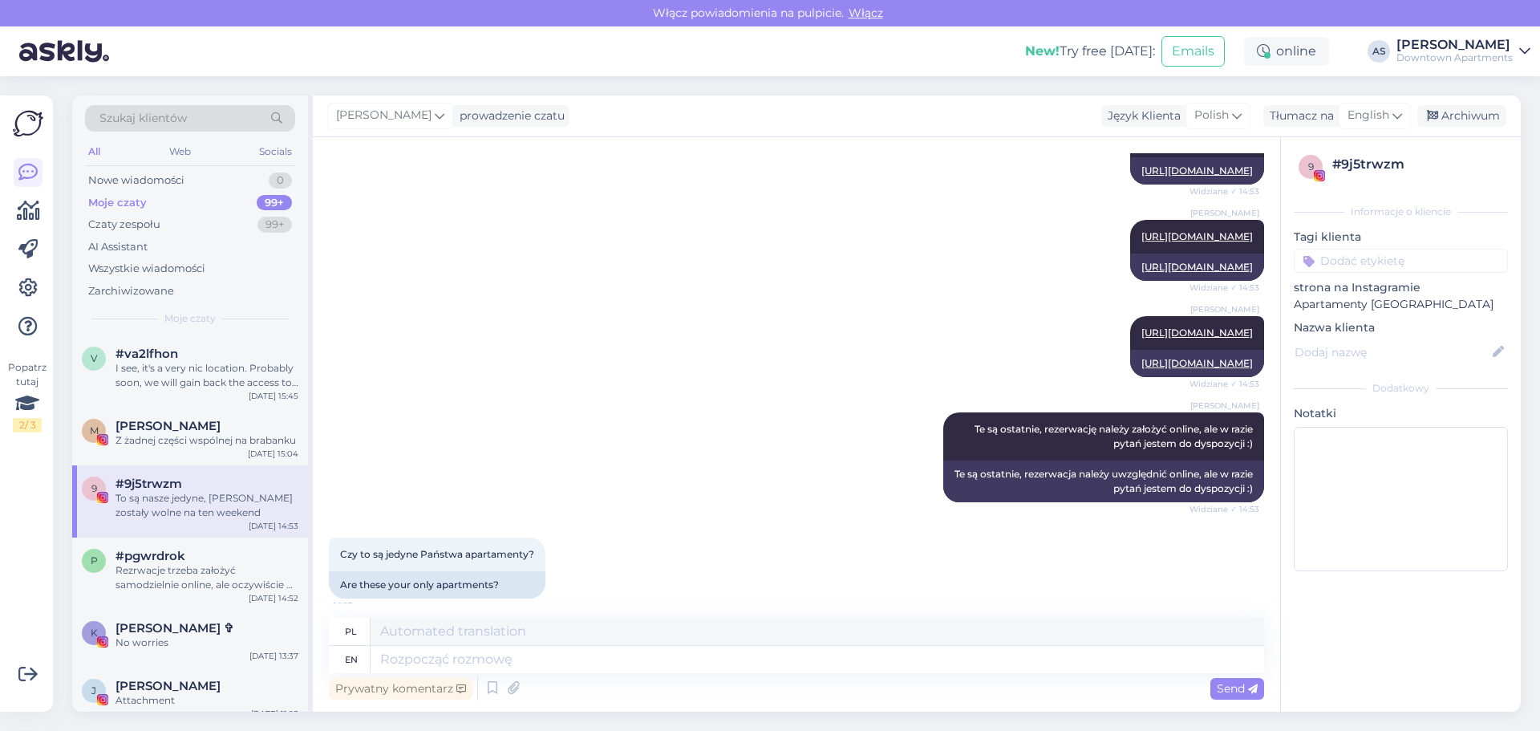
scroll to position [946, 0]
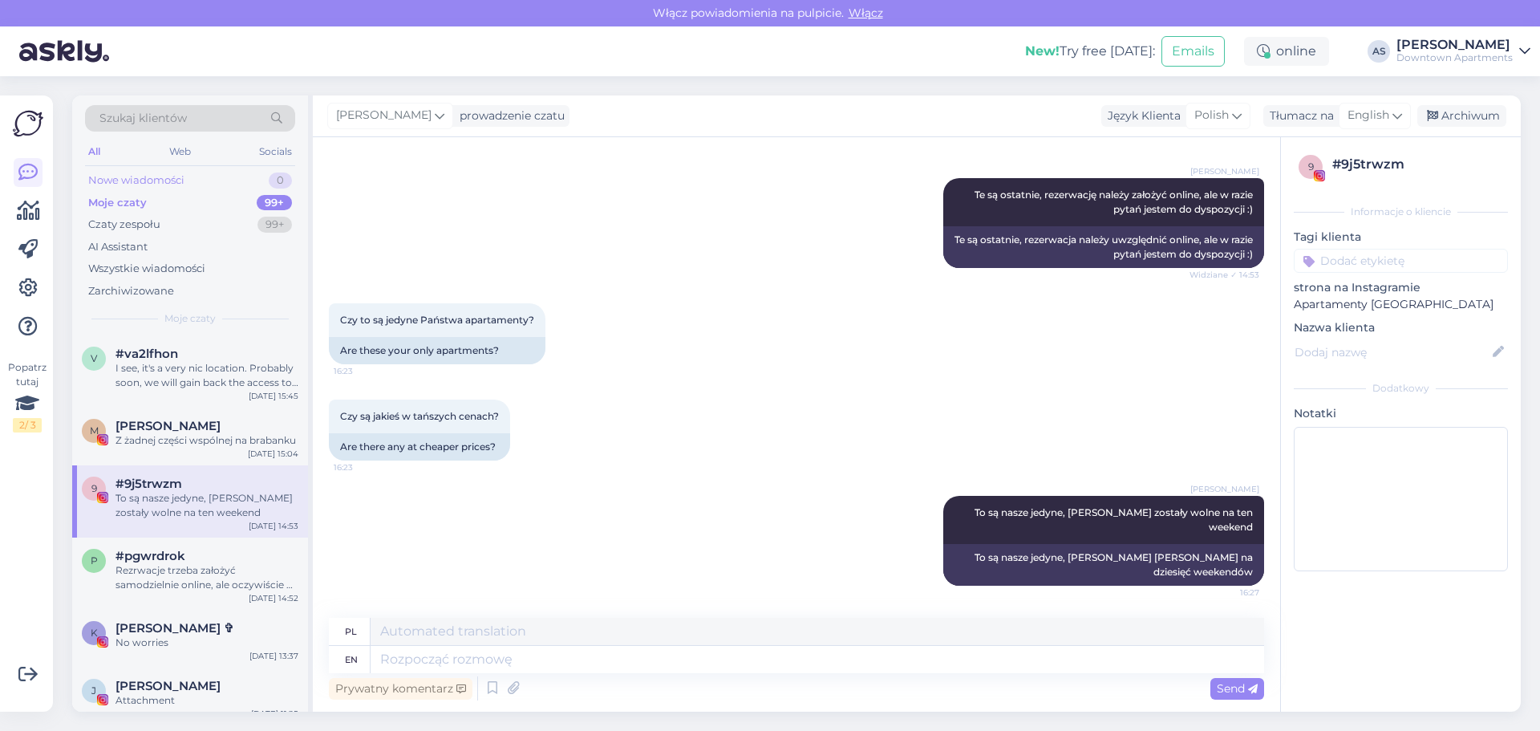
click at [159, 182] on div "Nowe wiadomości" at bounding box center [136, 180] width 96 height 16
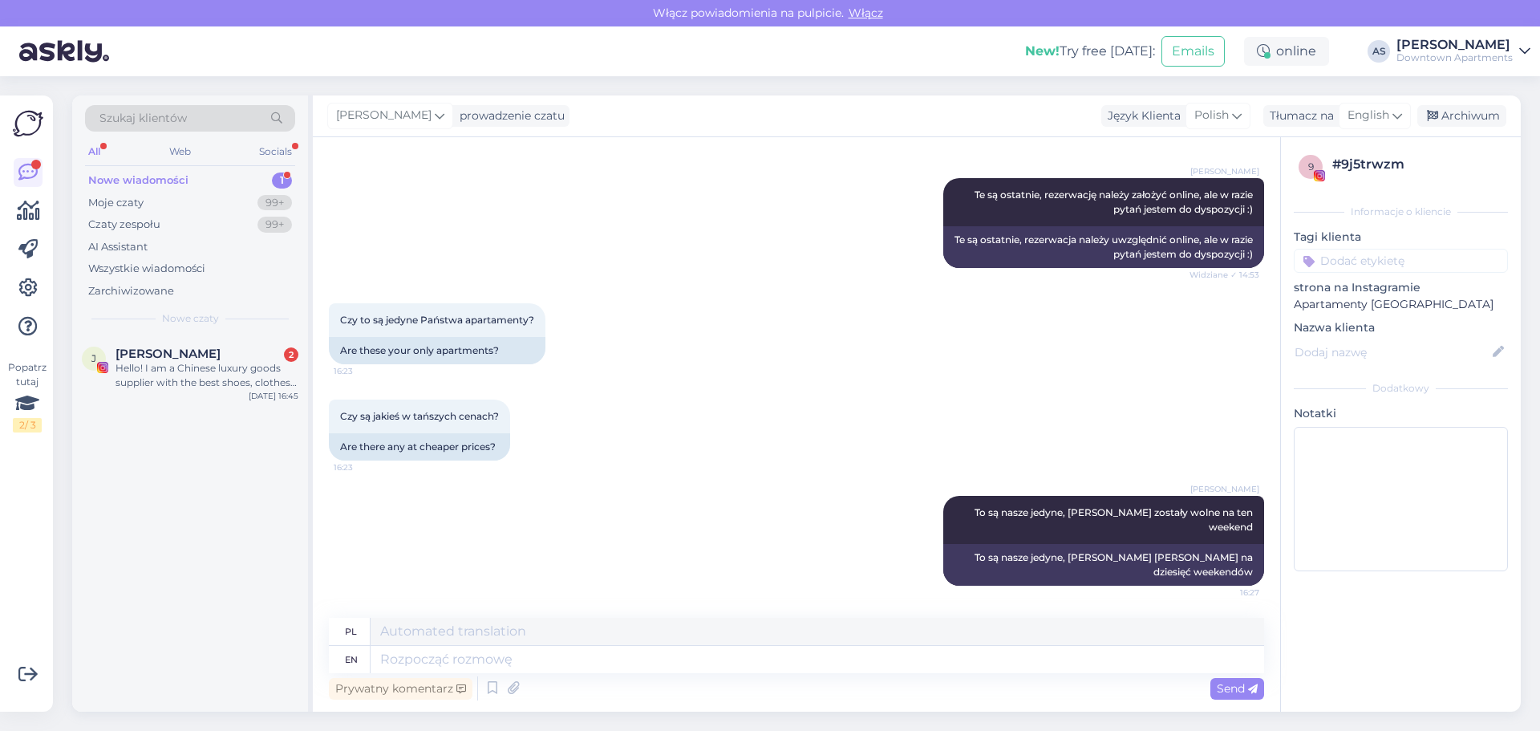
click at [189, 171] on div "Nowe wiadomości 1" at bounding box center [190, 180] width 210 height 22
click at [177, 379] on div "Hello! I am a Chinese luxury goods supplier with the best shoes, clothes, pants…" at bounding box center [207, 375] width 183 height 29
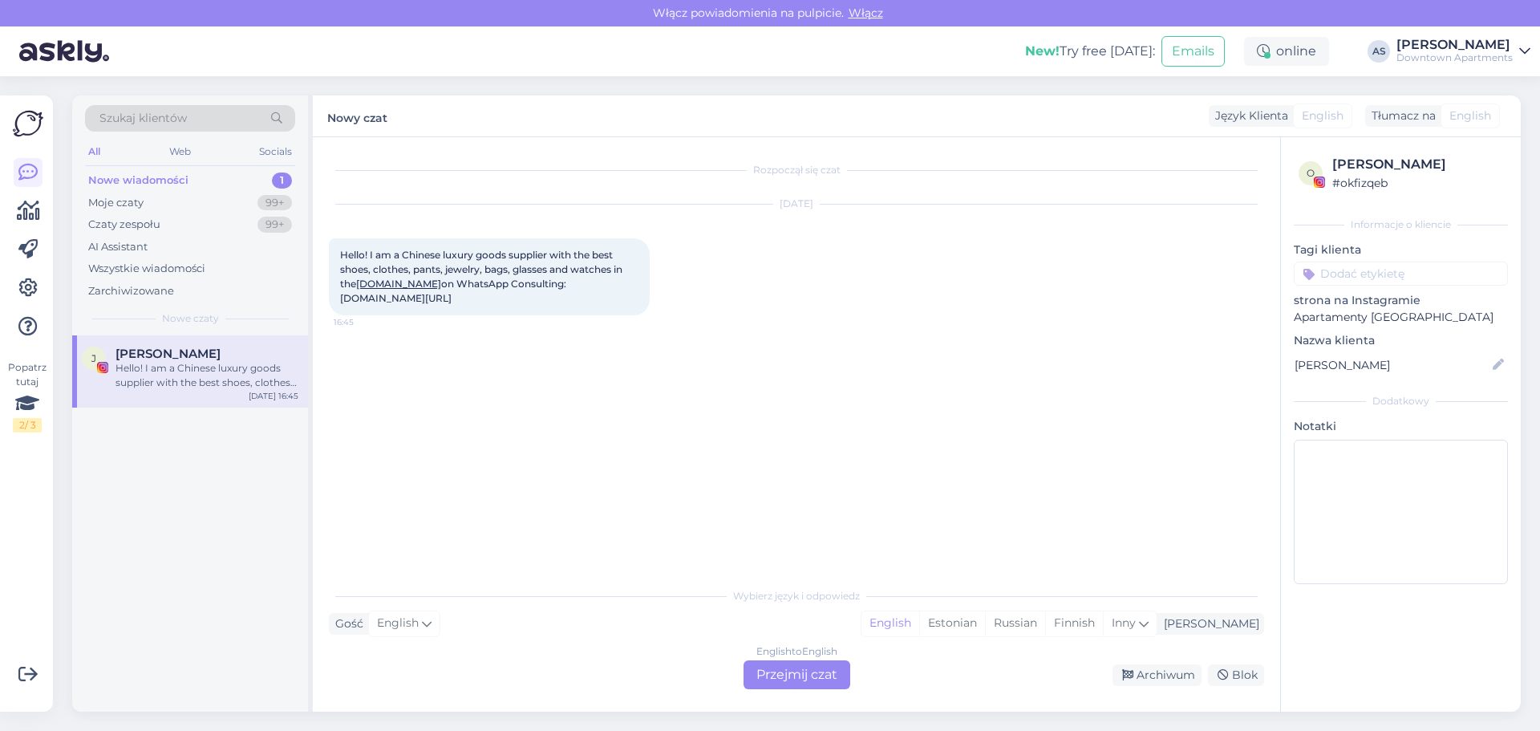
click at [790, 452] on div "Rozpoczął się czat Aug 14 2025 Hello! I am a Chinese luxury goods supplier with…" at bounding box center [804, 359] width 950 height 412
click at [481, 670] on div "English to English Przejmij czat Archiwum Blok" at bounding box center [796, 674] width 935 height 29
click at [811, 674] on div "English to English Przejmij czat" at bounding box center [797, 674] width 107 height 29
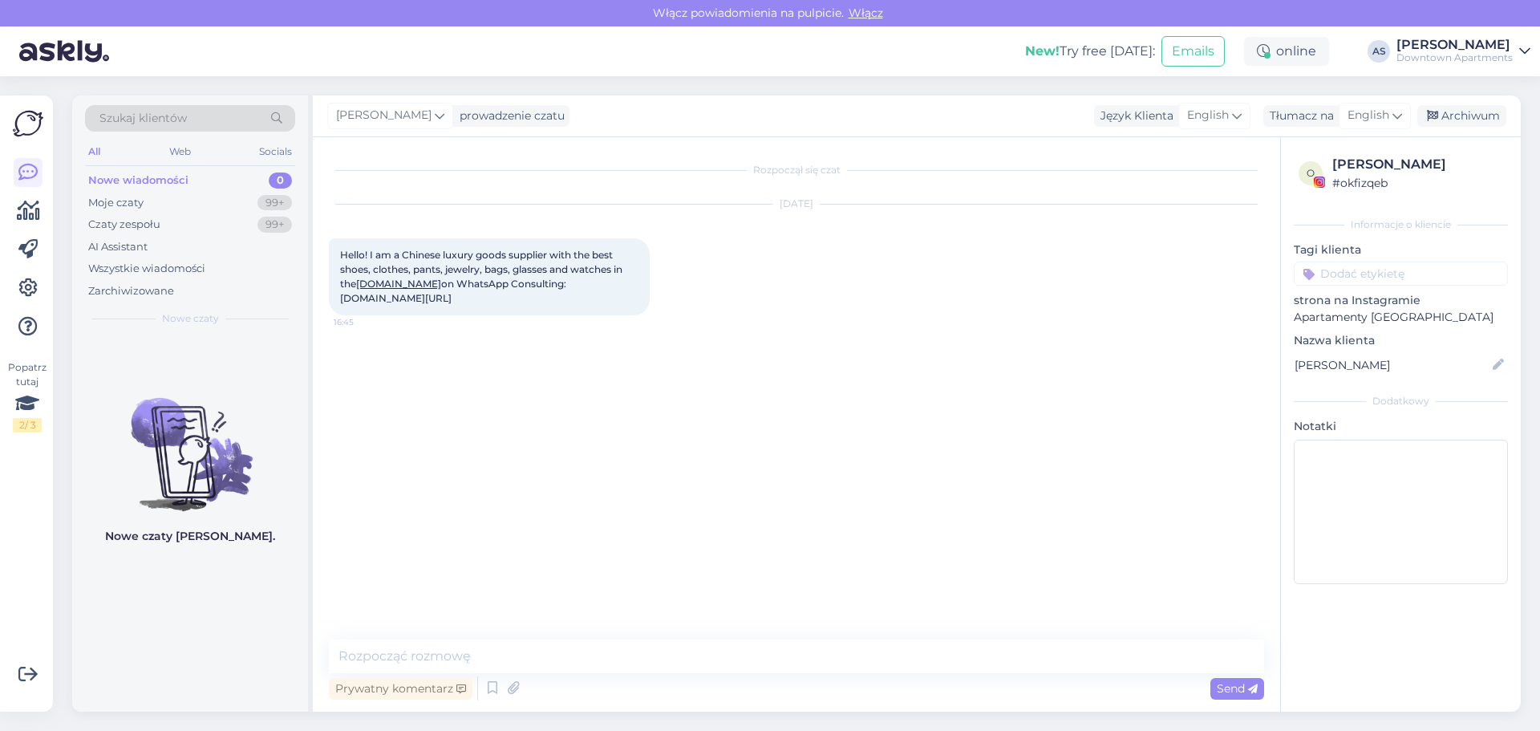
click at [645, 516] on div "Rozpoczął się czat Aug 14 2025 Hello! I am a Chinese luxury goods supplier with…" at bounding box center [804, 389] width 950 height 472
click at [185, 181] on div "Nowe wiadomości" at bounding box center [138, 180] width 100 height 16
click at [165, 198] on div "Moje czaty 99+" at bounding box center [190, 203] width 210 height 22
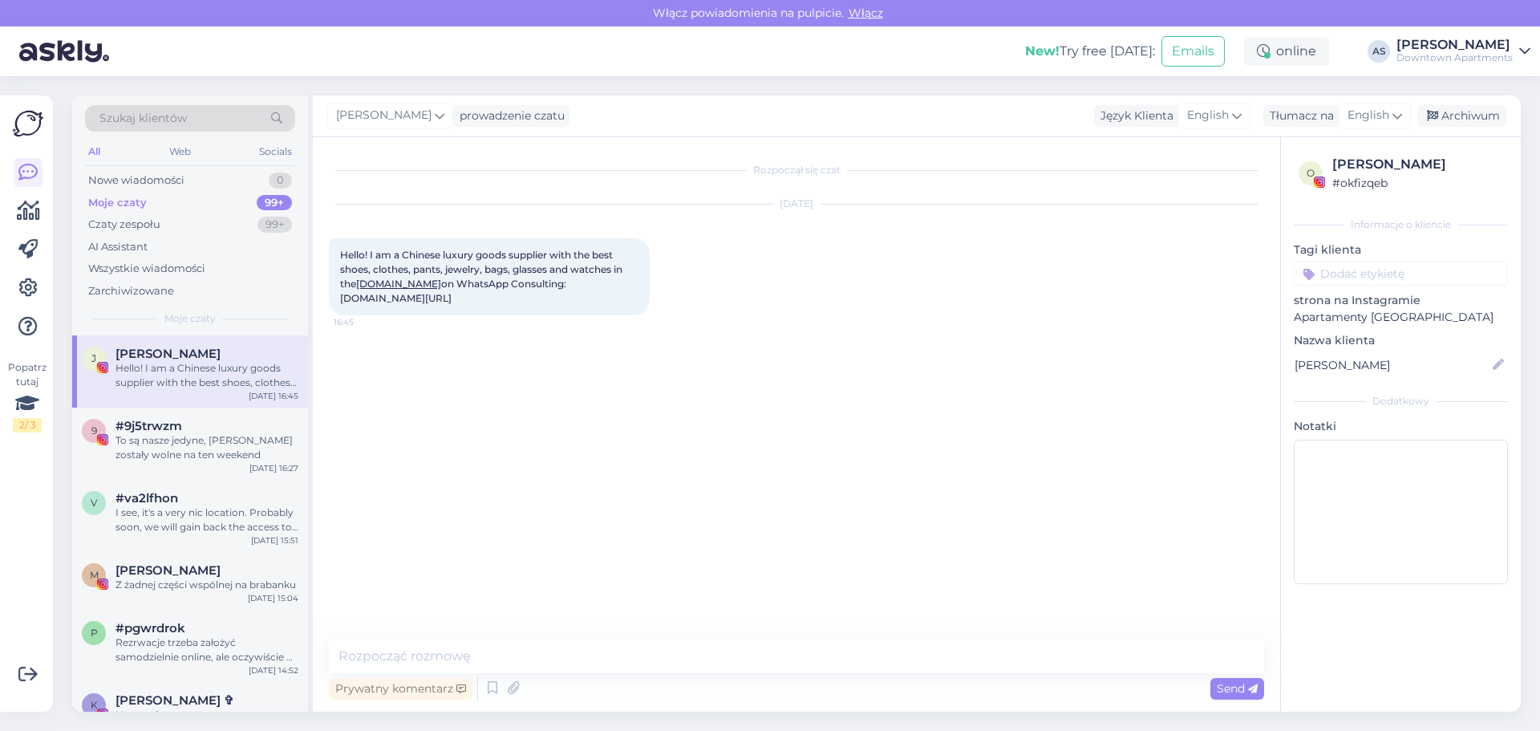
click at [474, 460] on div "Rozpoczął się czat Aug 14 2025 Hello! I am a Chinese luxury goods supplier with…" at bounding box center [804, 389] width 950 height 472
click at [507, 506] on div "Rozpoczął się czat Aug 14 2025 Hello! I am a Chinese luxury goods supplier with…" at bounding box center [804, 389] width 950 height 472
click at [188, 442] on div "To są nasze jedyne, jakie zostały wolne na ten weekend" at bounding box center [207, 447] width 183 height 29
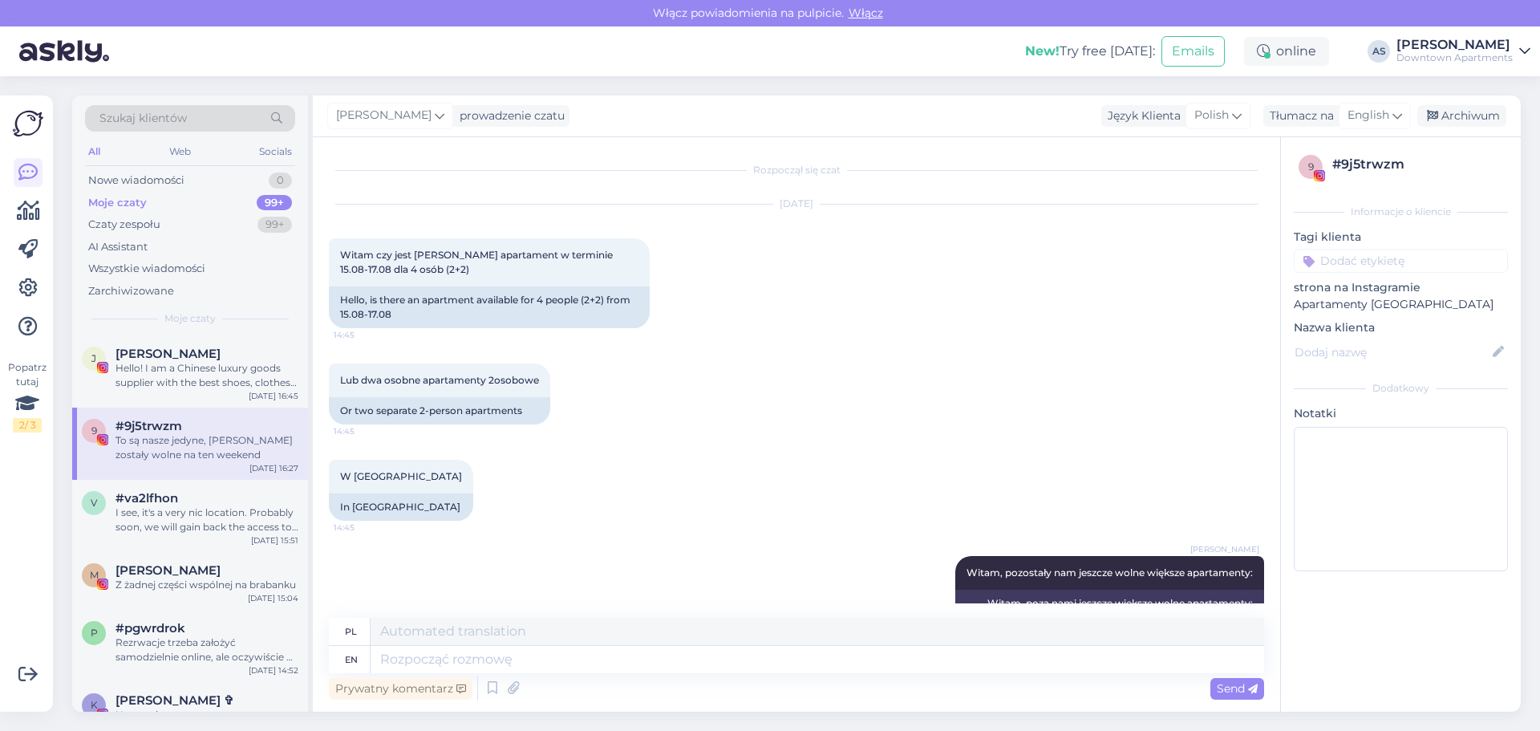
scroll to position [946, 0]
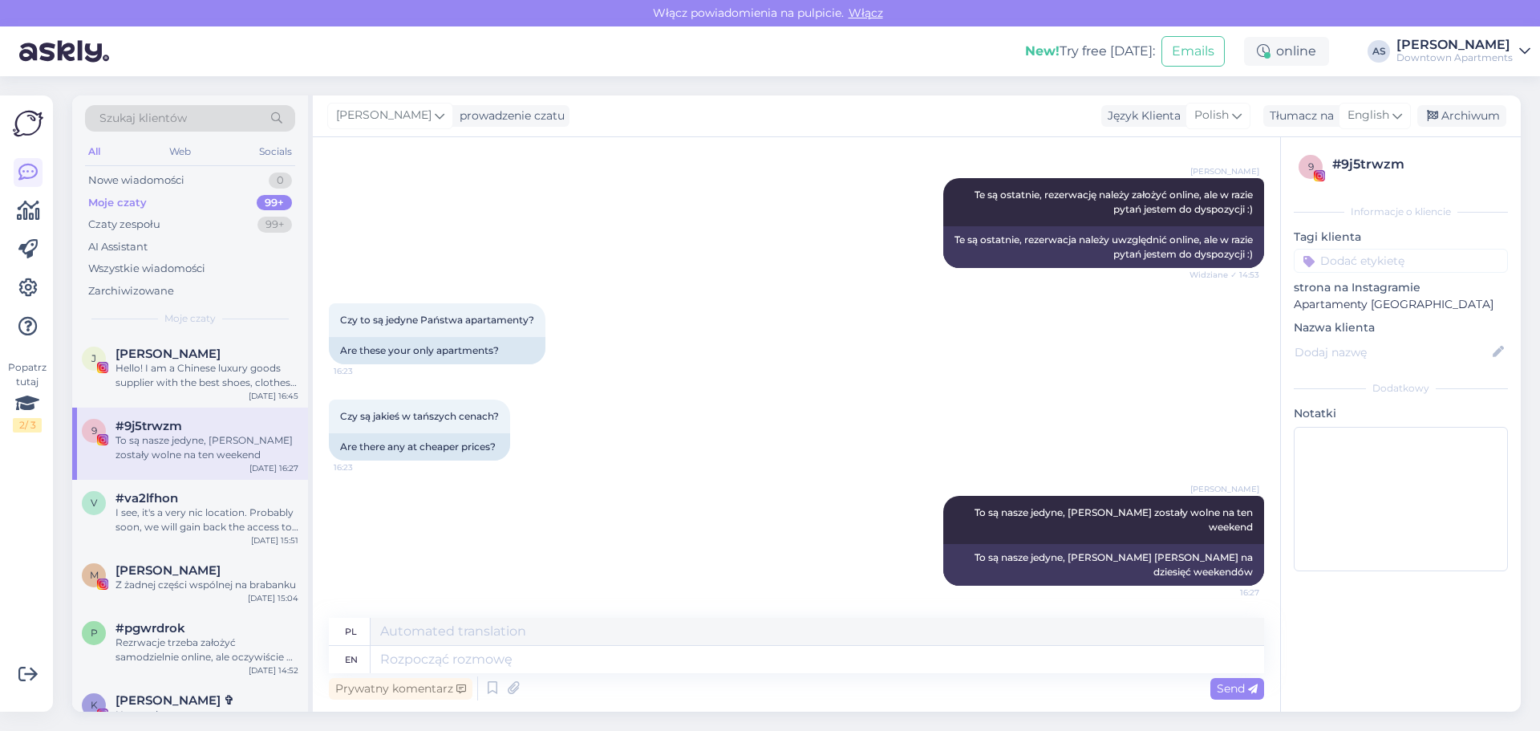
click at [511, 550] on div "Adam Strzelecki To są nasze jedyne, jakie zostały wolne na ten weekend 16:27 To…" at bounding box center [796, 540] width 935 height 125
click at [189, 371] on div "Hello! I am a Chinese luxury goods supplier with the best shoes, clothes, pants…" at bounding box center [207, 375] width 183 height 29
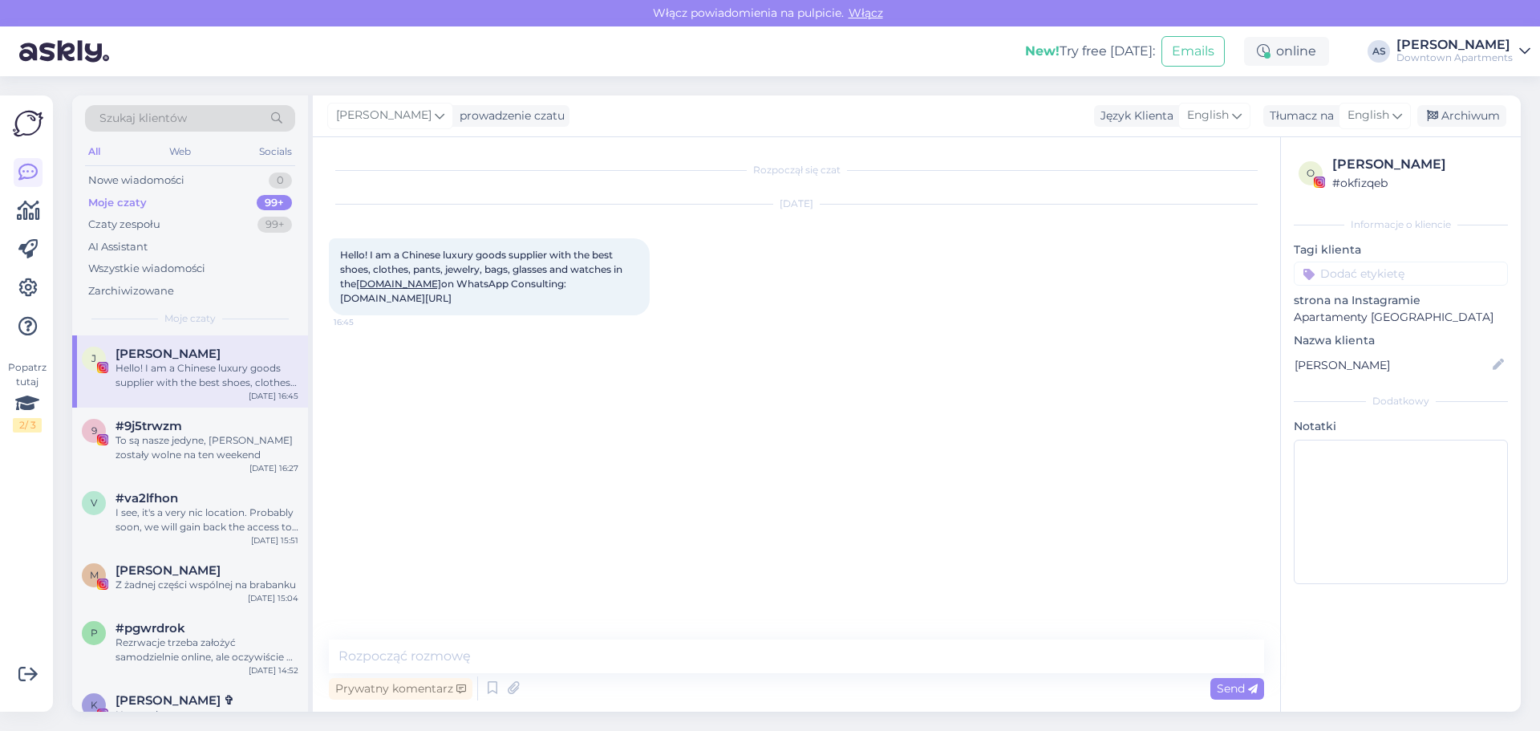
click at [579, 503] on div "Rozpoczął się czat Aug 14 2025 Hello! I am a Chinese luxury goods supplier with…" at bounding box center [804, 389] width 950 height 472
click at [568, 457] on div "Rozpoczął się czat Aug 14 2025 Hello! I am a Chinese luxury goods supplier with…" at bounding box center [804, 389] width 950 height 472
click at [652, 476] on div "Rozpoczął się czat Aug 14 2025 Hello! I am a Chinese luxury goods supplier with…" at bounding box center [804, 389] width 950 height 472
